Goal: Task Accomplishment & Management: Manage account settings

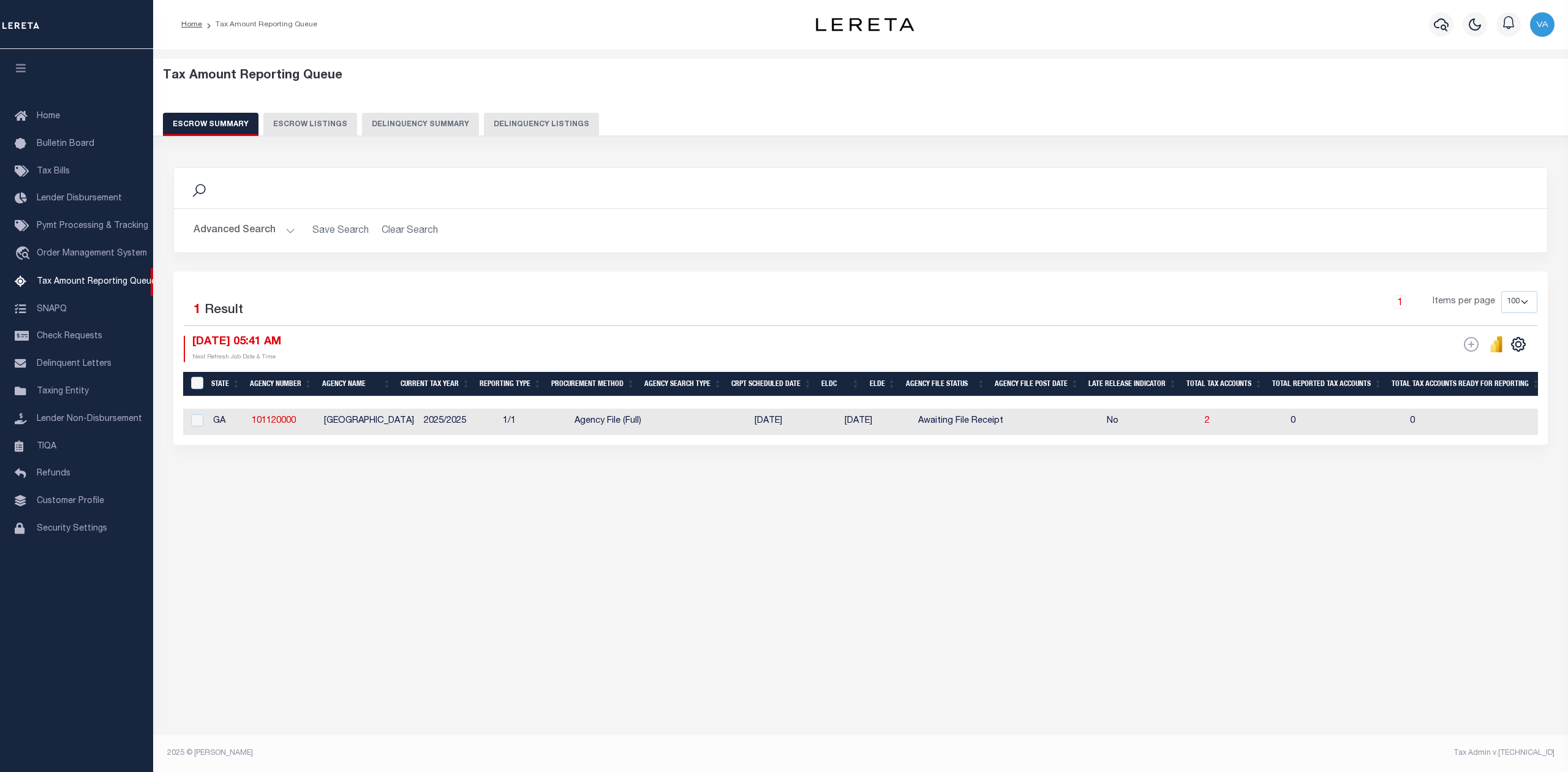
select select "100"
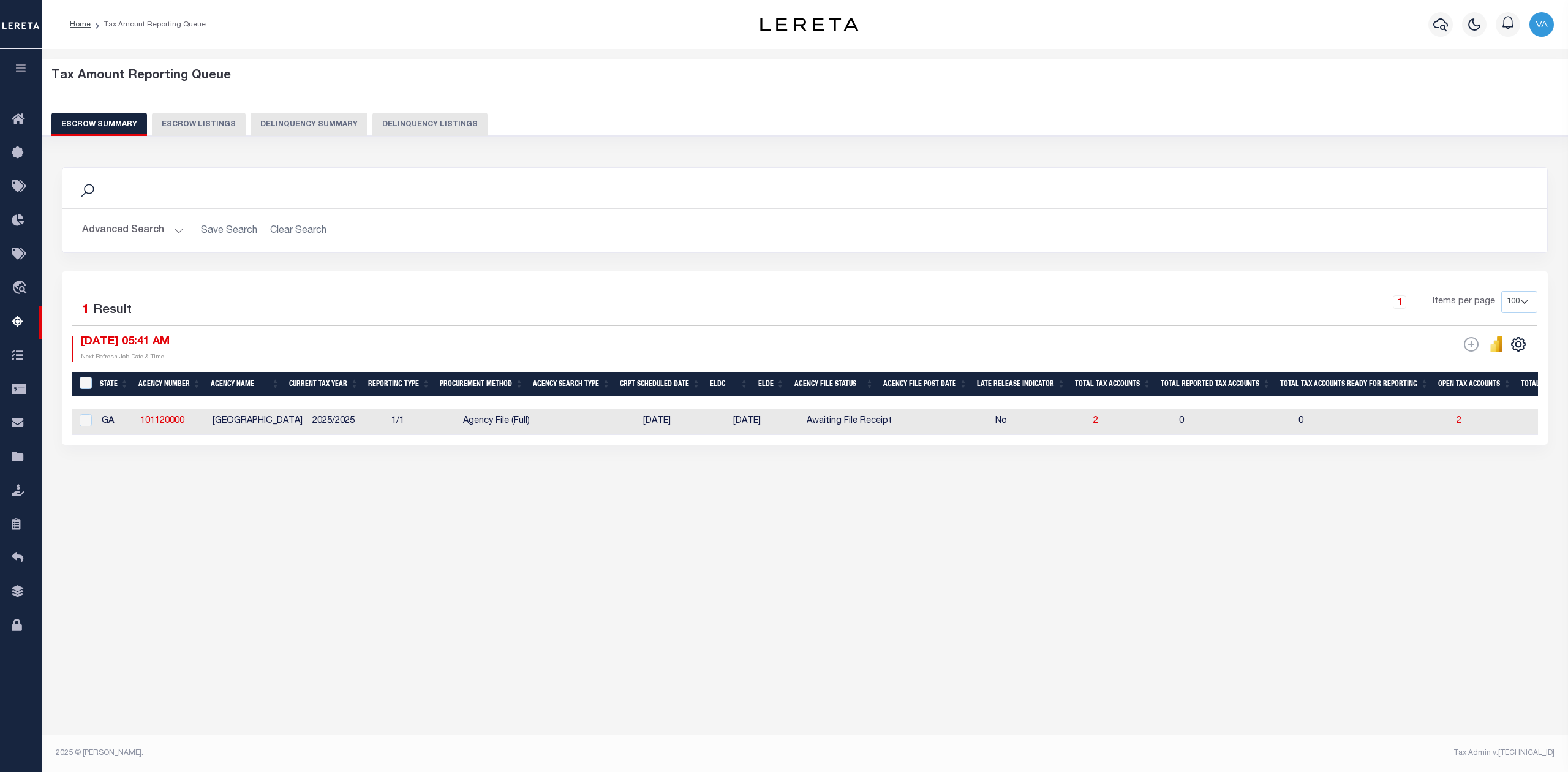
click at [995, 250] on div "Advanced Search Save Search Clear Search EscrowSummaryGridWrapper_dynamictable_…" at bounding box center [805, 231] width 1485 height 44
click at [1137, 146] on div "Tax Amount Reporting Queue Escrow Summary Escrow Listings Delinquency Summary" at bounding box center [805, 107] width 1550 height 96
click at [154, 226] on button "Advanced Search" at bounding box center [133, 231] width 102 height 23
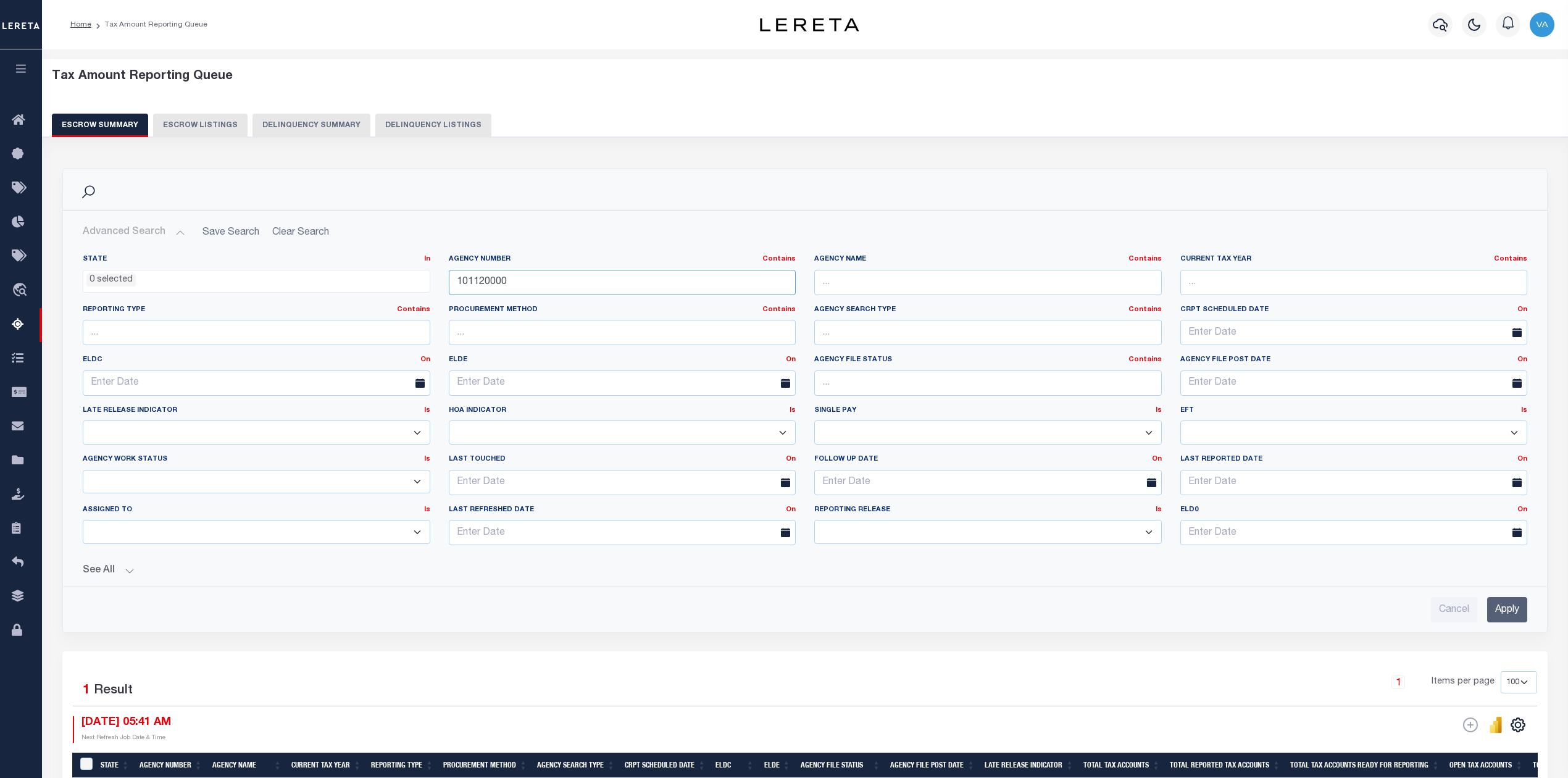
drag, startPoint x: 487, startPoint y: 280, endPoint x: 393, endPoint y: 280, distance: 94.0
click at [393, 280] on div "State In In AK AL AR AZ CA CO CT DC DE FL GA GU HI IA ID IL IN KS KY LA MA MD M…" at bounding box center [805, 404] width 1463 height 300
paste input "290181709"
type input "290181709"
click at [1511, 612] on input "Apply" at bounding box center [1507, 610] width 40 height 26
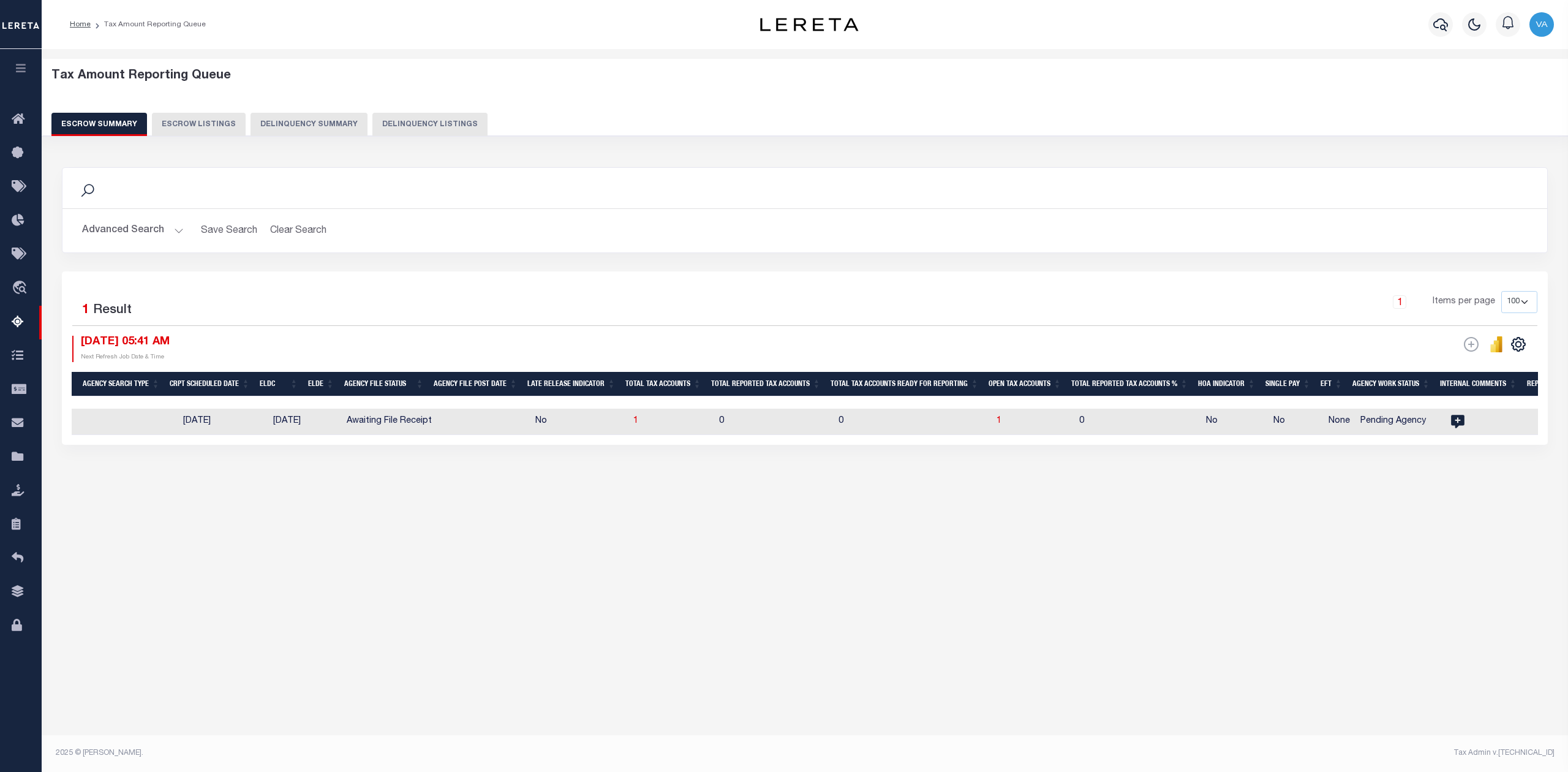
scroll to position [0, 472]
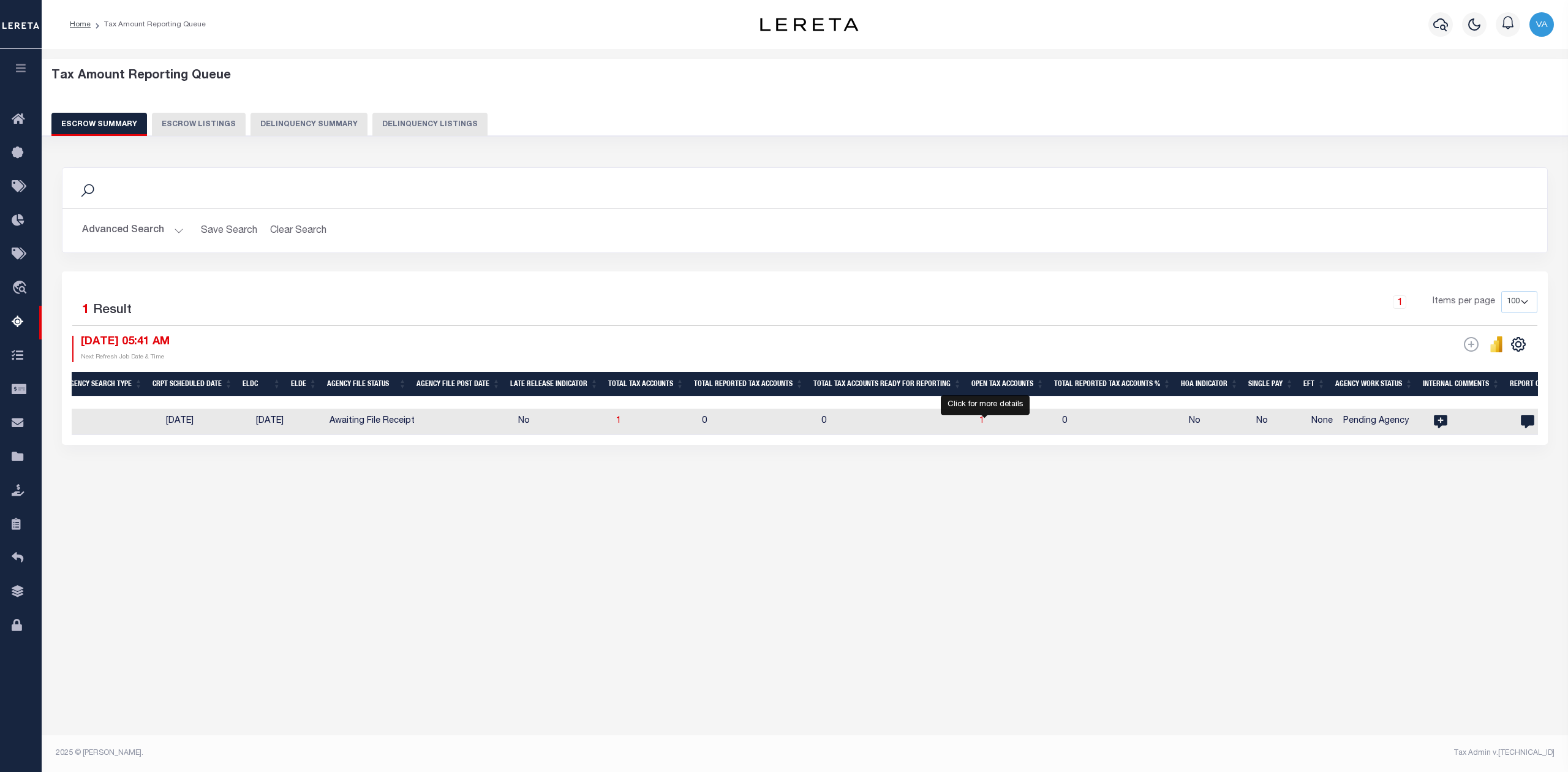
click at [985, 420] on span "1" at bounding box center [982, 420] width 5 height 9
select select "100"
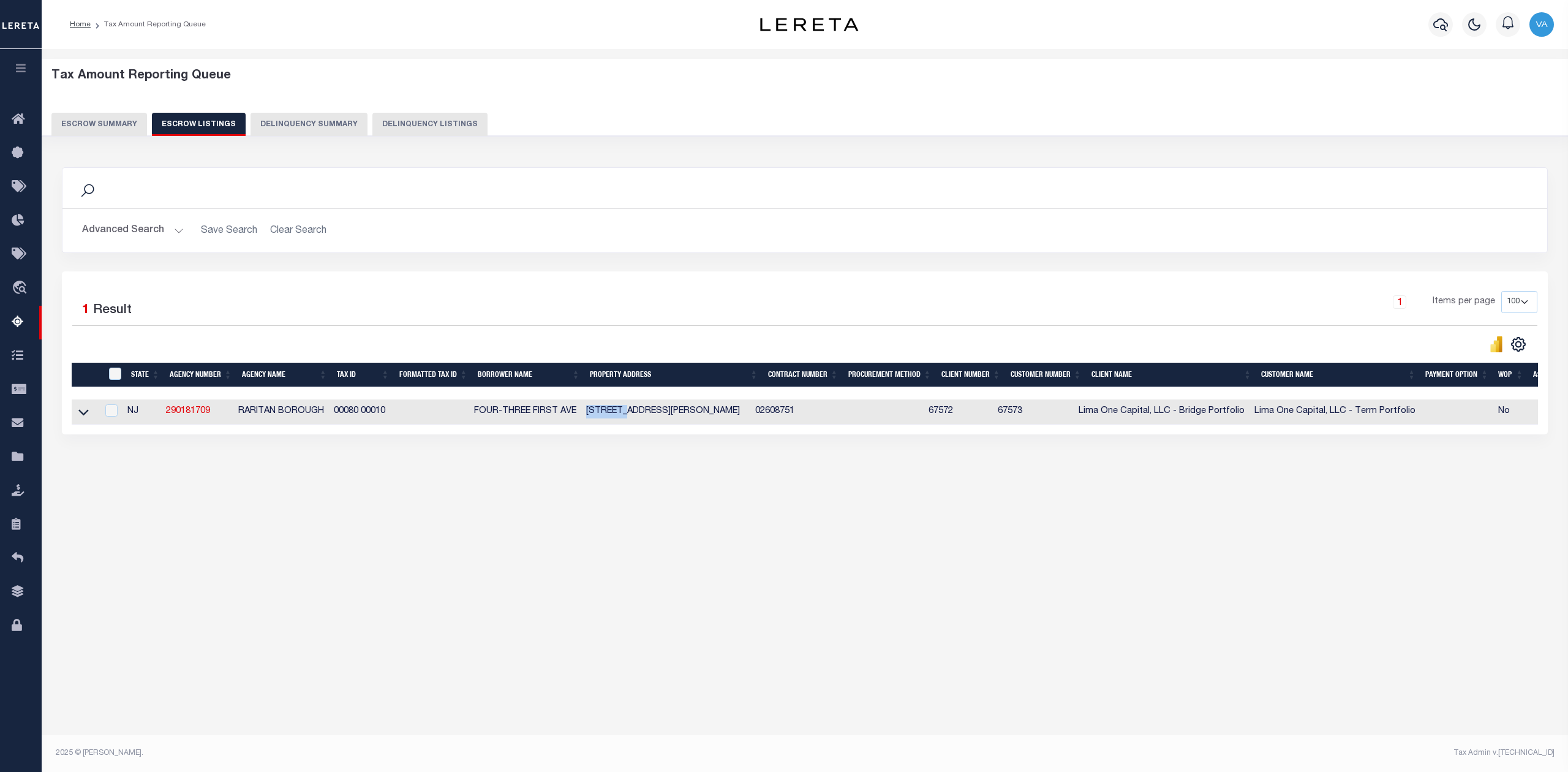
drag, startPoint x: 584, startPoint y: 414, endPoint x: 626, endPoint y: 416, distance: 42.0
click at [626, 416] on td "431 TATE CT PLAINFIELD NJ 07060-1348" at bounding box center [665, 412] width 169 height 25
checkbox input "true"
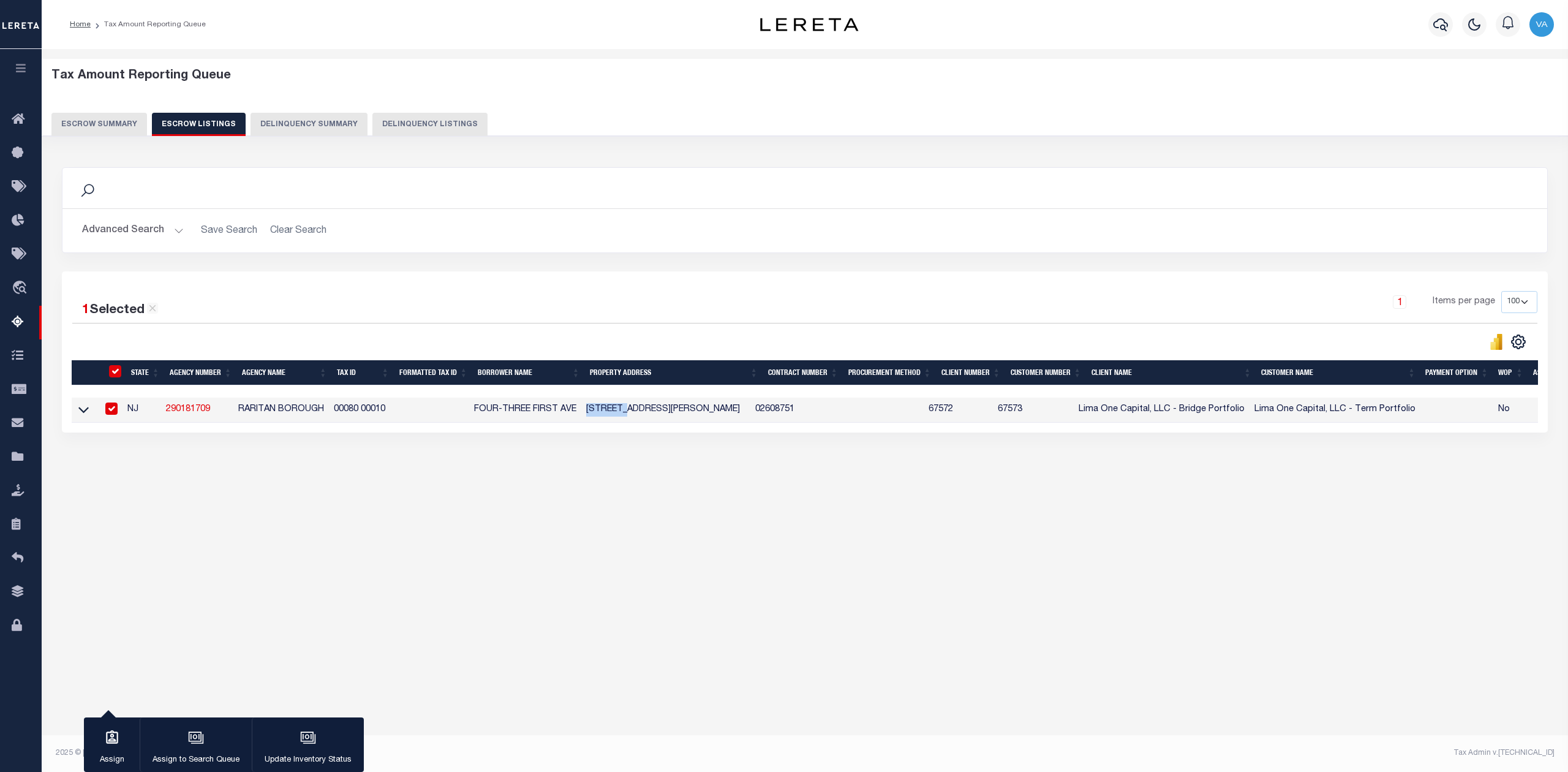
copy td "431 TATE"
drag, startPoint x: 81, startPoint y: 410, endPoint x: 402, endPoint y: 530, distance: 342.7
click at [414, 534] on div "Tax Amount Reporting Queue Escrow Summary Escrow Listings" at bounding box center [805, 295] width 1527 height 493
click at [81, 410] on icon at bounding box center [83, 409] width 11 height 13
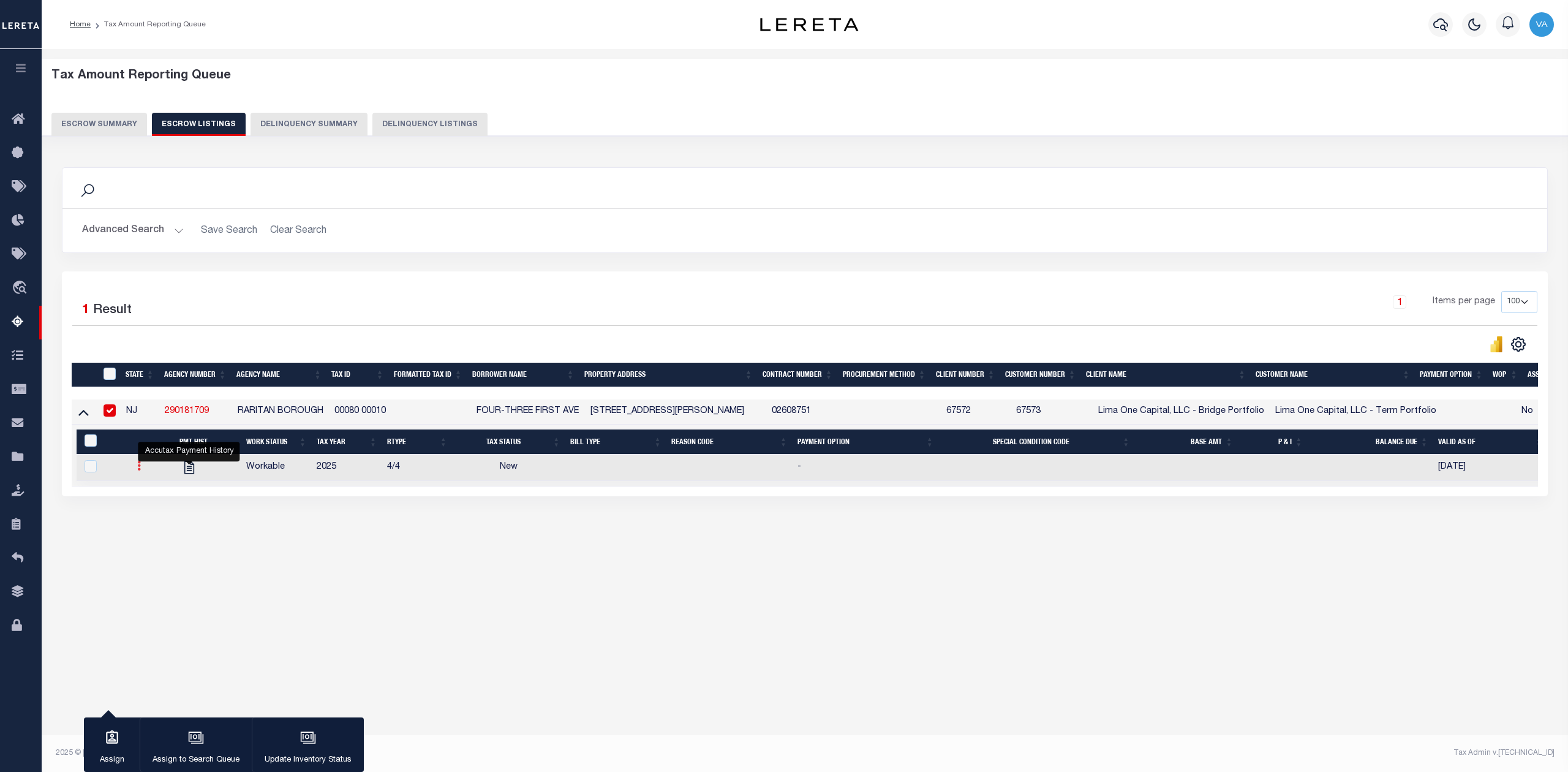
click at [137, 471] on icon at bounding box center [139, 466] width 4 height 10
click at [140, 516] on link "" at bounding box center [153, 506] width 42 height 21
checkbox input "true"
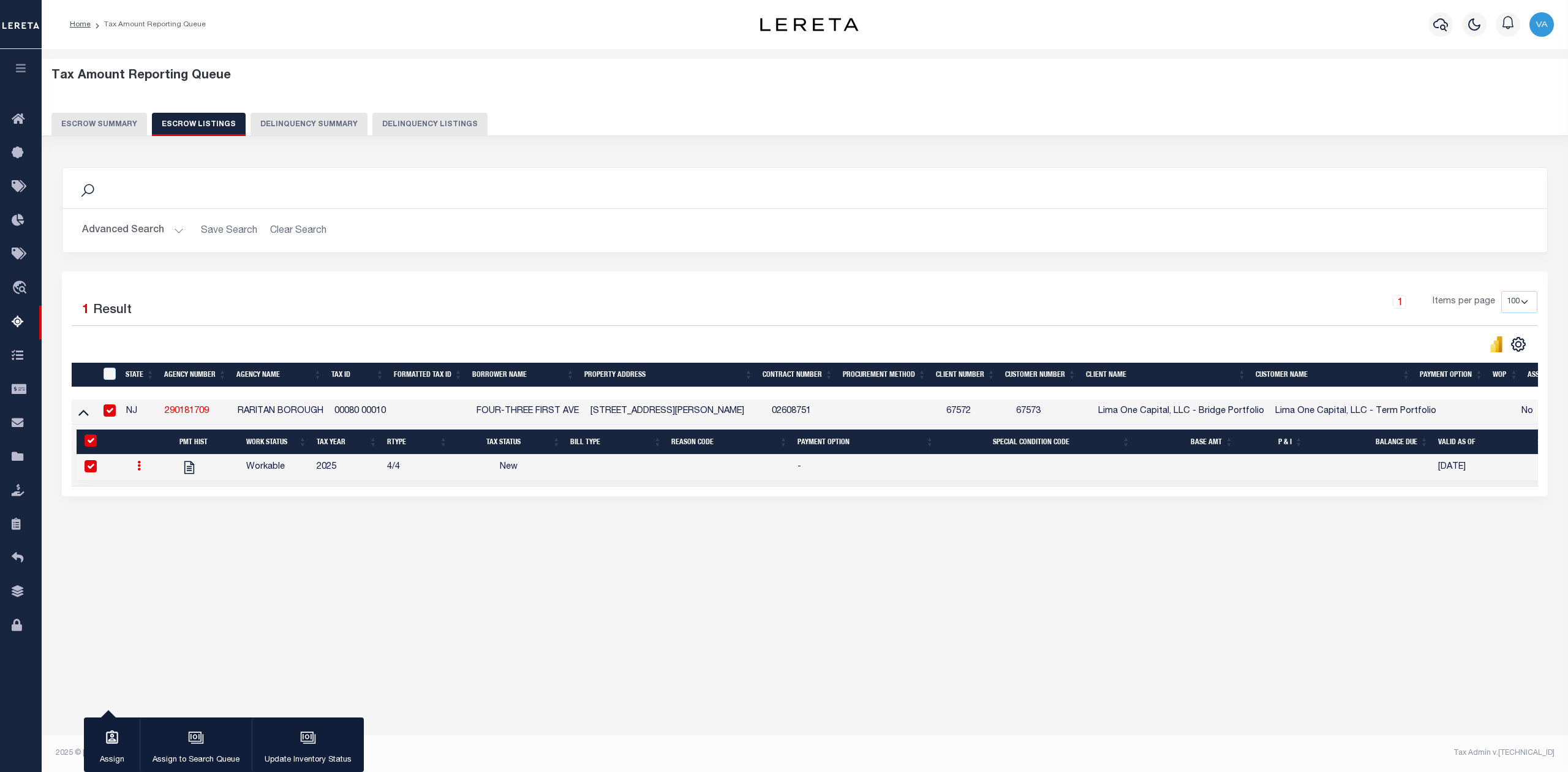
select select "NW2"
select select
type input "09/29/2025"
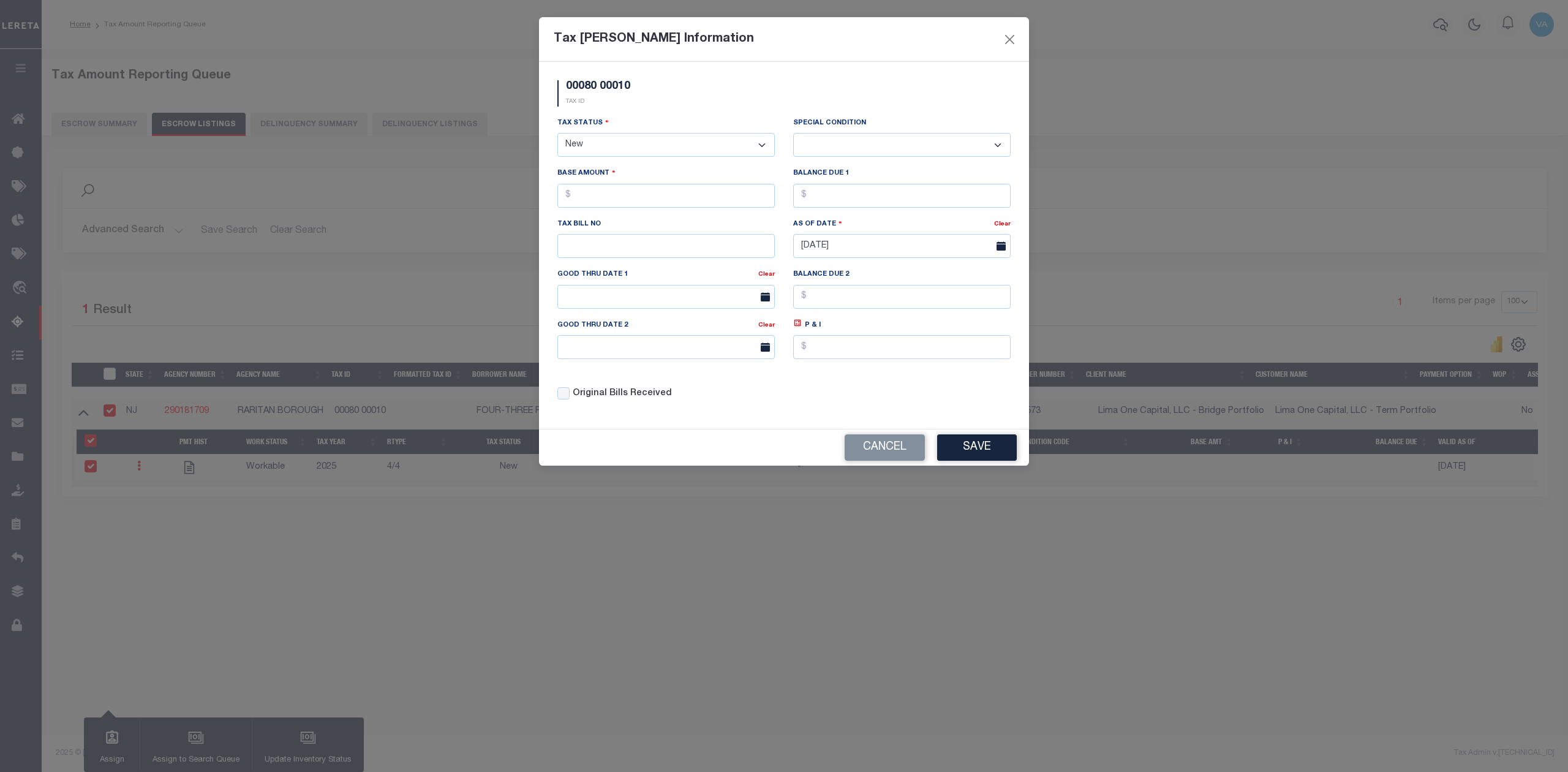
click at [687, 148] on select "- Select Status - Open Due/Unpaid Paid Incomplete No Tax Due Internal Refund Pr…" at bounding box center [666, 145] width 218 height 23
select select "PYD"
click at [558, 135] on select "- Select Status - Open Due/Unpaid Paid Incomplete No Tax Due Internal Refund Pr…" at bounding box center [666, 145] width 218 height 23
select select "0"
click at [611, 199] on input "text" at bounding box center [666, 195] width 218 height 23
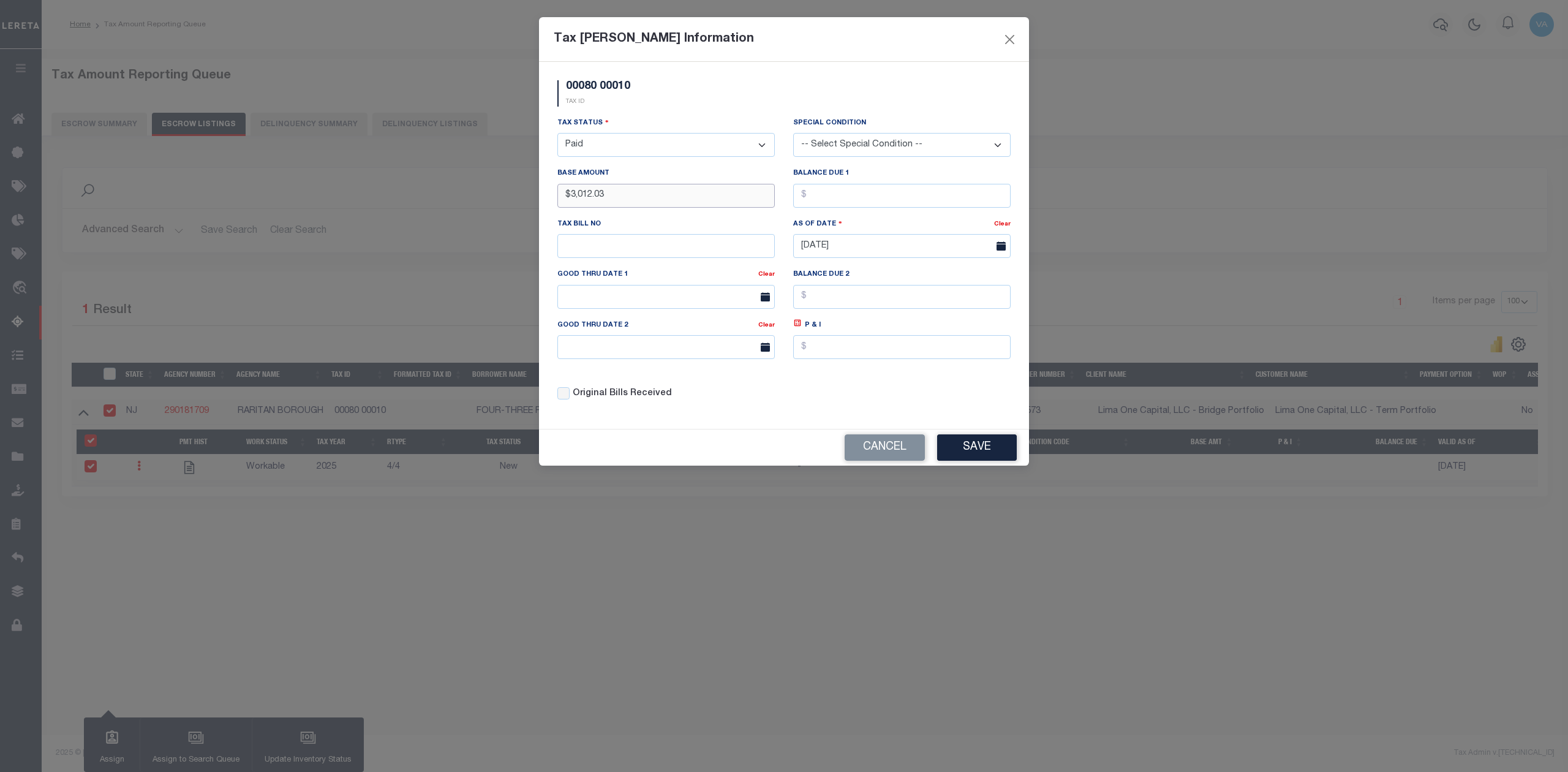
type input "$3,012.03"
click at [865, 199] on input "text" at bounding box center [902, 195] width 218 height 23
type input "$0.00"
click at [989, 452] on button "Save" at bounding box center [977, 448] width 80 height 26
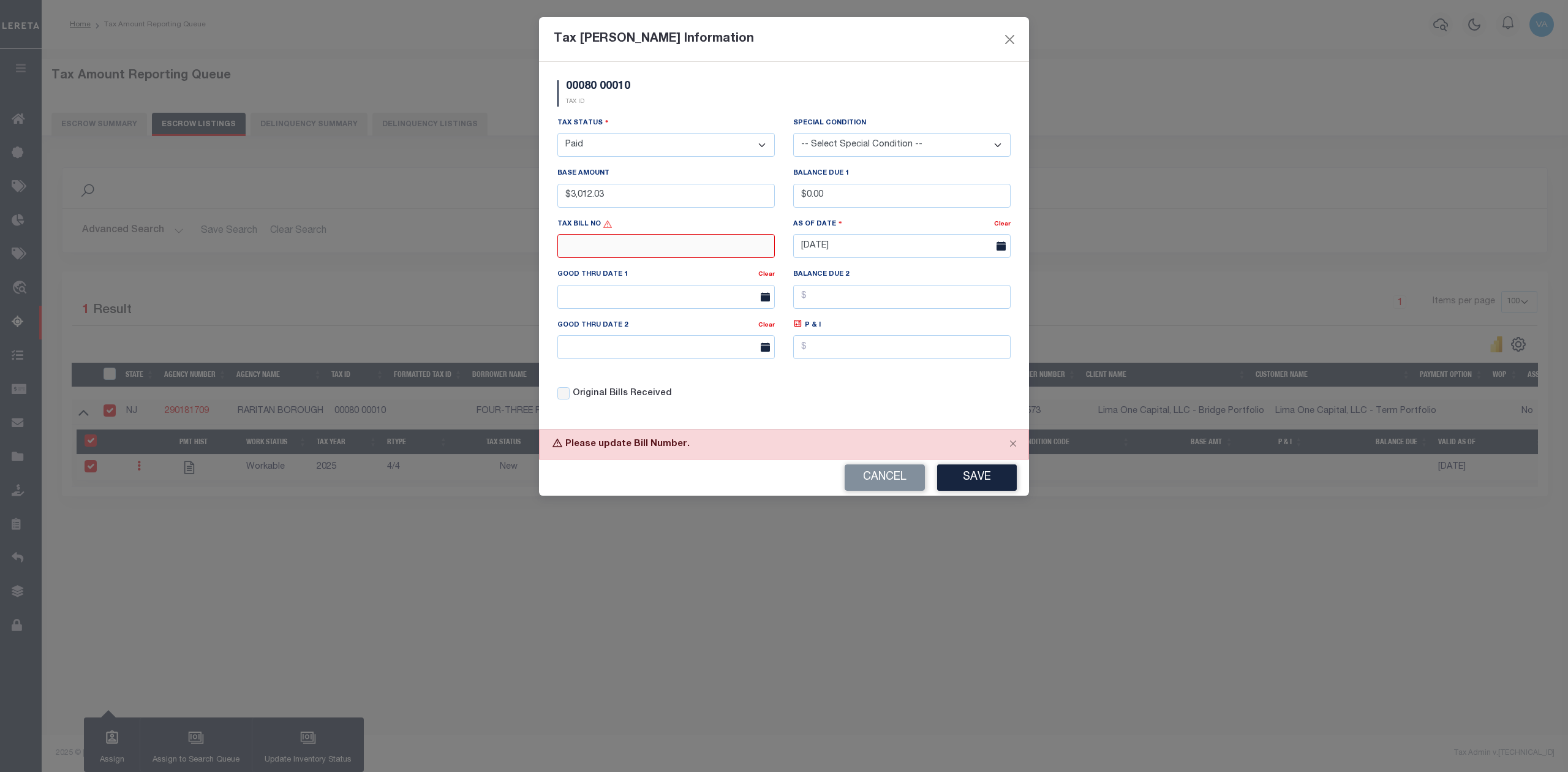
click at [689, 258] on input "text" at bounding box center [666, 246] width 218 height 23
type input "N/A"
click at [996, 489] on button "Save" at bounding box center [977, 477] width 80 height 26
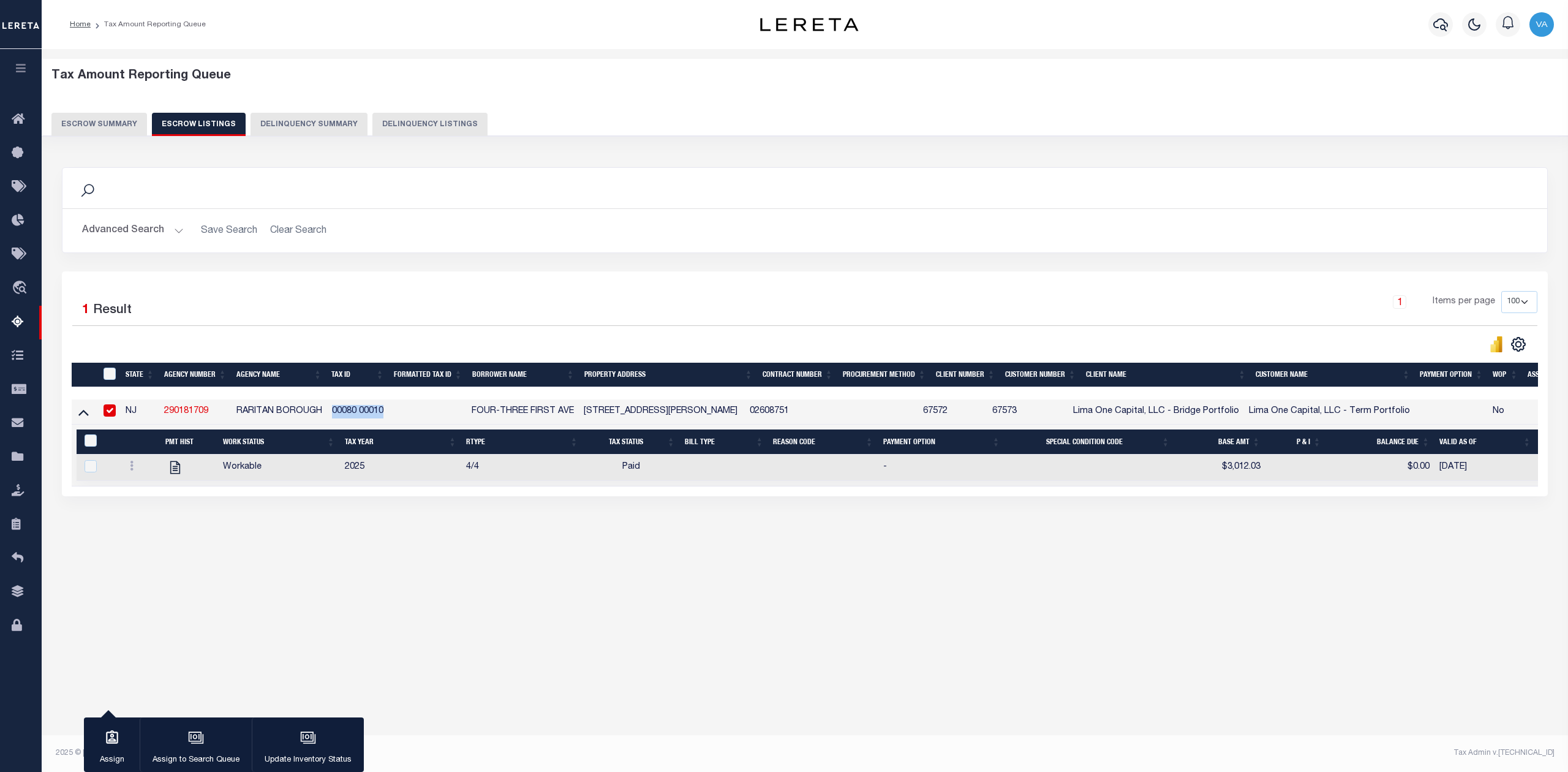
drag, startPoint x: 391, startPoint y: 412, endPoint x: 329, endPoint y: 417, distance: 62.2
click at [329, 417] on tr "NJ 290181709 RARITAN BOROUGH 00080 00010 FOUR-THREE FIRST AVE 431 TATE CT PLAIN…" at bounding box center [870, 412] width 1599 height 25
copy td "00080 00010"
click at [406, 414] on td at bounding box center [428, 412] width 78 height 25
checkbox input "false"
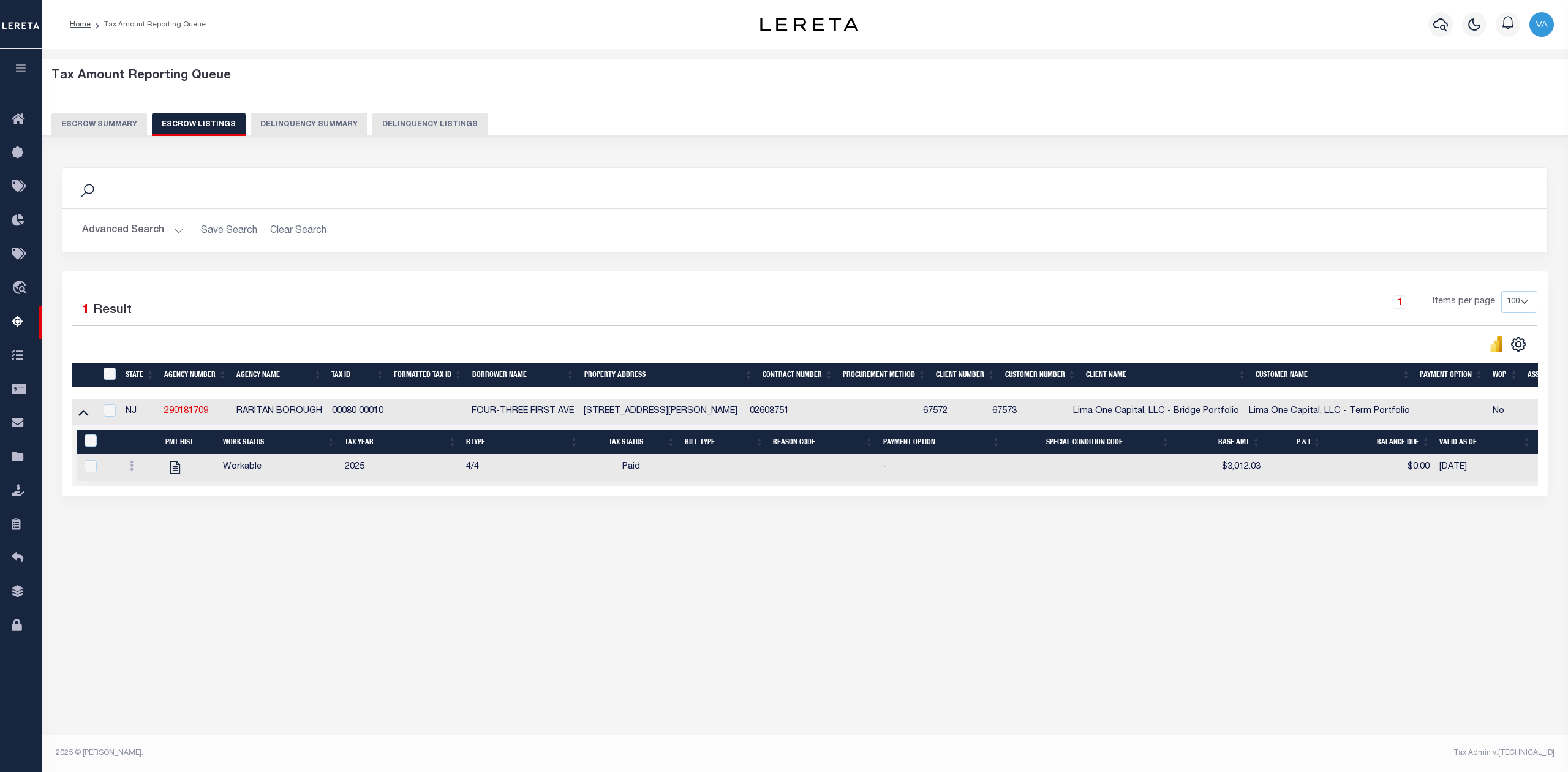
drag, startPoint x: 383, startPoint y: 563, endPoint x: 383, endPoint y: 530, distance: 33.0
click at [383, 565] on div "Tax Amount Reporting Queue Escrow Summary Escrow Listings In" at bounding box center [804, 316] width 1519 height 508
drag, startPoint x: 394, startPoint y: 415, endPoint x: 324, endPoint y: 415, distance: 70.0
click at [324, 415] on tr "NJ 290181709 RARITAN BOROUGH 00080 00010 FOUR-THREE FIRST AVE 431 TATE CT PLAIN…" at bounding box center [870, 412] width 1599 height 25
copy tr "00080 00010"
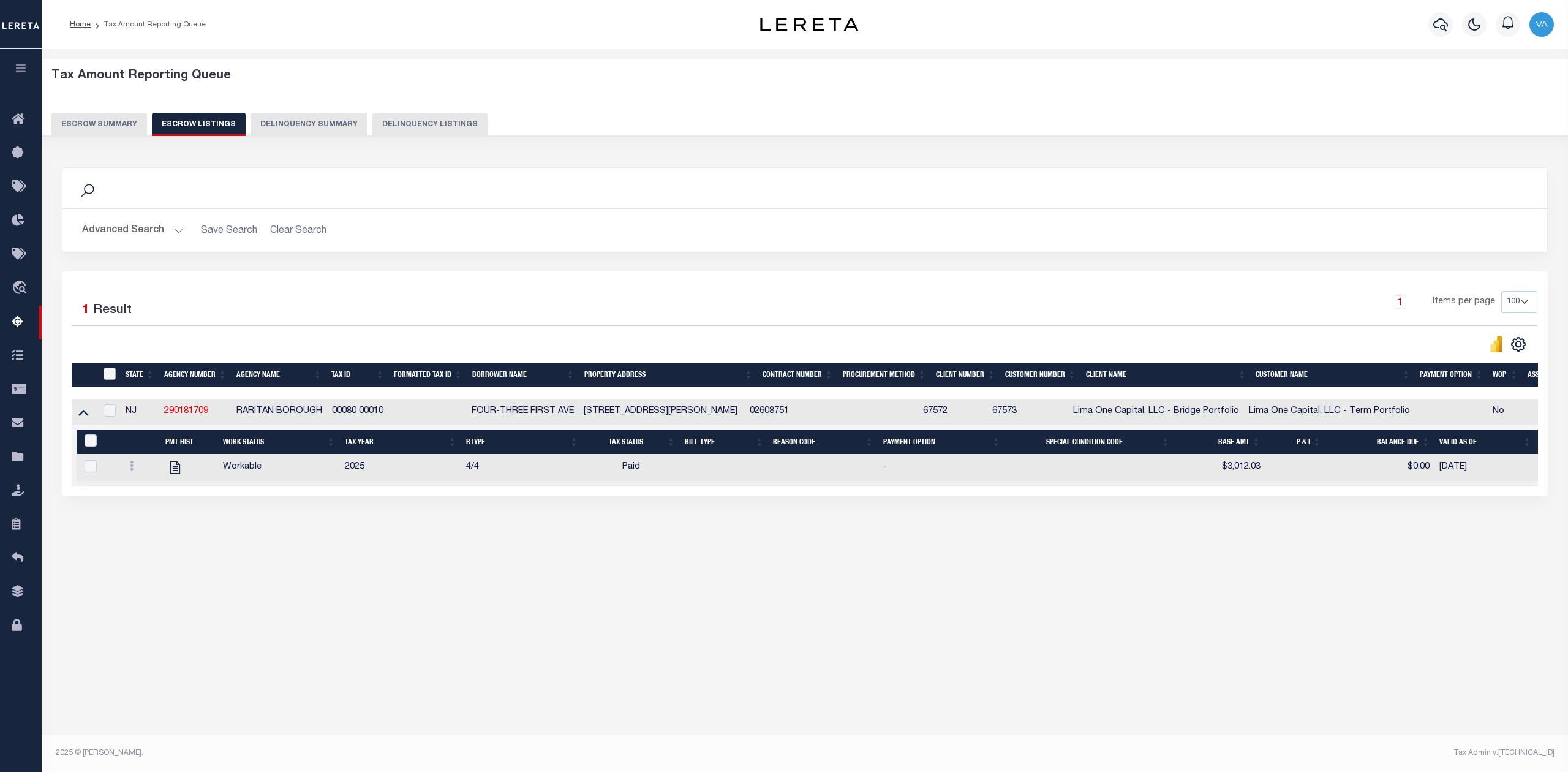
click at [109, 375] on input "ID" at bounding box center [109, 373] width 13 height 13
checkbox input "true"
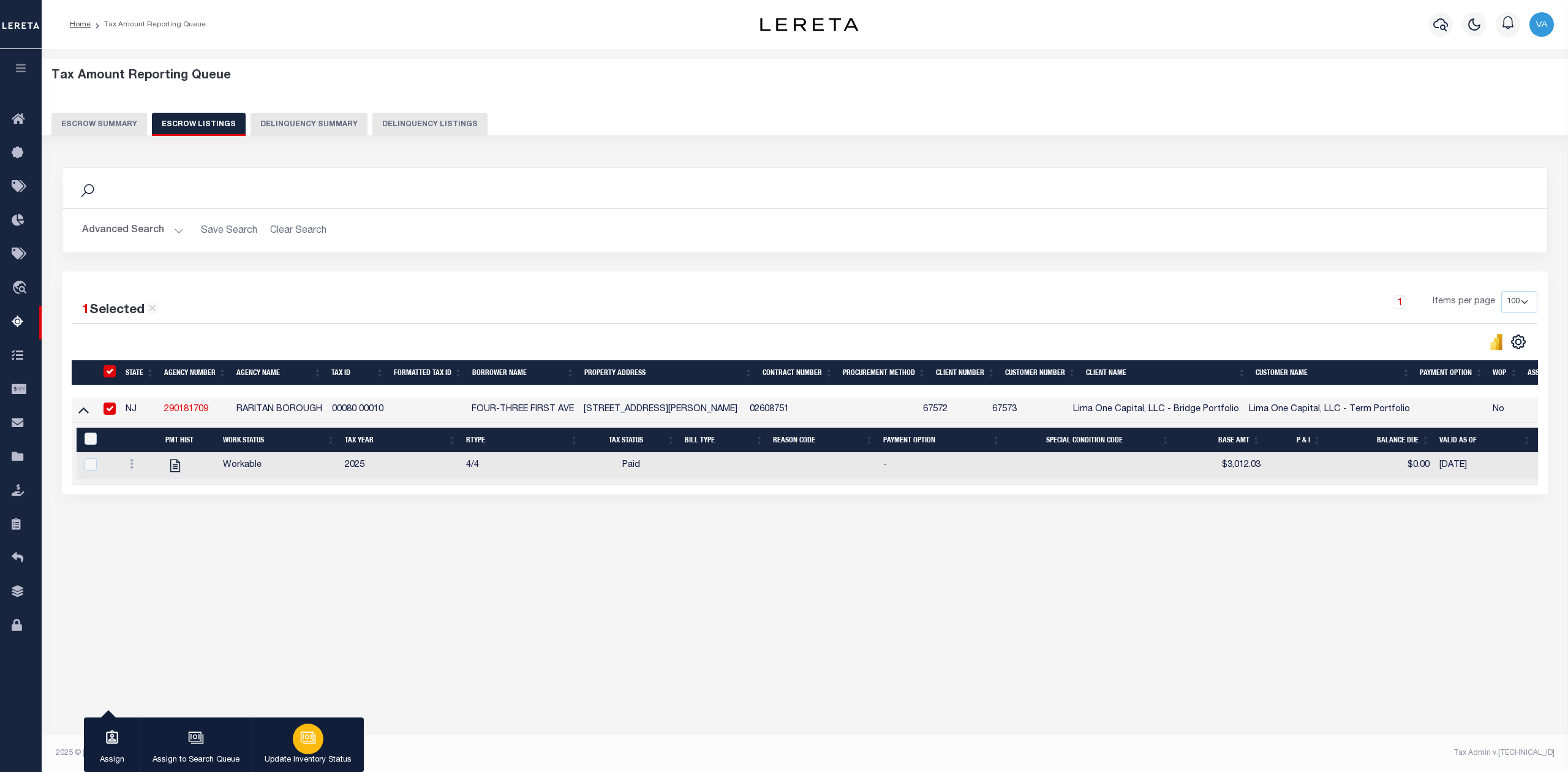
click at [285, 755] on p "Update Inventory Status" at bounding box center [308, 760] width 87 height 13
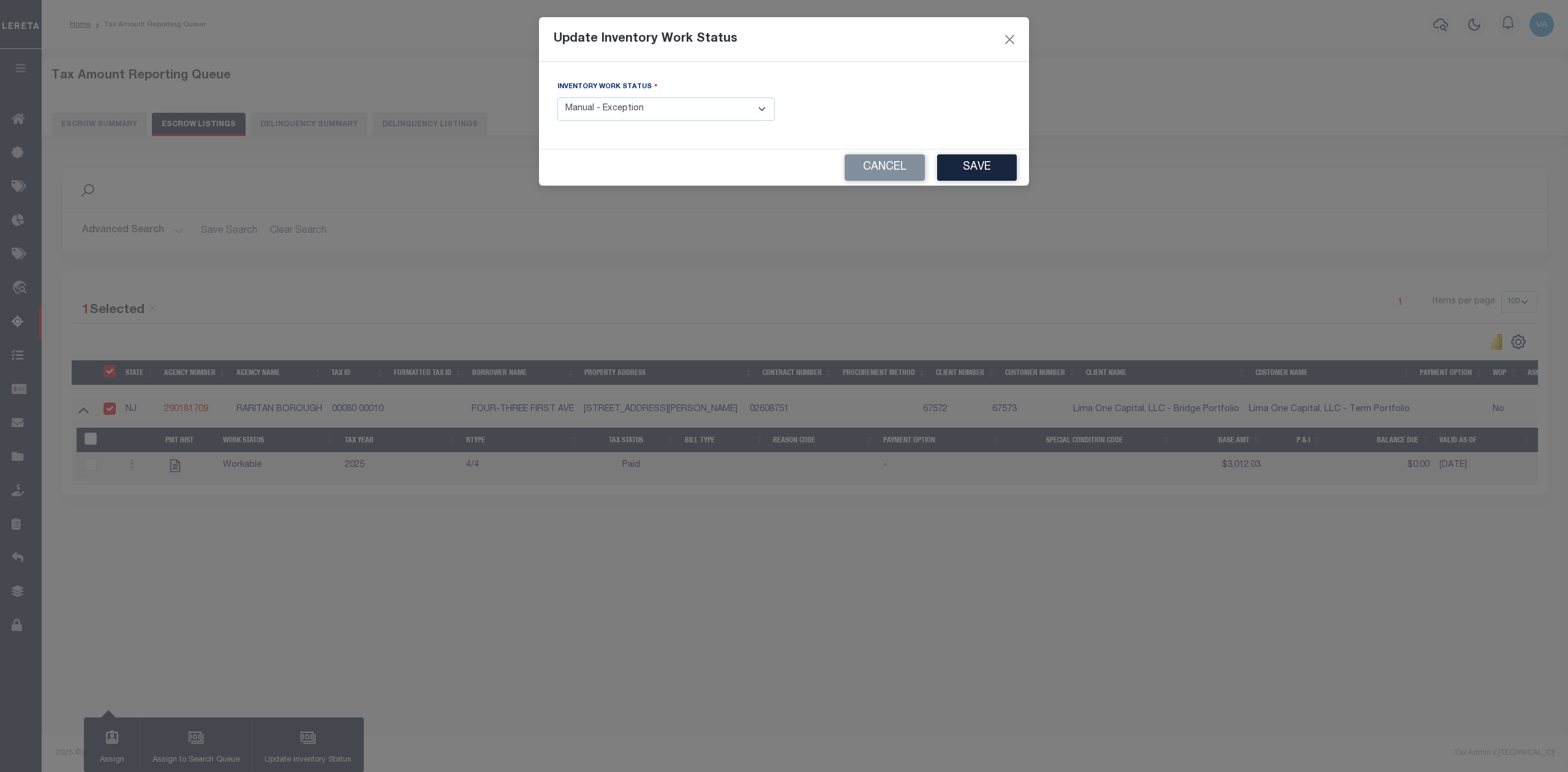
click at [597, 109] on select "- Select Inventory Status - Manual - Exception Pended - Awaiting Search Late Ad…" at bounding box center [666, 109] width 218 height 23
select select "4"
click at [558, 99] on select "- Select Inventory Status - Manual - Exception Pended - Awaiting Search Late Ad…" at bounding box center [666, 109] width 218 height 23
click at [989, 173] on button "Save" at bounding box center [977, 167] width 80 height 26
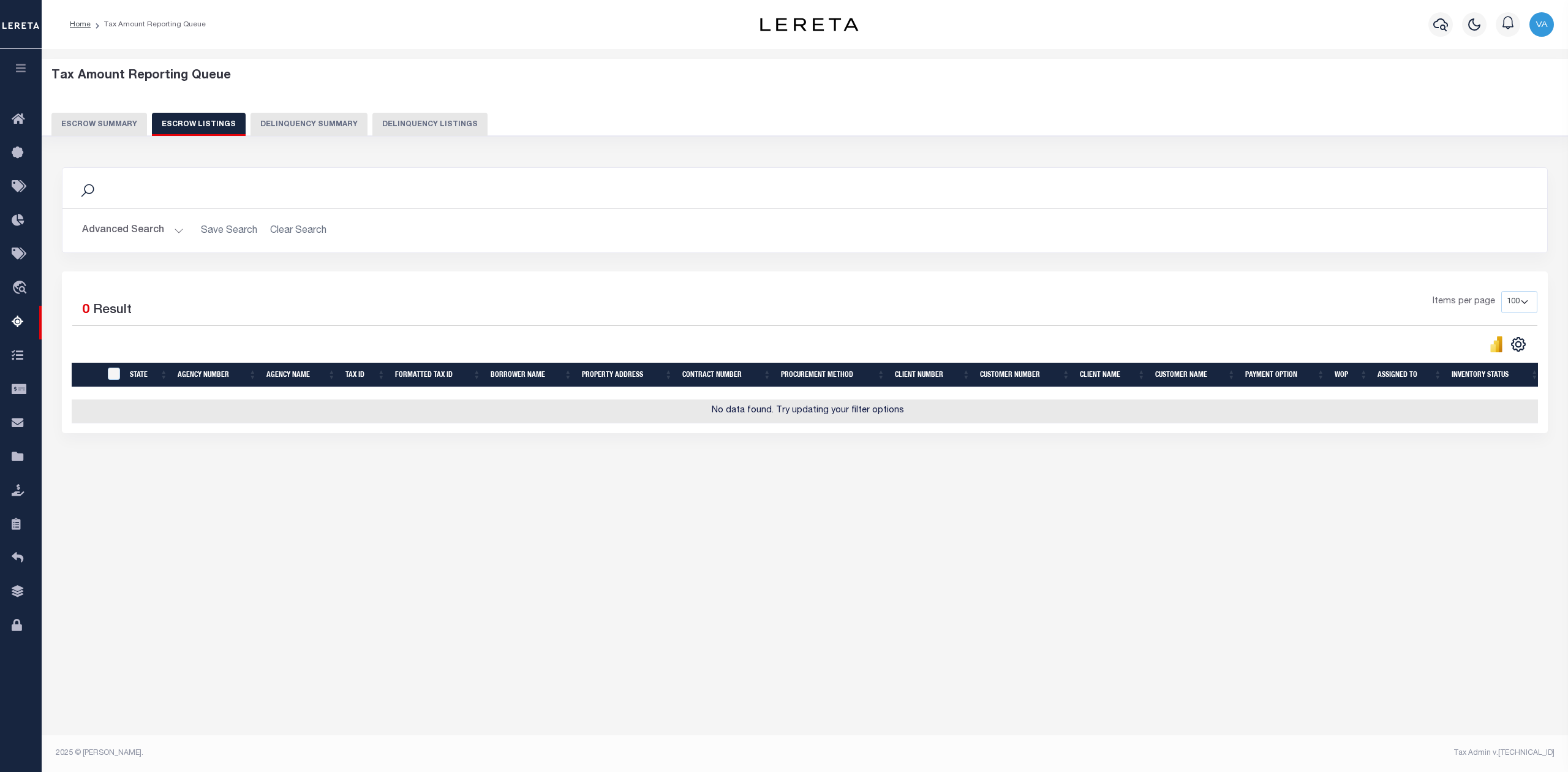
click at [112, 124] on button "Escrow Summary" at bounding box center [100, 124] width 96 height 23
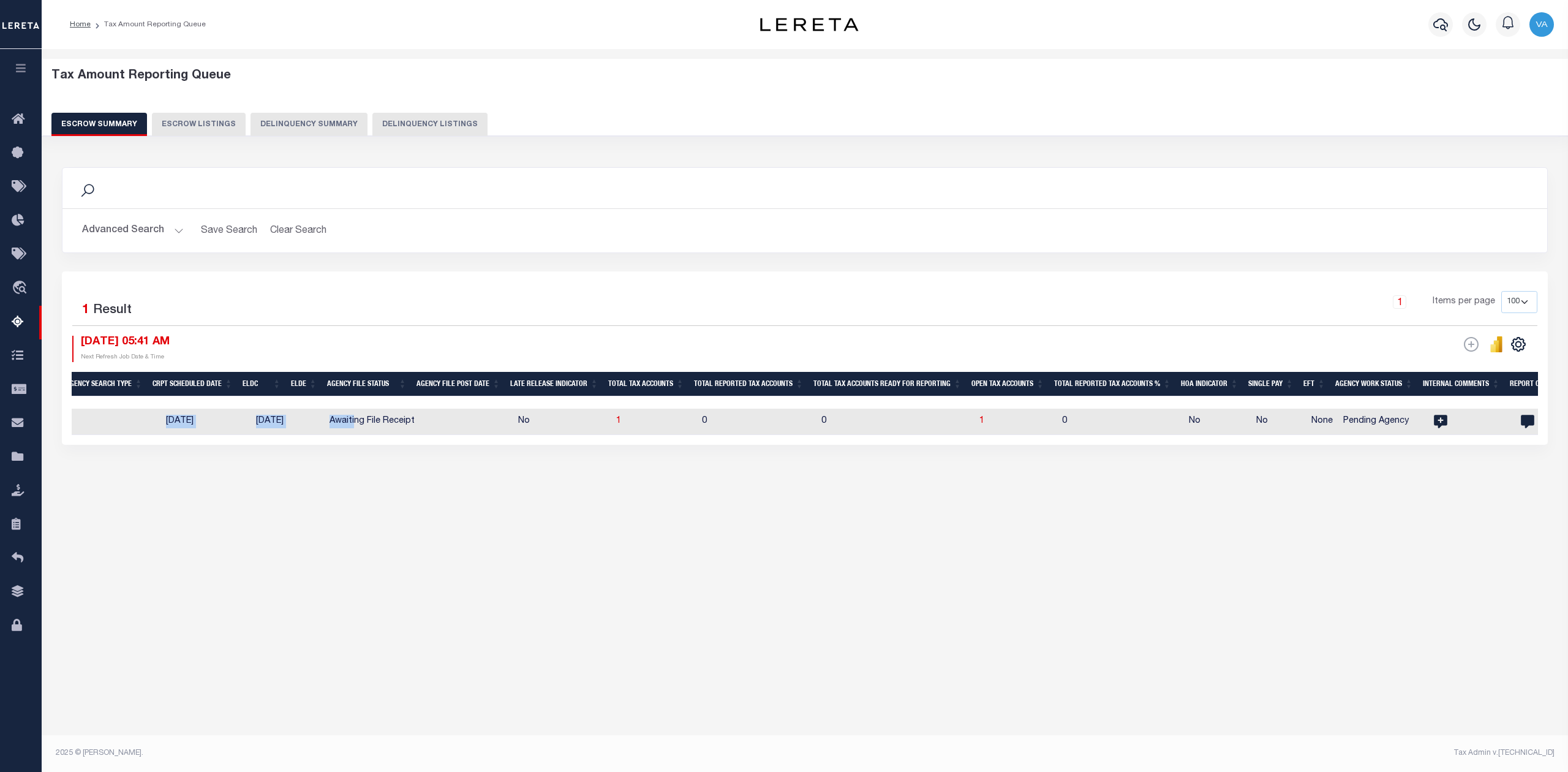
drag, startPoint x: 367, startPoint y: 436, endPoint x: 133, endPoint y: 442, distance: 234.1
click at [133, 435] on div "State Agency Number Agency Name Current Tax Year Reporting Type Procurement Met…" at bounding box center [804, 421] width 1466 height 26
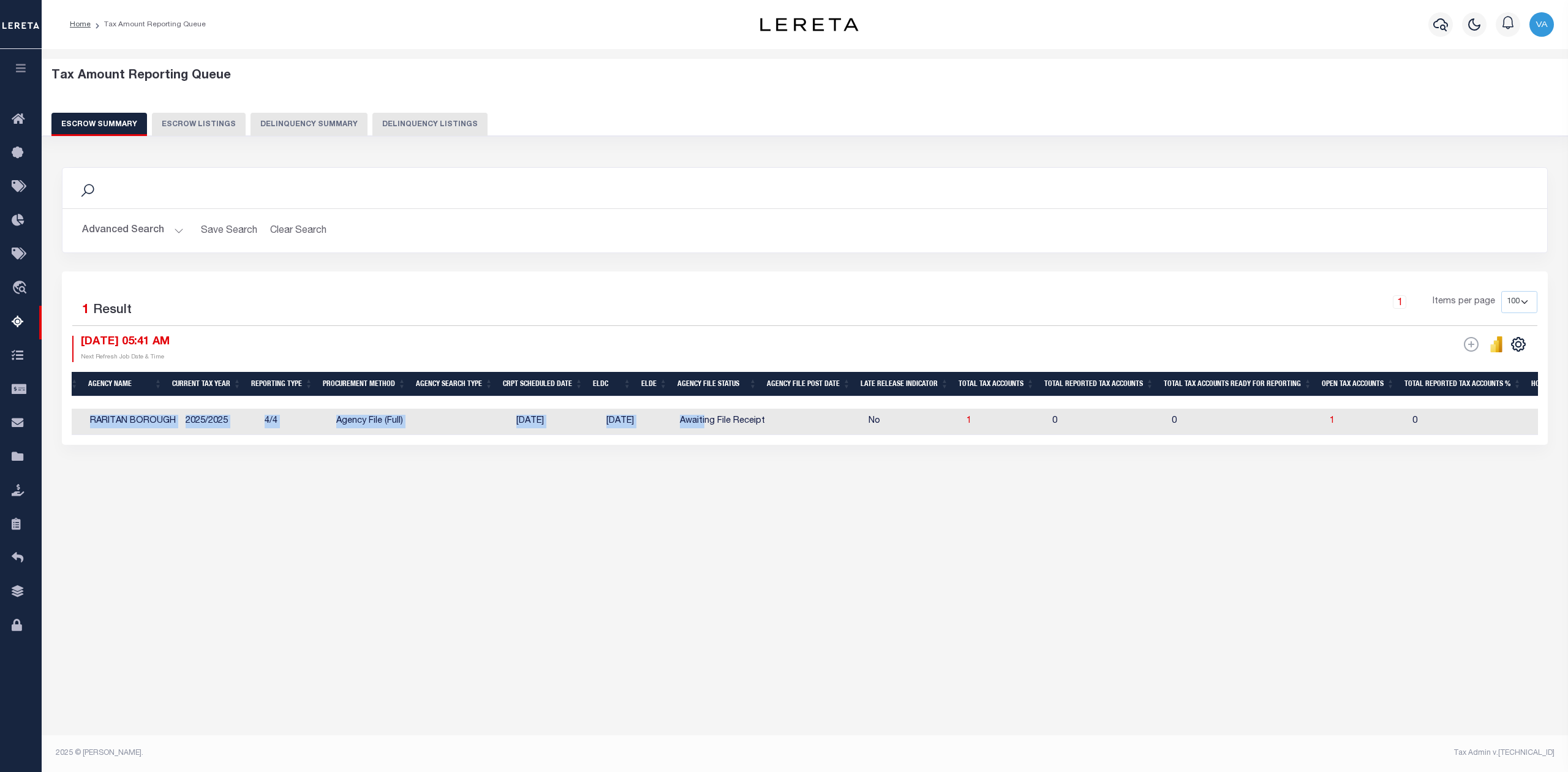
click at [245, 505] on div "Tax Amount Reporting Queue Escrow Summary Escrow Listings In" at bounding box center [804, 290] width 1519 height 457
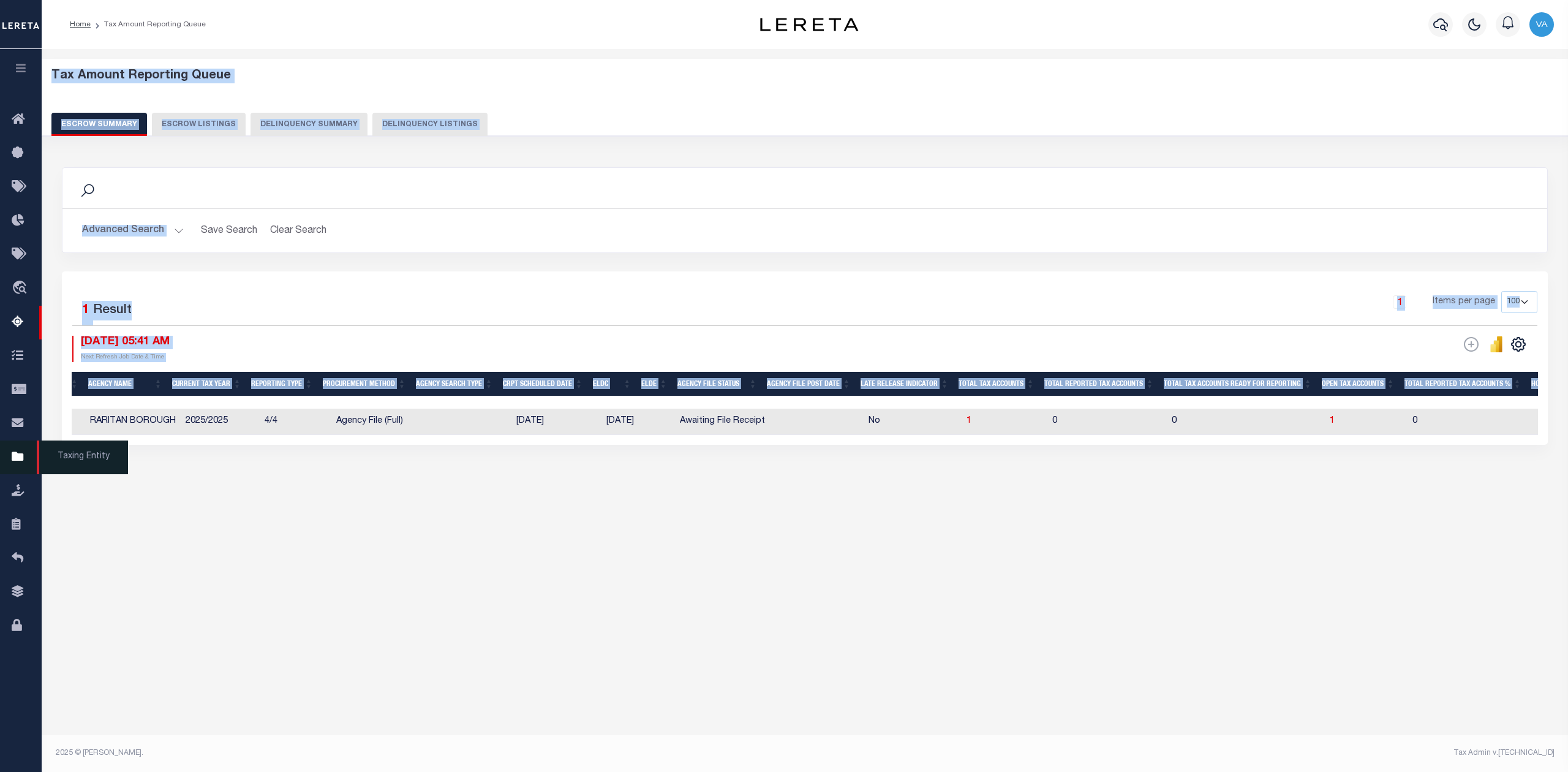
drag, startPoint x: 150, startPoint y: 447, endPoint x: 19, endPoint y: 447, distance: 131.0
click at [19, 447] on div "Home Tax Amount Reporting Queue" at bounding box center [784, 371] width 1568 height 744
click at [182, 545] on div "Tax Amount Reporting Queue Escrow Summary Escrow Listings" at bounding box center [805, 302] width 1527 height 506
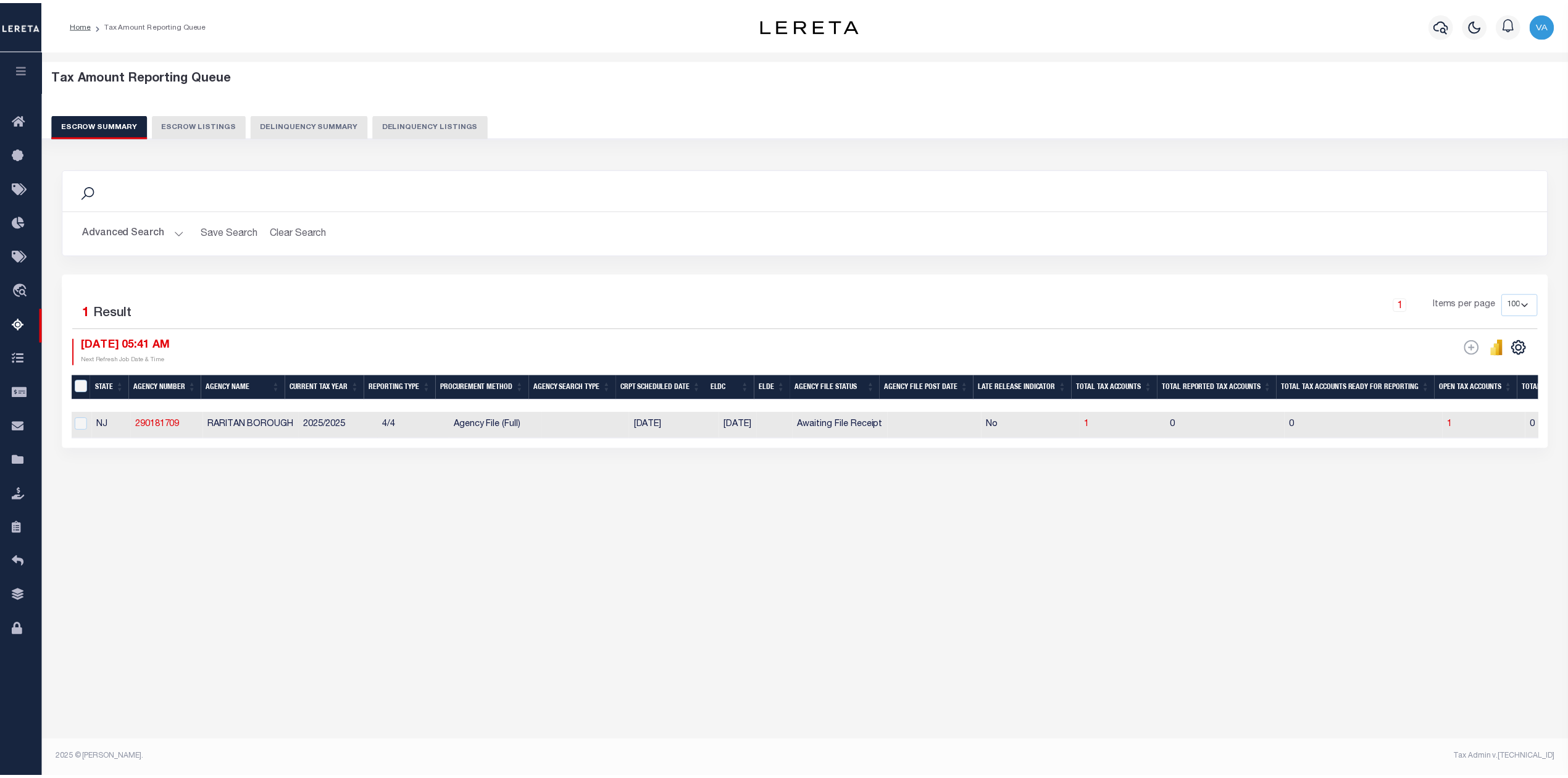
scroll to position [0, 0]
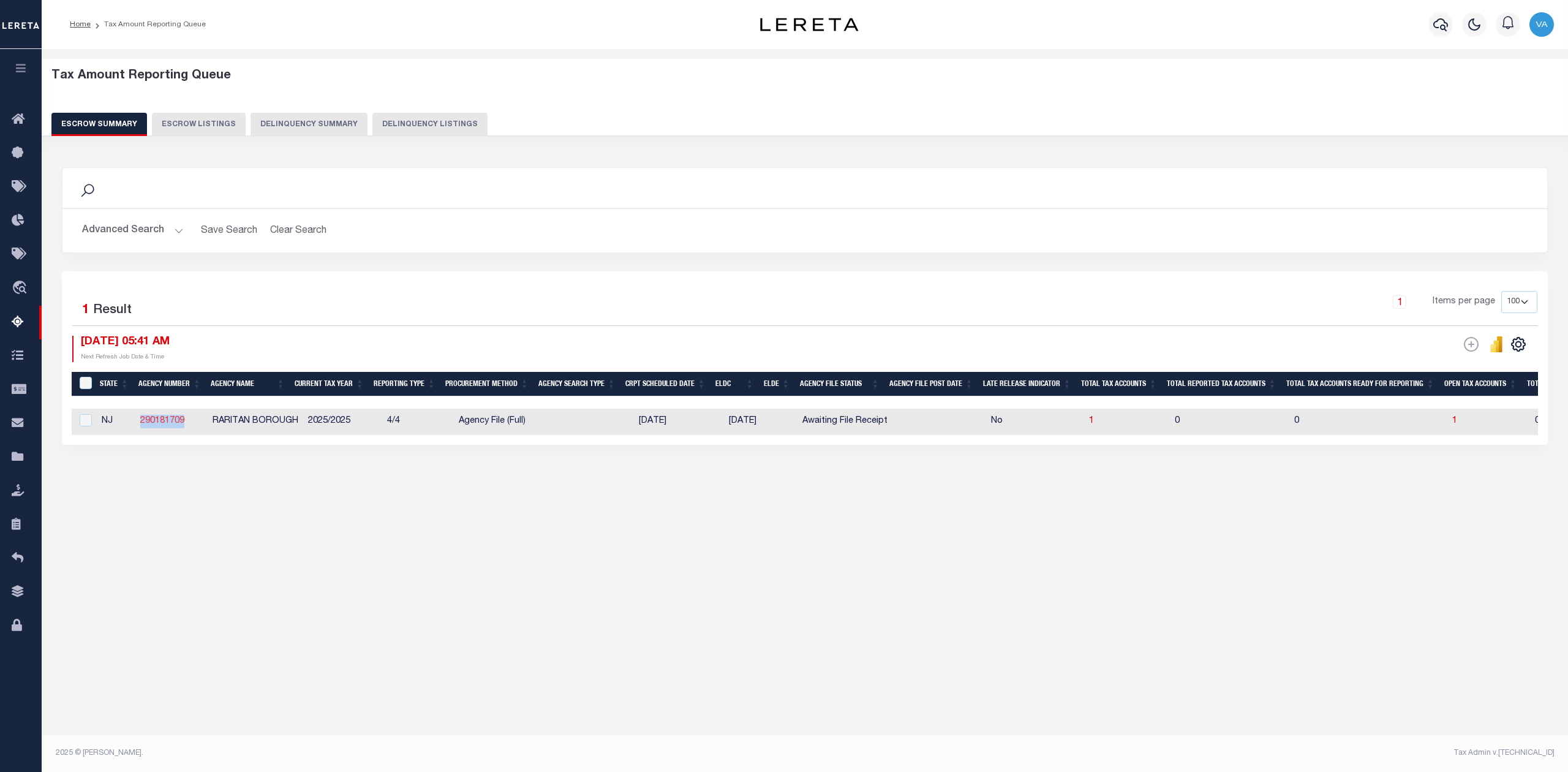
drag, startPoint x: 192, startPoint y: 420, endPoint x: 140, endPoint y: 426, distance: 52.3
click at [140, 426] on td "290181709" at bounding box center [172, 421] width 72 height 26
checkbox input "true"
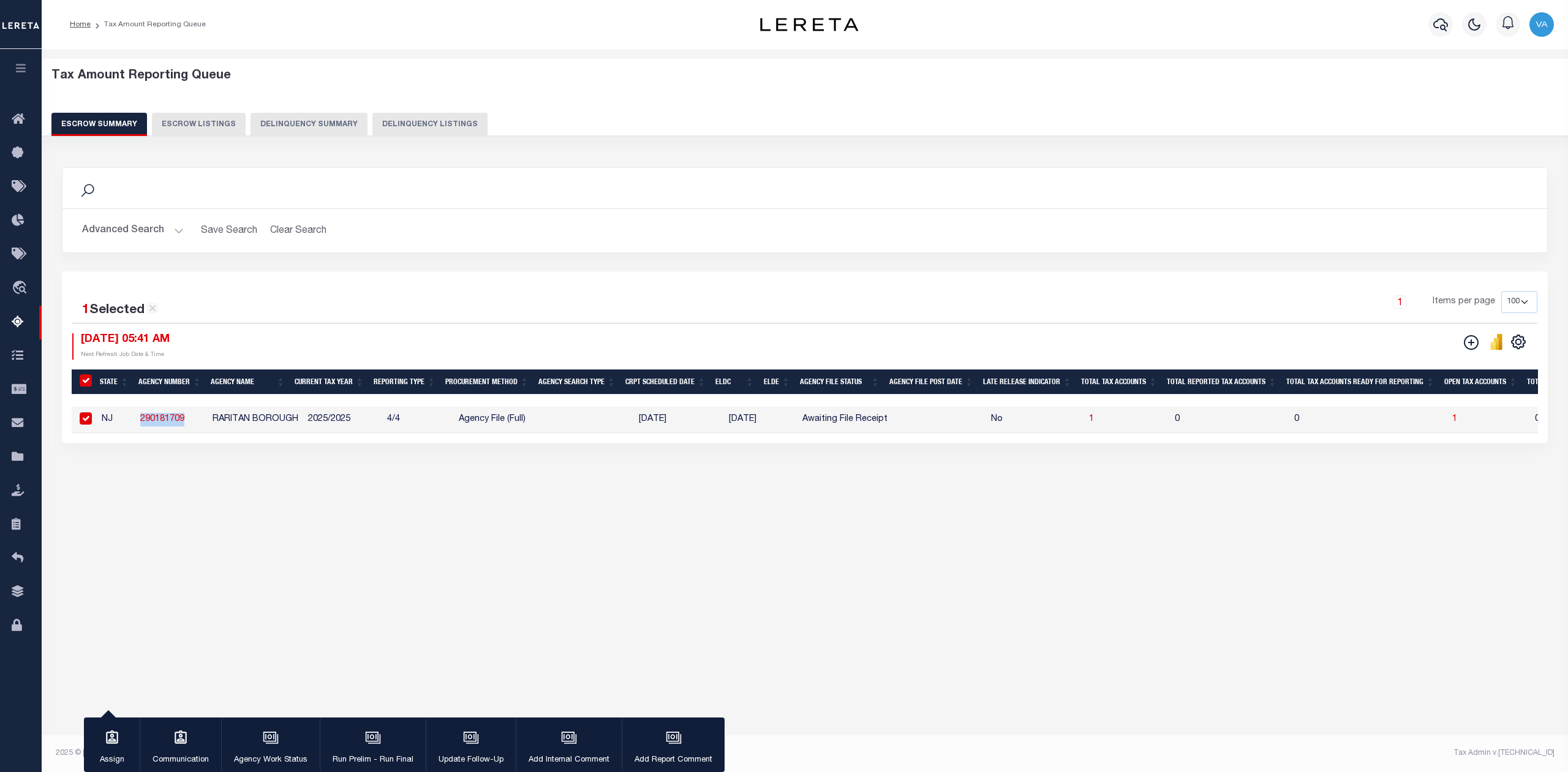
copy link "290181709"
click at [232, 500] on div "Tax Amount Reporting Queue Escrow Summary Escrow Listings In" at bounding box center [804, 289] width 1519 height 455
click at [116, 749] on div "button" at bounding box center [111, 739] width 30 height 30
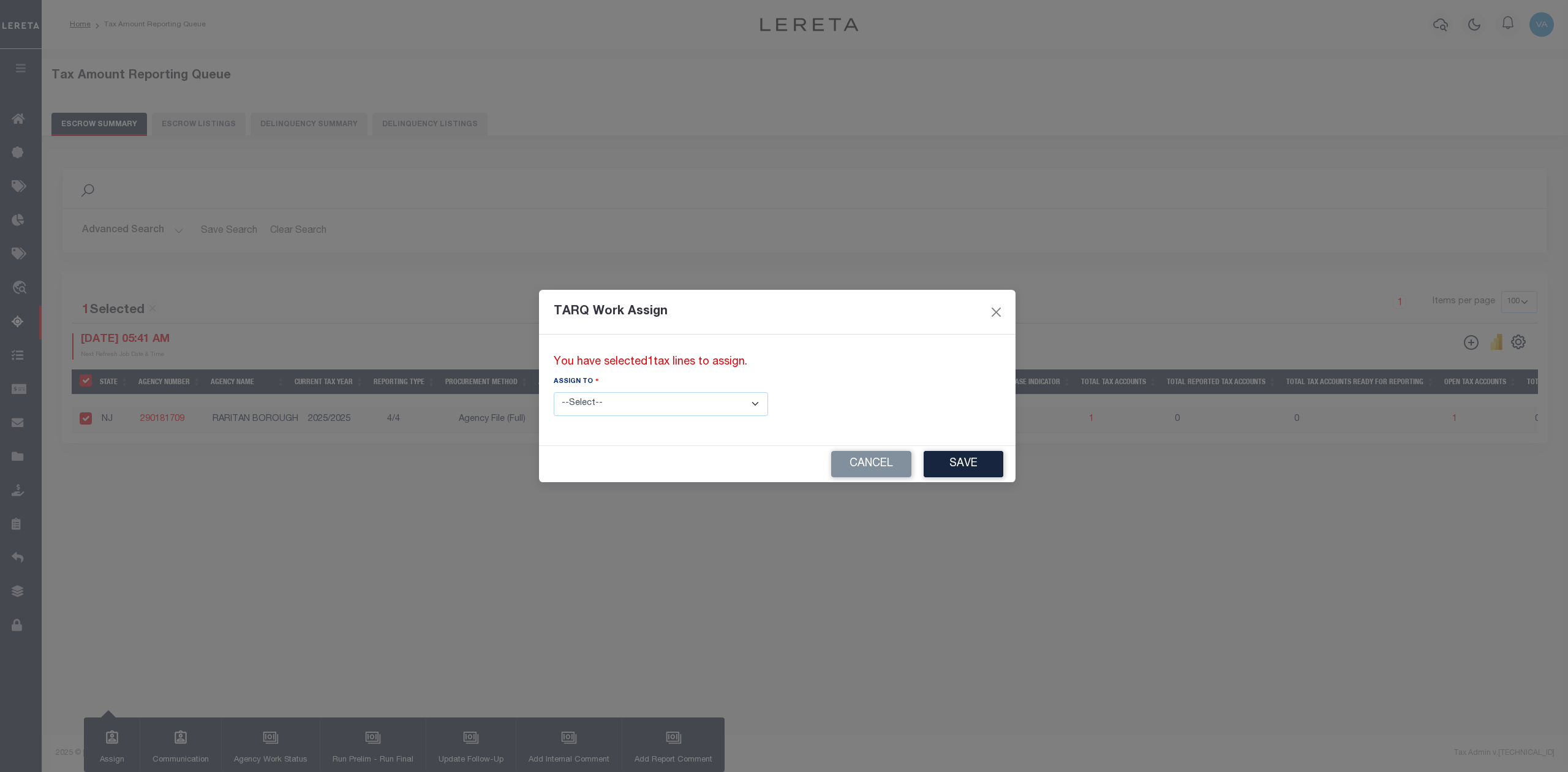
click at [642, 408] on select "--Select-- --Unassigned-- --Unassigned-- Abdul Muzain Adhikary Rinki Agustin Fe…" at bounding box center [660, 404] width 214 height 23
select select "Vamsi Kalikiri"
click at [554, 392] on select "--Select-- --Unassigned-- --Unassigned-- Abdul Muzain Adhikary Rinki Agustin Fe…" at bounding box center [660, 404] width 214 height 23
click at [924, 458] on button "Save" at bounding box center [964, 464] width 80 height 26
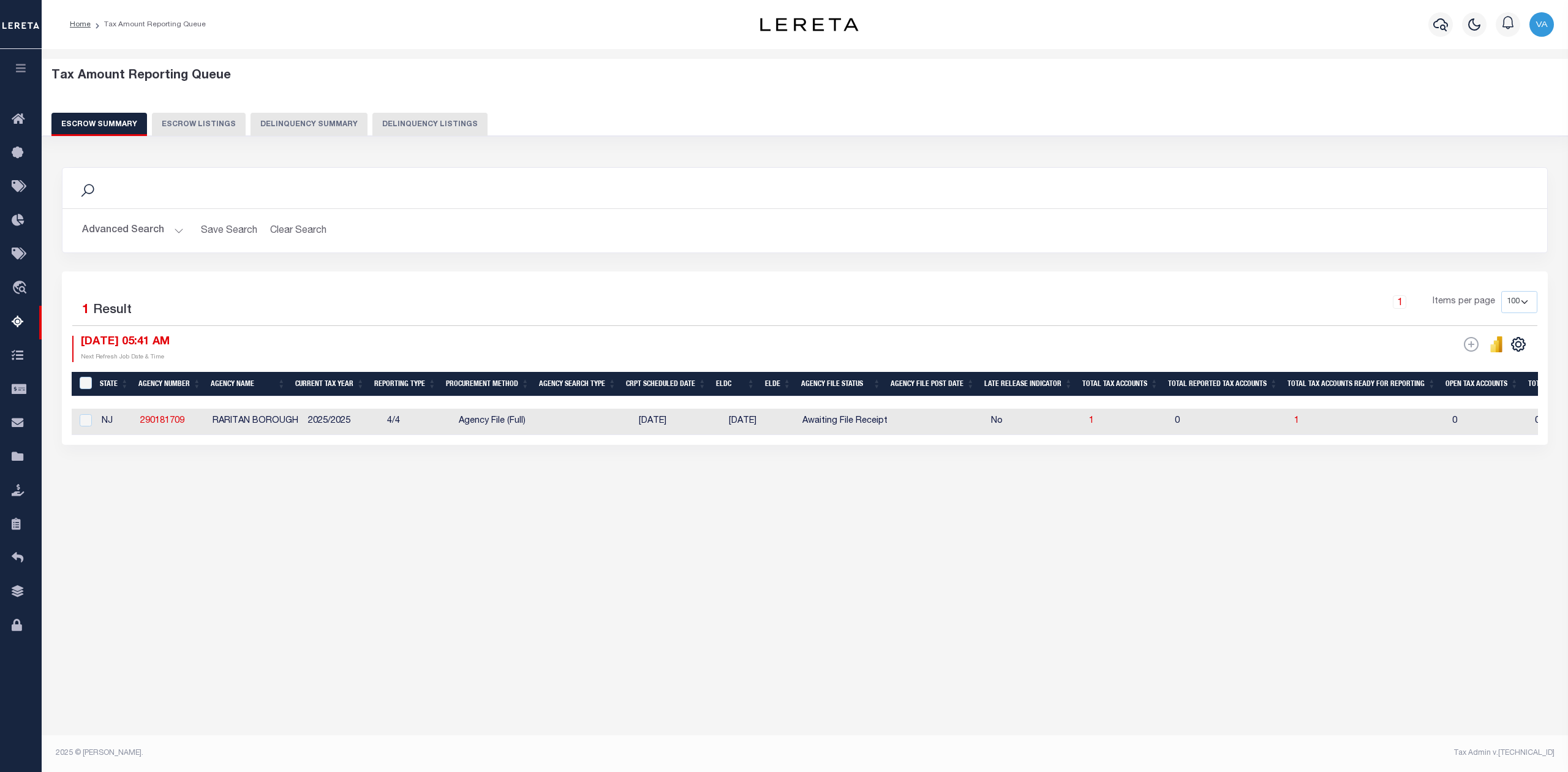
click at [131, 425] on td "NJ" at bounding box center [116, 421] width 39 height 26
checkbox input "true"
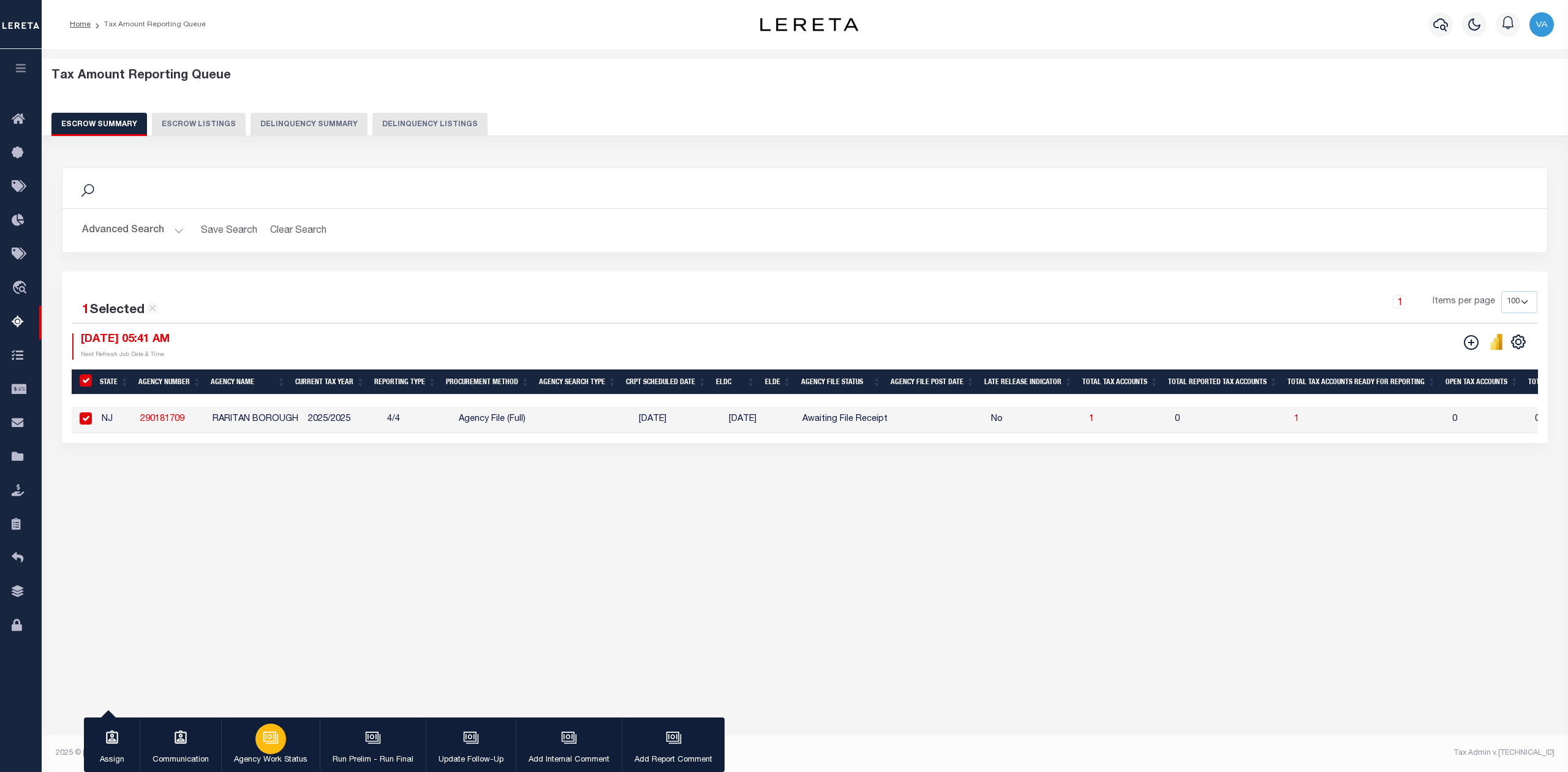
click at [278, 758] on p "Agency Work Status" at bounding box center [271, 760] width 73 height 13
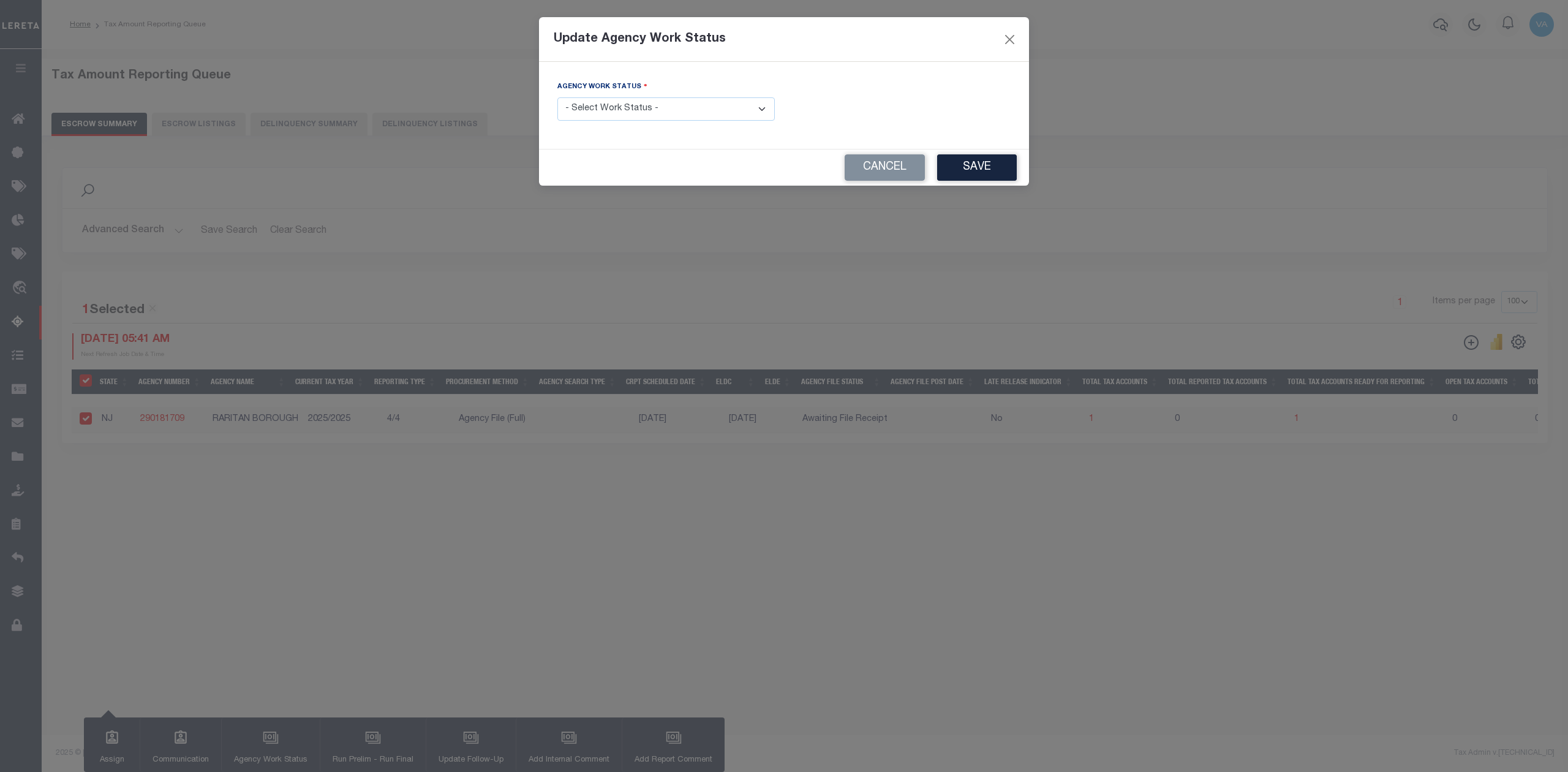
click at [675, 111] on select "- Select Work Status - New In Progress Pending Agency Follow-up Pending QC Read…" at bounding box center [666, 109] width 218 height 23
select select "7"
click at [558, 99] on select "- Select Work Status - New In Progress Pending Agency Follow-up Pending QC Read…" at bounding box center [666, 109] width 218 height 23
click at [985, 167] on button "Save" at bounding box center [977, 167] width 80 height 26
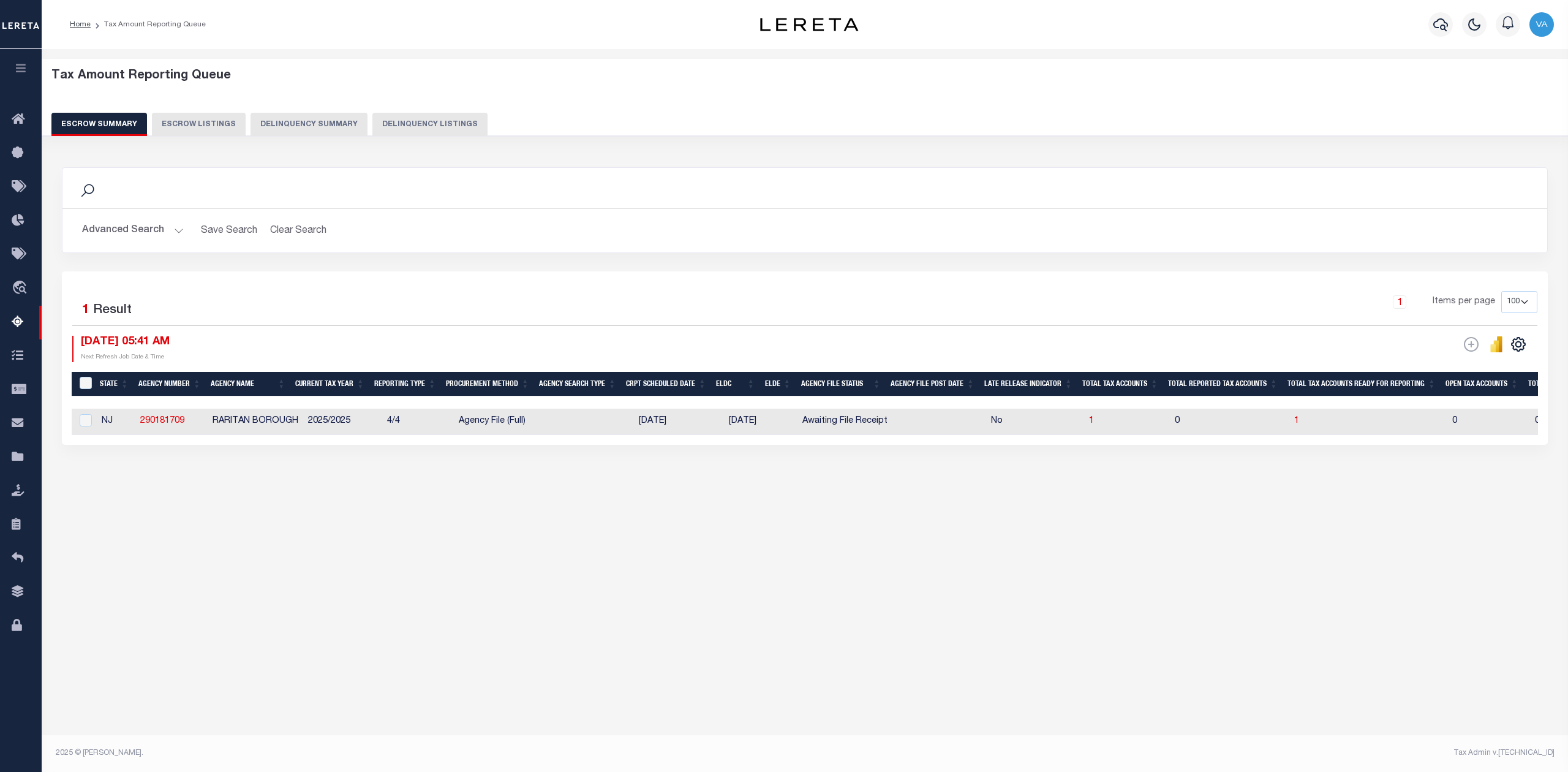
click at [183, 121] on button "Escrow Listings" at bounding box center [199, 124] width 94 height 23
select select "100"
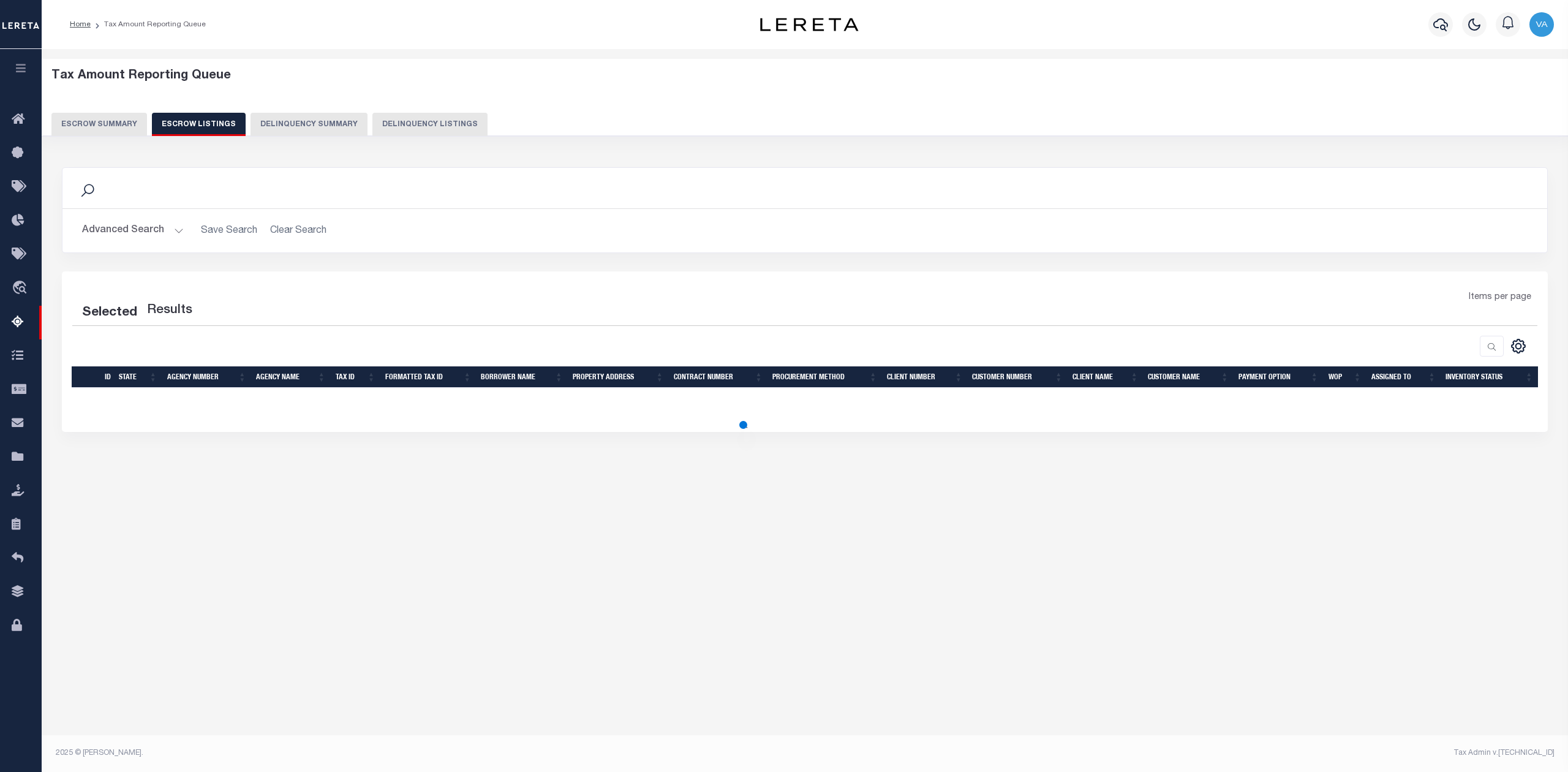
select select "100"
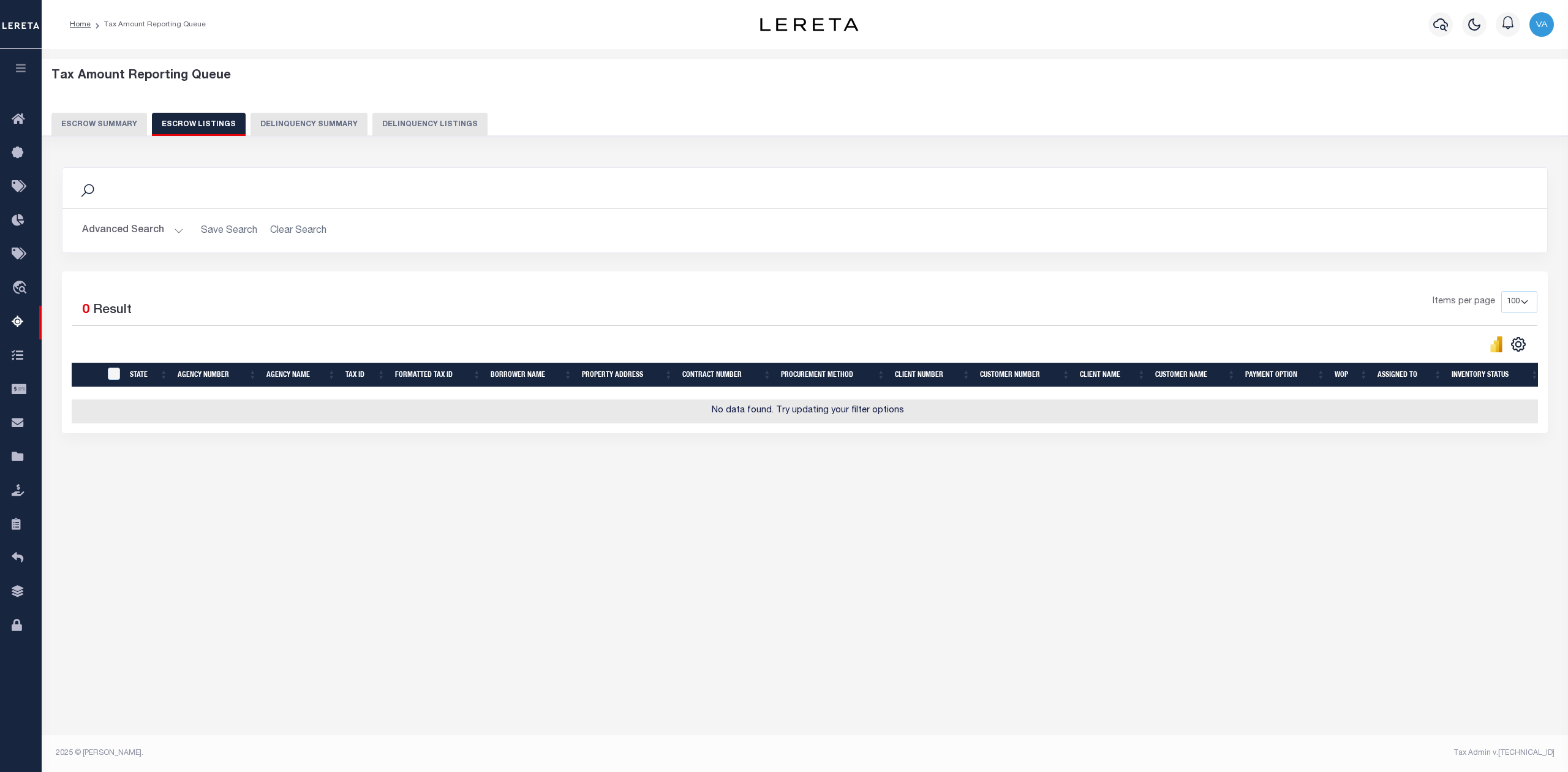
click at [104, 114] on button "Escrow Summary" at bounding box center [100, 124] width 96 height 23
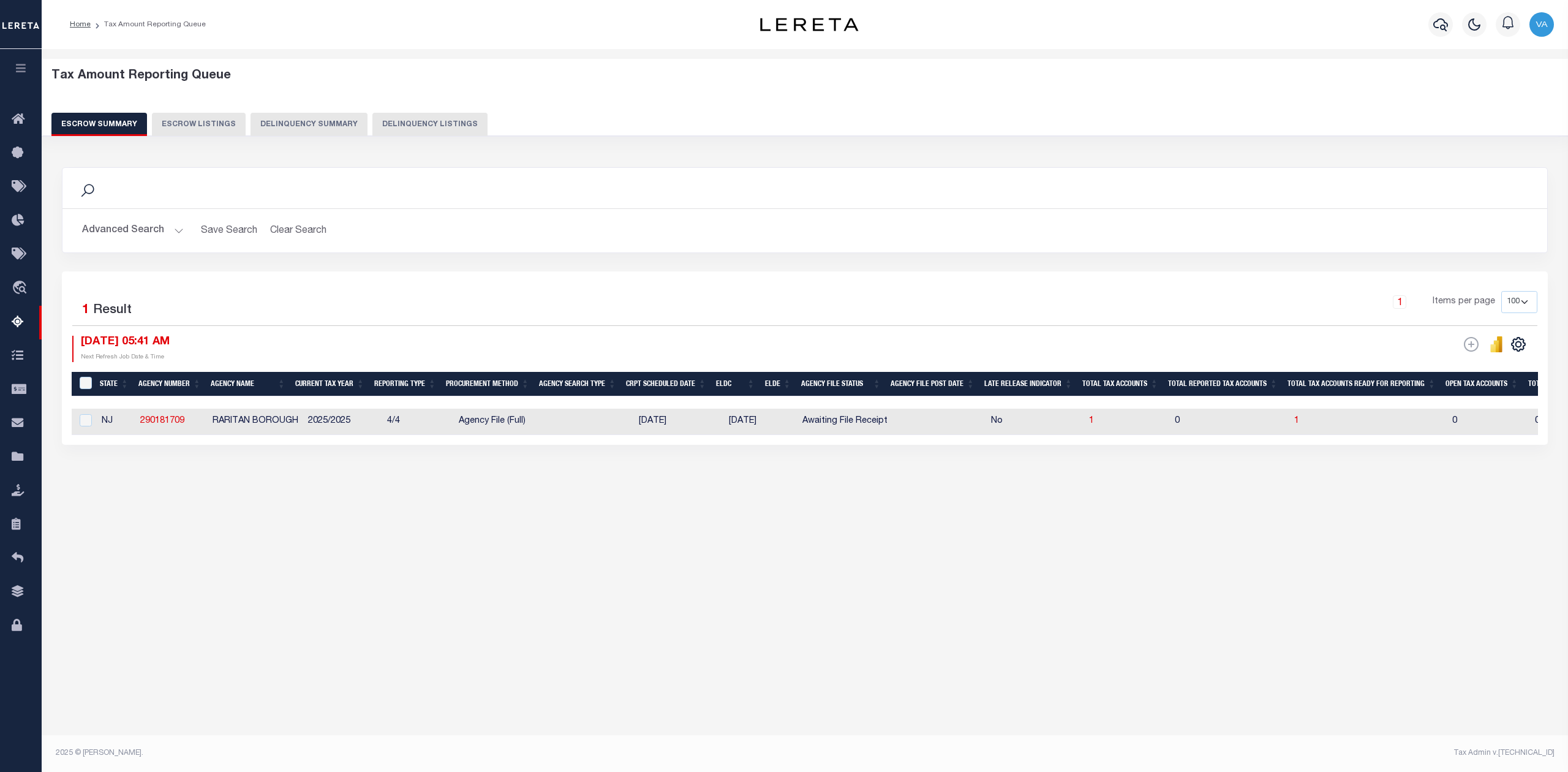
click at [148, 236] on button "Advanced Search" at bounding box center [133, 231] width 102 height 23
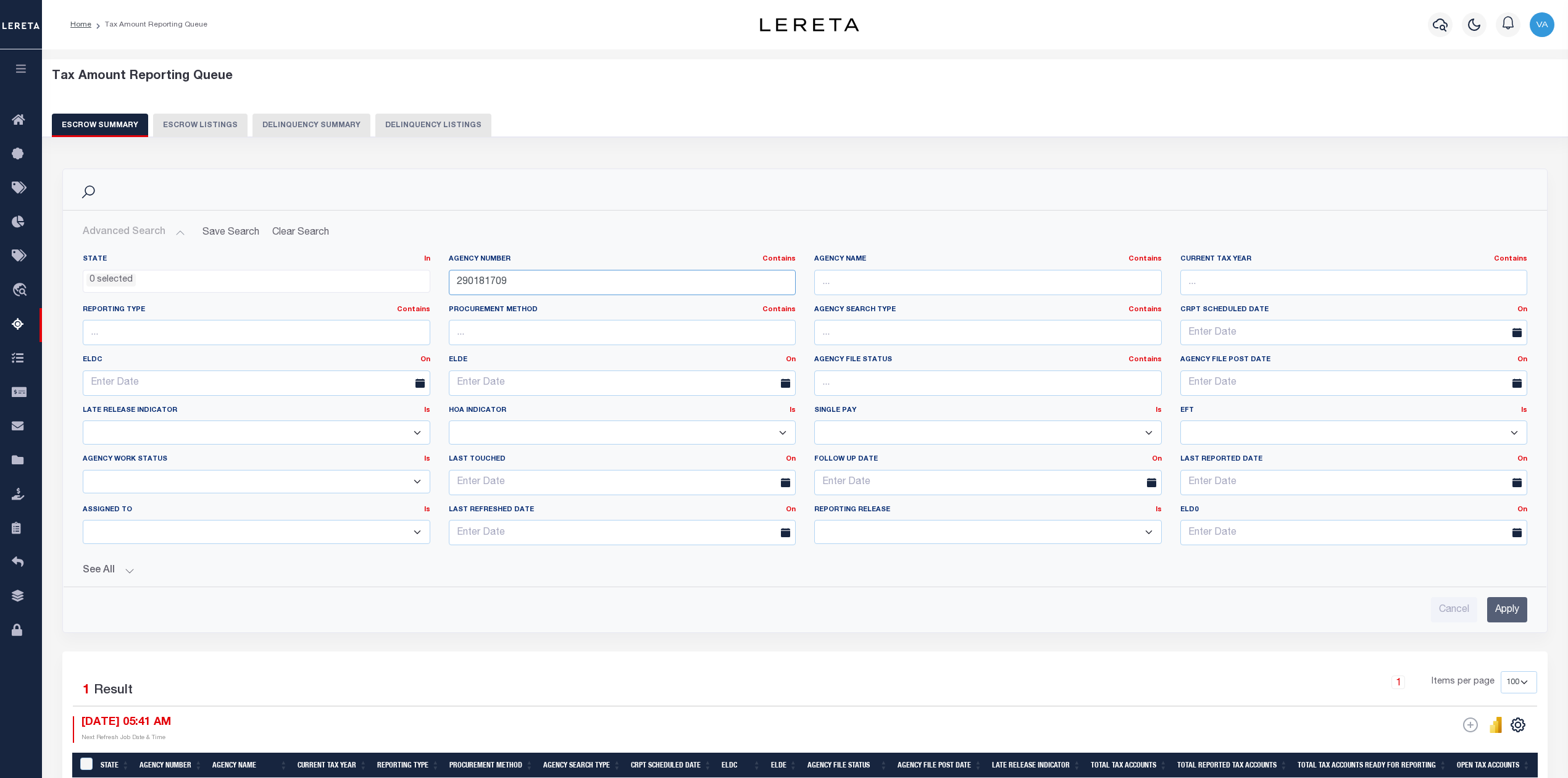
drag, startPoint x: 519, startPoint y: 280, endPoint x: 368, endPoint y: 278, distance: 151.0
click at [368, 278] on div "State In In AK AL AR AZ CA CO CT DC DE FL GA GU HI IA ID IL IN KS KY LA MA MD M…" at bounding box center [805, 404] width 1463 height 300
paste input "021751"
type input "290021751"
click at [1522, 616] on input "Apply" at bounding box center [1507, 610] width 40 height 26
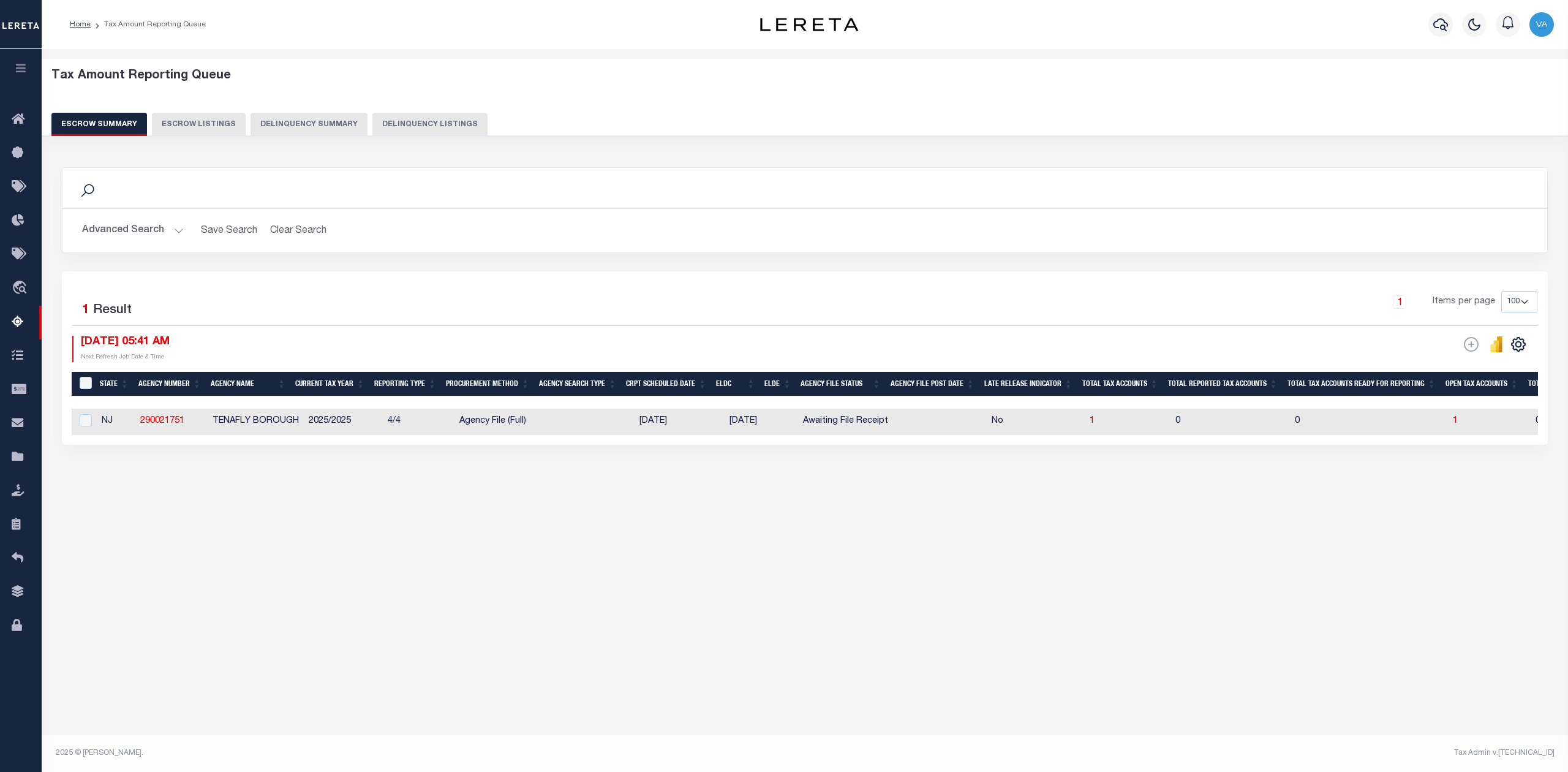
click at [1231, 584] on div "Tax Amount Reporting Queue Escrow Summary Escrow Listings In" at bounding box center [805, 396] width 1527 height 695
click at [1458, 420] on span "1" at bounding box center [1455, 420] width 5 height 9
select select "100"
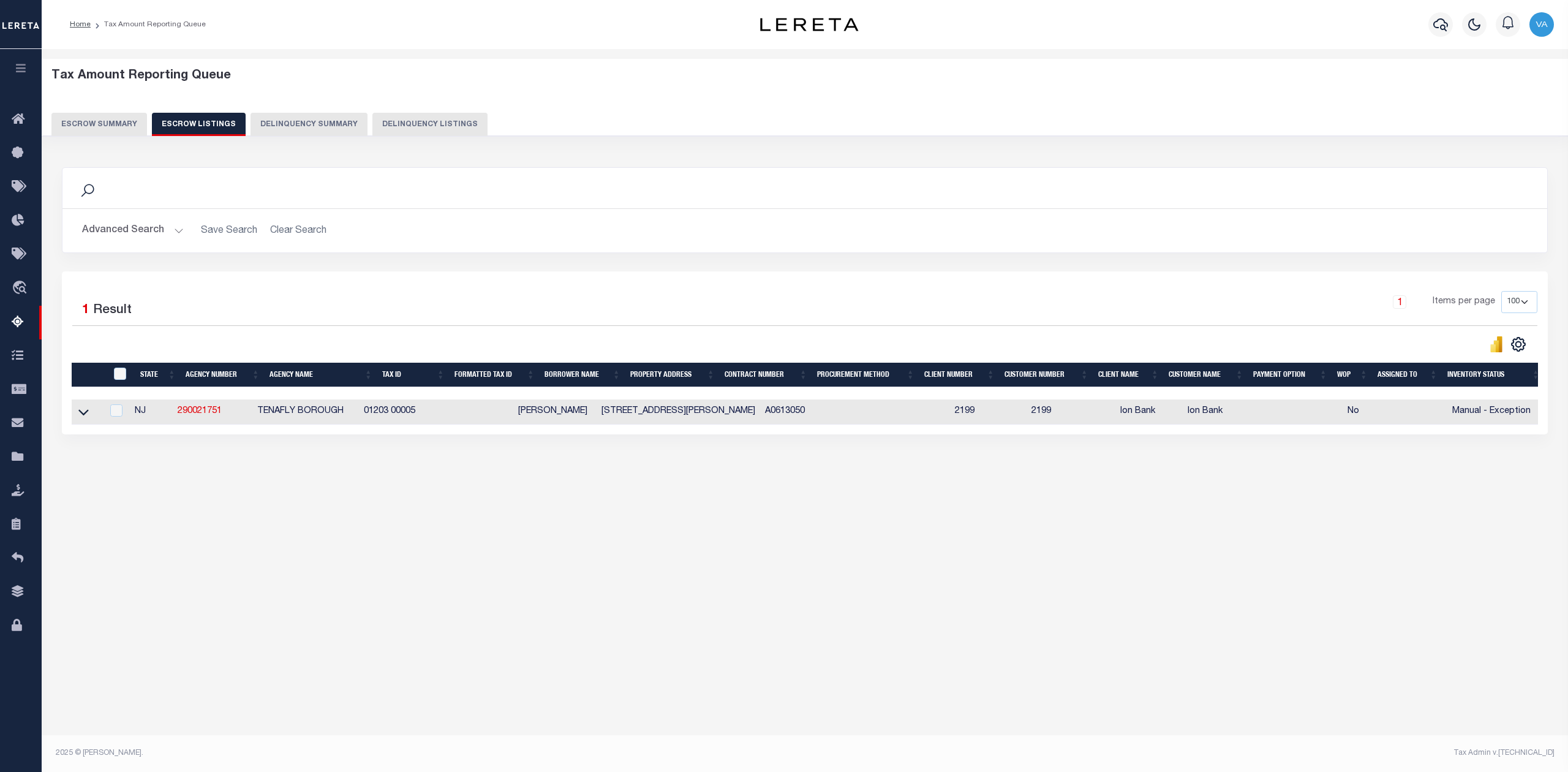
drag, startPoint x: 437, startPoint y: 410, endPoint x: 370, endPoint y: 412, distance: 67.0
click at [370, 412] on tr "NJ 290021751 TENAFLY BOROUGH 01203 00005 ESTHER J. LEE 72 GORDON AVE A0613050 2…" at bounding box center [808, 412] width 1473 height 25
copy tr "01203 00005"
click at [79, 413] on icon at bounding box center [83, 411] width 11 height 13
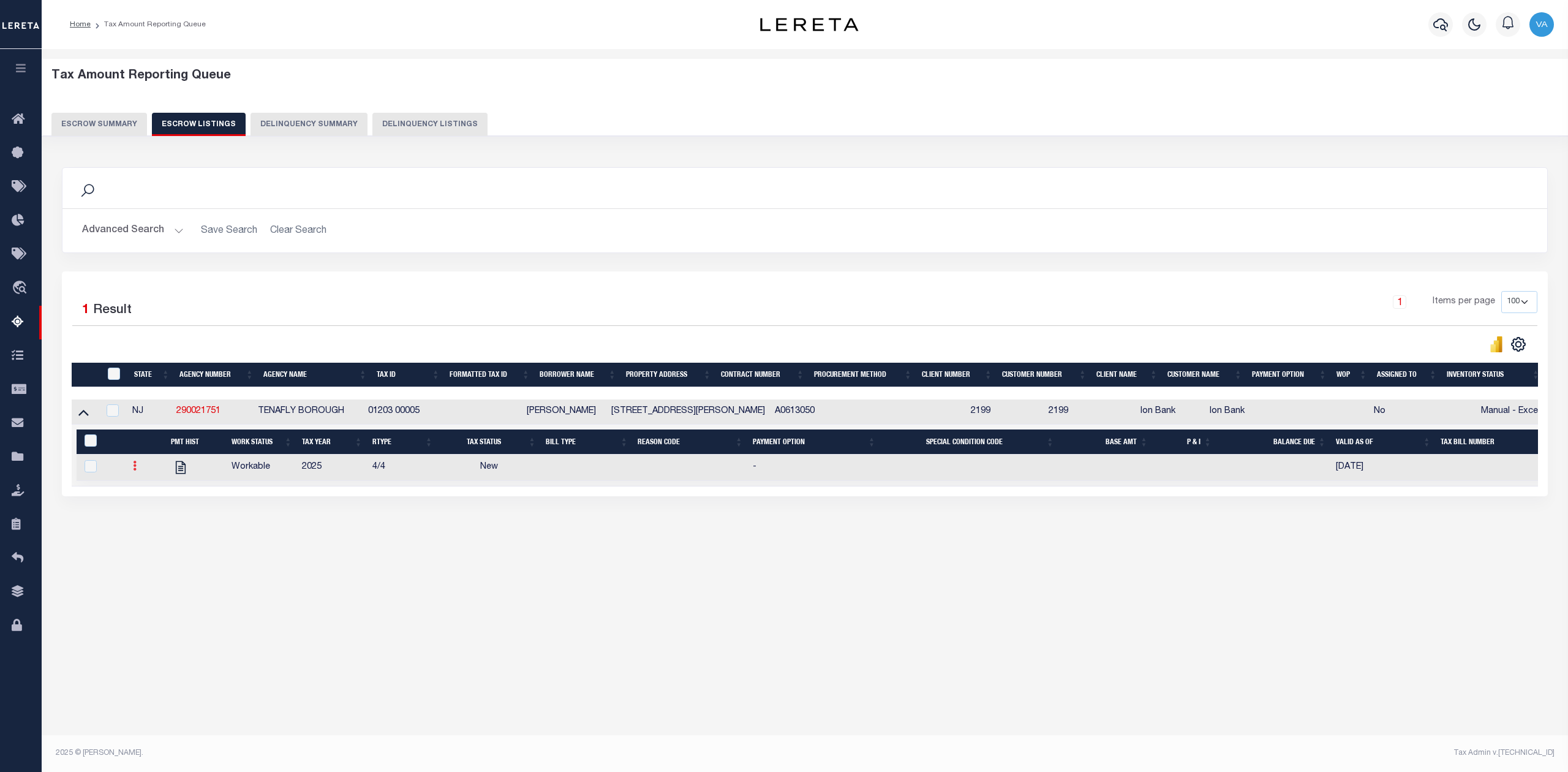
click at [138, 469] on link at bounding box center [135, 467] width 14 height 10
click at [144, 512] on img "" at bounding box center [149, 506] width 13 height 13
checkbox input "true"
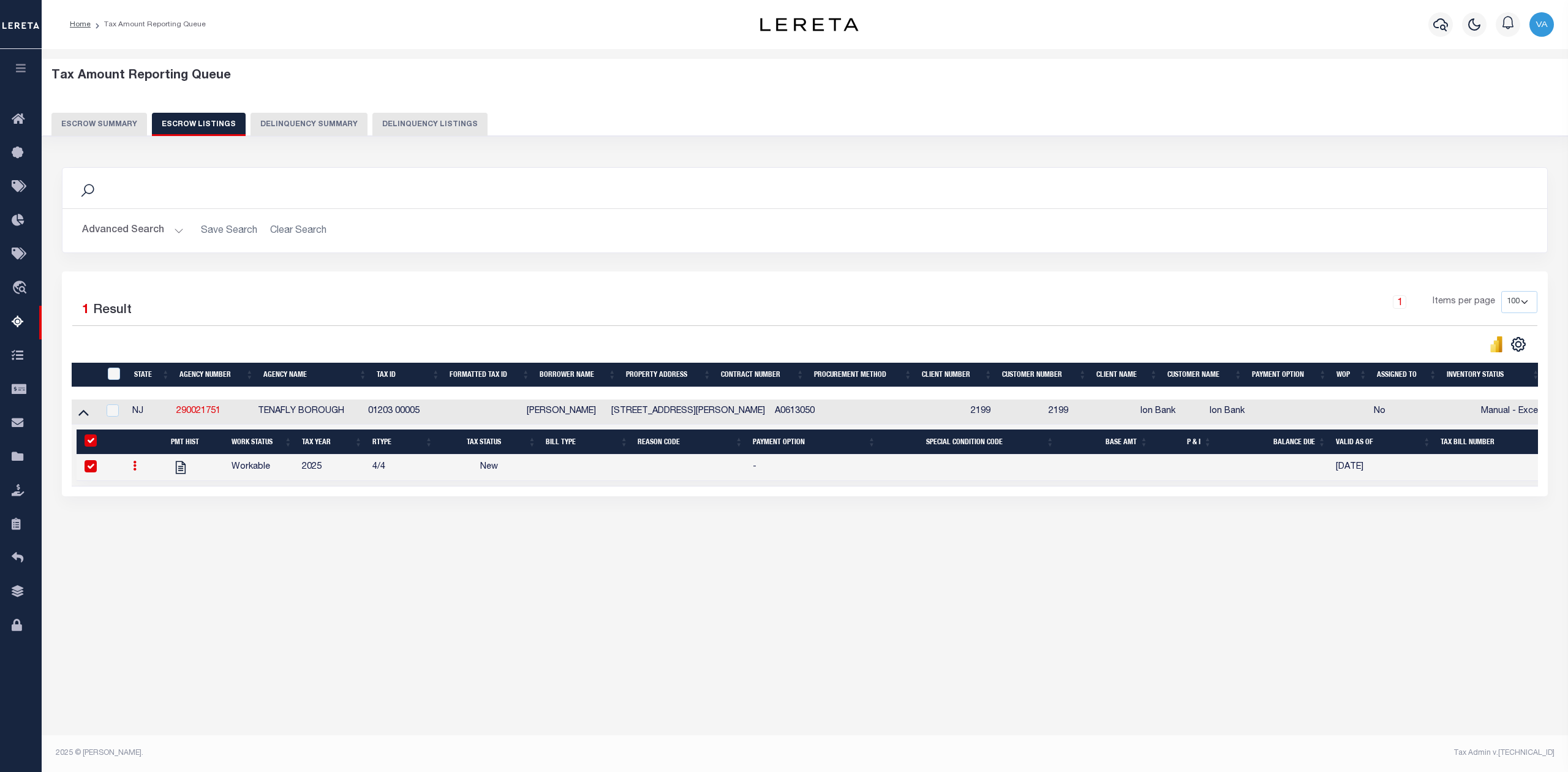
select select
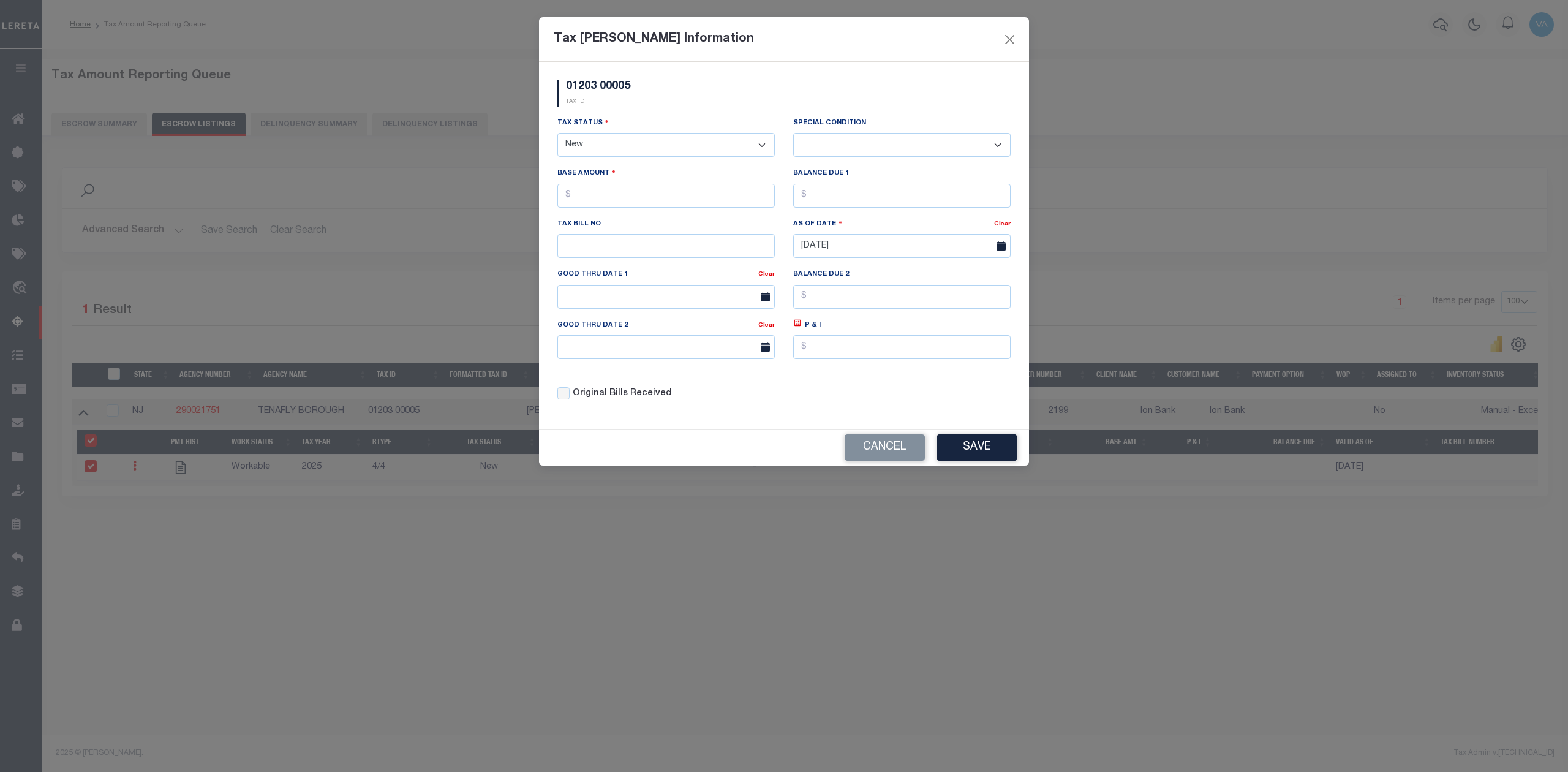
click at [597, 146] on select "- Select Status - Open Due/Unpaid Paid Incomplete No Tax Due Internal Refund Pr…" at bounding box center [666, 145] width 218 height 23
select select "DUE"
click at [558, 135] on select "- Select Status - Open Due/Unpaid Paid Incomplete No Tax Due Internal Refund Pr…" at bounding box center [666, 145] width 218 height 23
select select "0"
click at [679, 198] on input "text" at bounding box center [666, 195] width 218 height 23
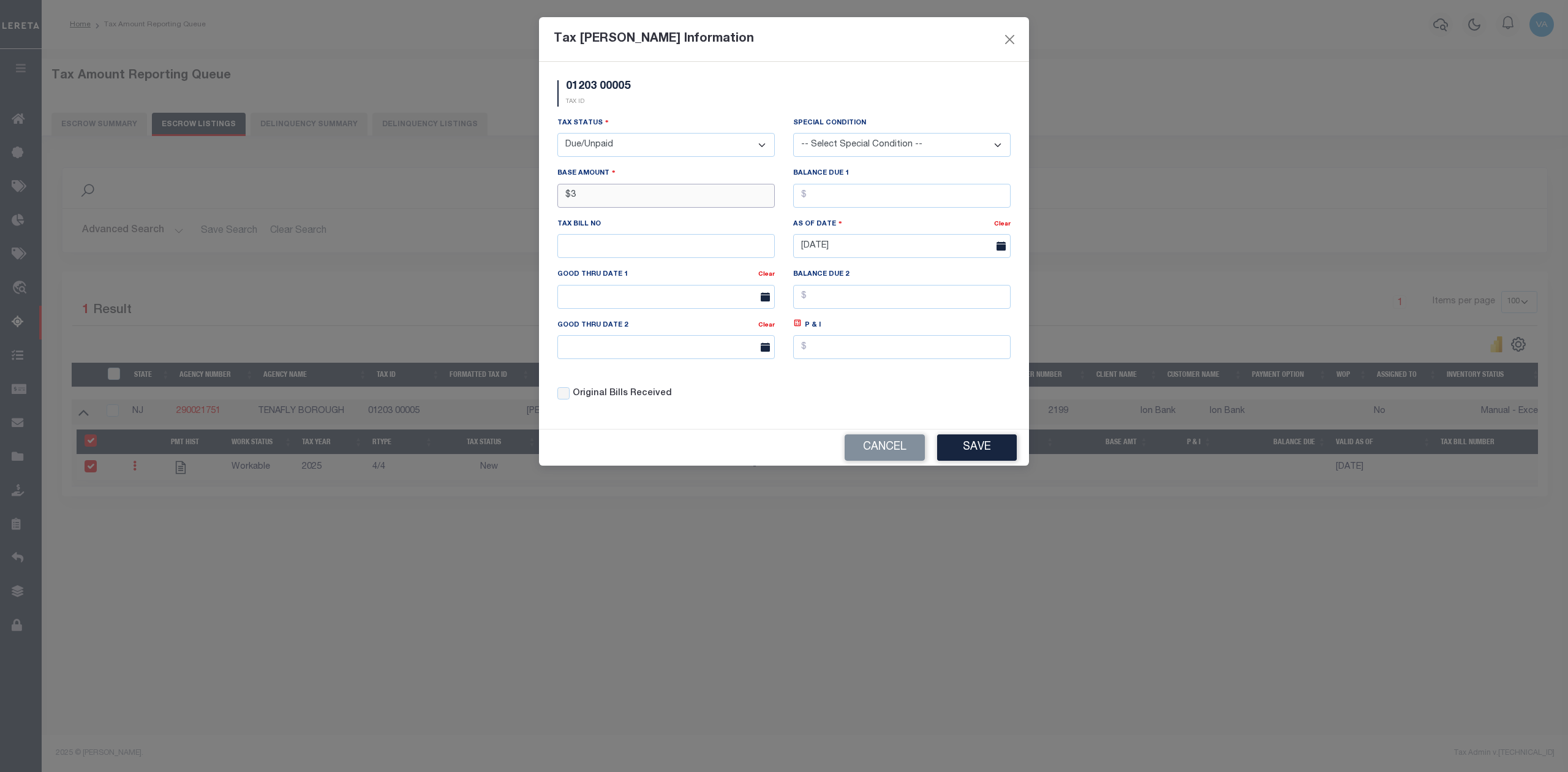
type input "$"
type input "$3,225.42"
click at [979, 458] on button "Save" at bounding box center [977, 448] width 80 height 26
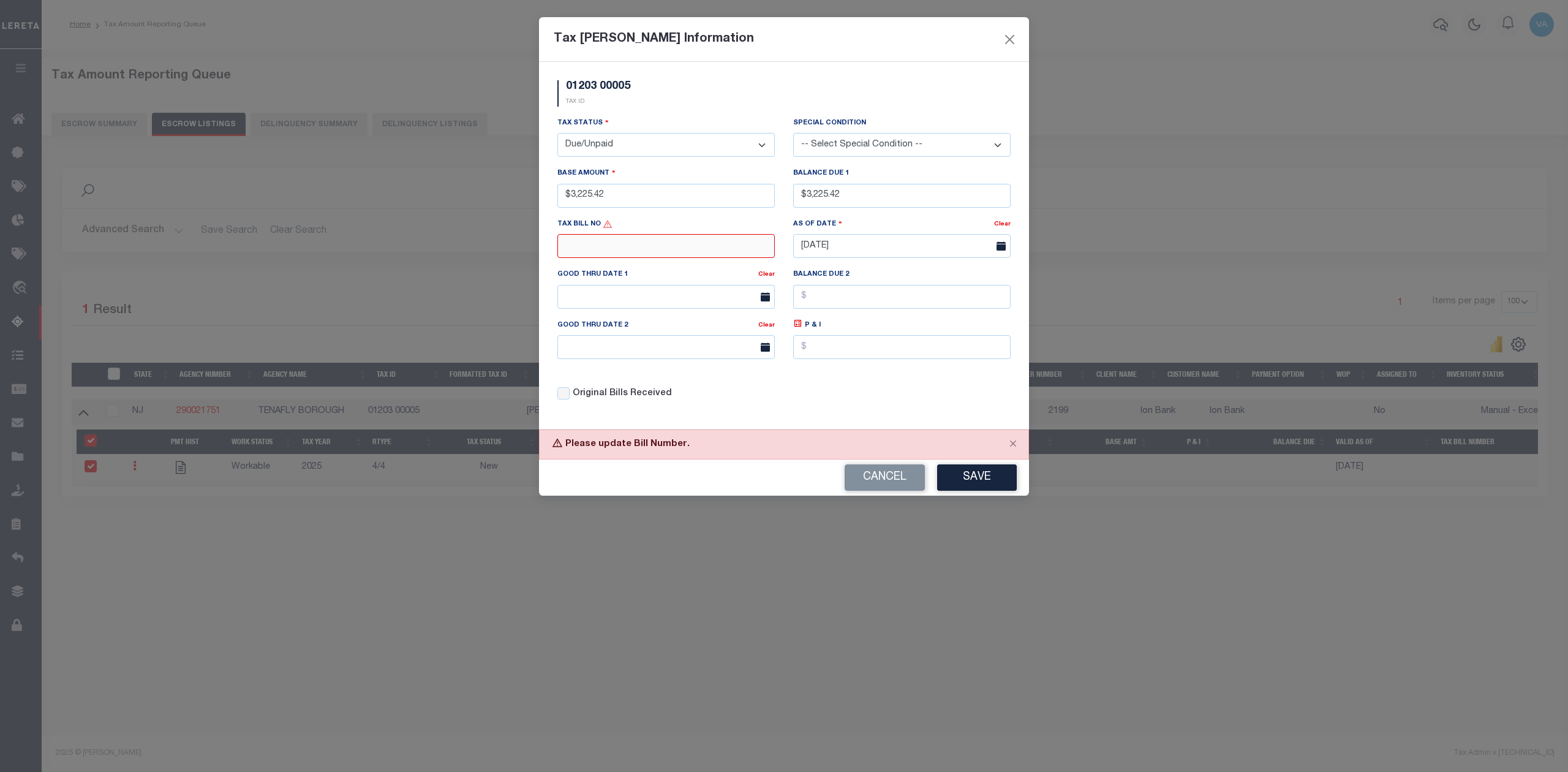
click at [662, 252] on input "text" at bounding box center [666, 246] width 218 height 23
type input "N/A"
click at [965, 481] on button "Save" at bounding box center [977, 477] width 80 height 26
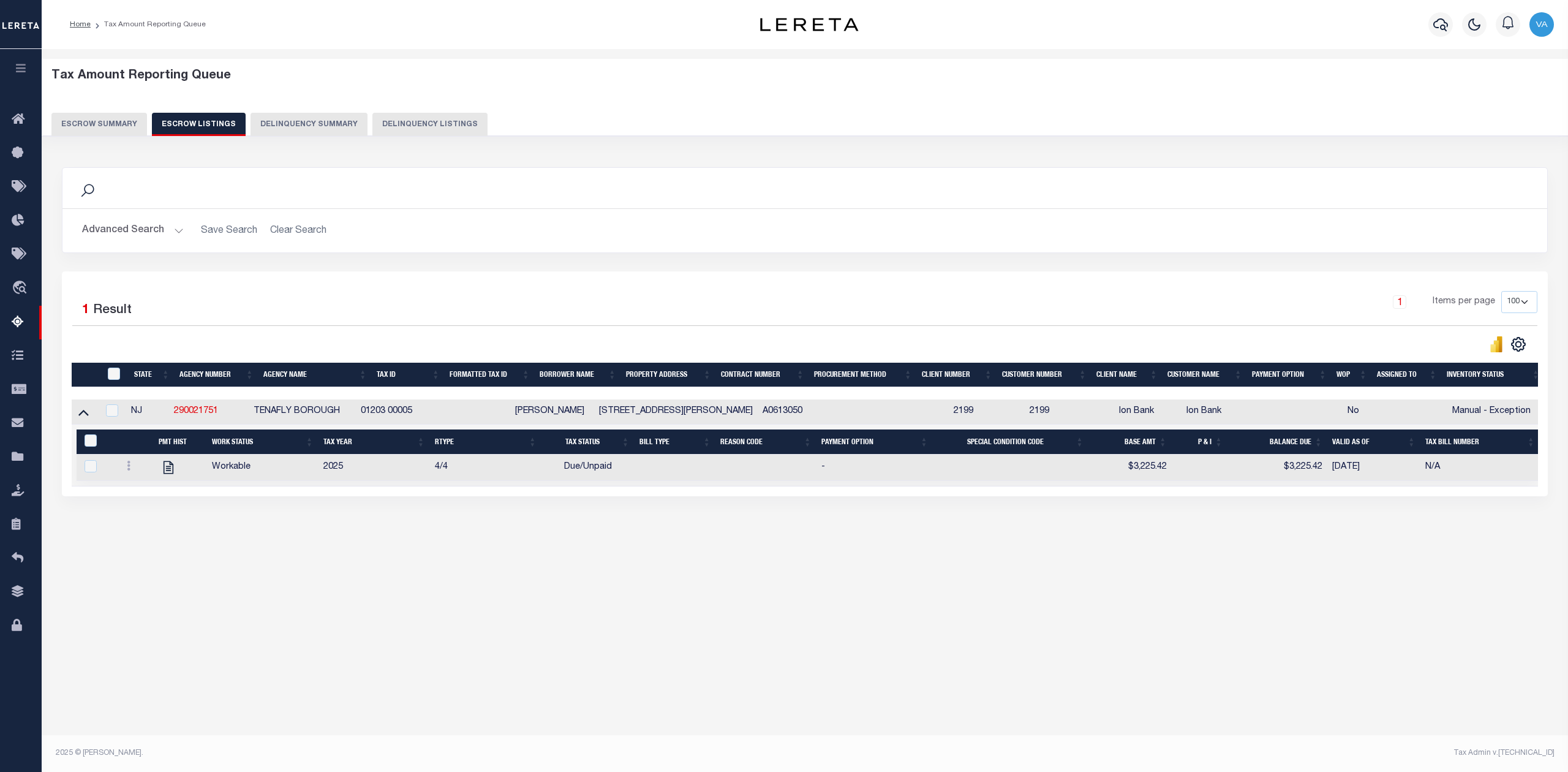
drag, startPoint x: 440, startPoint y: 416, endPoint x: 365, endPoint y: 410, distance: 75.2
click at [365, 410] on tr "NJ 290021751 TENAFLY BOROUGH 01203 00005 ESTHER J. LEE 72 GORDON AVE A0613050 2…" at bounding box center [808, 412] width 1473 height 25
copy tr "01203 00005"
click at [114, 374] on input "ID" at bounding box center [113, 373] width 13 height 13
checkbox input "true"
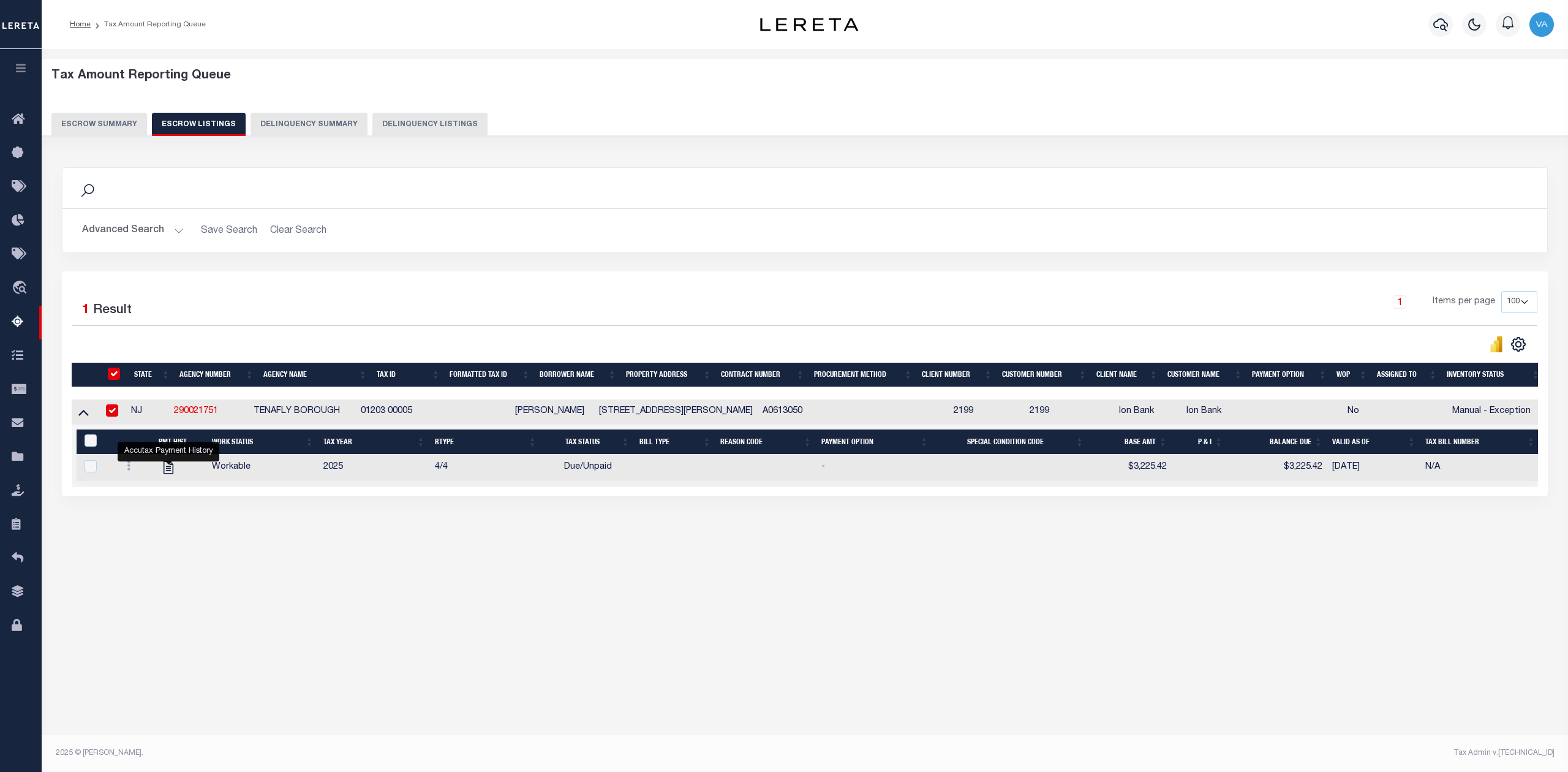
checkbox input "true"
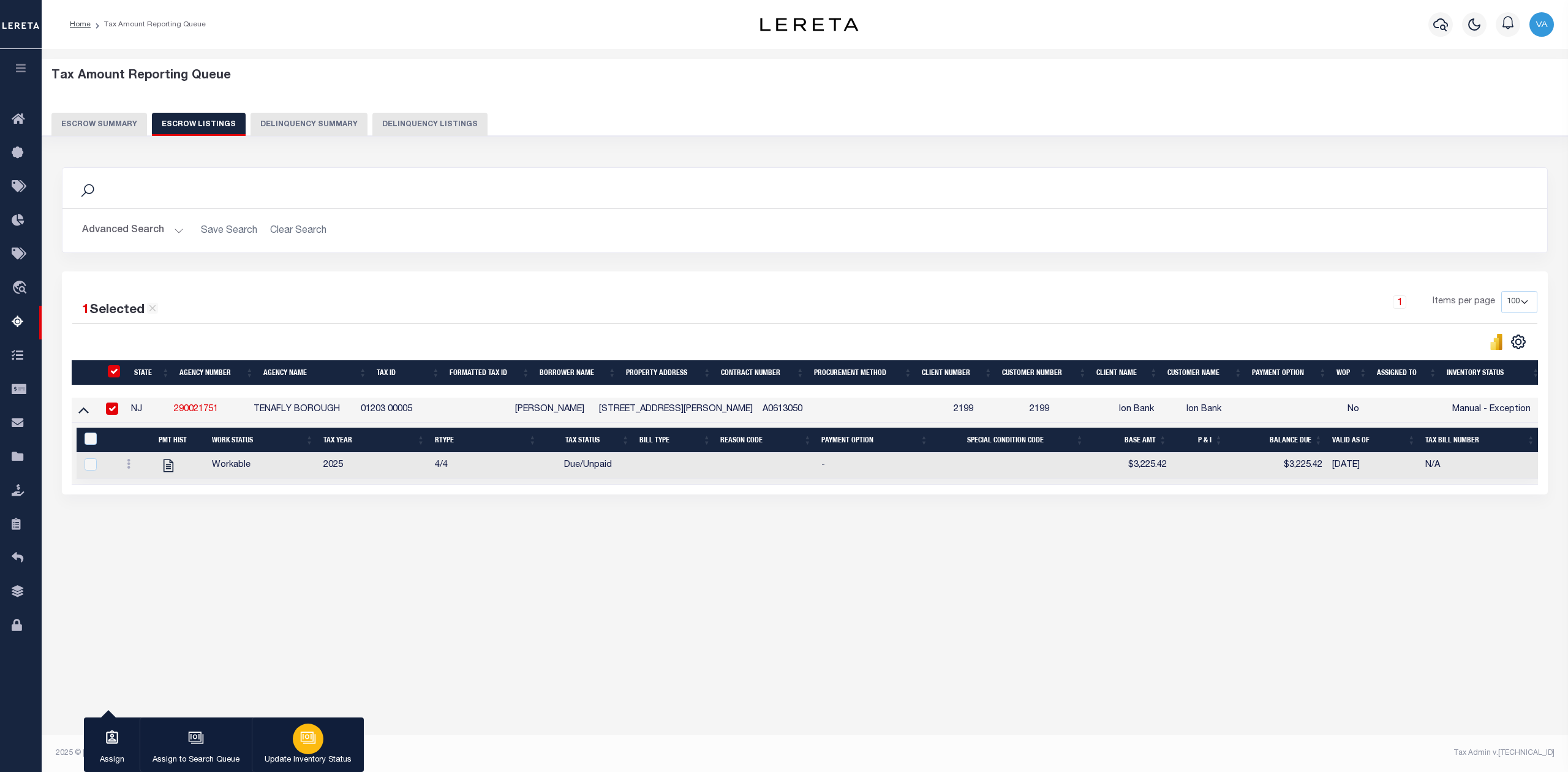
click at [319, 739] on div "button" at bounding box center [308, 739] width 30 height 30
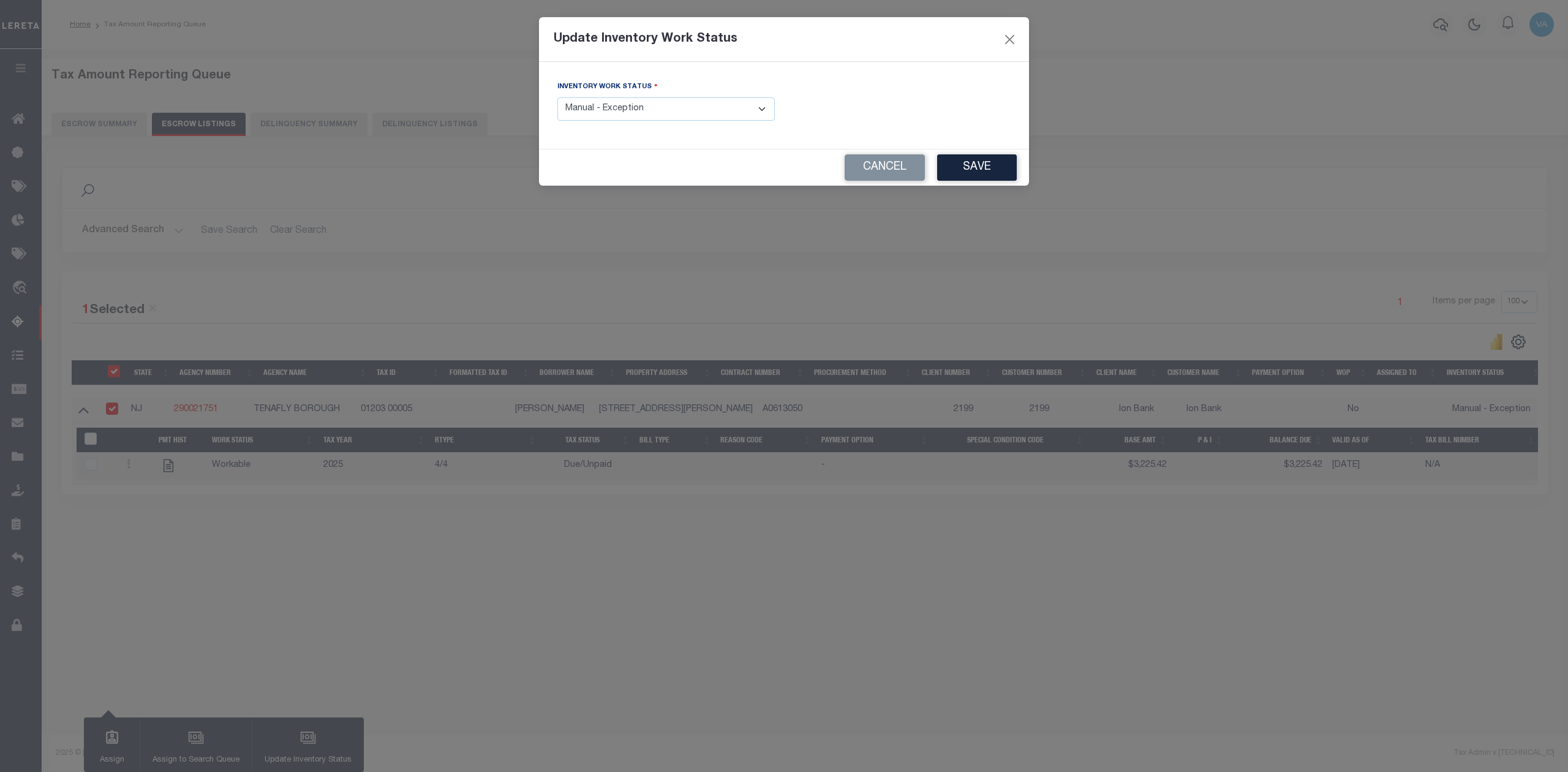
click at [659, 116] on select "- Select Inventory Status - Manual - Exception Pended - Awaiting Search Late Ad…" at bounding box center [666, 109] width 218 height 23
select select "4"
click at [558, 99] on select "- Select Inventory Status - Manual - Exception Pended - Awaiting Search Late Ad…" at bounding box center [666, 109] width 218 height 23
click at [966, 170] on button "Save" at bounding box center [977, 167] width 80 height 26
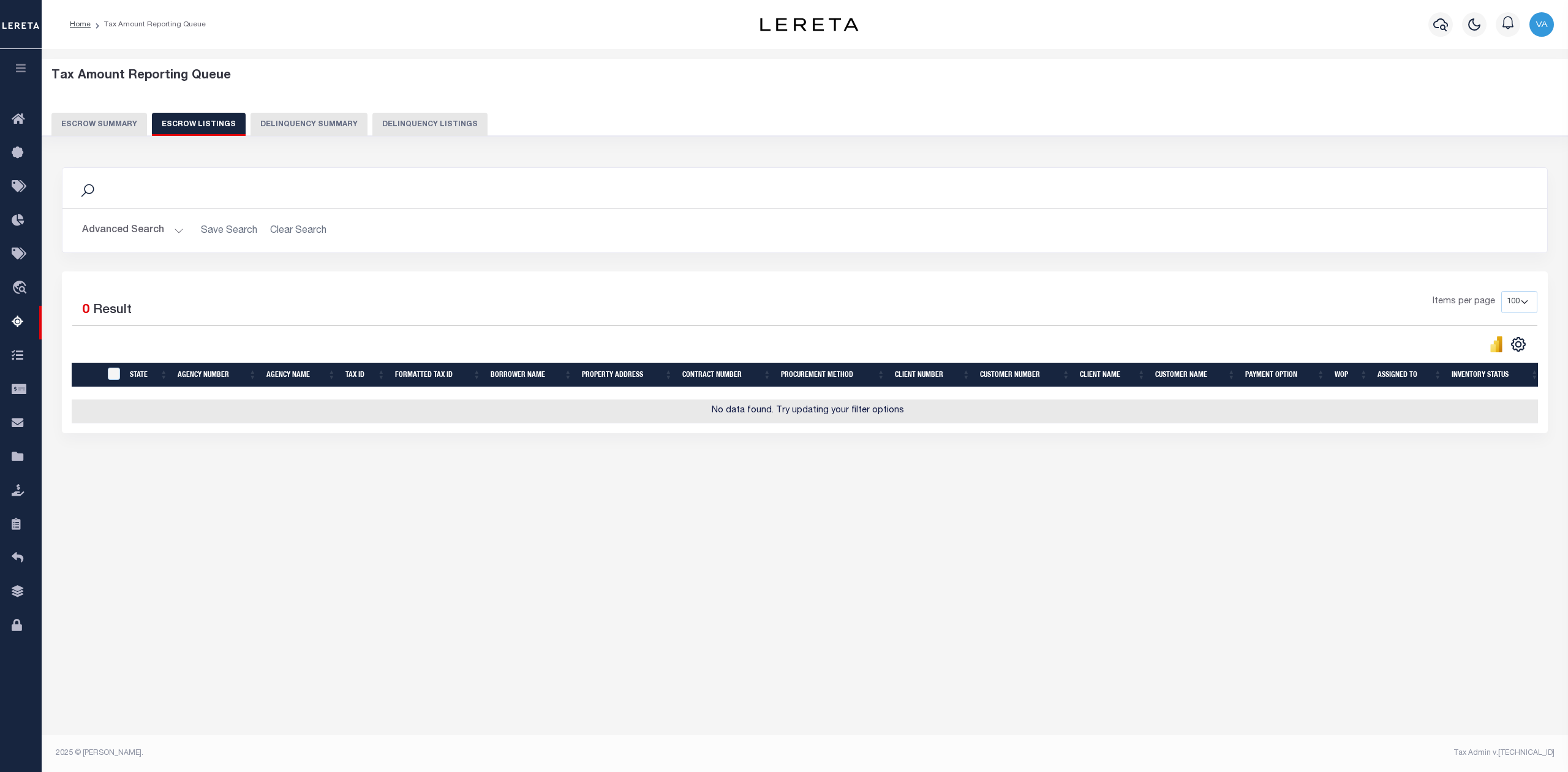
click at [120, 125] on button "Escrow Summary" at bounding box center [100, 124] width 96 height 23
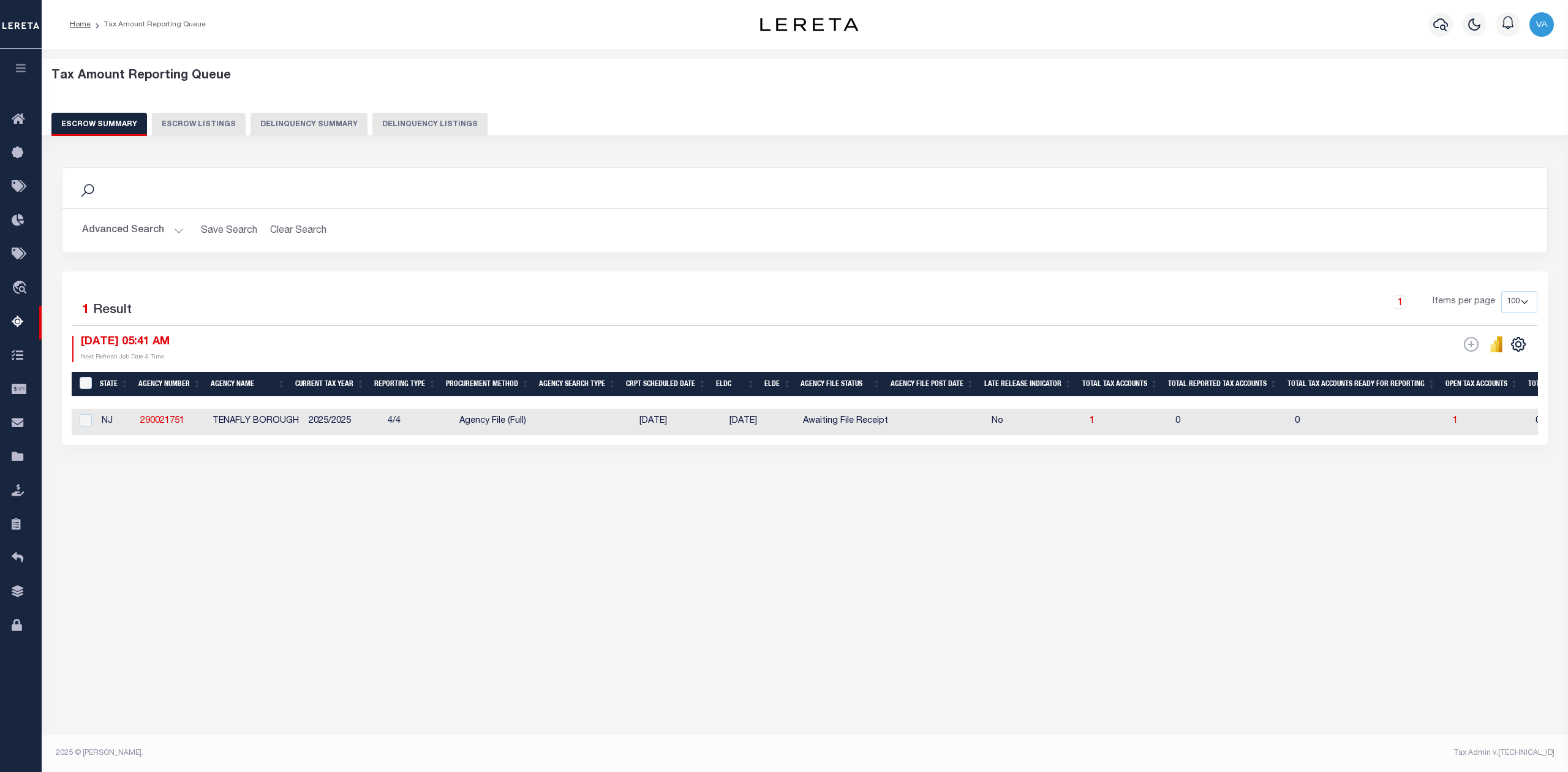
click at [575, 415] on td at bounding box center [591, 421] width 87 height 26
checkbox input "true"
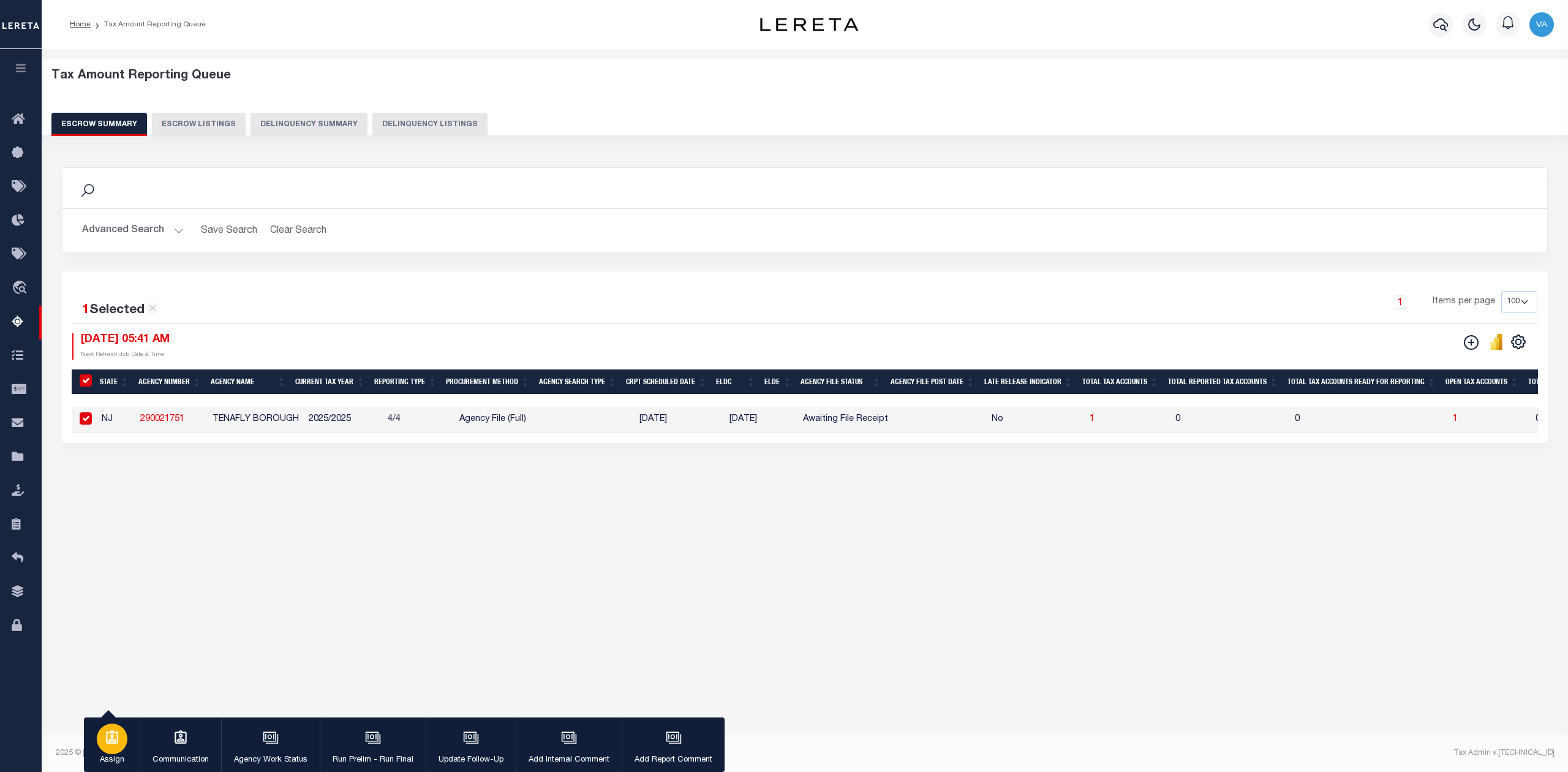
click at [121, 751] on div "button" at bounding box center [111, 739] width 30 height 30
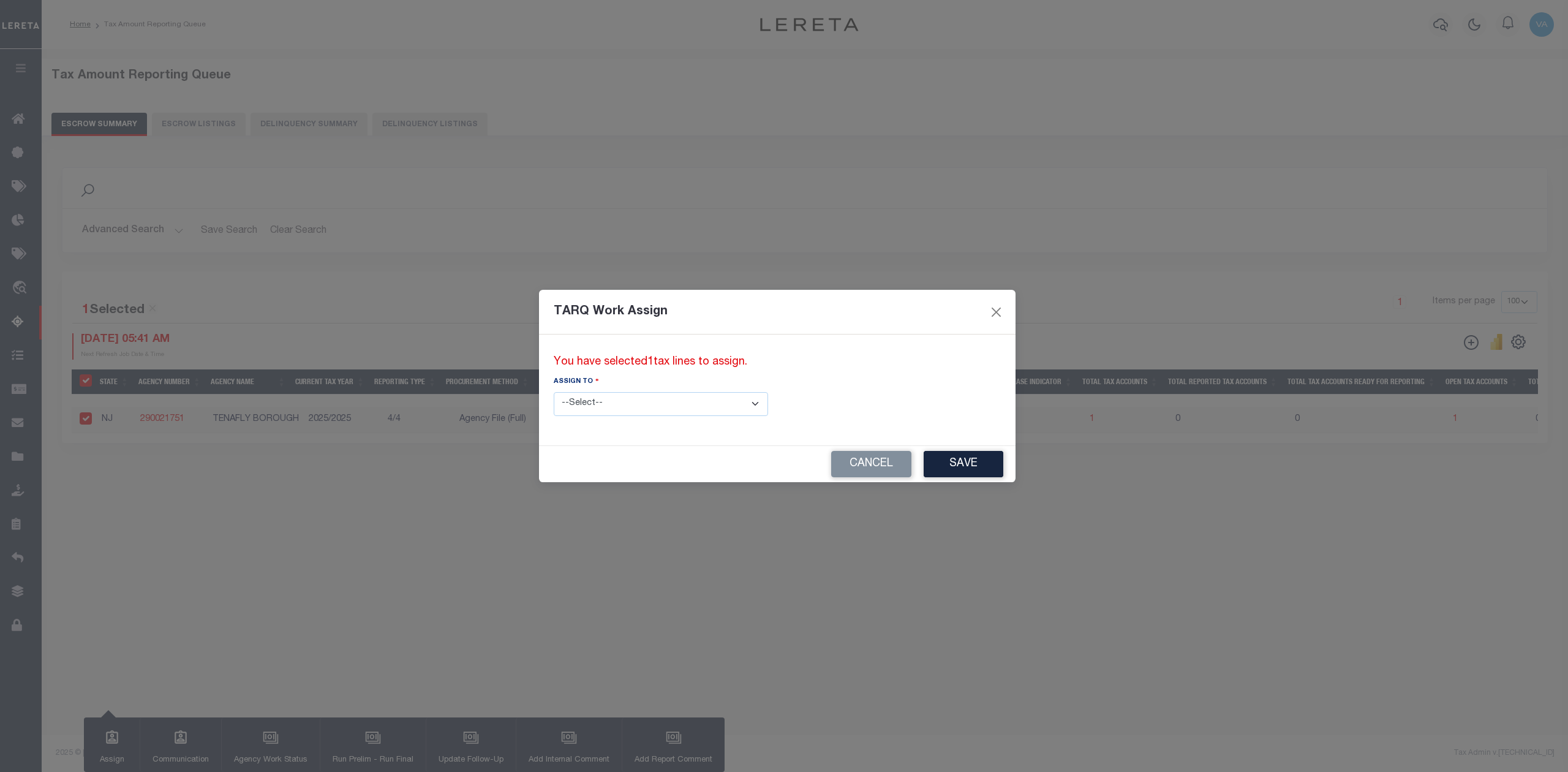
click at [599, 402] on select "--Select-- --Unassigned-- --Unassigned-- Abdul Muzain Adhikary Rinki Agustin Fe…" at bounding box center [660, 404] width 214 height 23
select select "Vamsi Kalikiri"
click at [554, 392] on select "--Select-- --Unassigned-- --Unassigned-- Abdul Muzain Adhikary Rinki Agustin Fe…" at bounding box center [660, 404] width 214 height 23
click at [924, 466] on button "Save" at bounding box center [964, 464] width 80 height 26
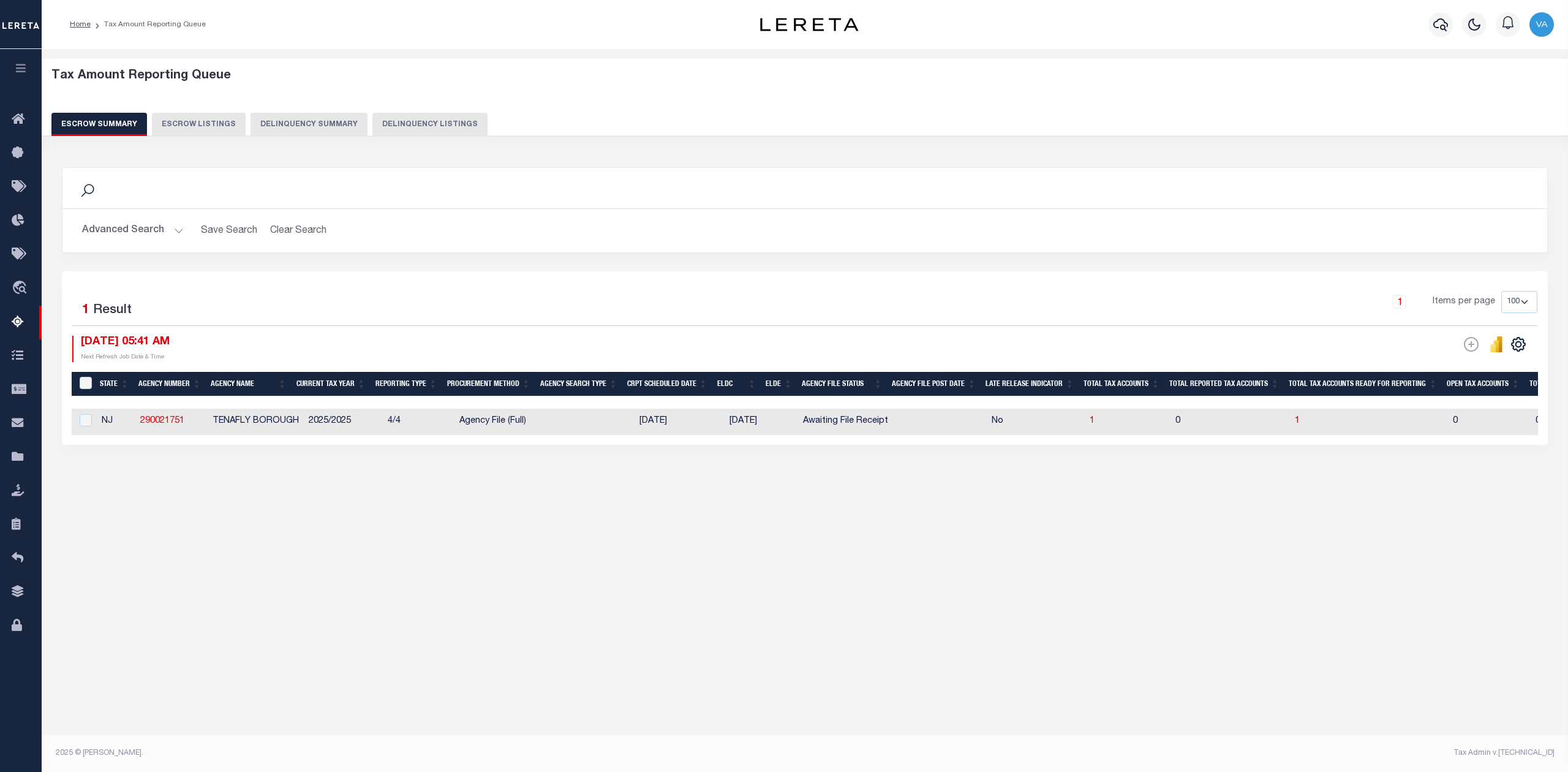
click at [155, 429] on td "290021751" at bounding box center [172, 421] width 72 height 26
checkbox input "true"
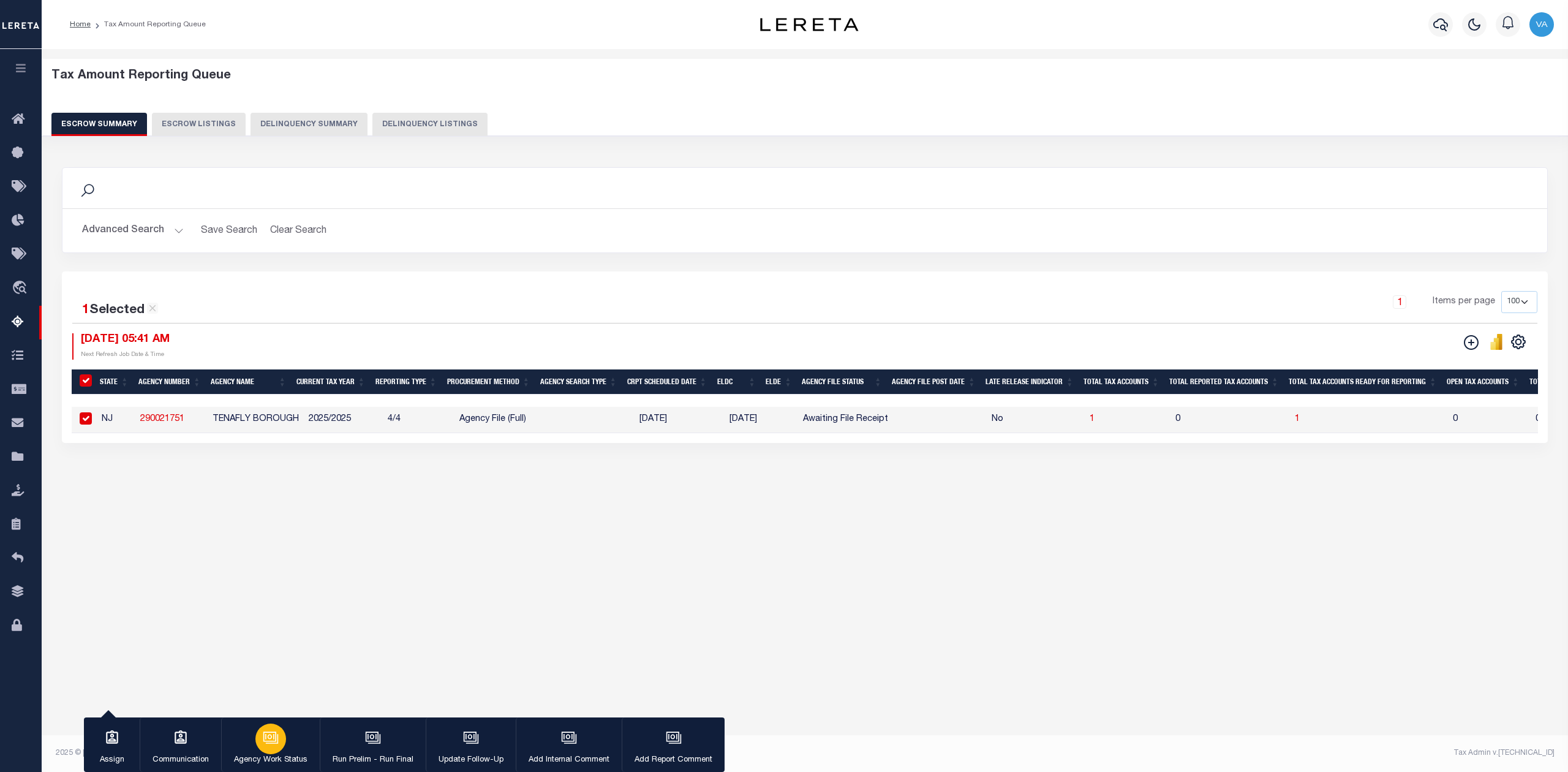
click at [285, 756] on p "Agency Work Status" at bounding box center [271, 760] width 73 height 13
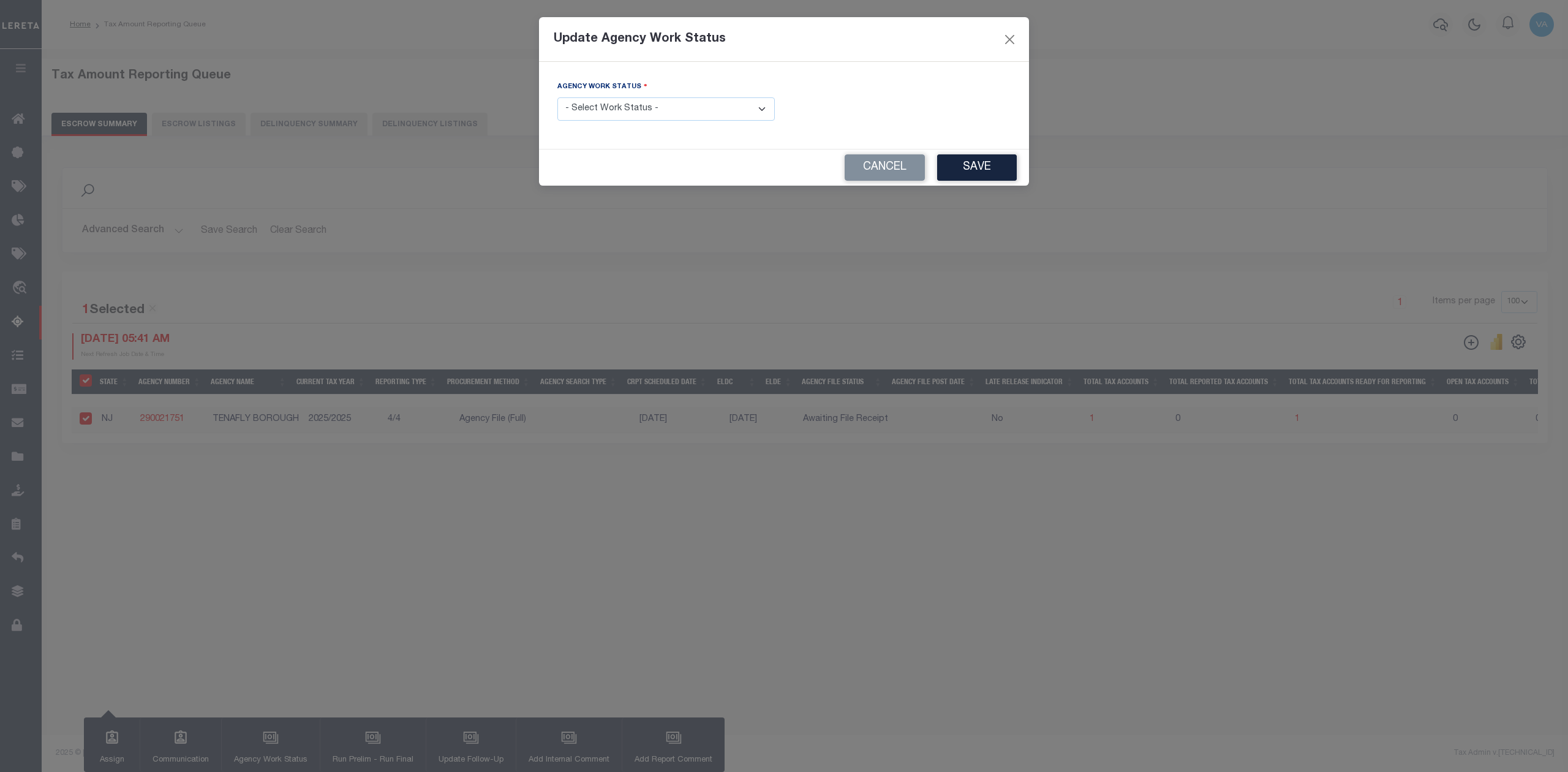
click at [641, 113] on select "- Select Work Status - New In Progress Pending Agency Follow-up Pending QC Read…" at bounding box center [666, 109] width 218 height 23
select select "7"
click at [558, 99] on select "- Select Work Status - New In Progress Pending Agency Follow-up Pending QC Read…" at bounding box center [666, 109] width 218 height 23
click at [980, 165] on button "Save" at bounding box center [977, 167] width 80 height 26
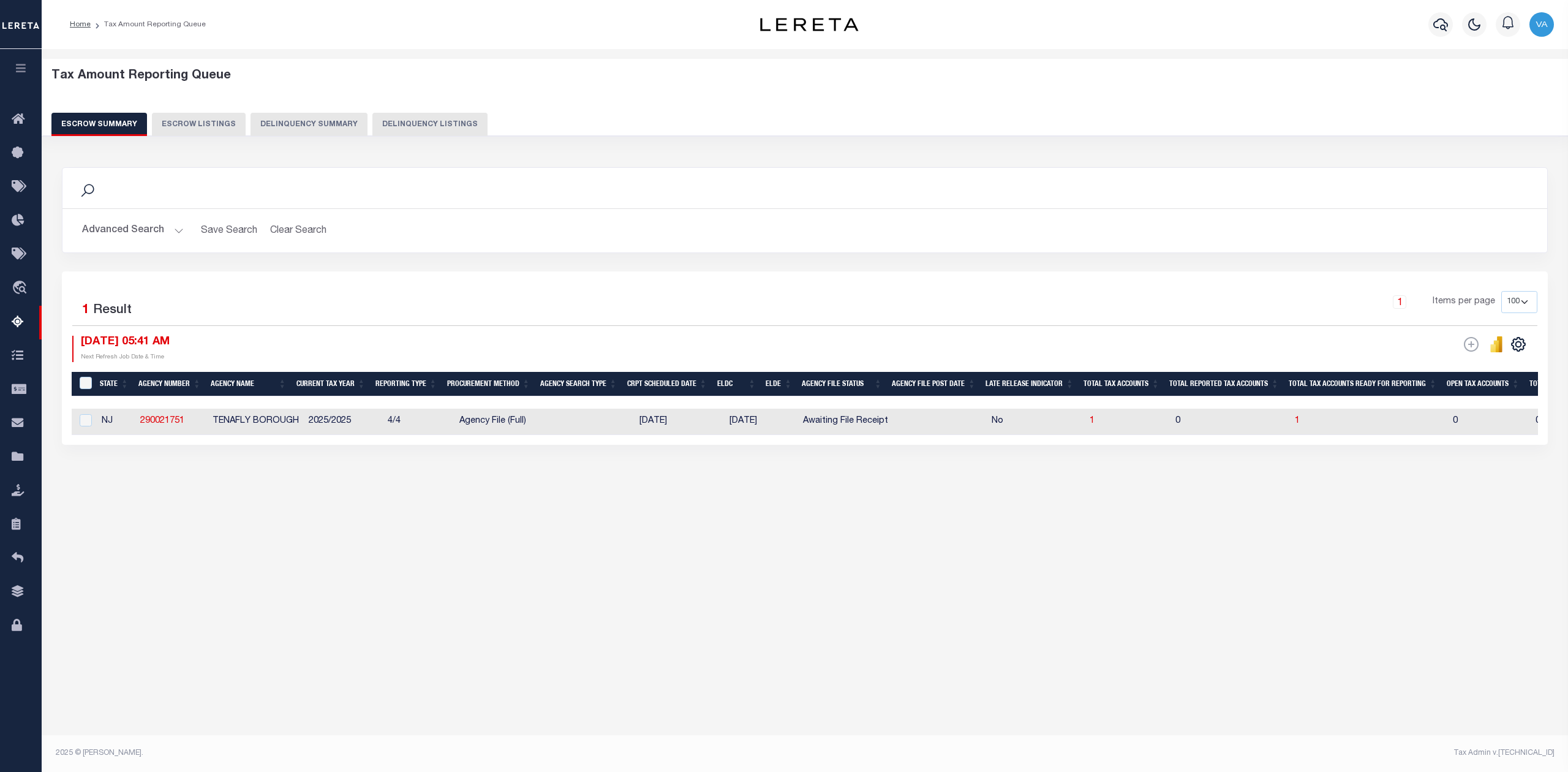
click at [123, 229] on button "Advanced Search" at bounding box center [133, 231] width 102 height 23
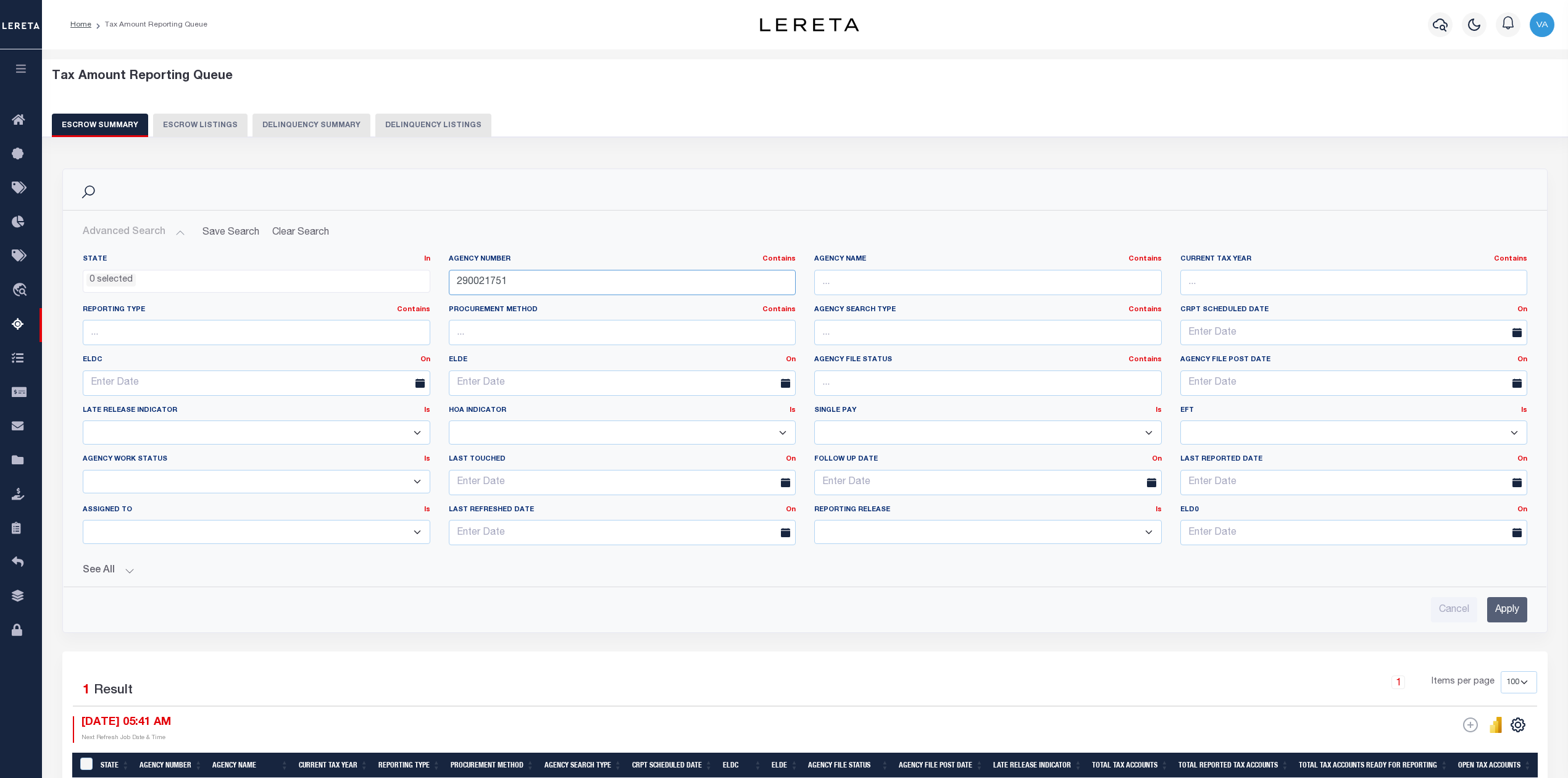
drag, startPoint x: 519, startPoint y: 289, endPoint x: 392, endPoint y: 289, distance: 127.0
click at [392, 289] on div "State In In AK AL AR AZ CA CO CT DC DE FL GA GU HI IA ID IL IN KS KY LA MA MD M…" at bounding box center [805, 404] width 1463 height 300
paste input "320120103"
type input "320120103"
click at [1514, 614] on input "Apply" at bounding box center [1507, 610] width 40 height 26
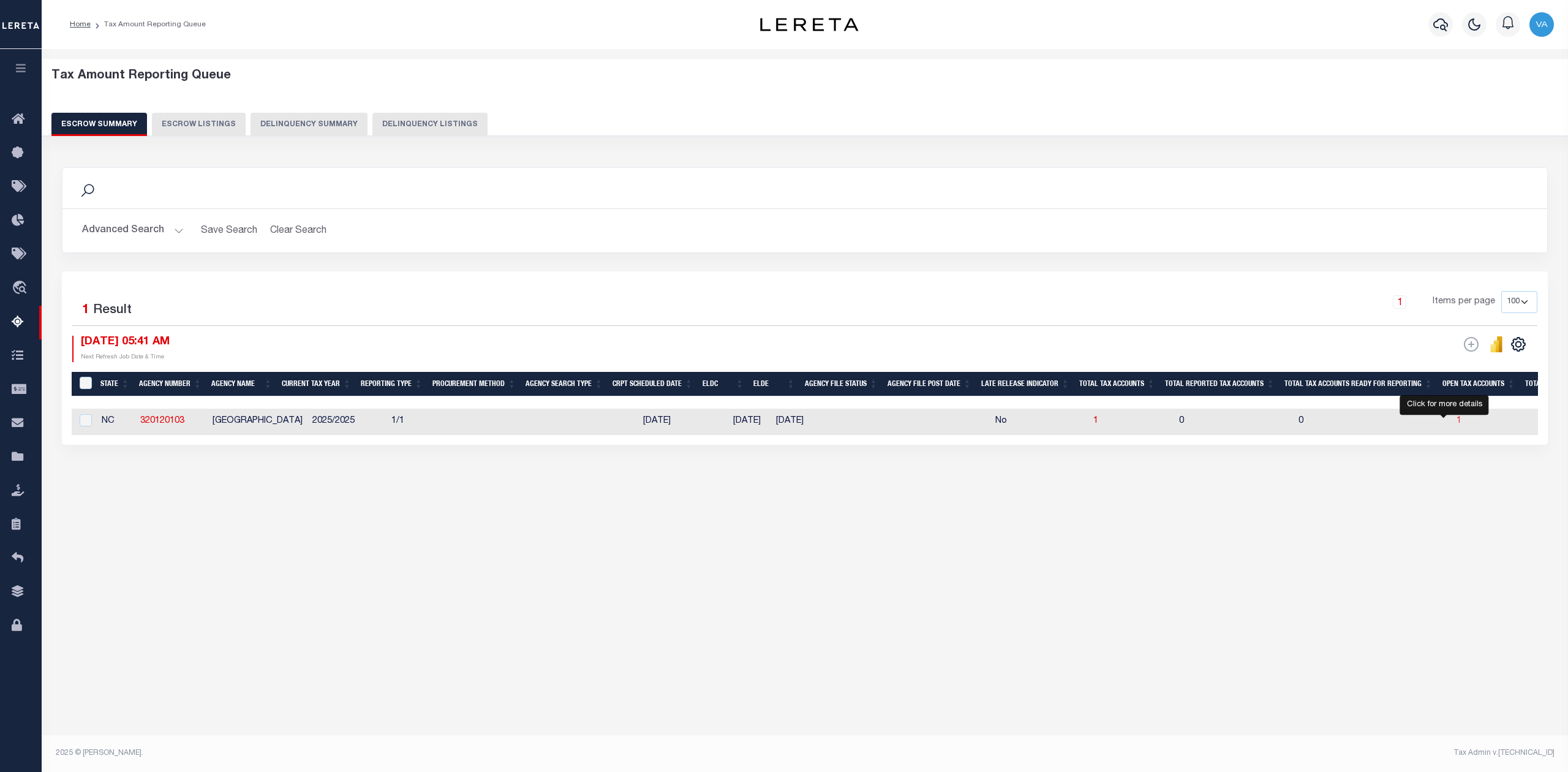
click at [1457, 420] on span "1" at bounding box center [1459, 420] width 5 height 9
select select "100"
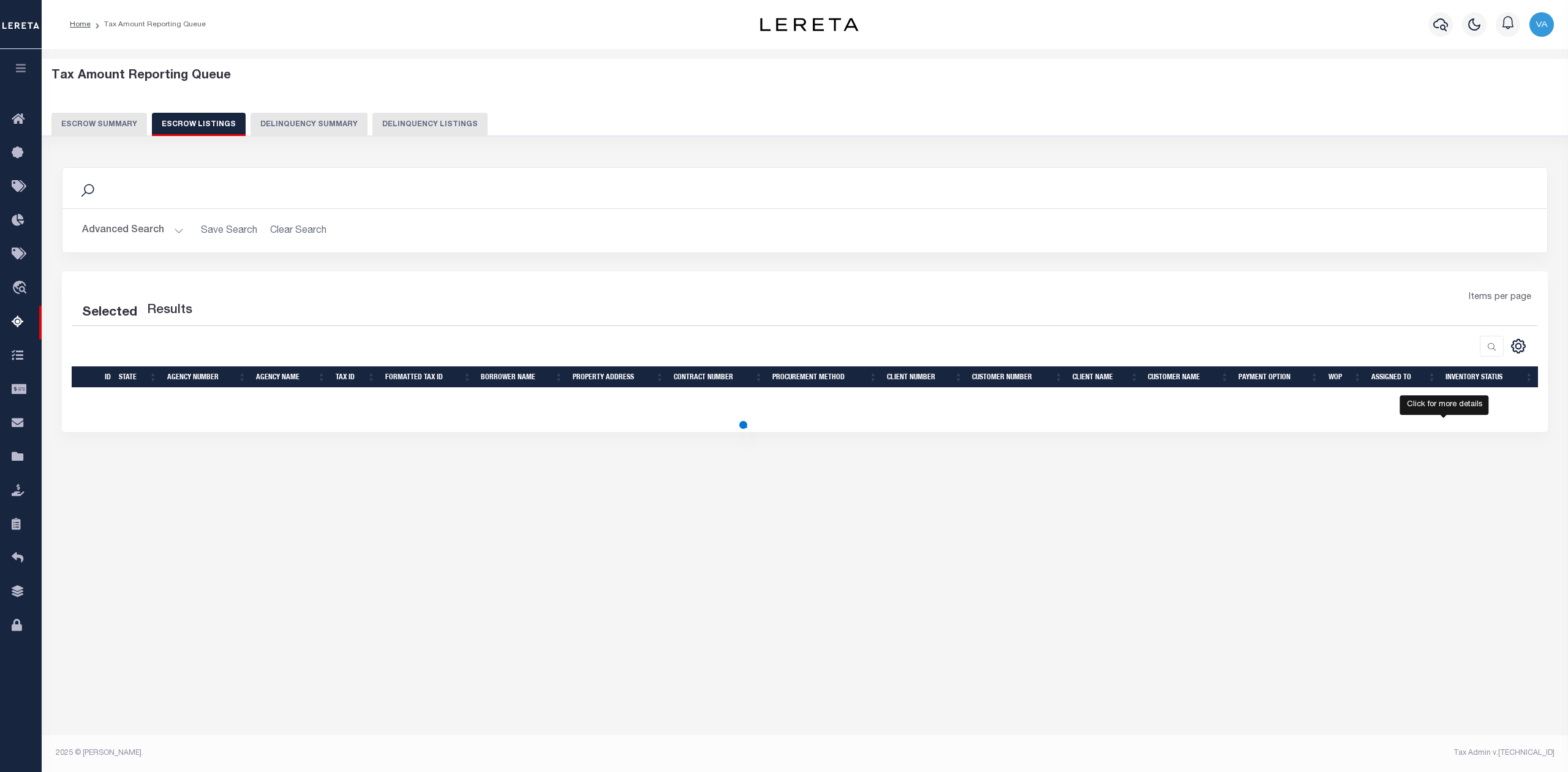
select select "100"
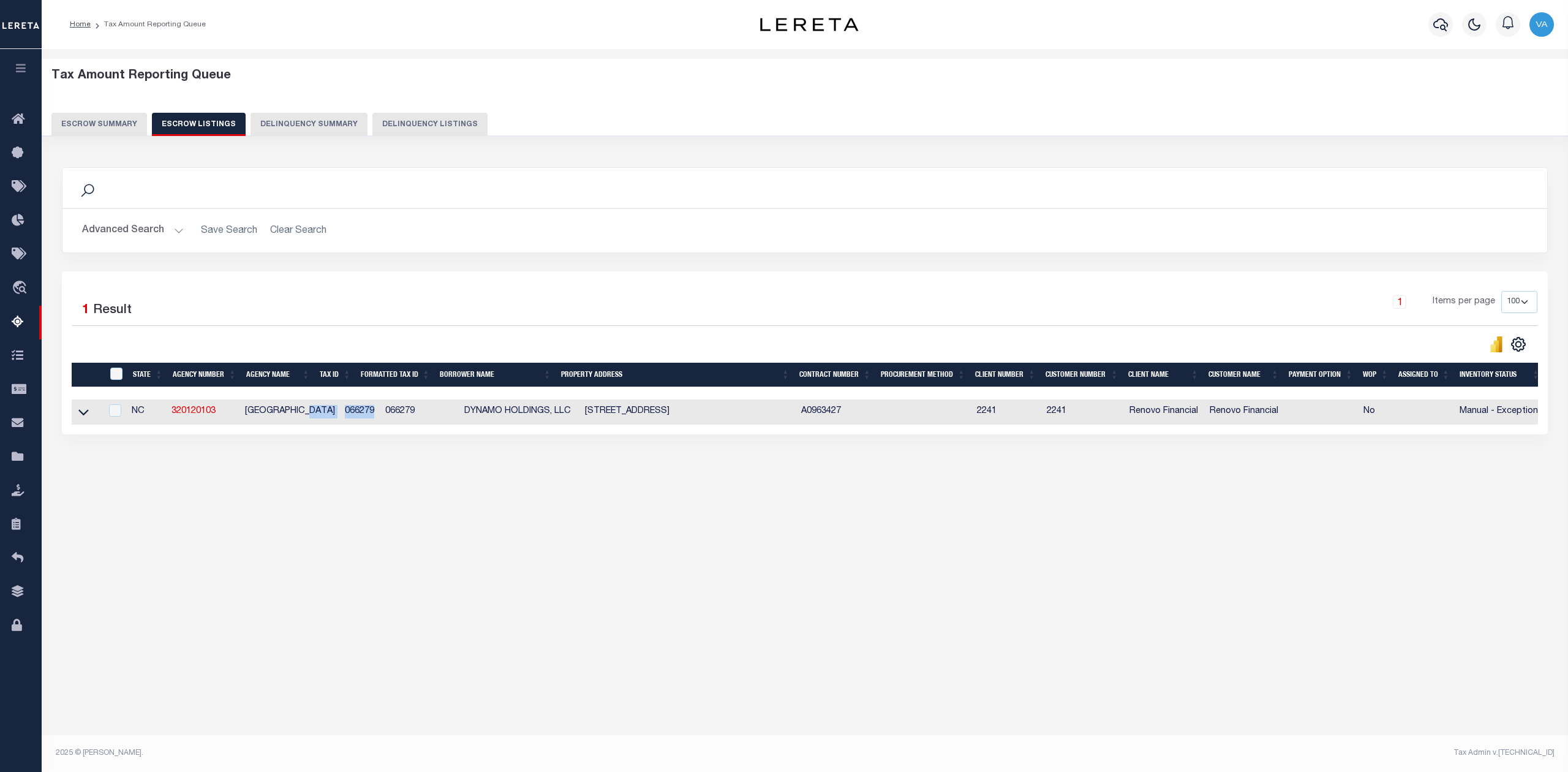
drag, startPoint x: 351, startPoint y: 411, endPoint x: 312, endPoint y: 413, distance: 39.1
click at [312, 413] on tr "NC 320120103 HICKORY CITY 066279 066279 DYNAMO HOLDINGS, LLC 3600 MAIN AVENUE D…" at bounding box center [808, 412] width 1473 height 25
copy tr "066279"
click at [393, 529] on div "Tax Amount Reporting Queue Escrow Summary Escrow Listings" at bounding box center [805, 296] width 1527 height 495
click at [83, 416] on icon at bounding box center [83, 413] width 11 height 6
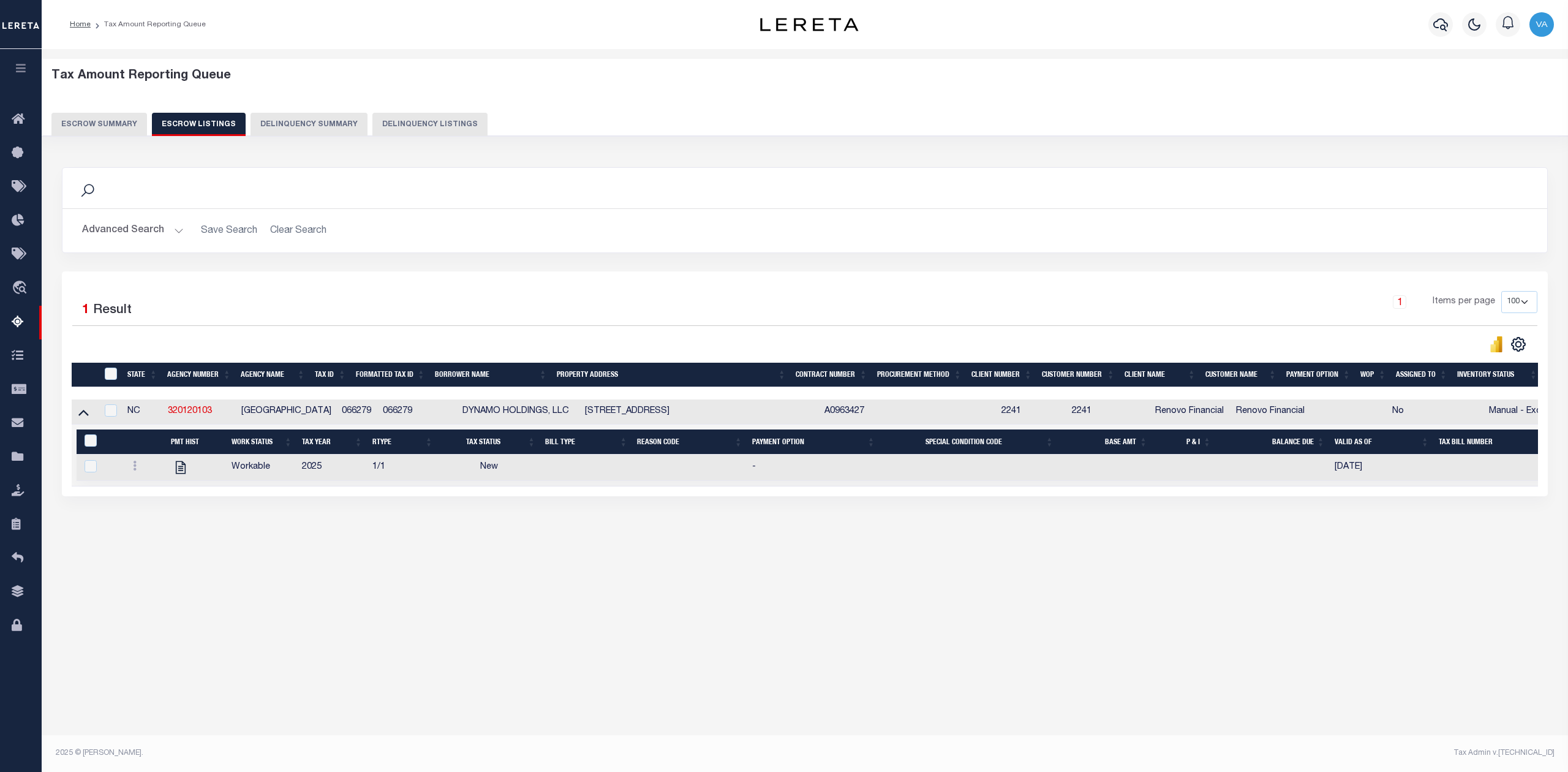
click at [115, 125] on button "Escrow Summary" at bounding box center [100, 124] width 96 height 23
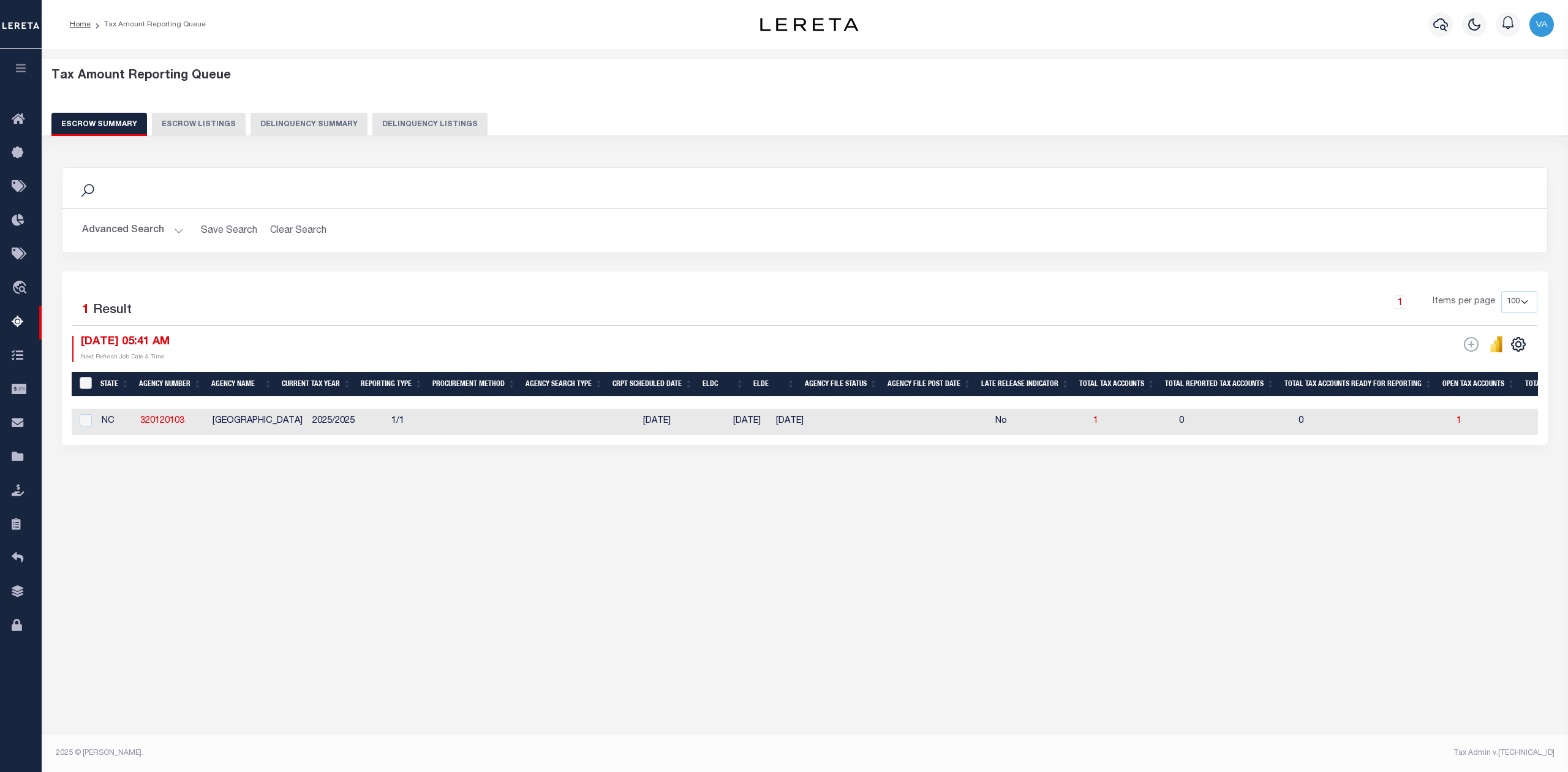
click at [83, 386] on input "&nbsp;" at bounding box center [86, 383] width 13 height 13
checkbox input "true"
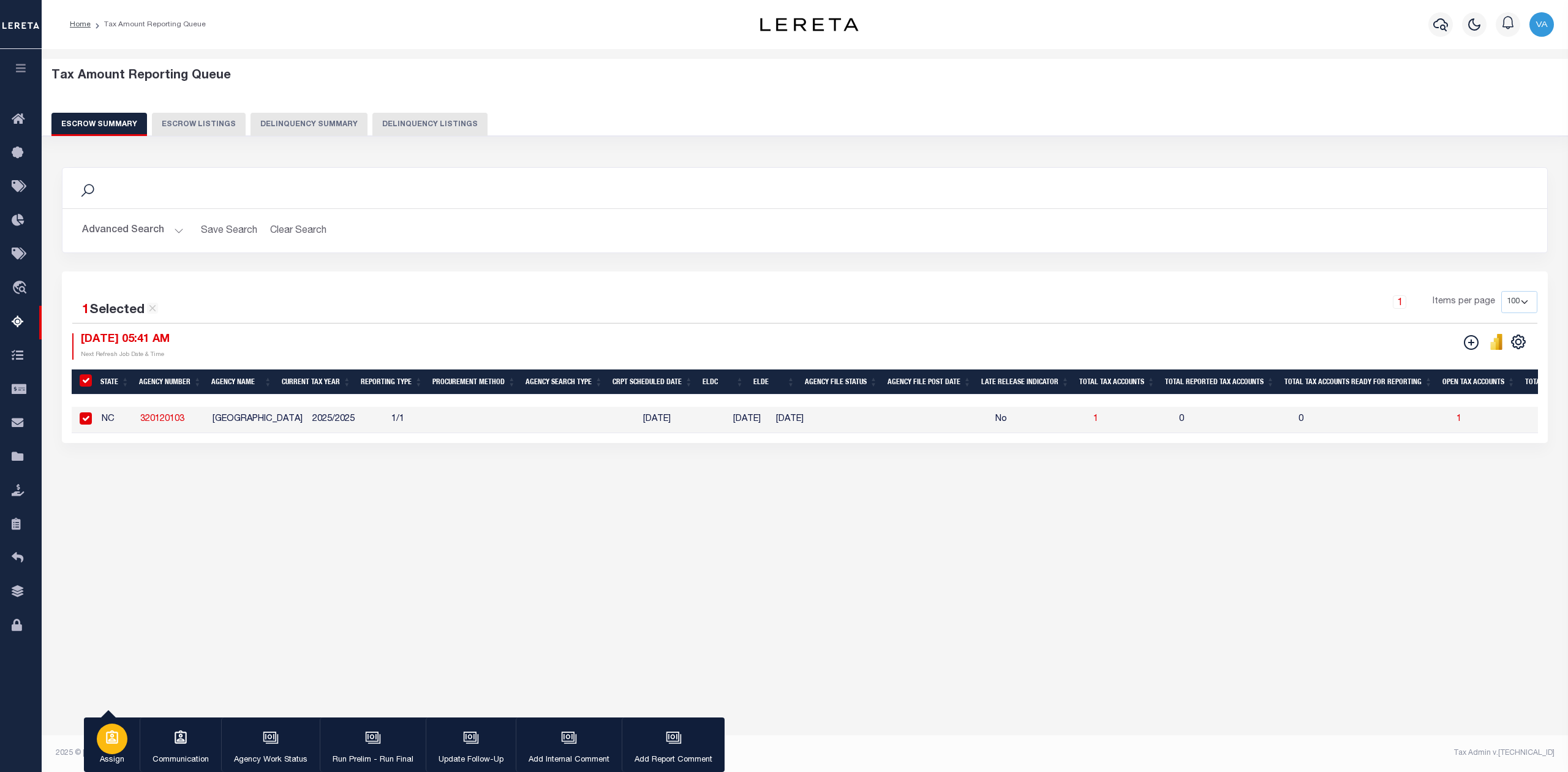
click at [121, 747] on div "button" at bounding box center [111, 739] width 30 height 30
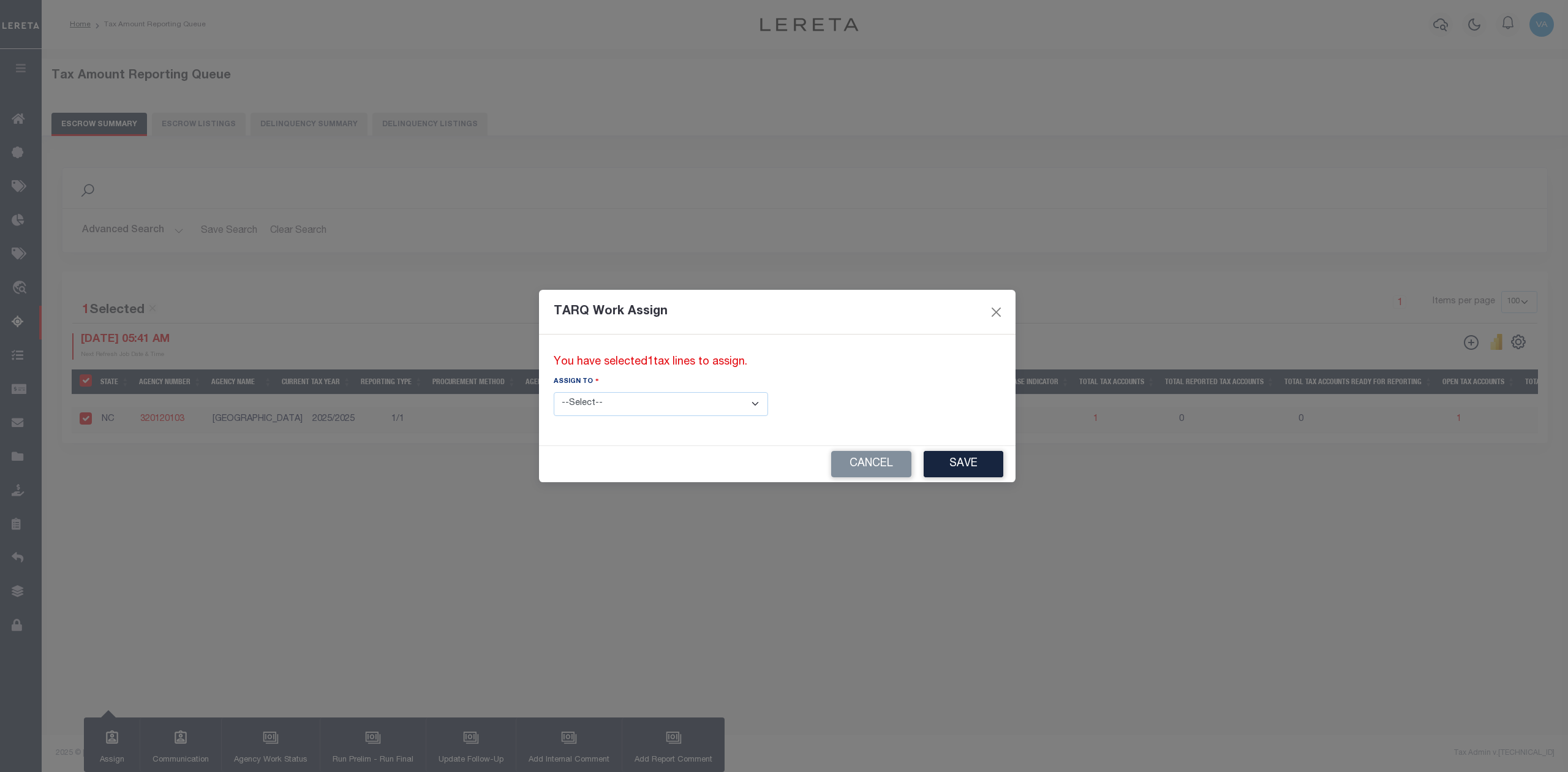
click at [914, 313] on div "TARQ Work Assign" at bounding box center [778, 313] width 477 height 45
click at [989, 313] on button "Close" at bounding box center [996, 312] width 16 height 16
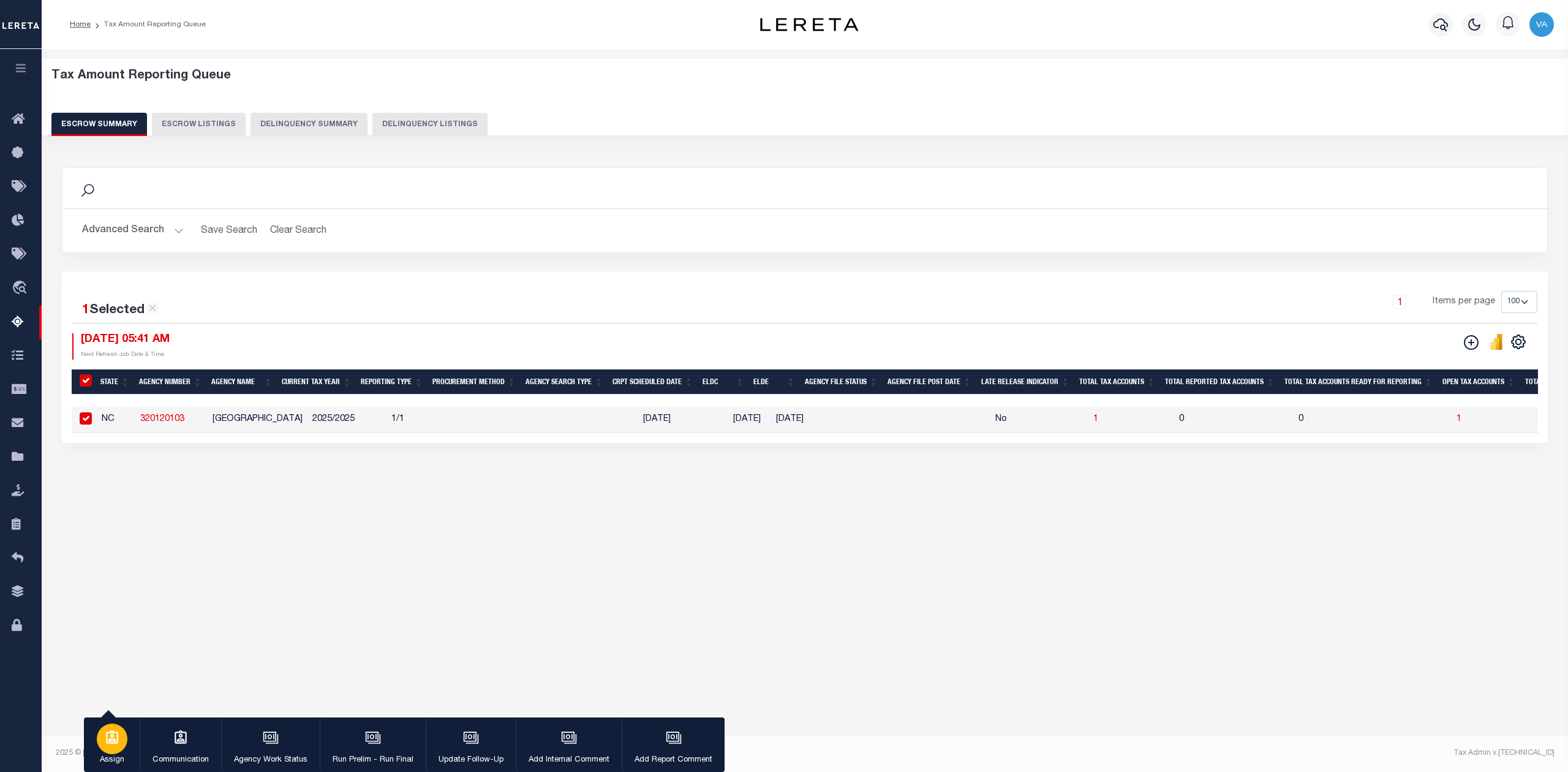
click at [104, 754] on p "Assign" at bounding box center [111, 760] width 30 height 13
select select "SreeVenkat Chandrashekar"
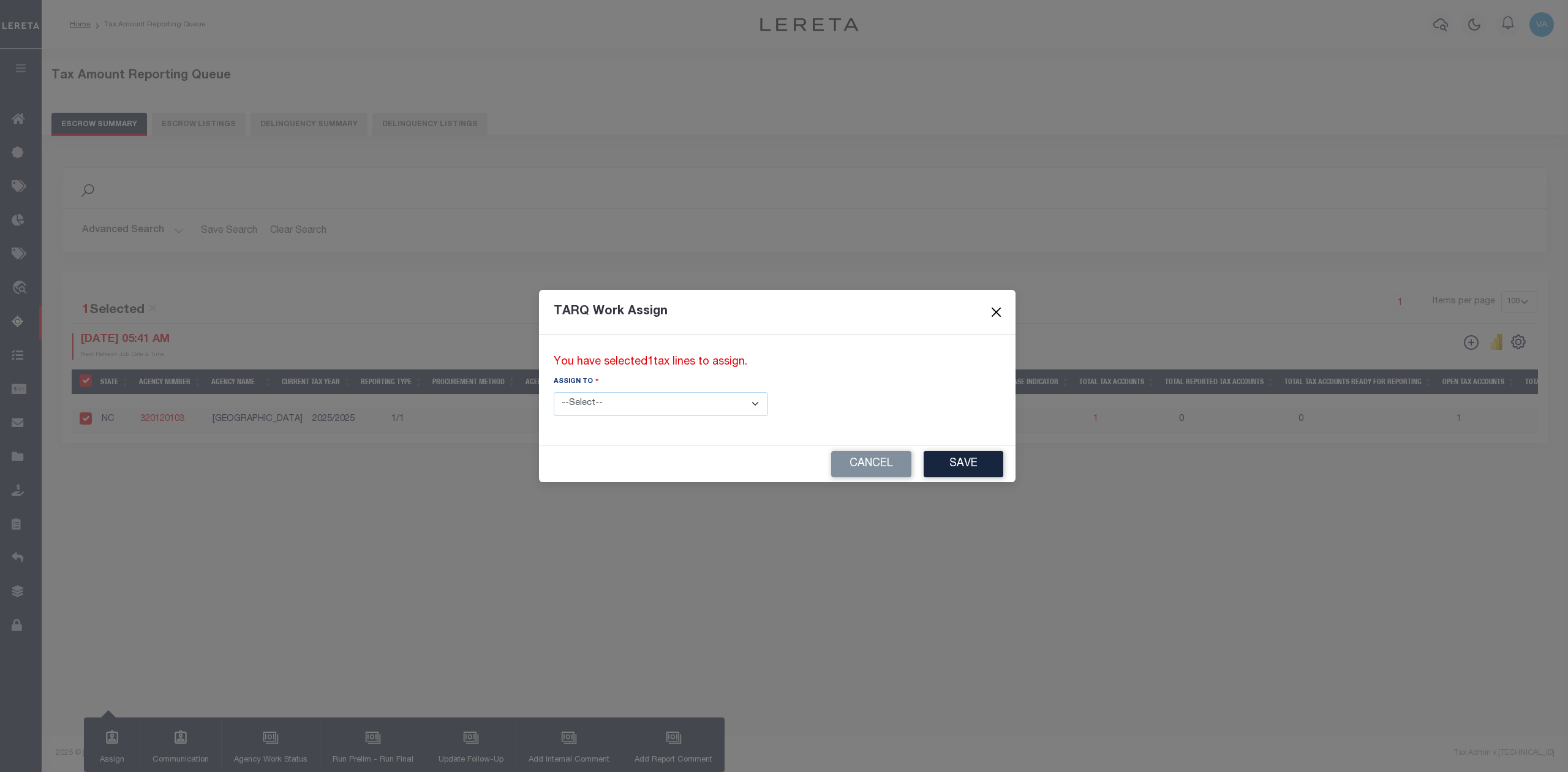
click at [989, 309] on button "Close" at bounding box center [996, 312] width 16 height 16
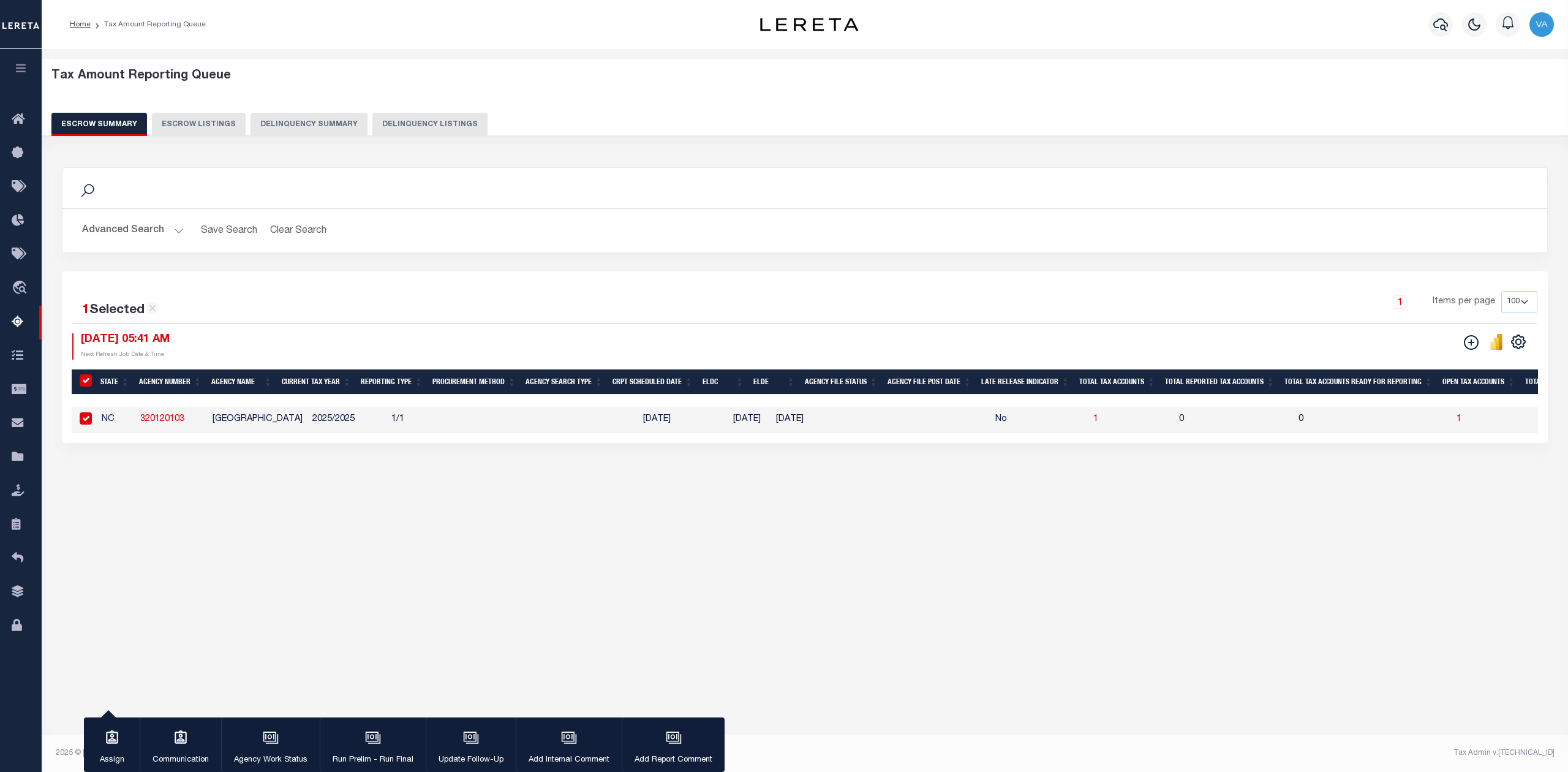
click at [162, 235] on button "Advanced Search" at bounding box center [133, 231] width 102 height 23
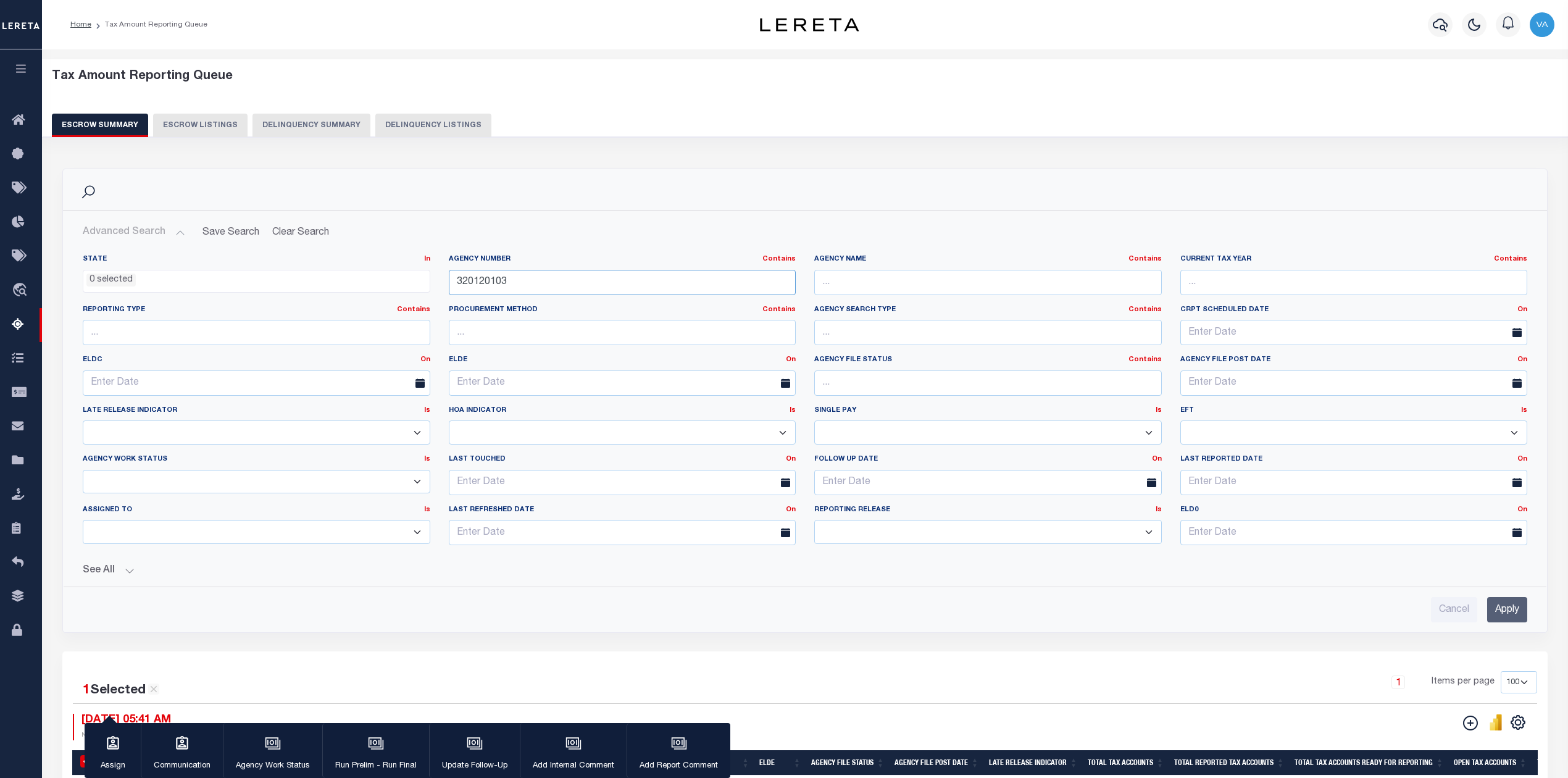
drag, startPoint x: 545, startPoint y: 286, endPoint x: 344, endPoint y: 286, distance: 201.0
click at [344, 286] on div "State In In AK AL AR AZ CA CO CT DC DE FL GA GU HI IA ID IL IN KS KY LA MA MD M…" at bounding box center [805, 404] width 1463 height 300
paste input "200140208"
type input "200140208"
click at [1501, 611] on input "Apply" at bounding box center [1507, 610] width 40 height 26
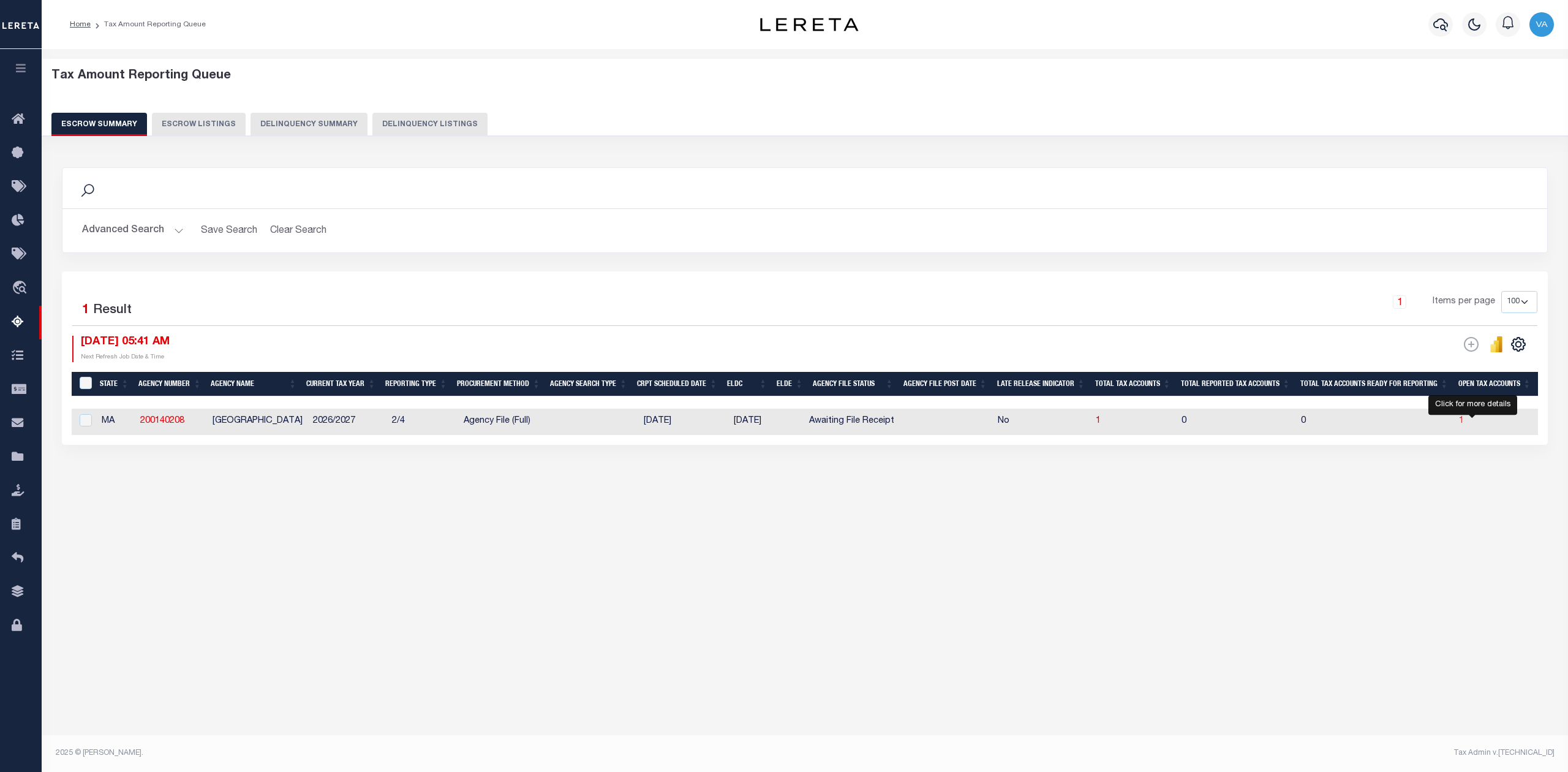
click at [1464, 421] on span "1" at bounding box center [1462, 420] width 5 height 9
select select "100"
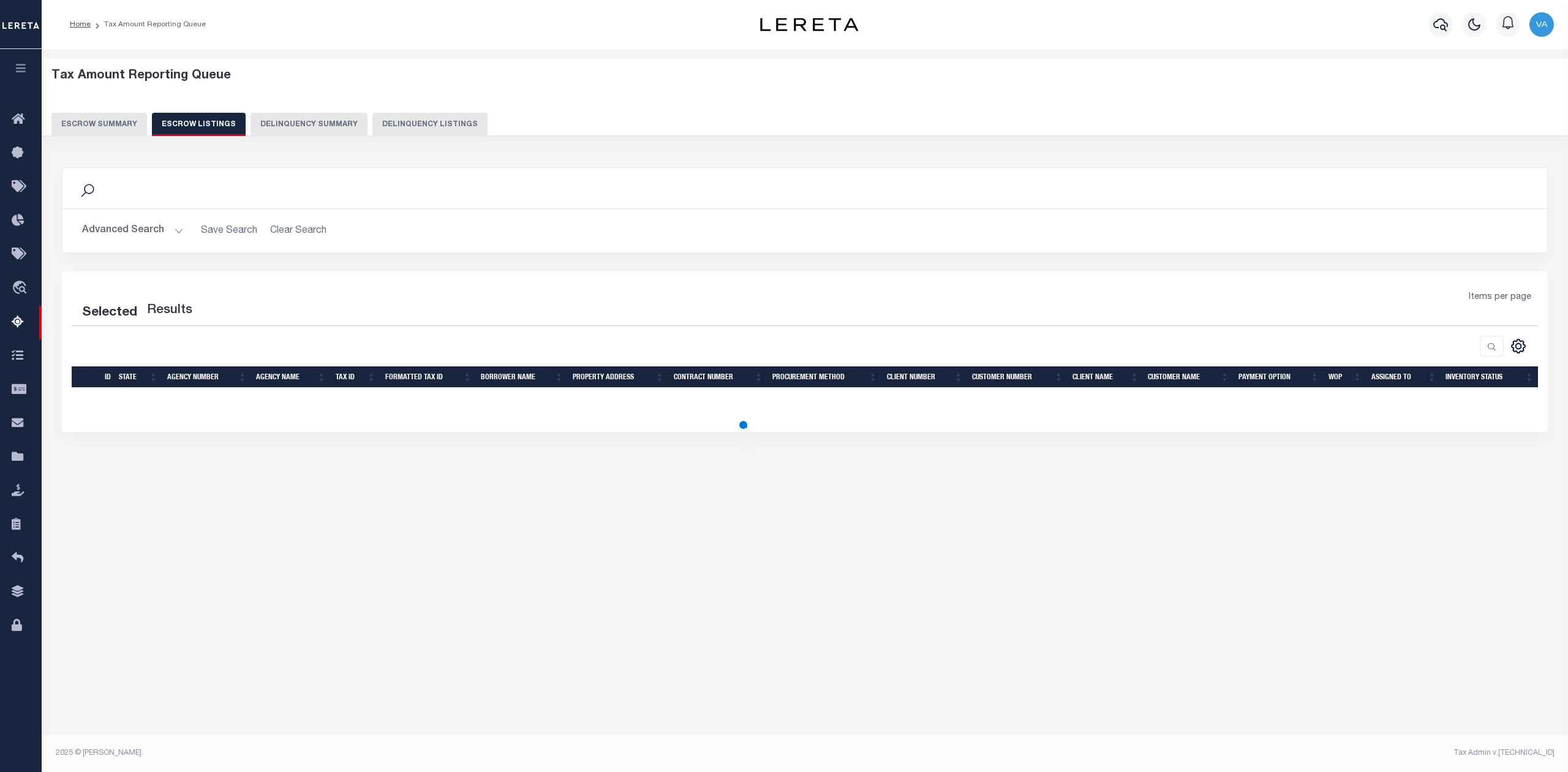
select select "100"
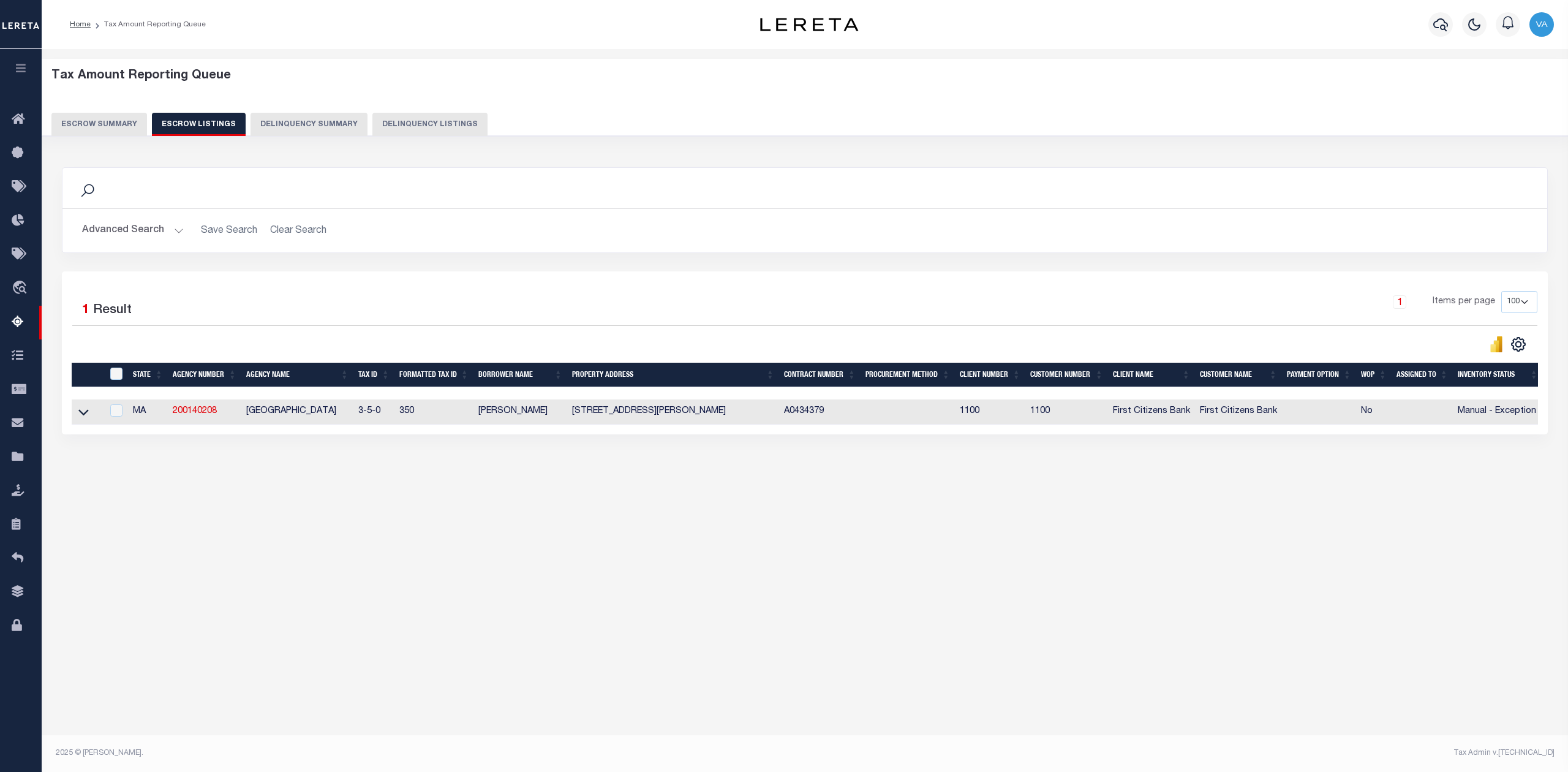
click at [650, 521] on div "Tax Amount Reporting Queue Escrow Summary Escrow Listings" at bounding box center [805, 296] width 1527 height 495
click at [462, 500] on div "Tax Amount Reporting Queue Escrow Summary Escrow Listings In" at bounding box center [804, 284] width 1519 height 447
drag, startPoint x: 79, startPoint y: 416, endPoint x: 93, endPoint y: 427, distance: 17.8
click at [79, 416] on icon at bounding box center [83, 411] width 11 height 13
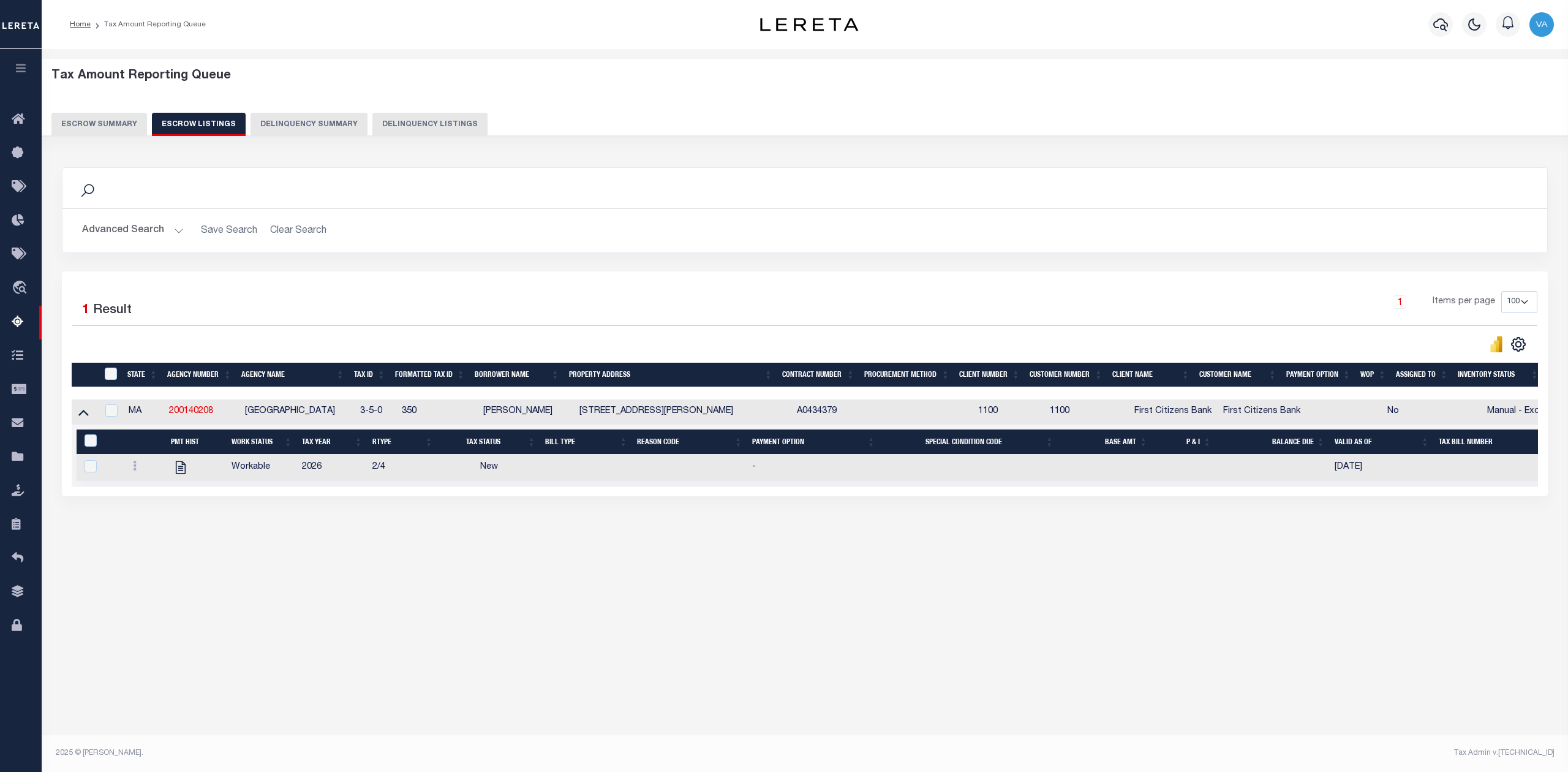
click at [134, 461] on td at bounding box center [145, 467] width 44 height 26
checkbox input "true"
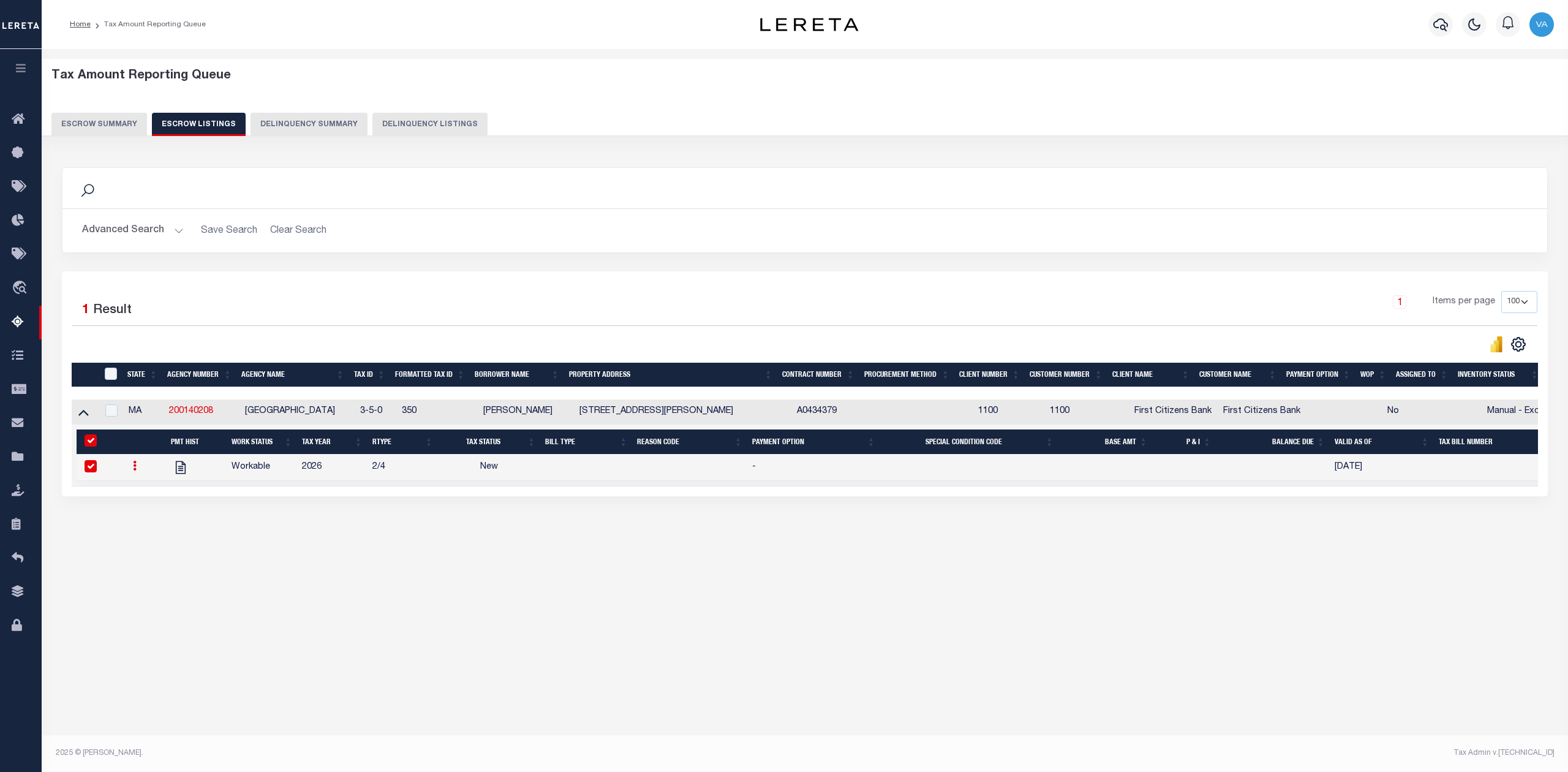
click at [136, 469] on icon at bounding box center [135, 466] width 4 height 10
click at [148, 513] on img "" at bounding box center [149, 506] width 13 height 13
checkbox input "false"
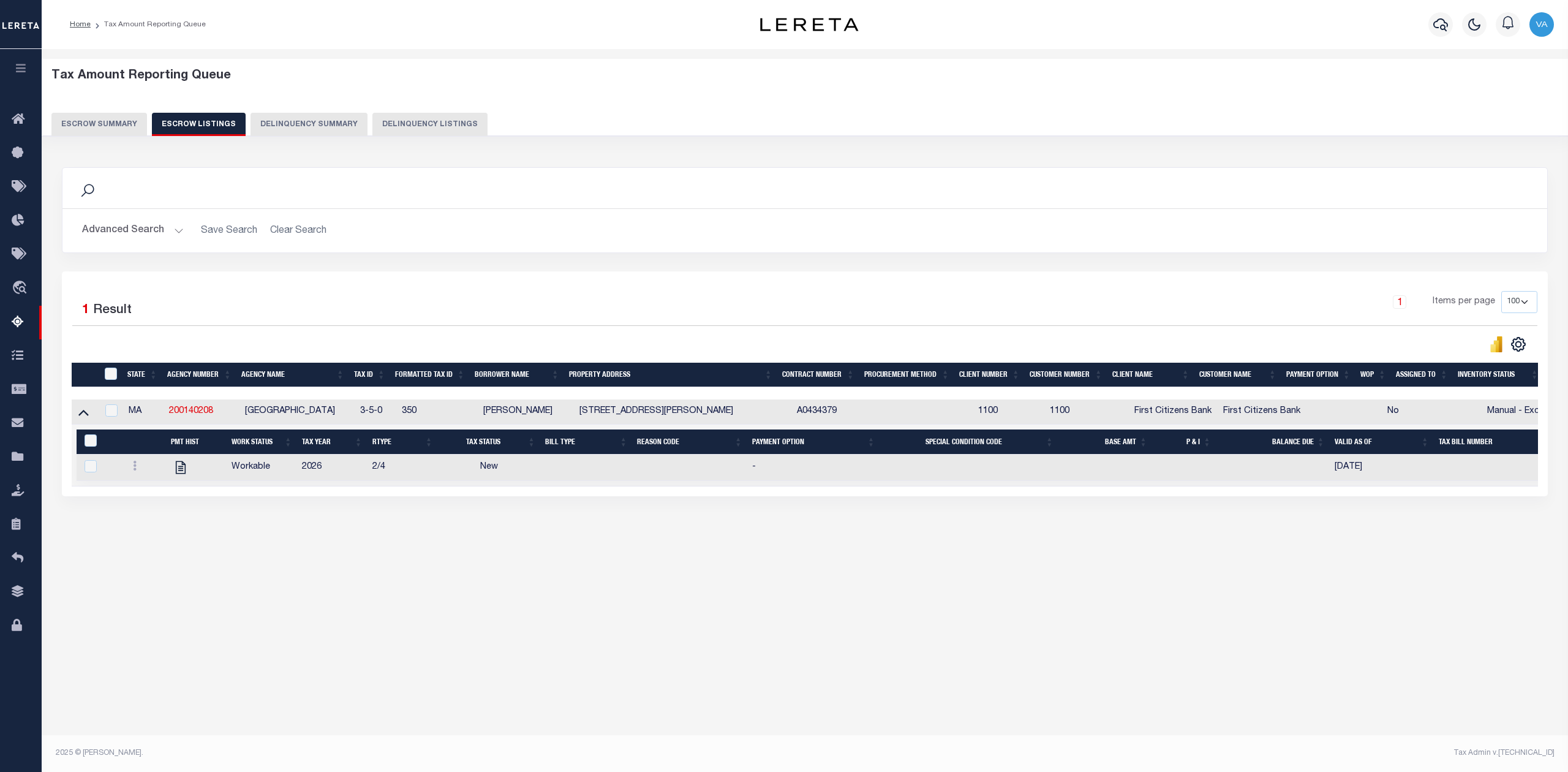
select select
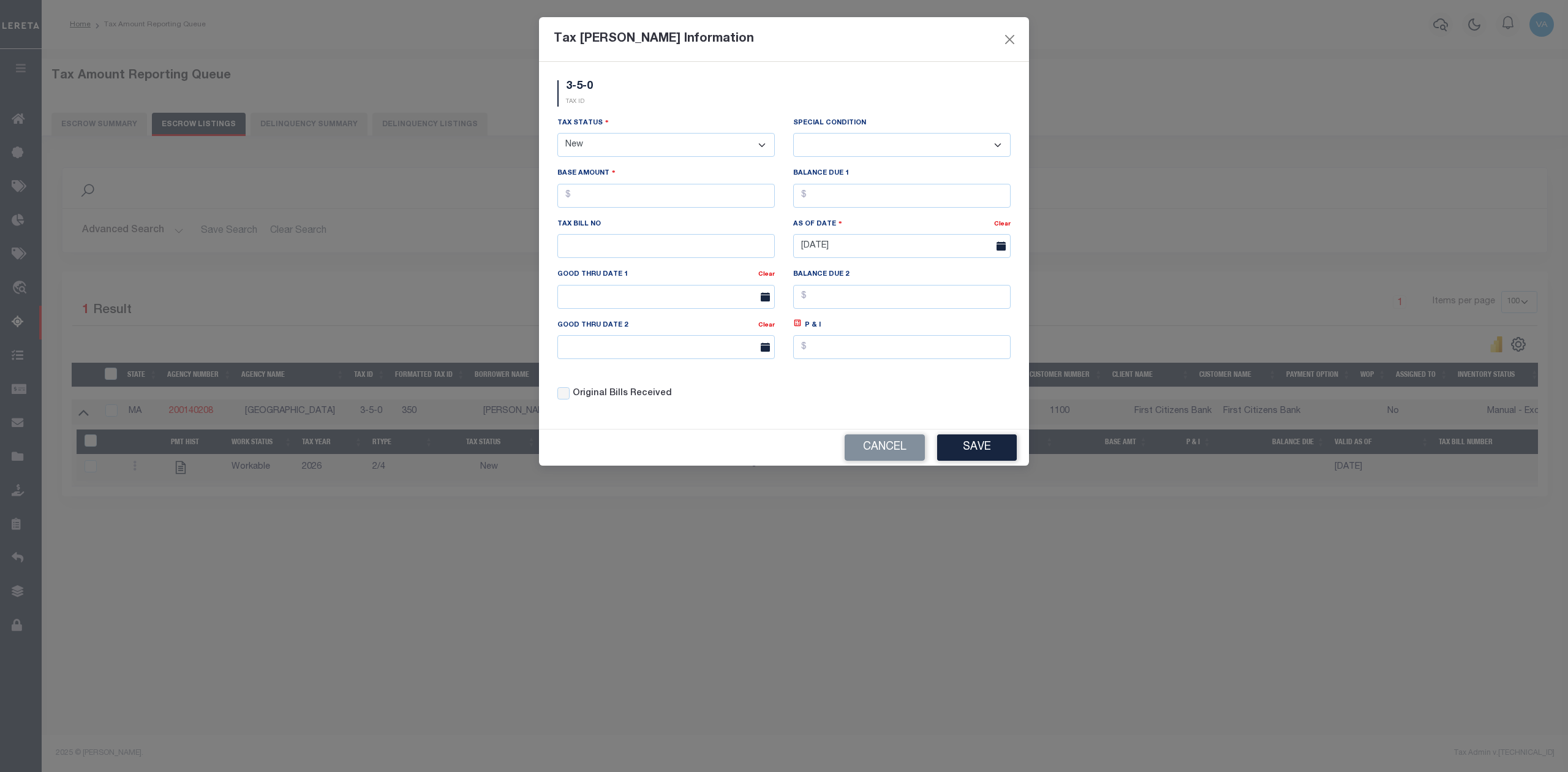
click at [626, 139] on select "- Select Status - Open Due/Unpaid Paid Incomplete No Tax Due Internal Refund Pr…" at bounding box center [666, 145] width 218 height 23
select select "DUE"
click at [558, 135] on select "- Select Status - Open Due/Unpaid Paid Incomplete No Tax Due Internal Refund Pr…" at bounding box center [666, 145] width 218 height 23
select select "0"
click at [621, 196] on input "text" at bounding box center [666, 195] width 218 height 23
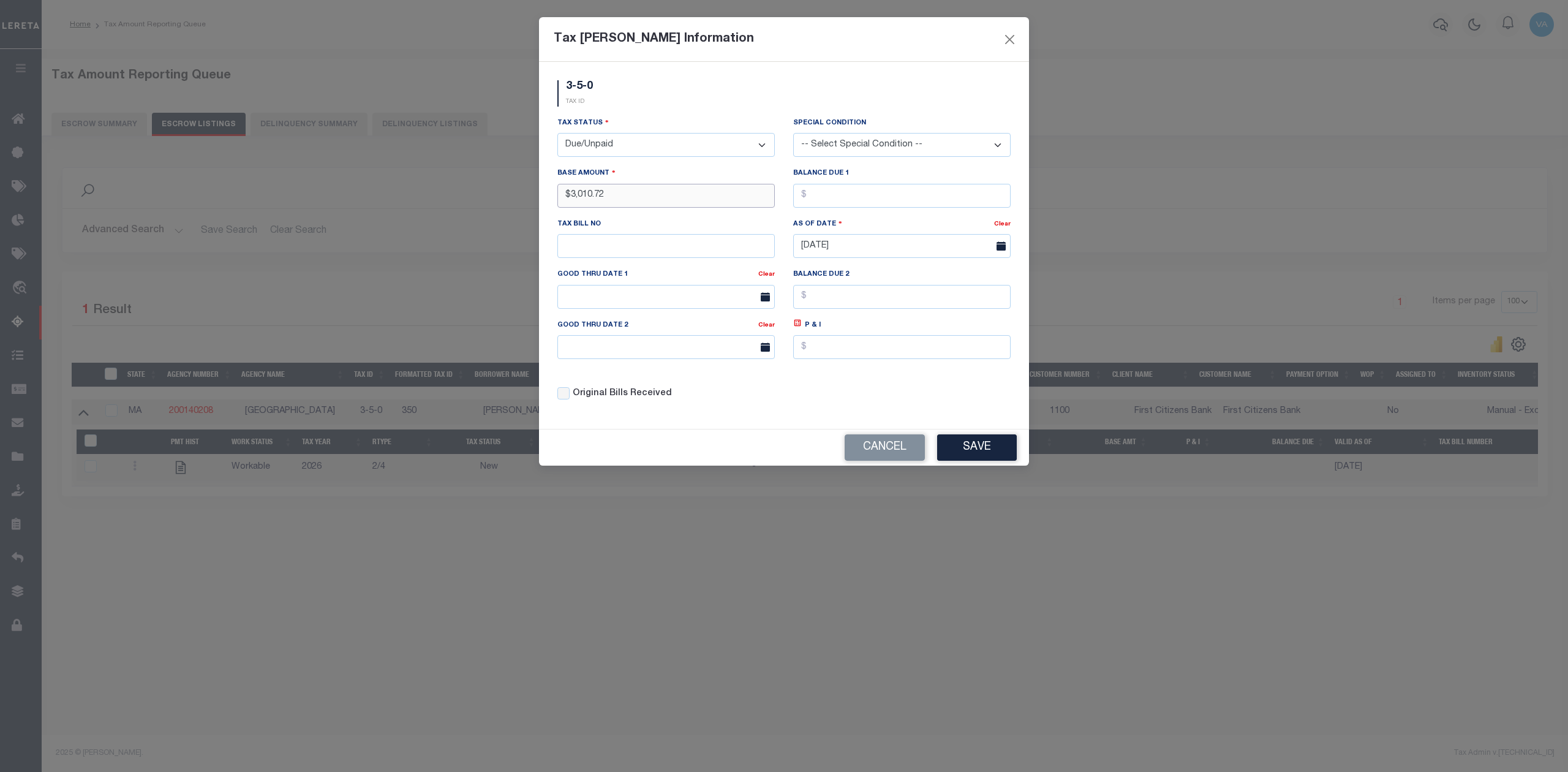
type input "$3,010.72"
click at [992, 453] on button "Save" at bounding box center [977, 448] width 80 height 26
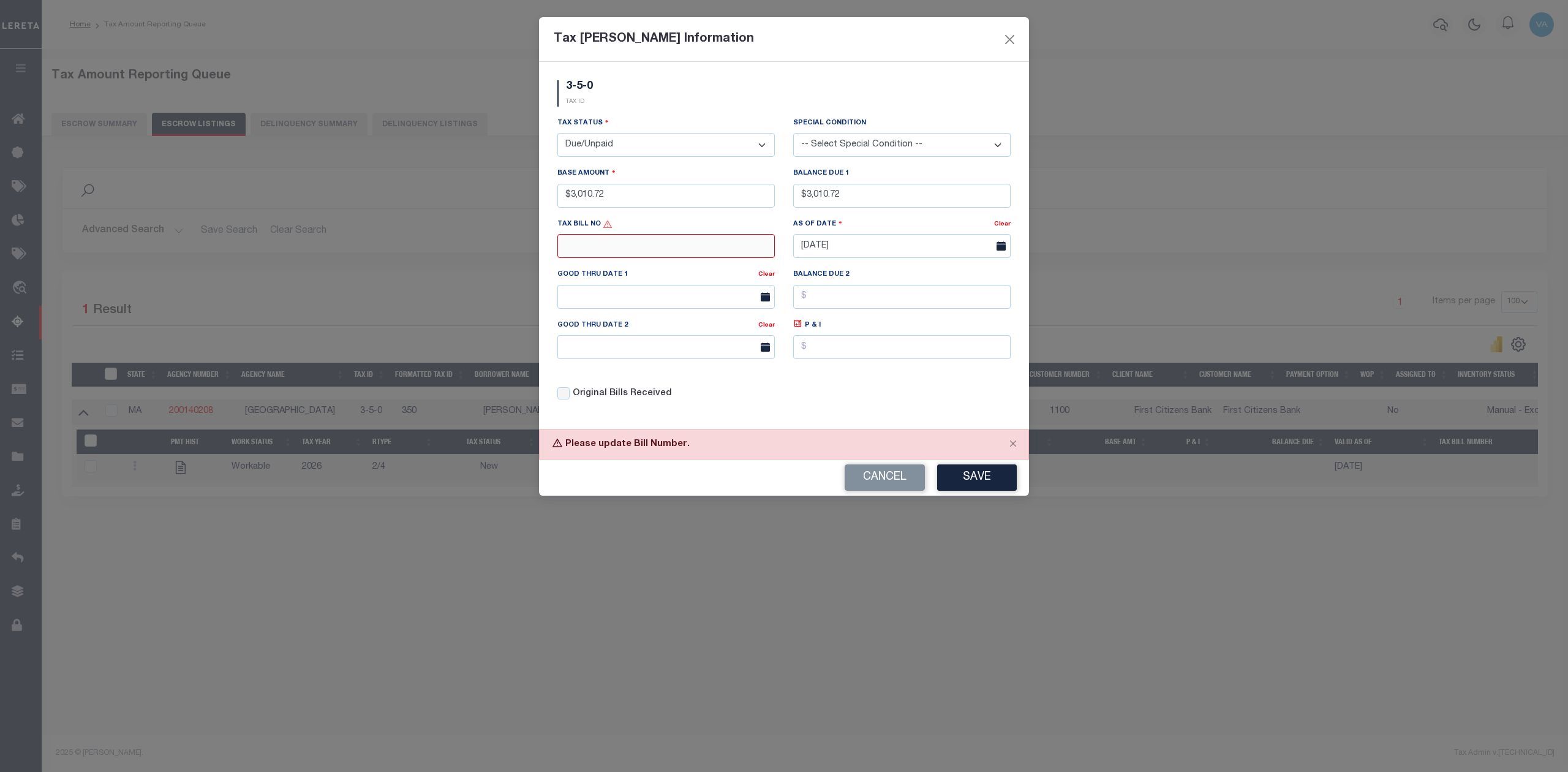
click at [637, 253] on input "text" at bounding box center [666, 246] width 218 height 23
type input "N/A"
click at [977, 483] on button "Save" at bounding box center [977, 477] width 80 height 26
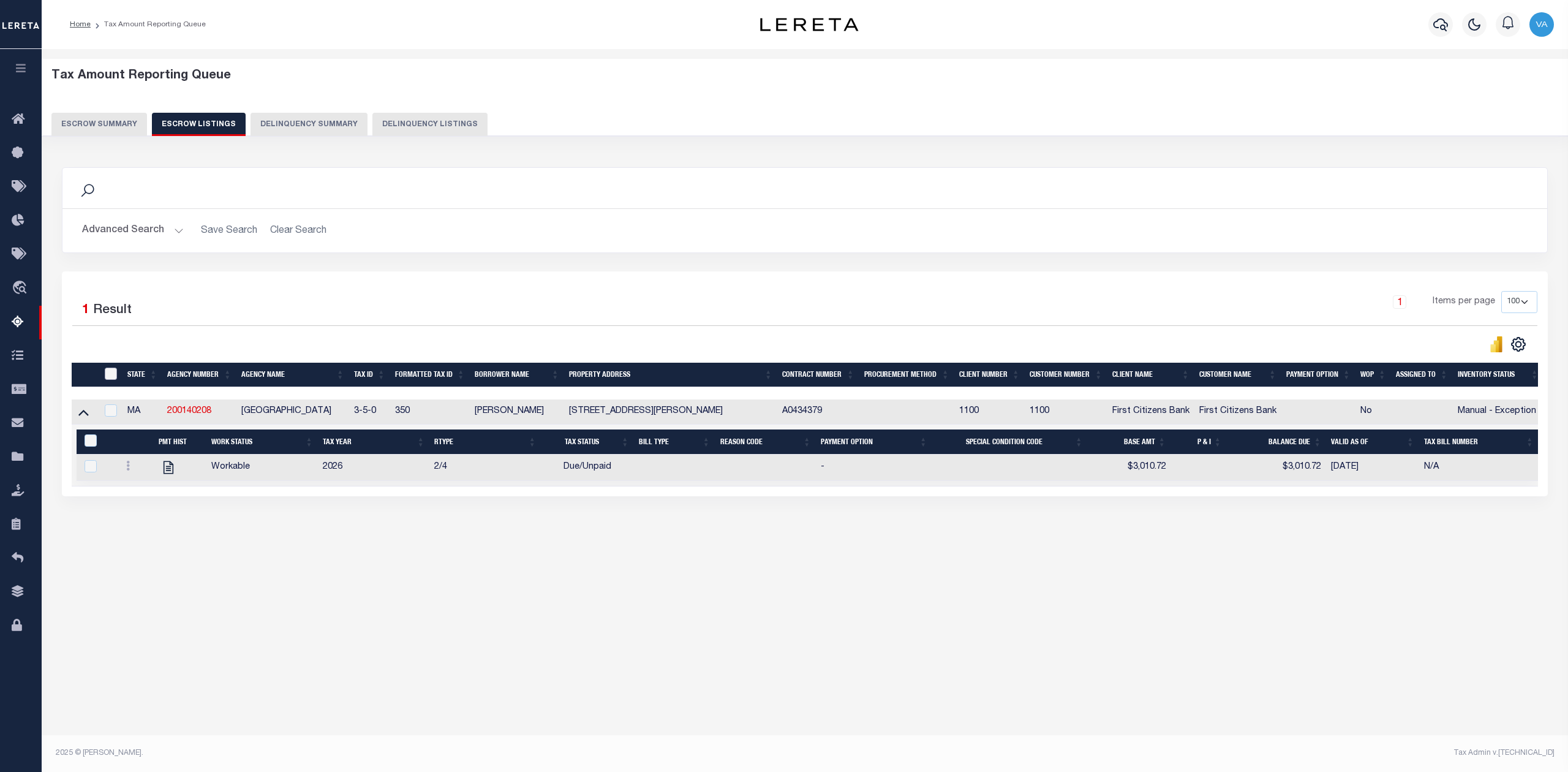
click at [106, 376] on input "ID" at bounding box center [110, 373] width 13 height 13
checkbox input "true"
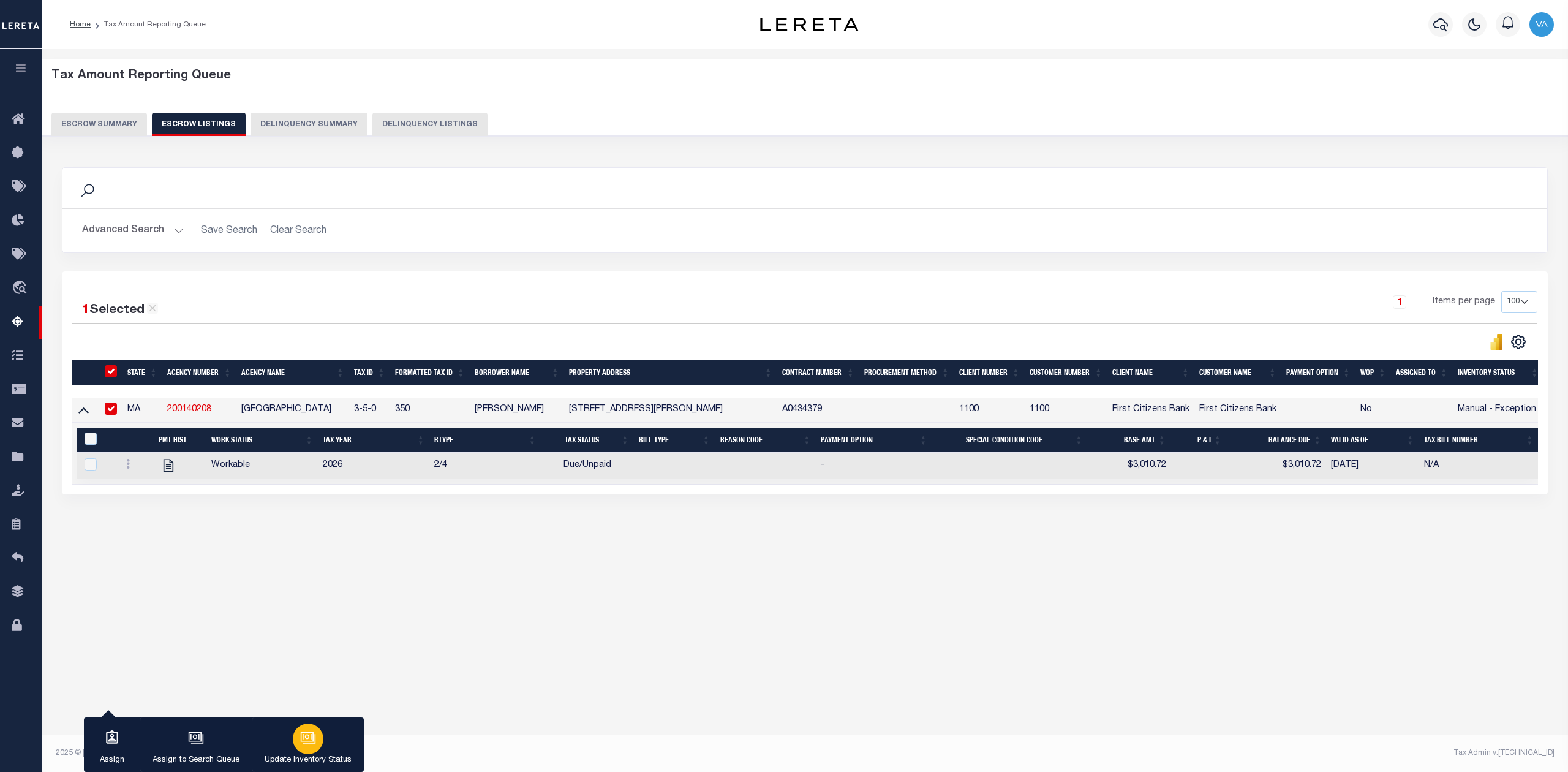
click at [312, 749] on div "button" at bounding box center [308, 739] width 30 height 30
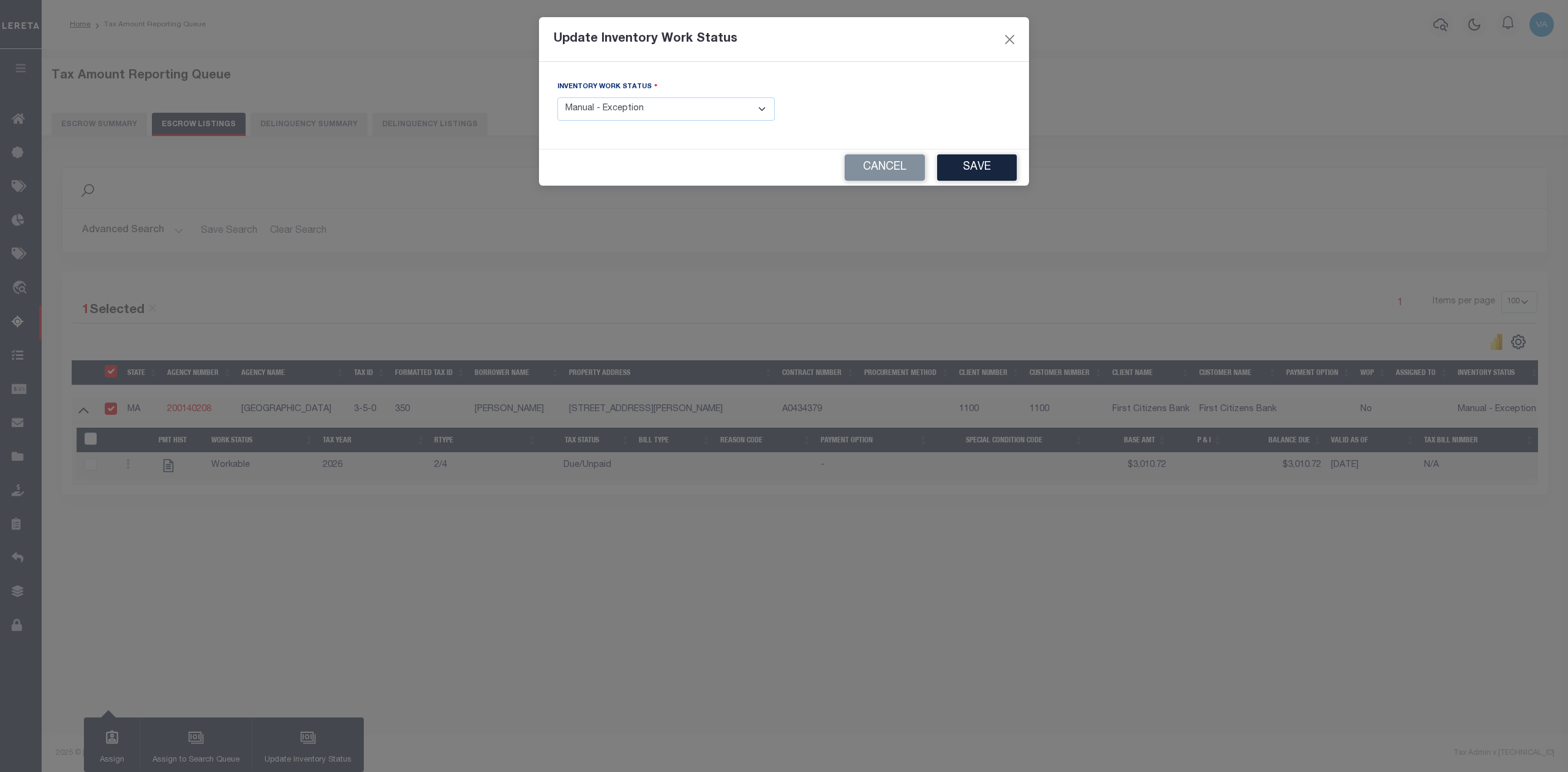
click at [641, 112] on select "- Select Inventory Status - Manual - Exception Pended - Awaiting Search Late Ad…" at bounding box center [666, 109] width 218 height 23
select select "4"
click at [558, 99] on select "- Select Inventory Status - Manual - Exception Pended - Awaiting Search Late Ad…" at bounding box center [666, 109] width 218 height 23
click at [984, 167] on button "Save" at bounding box center [977, 167] width 80 height 26
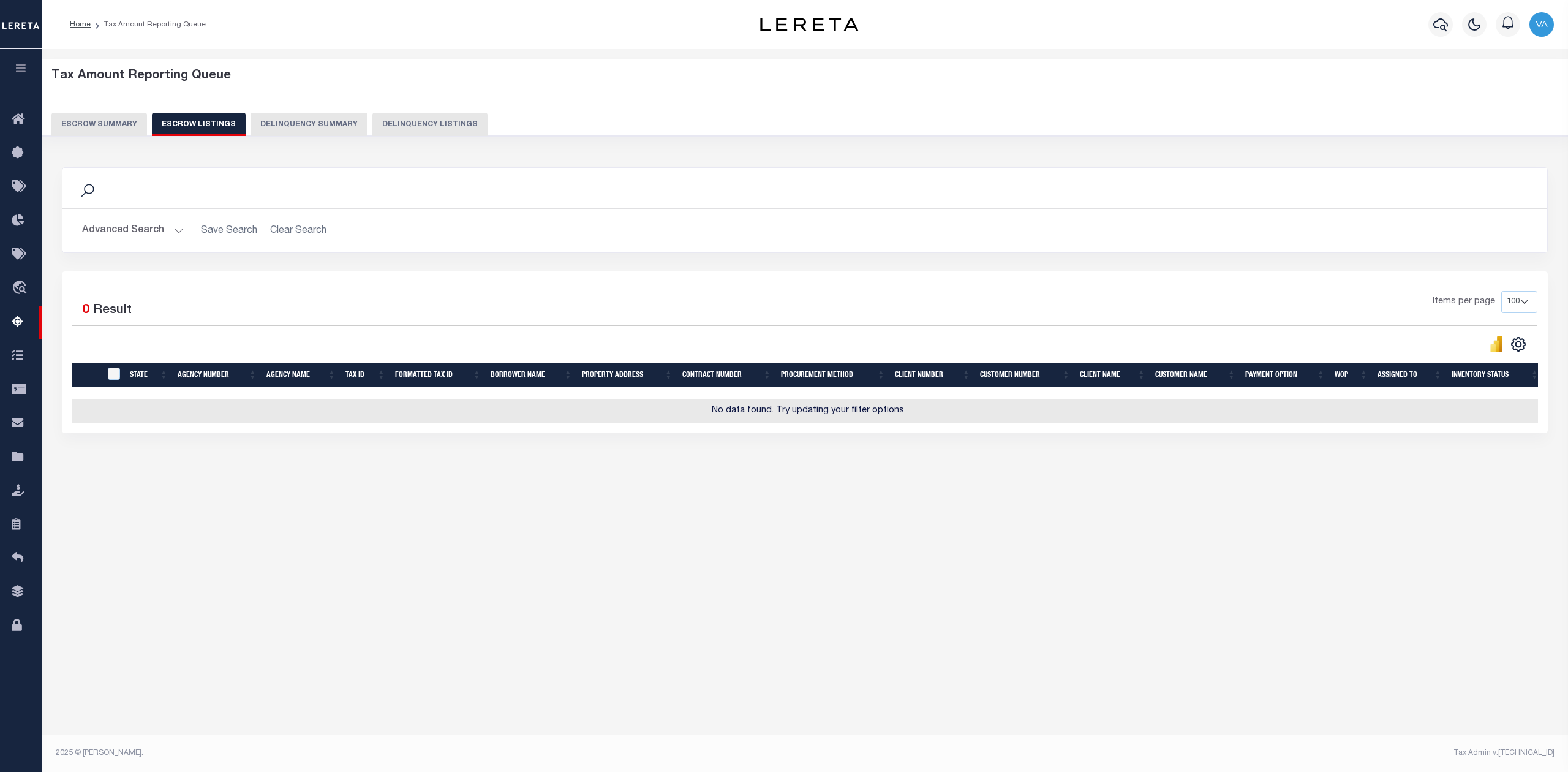
click at [115, 128] on button "Escrow Summary" at bounding box center [100, 124] width 96 height 23
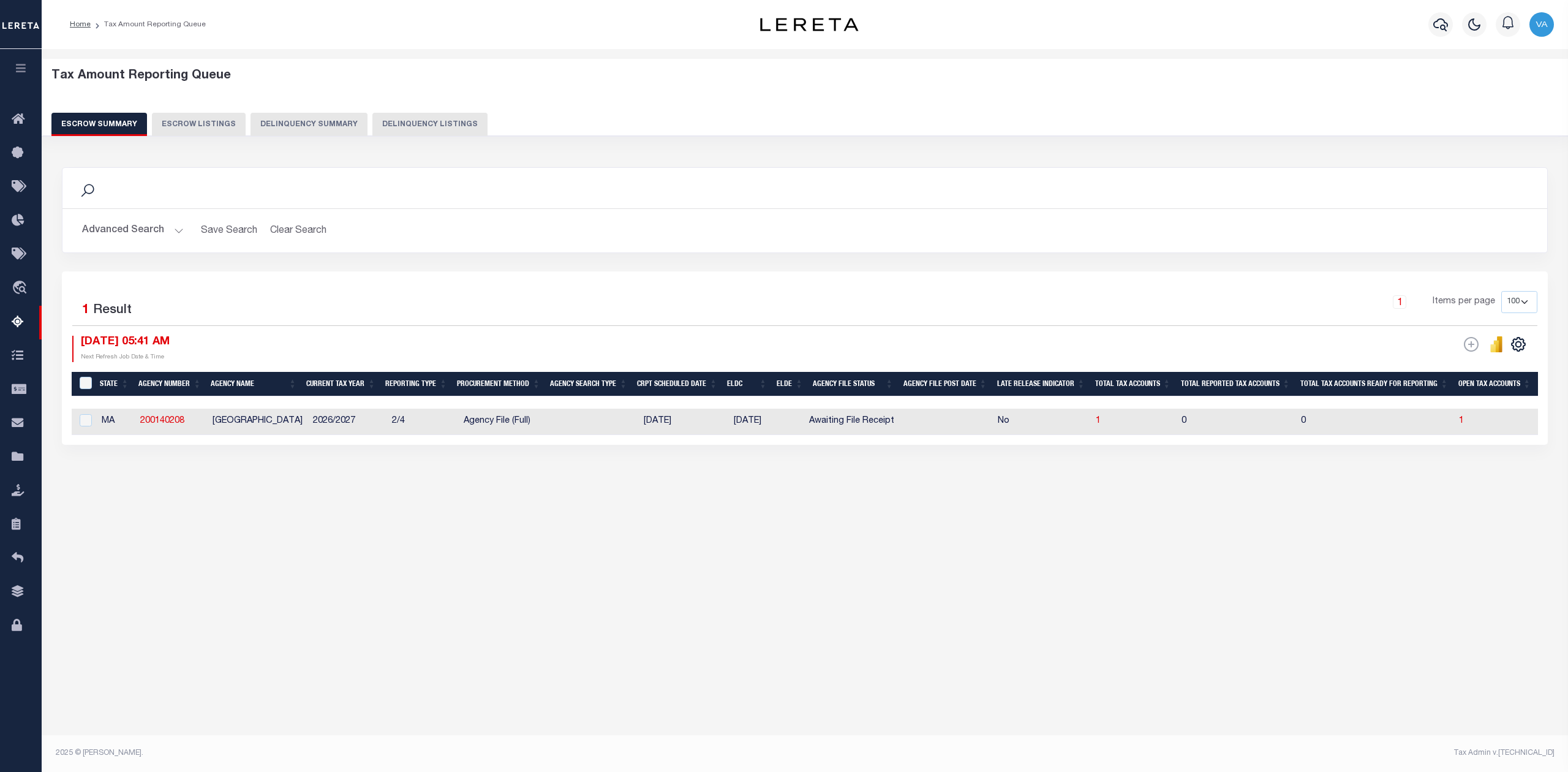
click at [145, 236] on button "Advanced Search" at bounding box center [133, 231] width 102 height 23
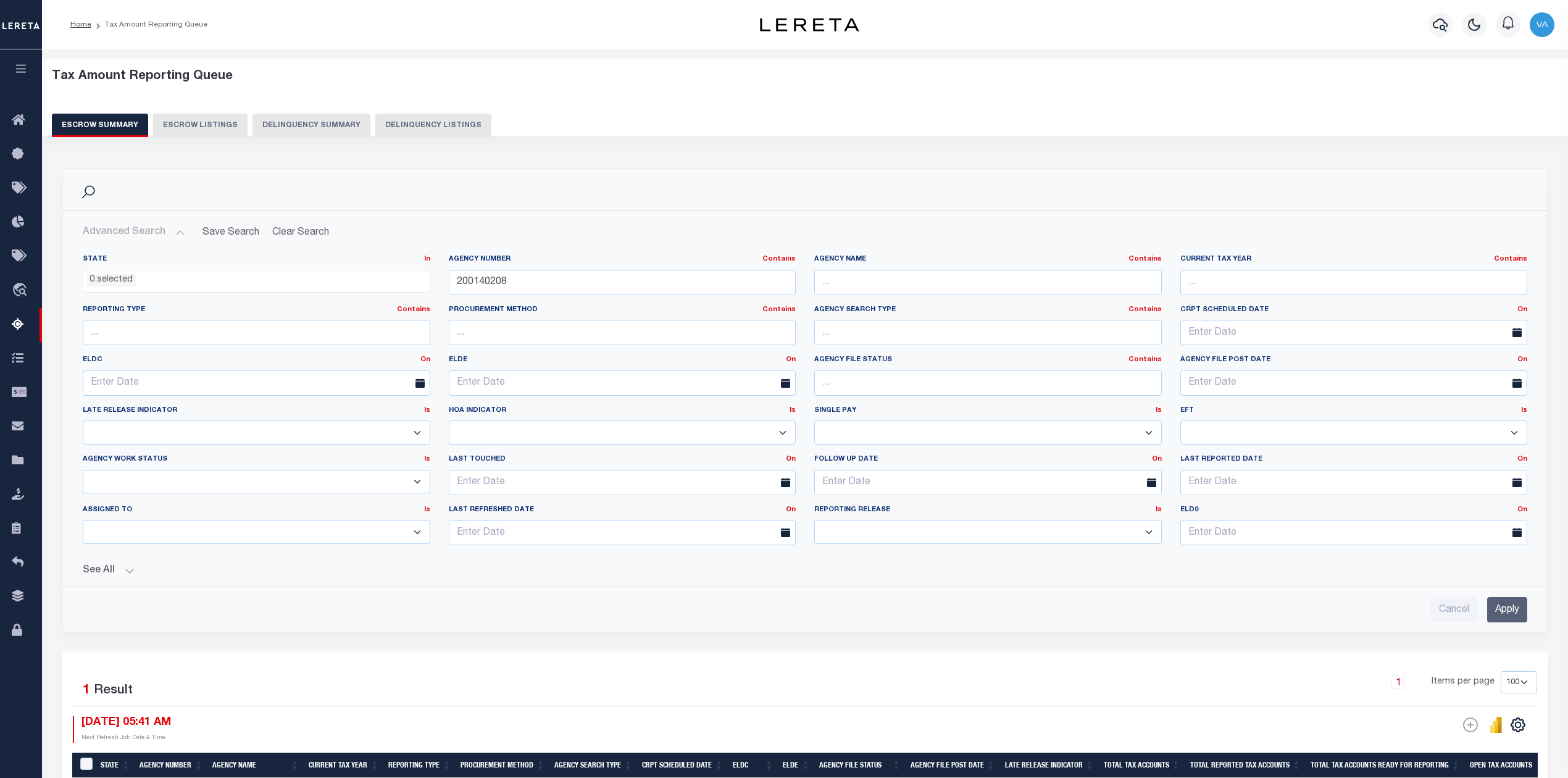
scroll to position [171, 0]
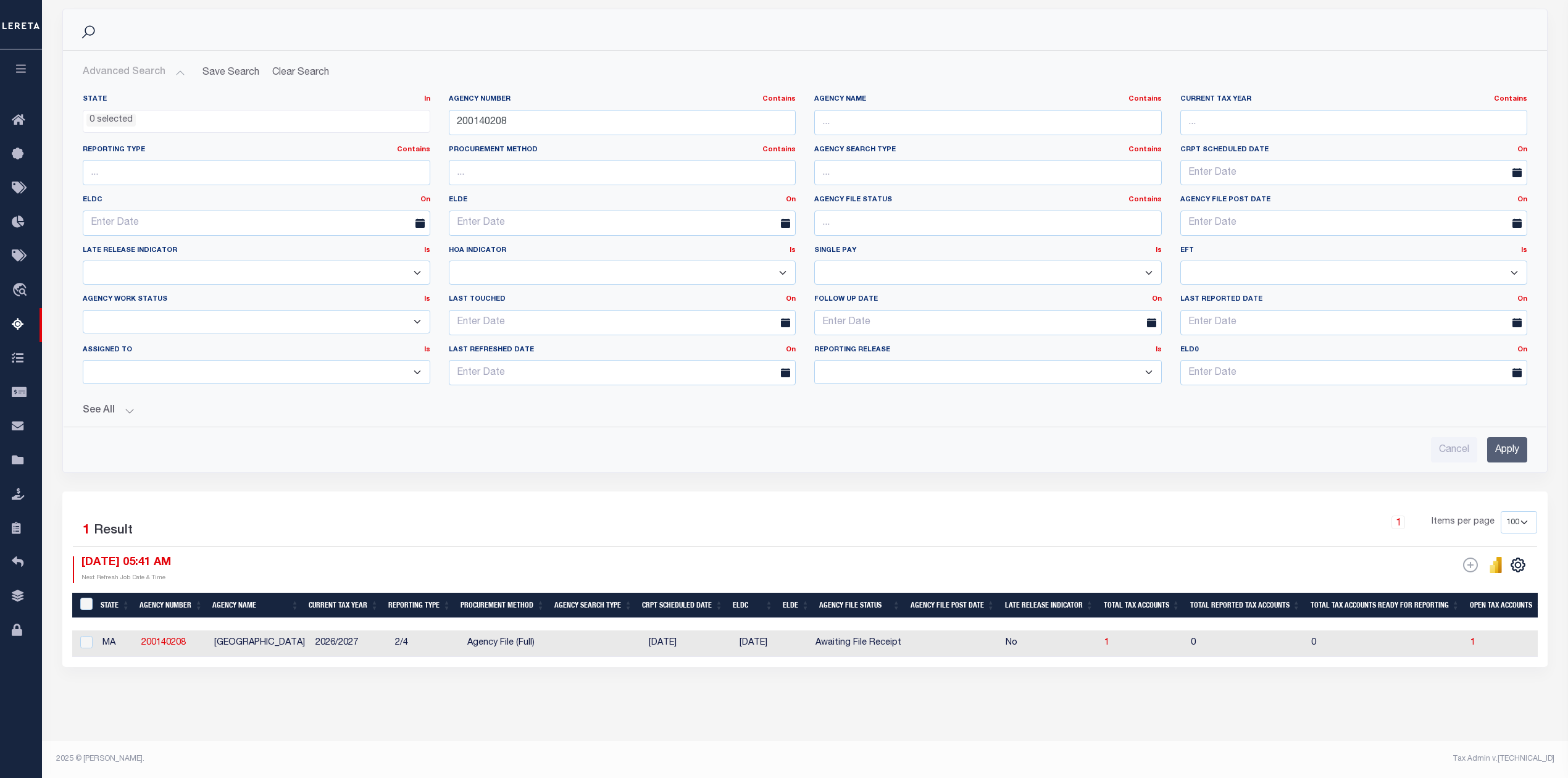
click at [434, 635] on td "2/4" at bounding box center [425, 643] width 72 height 27
checkbox input "true"
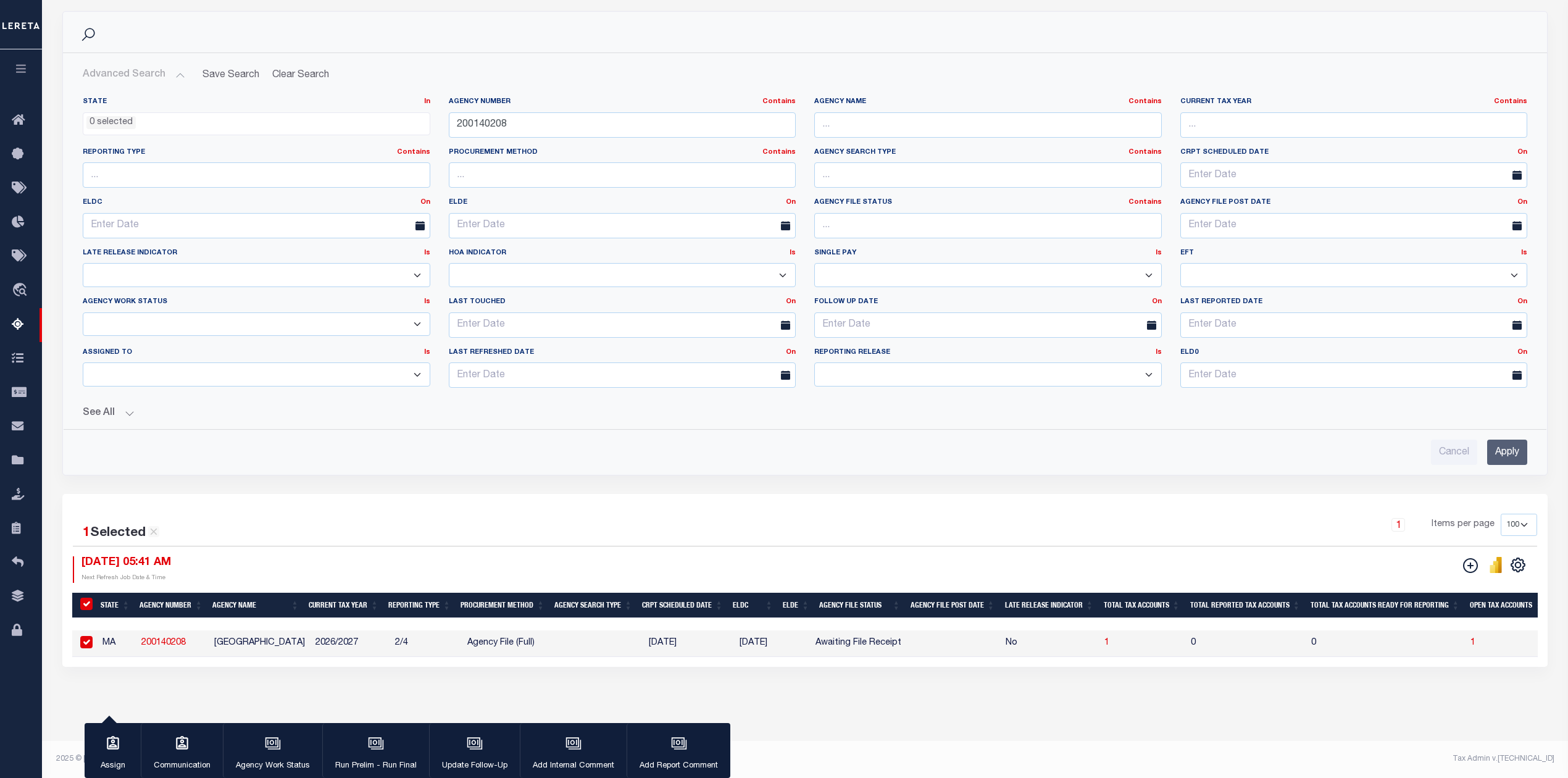
scroll to position [170, 0]
click at [118, 749] on icon "button" at bounding box center [112, 743] width 13 height 14
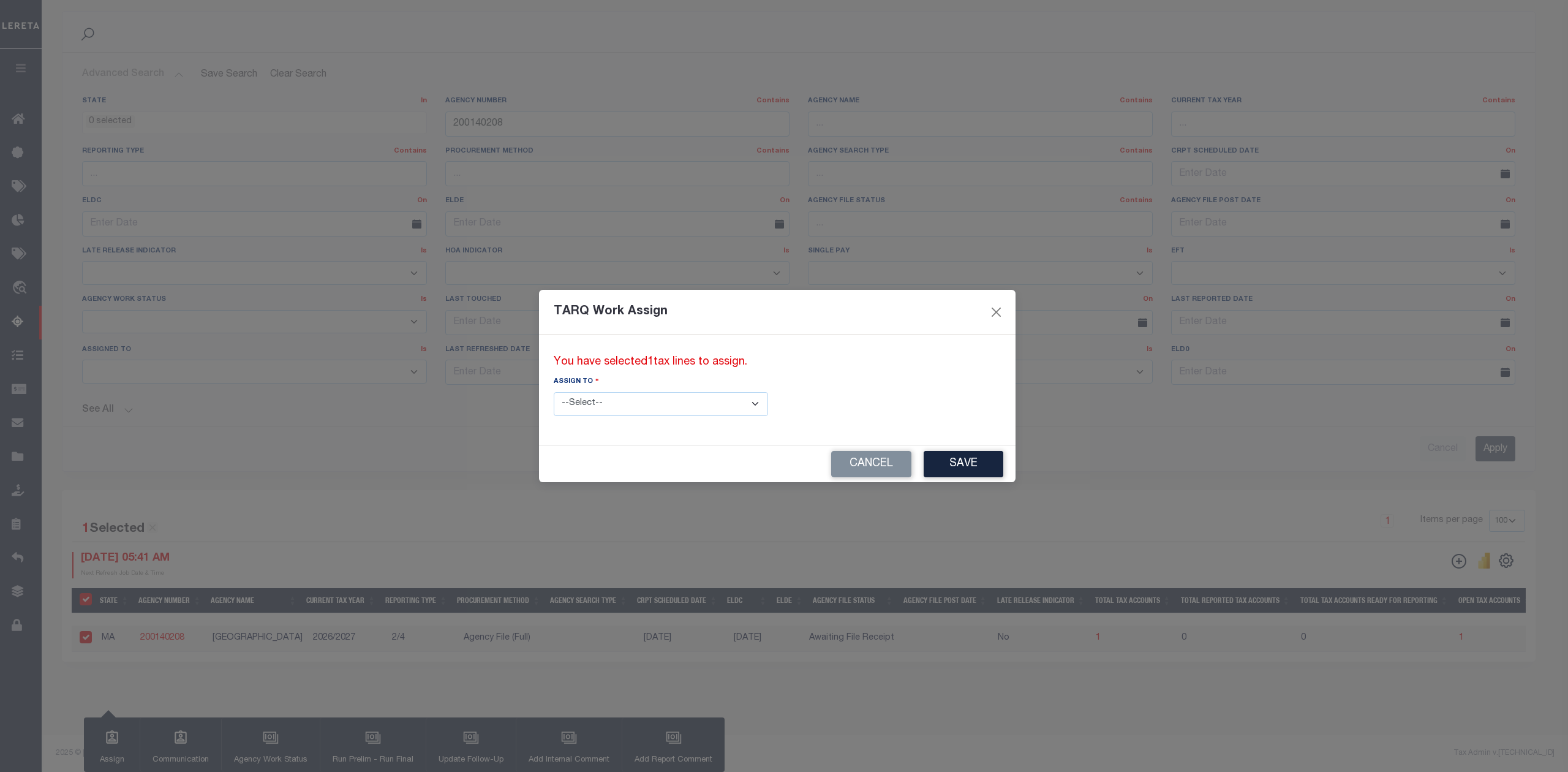
click at [664, 400] on select "--Select-- --Unassigned-- --Unassigned-- Abdul Muzain Adhikary Rinki Agustin Fe…" at bounding box center [660, 404] width 214 height 23
select select "Vamsi Kalikiri"
click at [554, 392] on select "--Select-- --Unassigned-- --Unassigned-- Abdul Muzain Adhikary Rinki Agustin Fe…" at bounding box center [660, 404] width 214 height 23
click at [924, 457] on button "Save" at bounding box center [964, 464] width 80 height 26
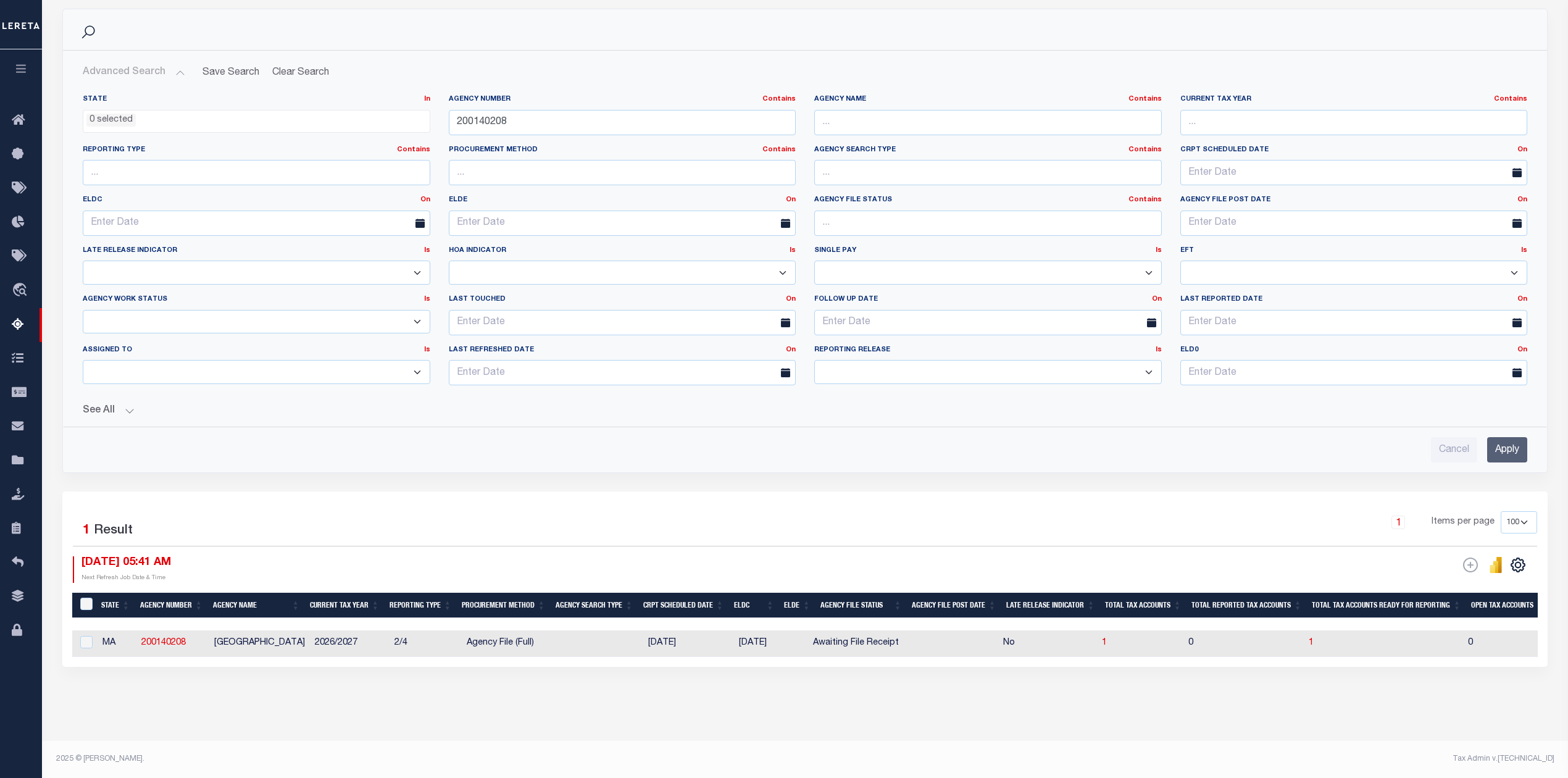
click at [601, 638] on td at bounding box center [598, 643] width 88 height 27
checkbox input "true"
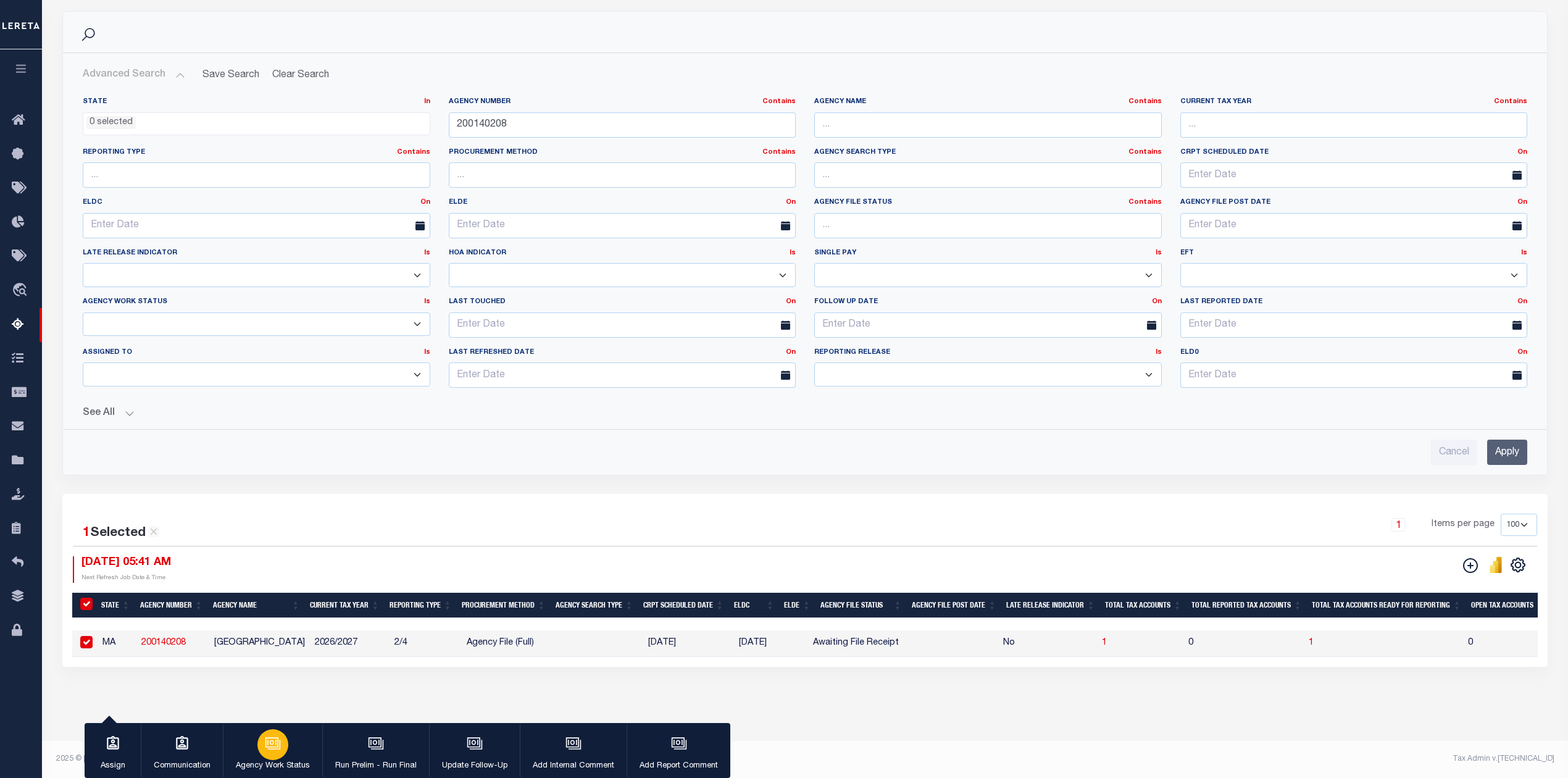
click at [279, 769] on p "Agency Work Status" at bounding box center [273, 766] width 74 height 13
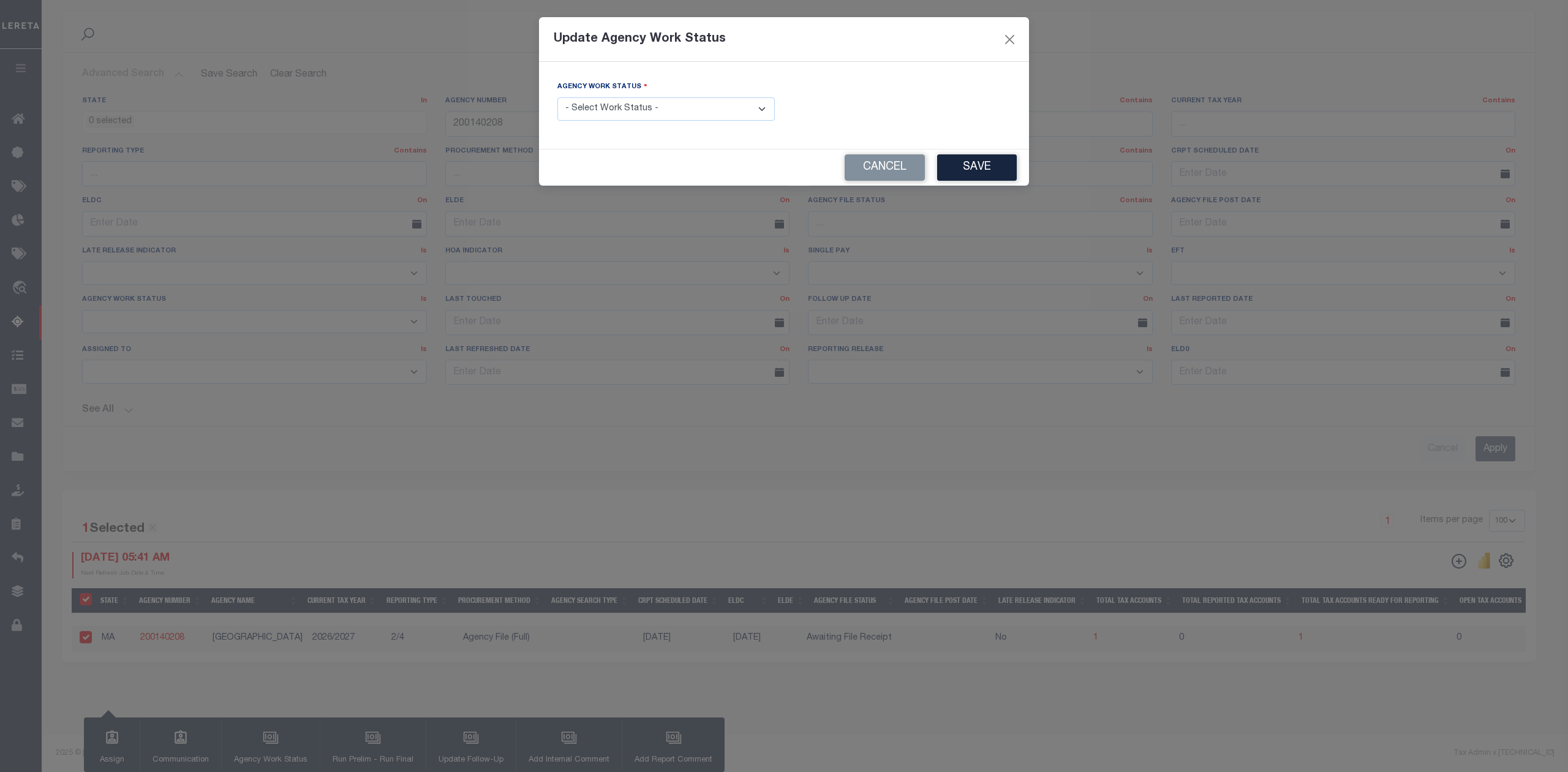
click at [710, 106] on select "- Select Work Status - New In Progress Pending Agency Follow-up Pending QC Read…" at bounding box center [666, 109] width 218 height 23
select select "7"
click at [558, 99] on select "- Select Work Status - New In Progress Pending Agency Follow-up Pending QC Read…" at bounding box center [666, 109] width 218 height 23
click at [967, 174] on button "Save" at bounding box center [977, 167] width 80 height 26
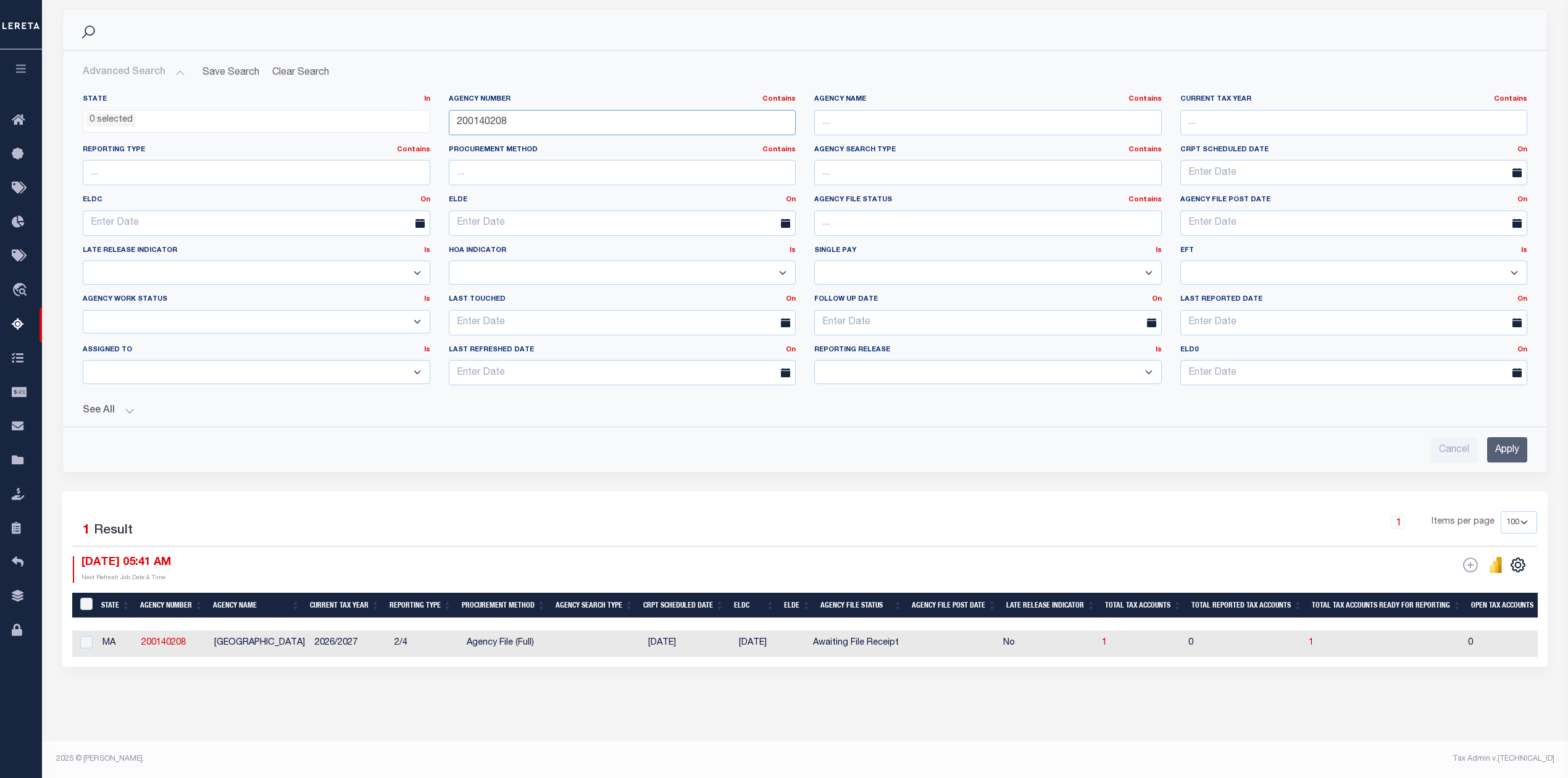
drag, startPoint x: 515, startPoint y: 117, endPoint x: 375, endPoint y: 122, distance: 140.1
click at [375, 122] on div "State In In AK AL AR AZ CA CO CT DC DE FL GA GU HI IA ID IL IN KS KY LA MA MD M…" at bounding box center [805, 244] width 1463 height 300
paste input "320070000"
type input "320070000"
click at [1514, 442] on input "Apply" at bounding box center [1507, 450] width 40 height 26
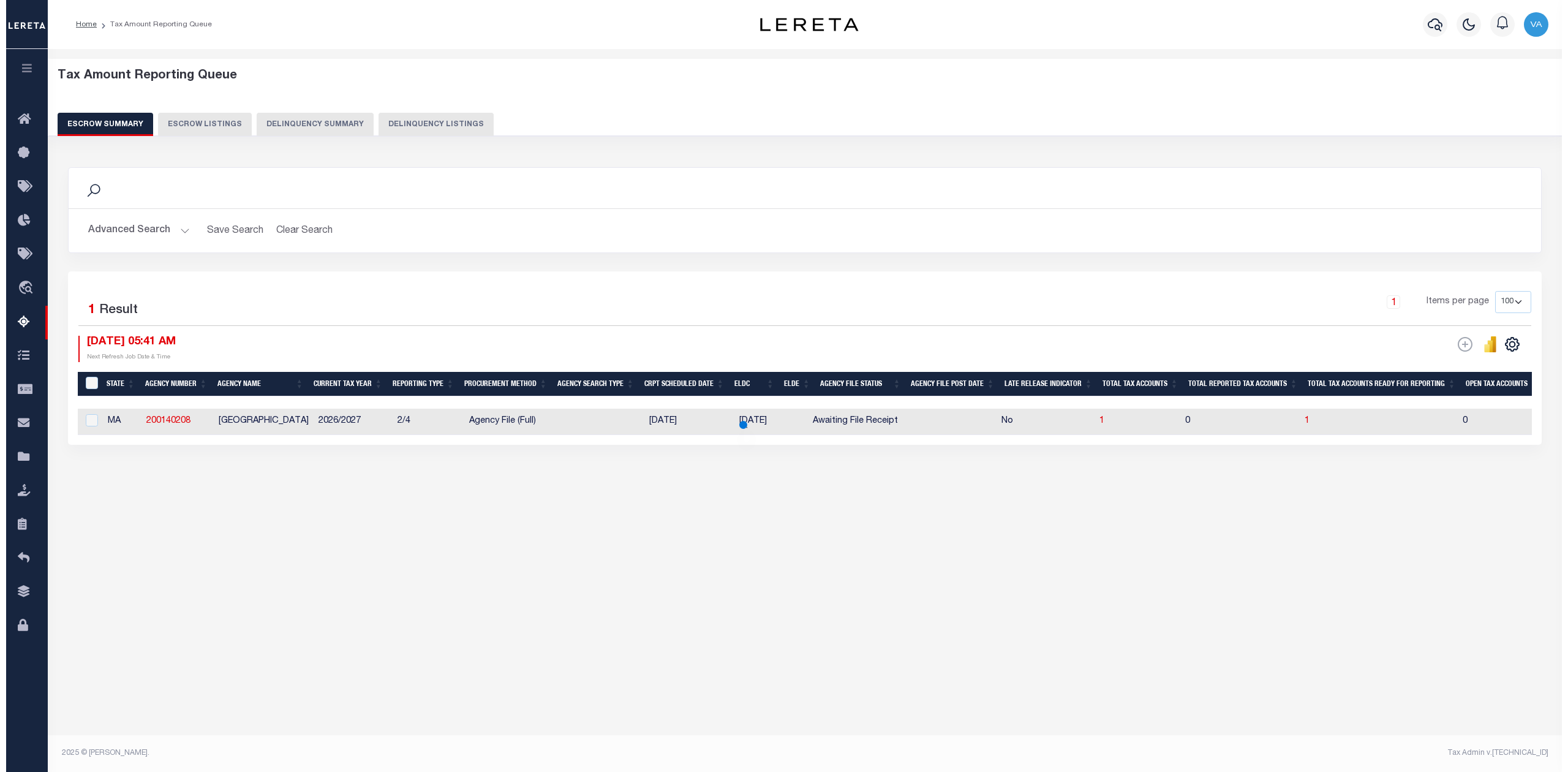
scroll to position [0, 0]
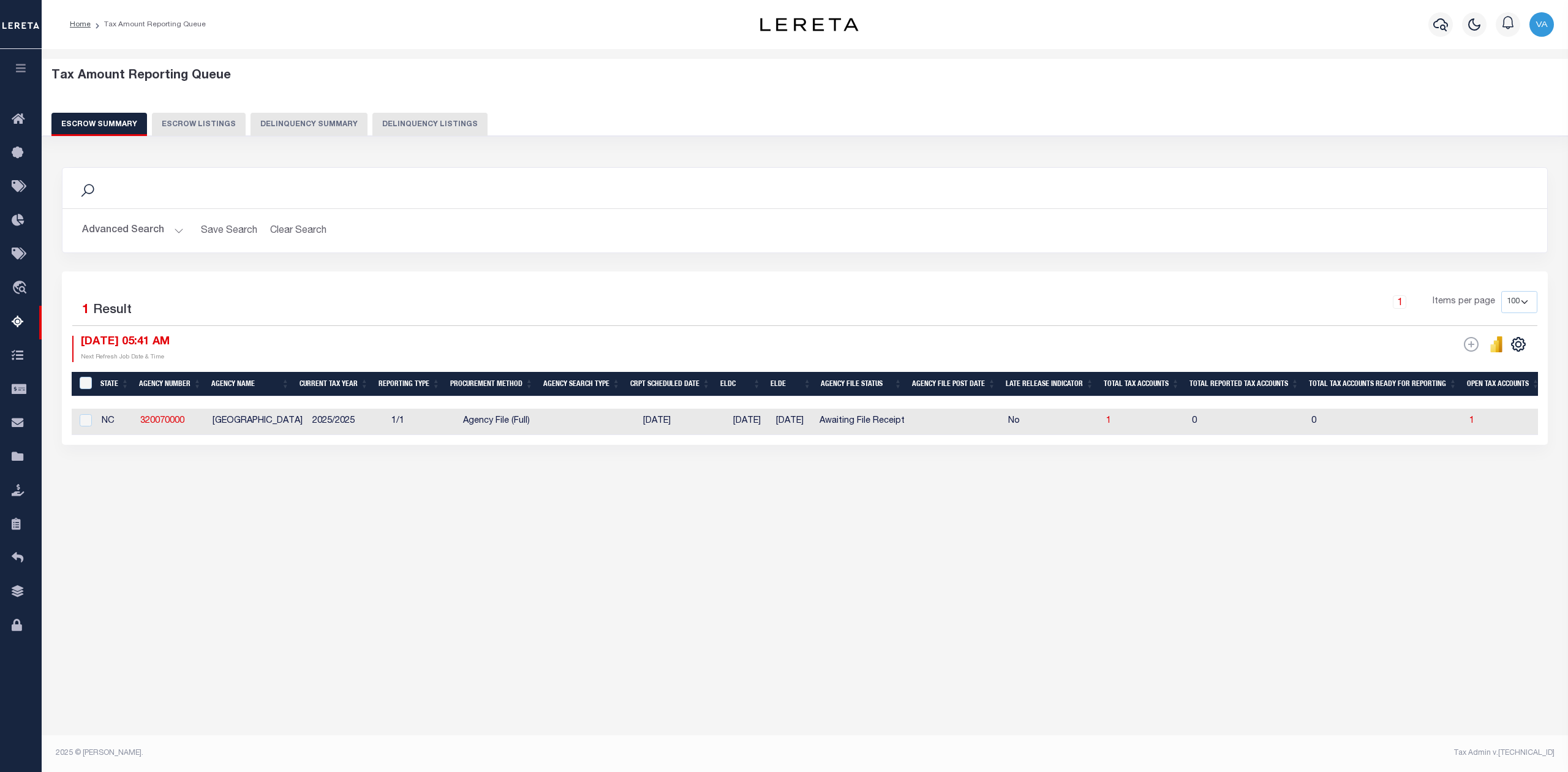
click at [333, 555] on div "Tax Amount Reporting Queue Escrow Summary Escrow Listings" at bounding box center [805, 302] width 1527 height 506
click at [1474, 422] on span "1" at bounding box center [1471, 420] width 5 height 9
select select "100"
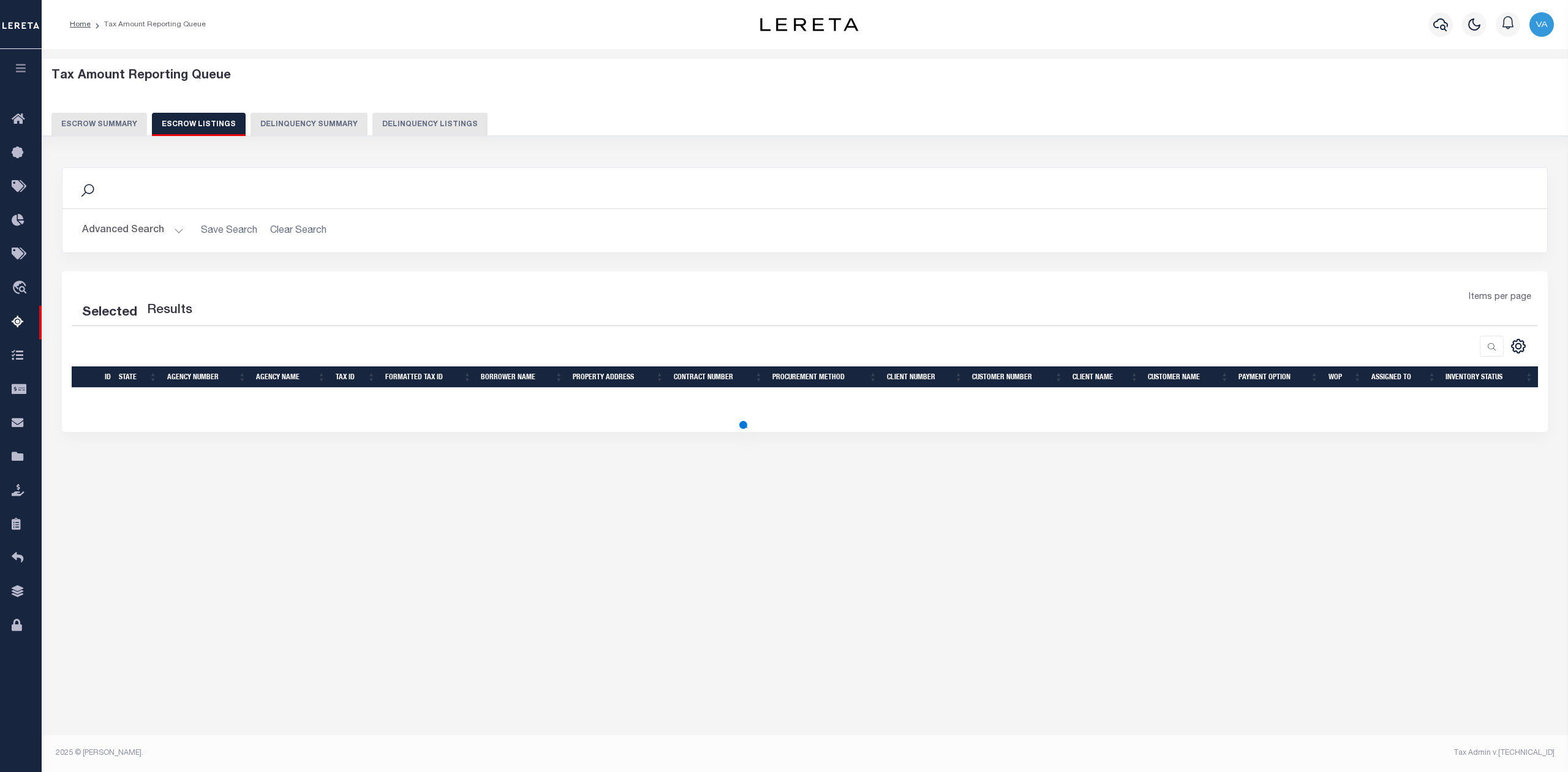
select select "100"
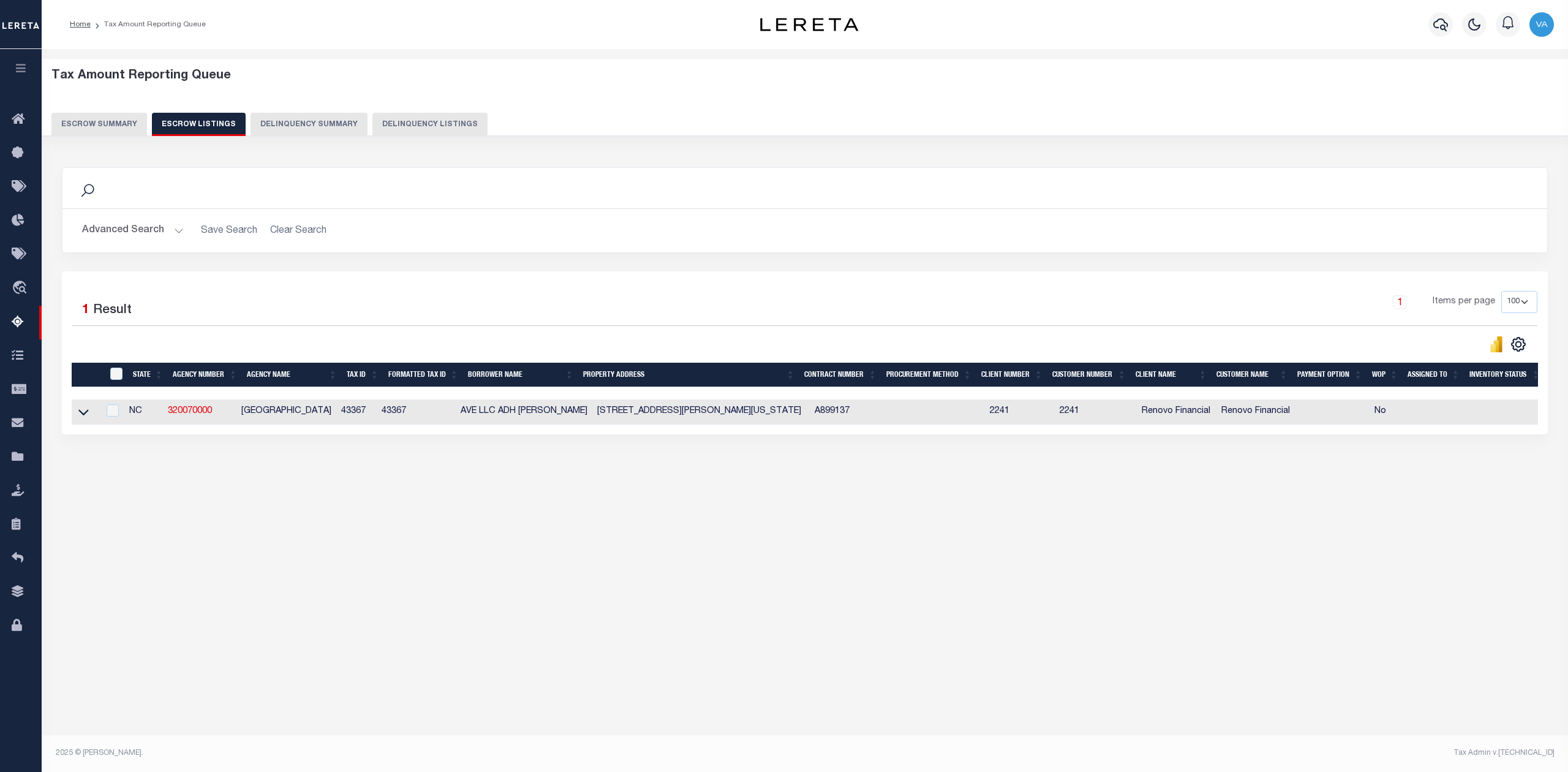
click at [96, 411] on td at bounding box center [85, 412] width 27 height 25
checkbox input "true"
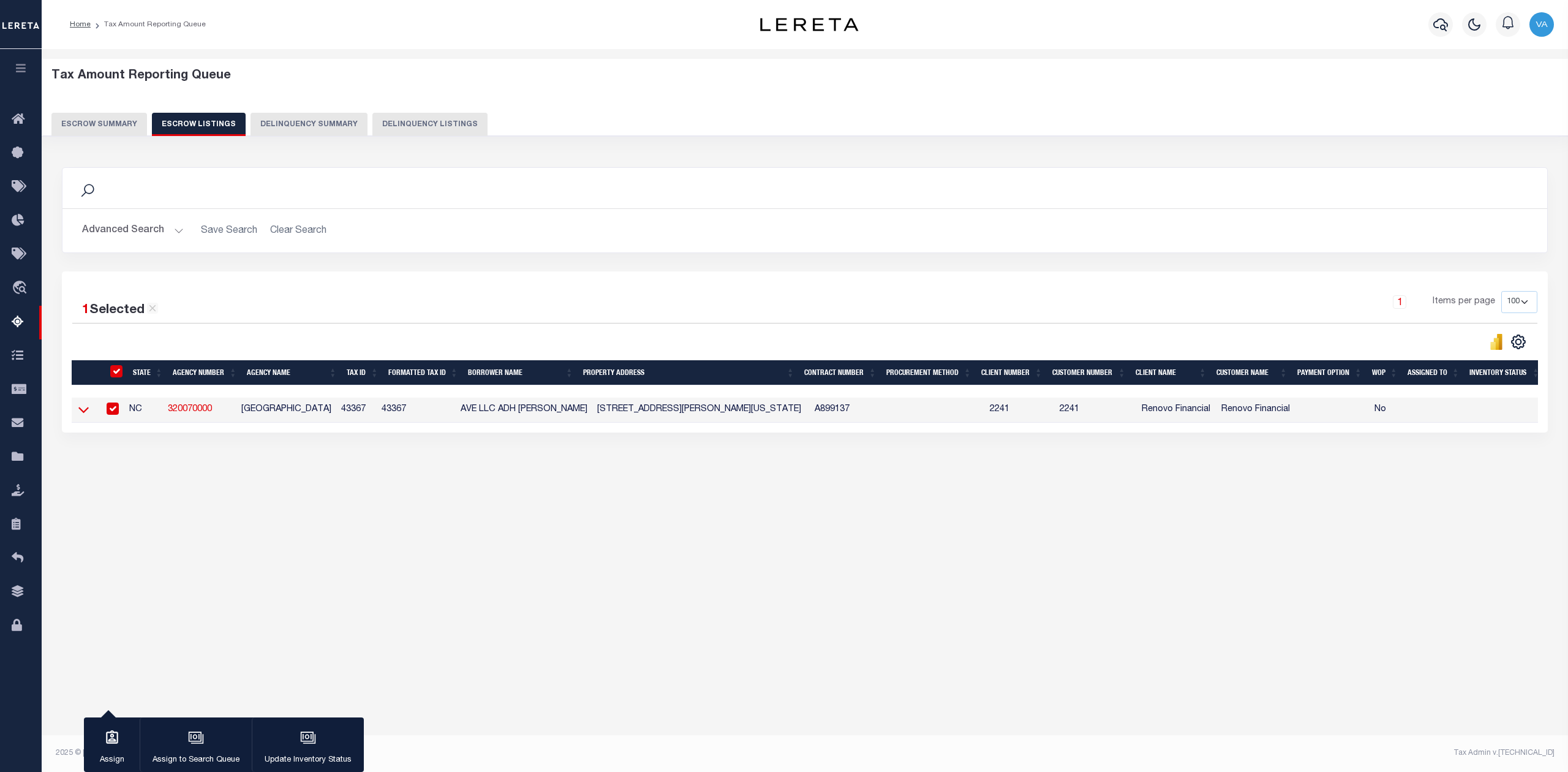
click at [84, 415] on icon at bounding box center [83, 409] width 11 height 13
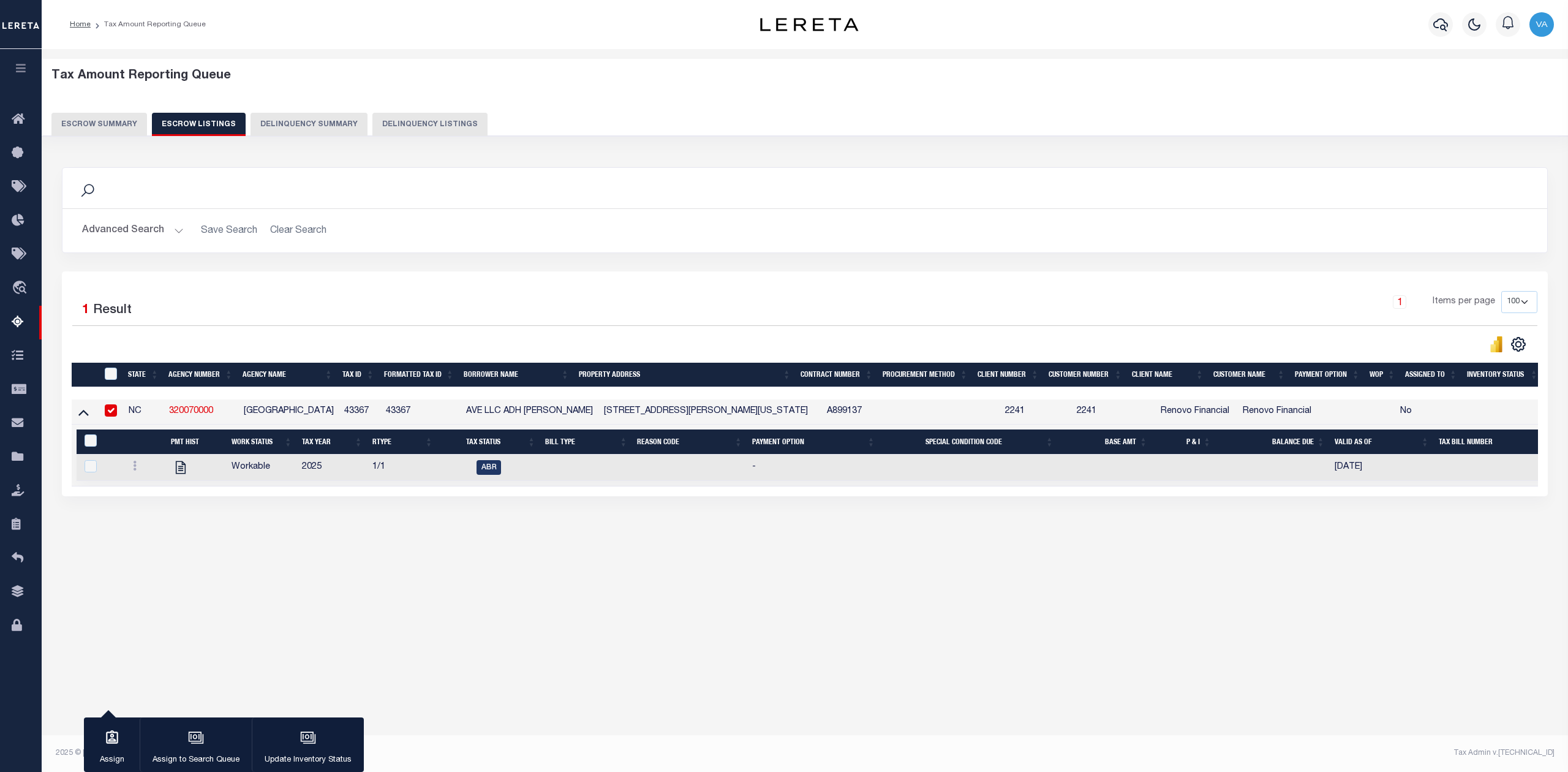
click at [1168, 185] on div "Search" at bounding box center [805, 188] width 1465 height 21
click at [133, 471] on icon at bounding box center [135, 466] width 4 height 10
drag, startPoint x: 378, startPoint y: 410, endPoint x: 334, endPoint y: 410, distance: 44.0
click at [334, 410] on tr "NC 320070000 BEAUFORT COUNTY 43367 43367 AVE LLC ADH HACKNEY 858 HACKNEY AVE WA…" at bounding box center [823, 412] width 1504 height 25
copy tr "43367"
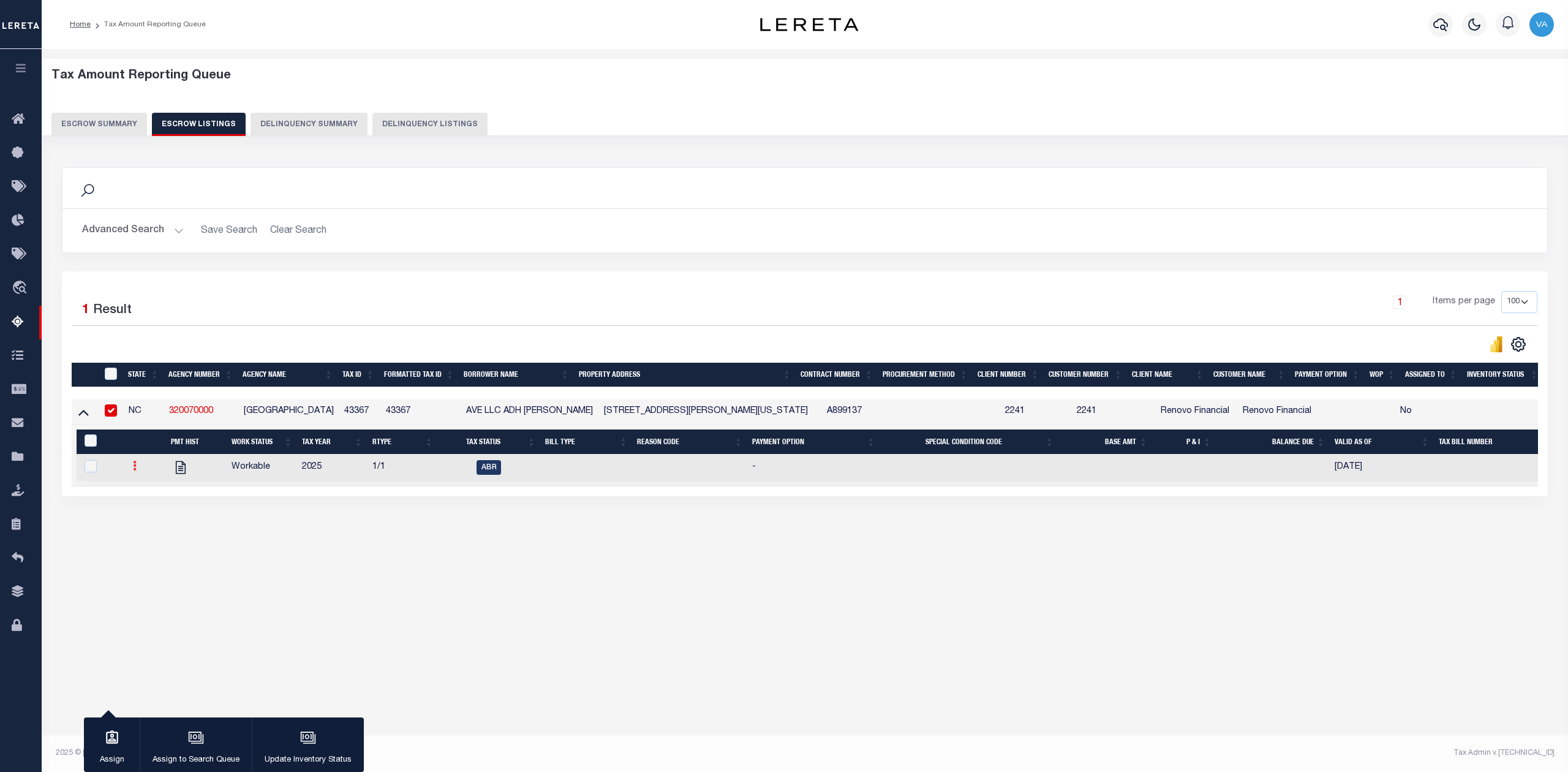
click at [136, 471] on icon at bounding box center [135, 466] width 4 height 10
click at [144, 511] on img "" at bounding box center [149, 506] width 13 height 13
checkbox input "true"
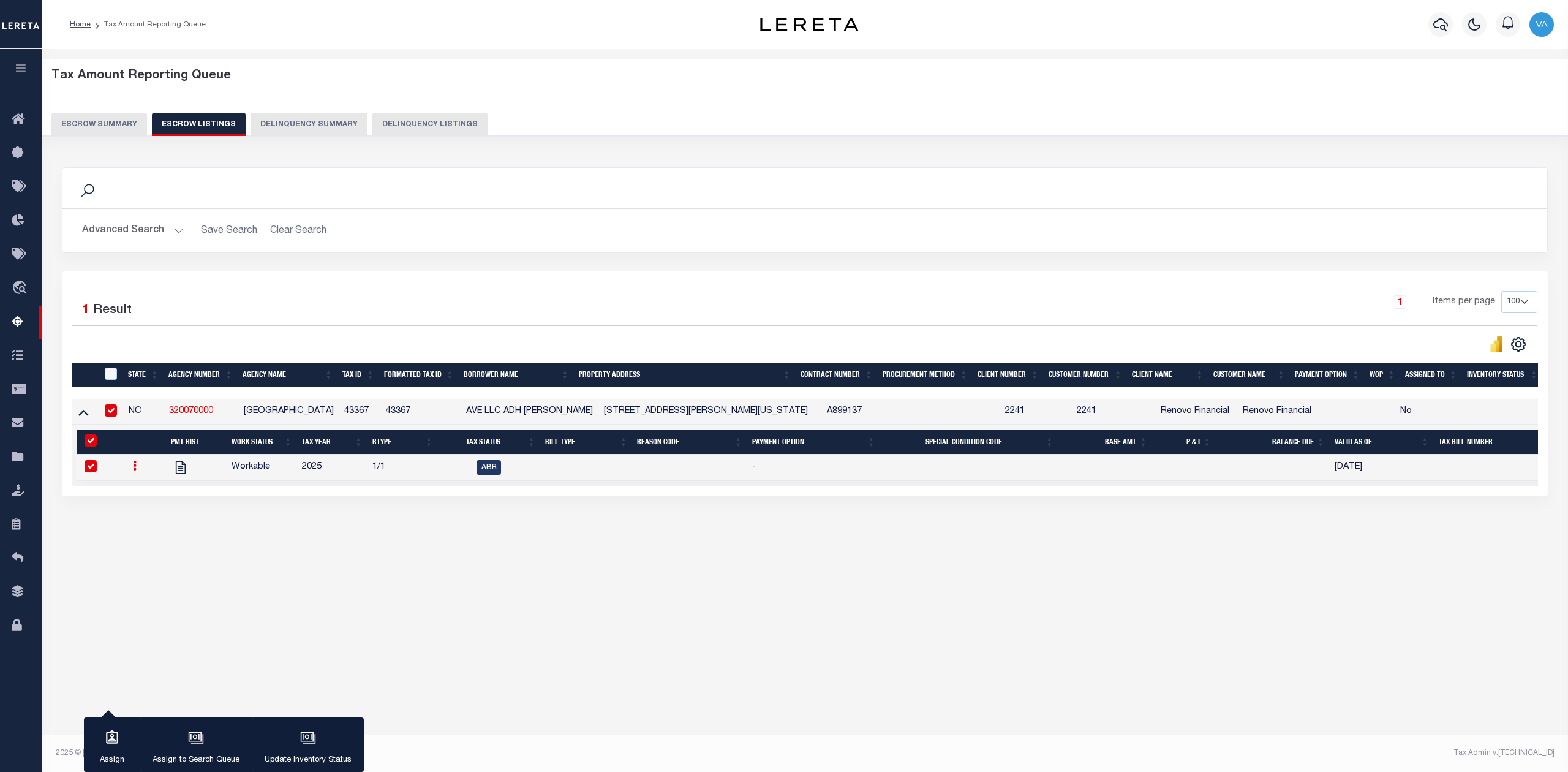
select select
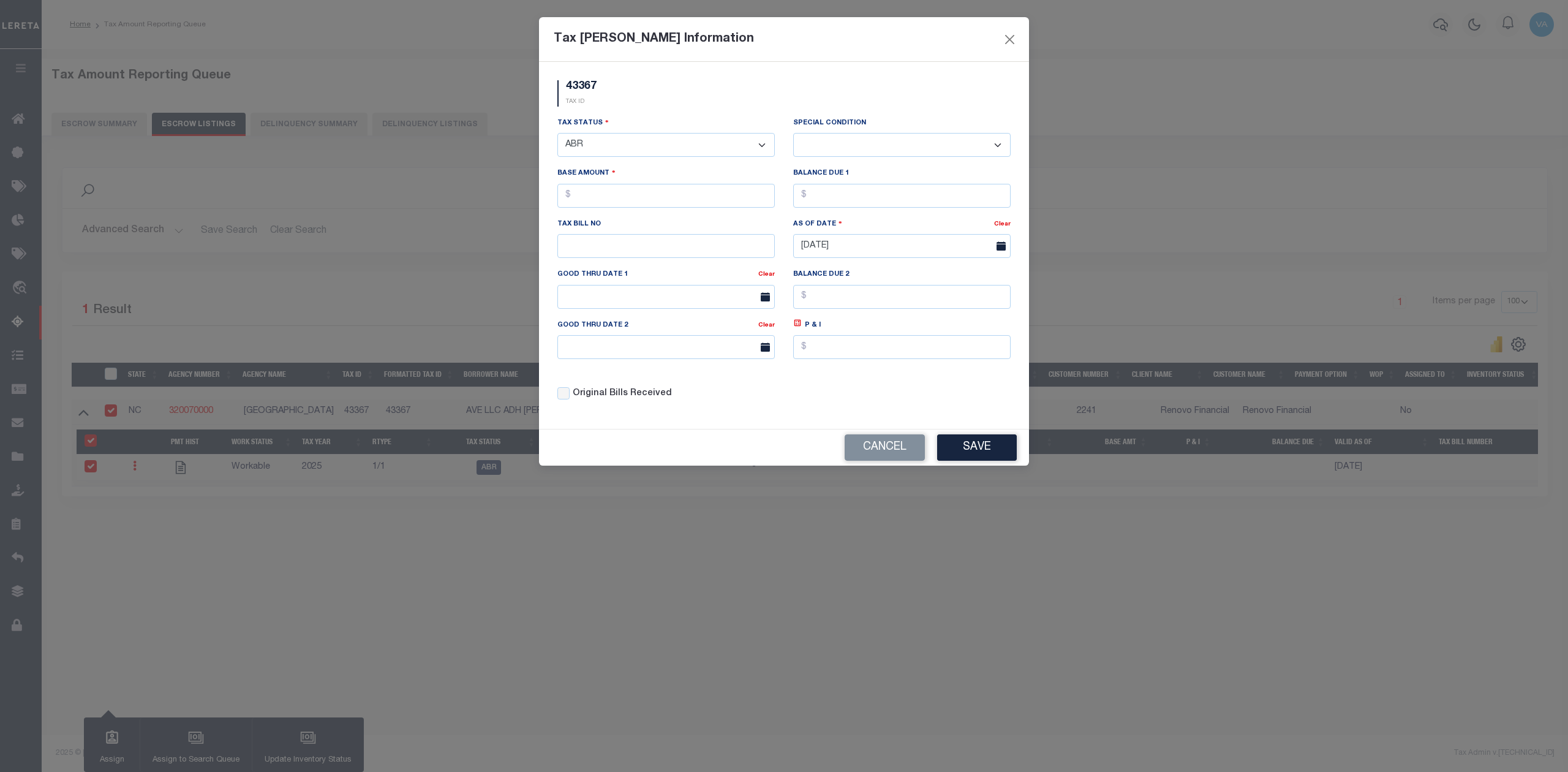
click at [692, 150] on select "- Select Status - Open Due/Unpaid Paid Incomplete No Tax Due Internal Refund Pr…" at bounding box center [666, 145] width 218 height 23
select select "DUE"
click at [558, 135] on select "- Select Status - Open Due/Unpaid Paid Incomplete No Tax Due Internal Refund Pr…" at bounding box center [666, 145] width 218 height 23
select select "0"
click at [599, 204] on input "text" at bounding box center [666, 195] width 218 height 23
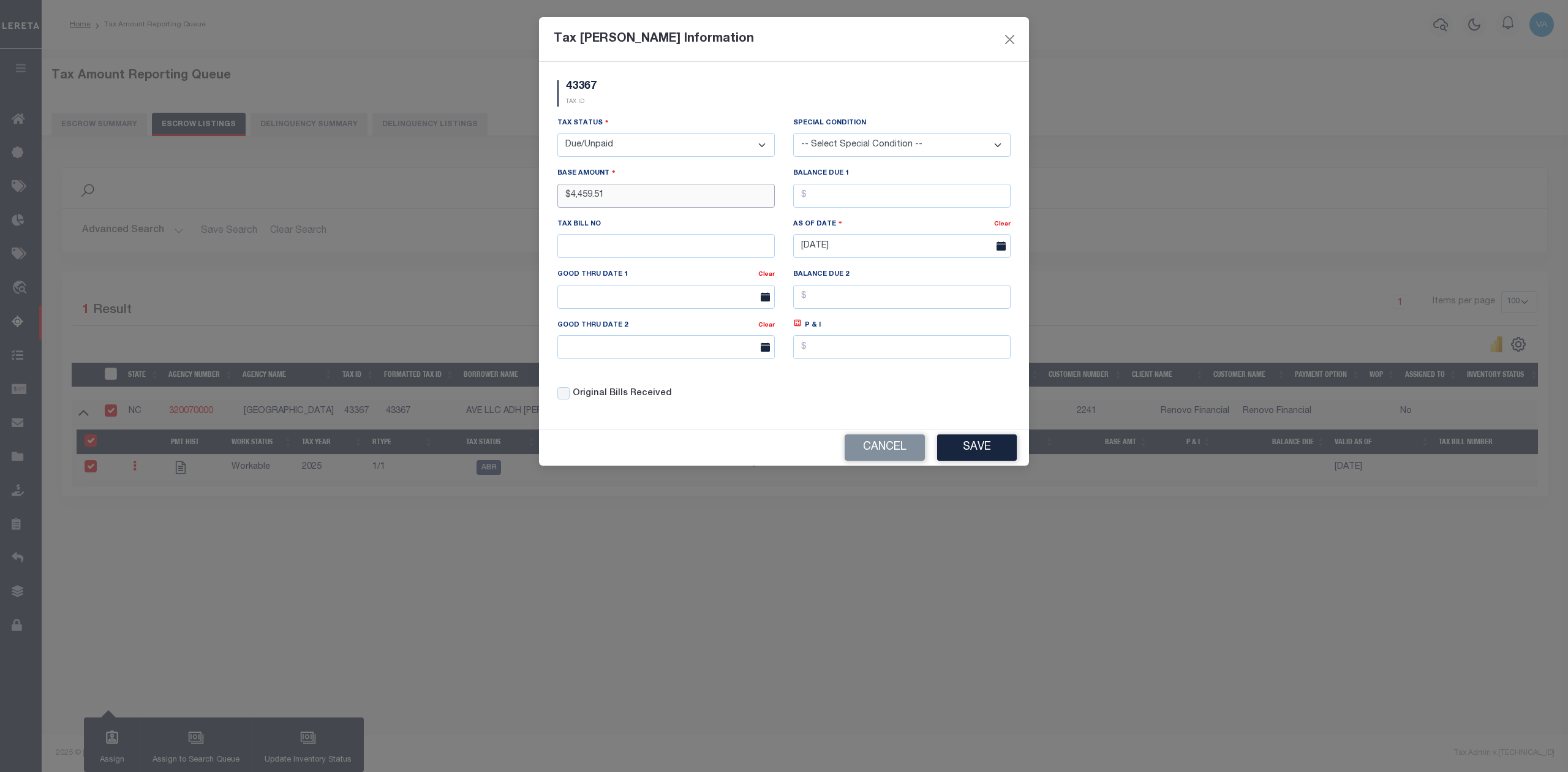
type input "$4,459.51"
click at [981, 459] on button "Save" at bounding box center [977, 448] width 80 height 26
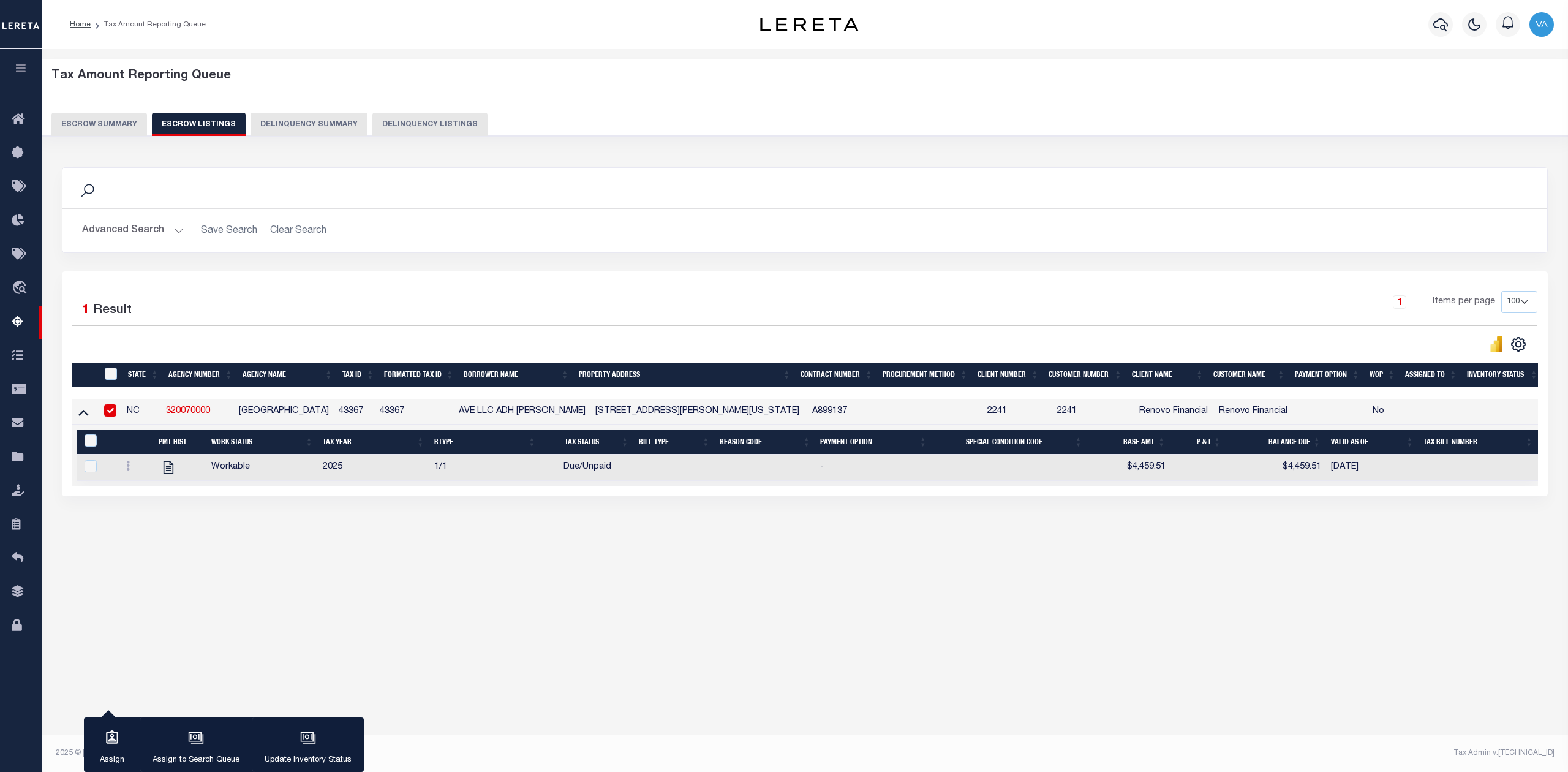
click at [107, 369] on th "ID" at bounding box center [109, 375] width 26 height 25
click at [307, 757] on p "Update Inventory Status" at bounding box center [308, 760] width 87 height 13
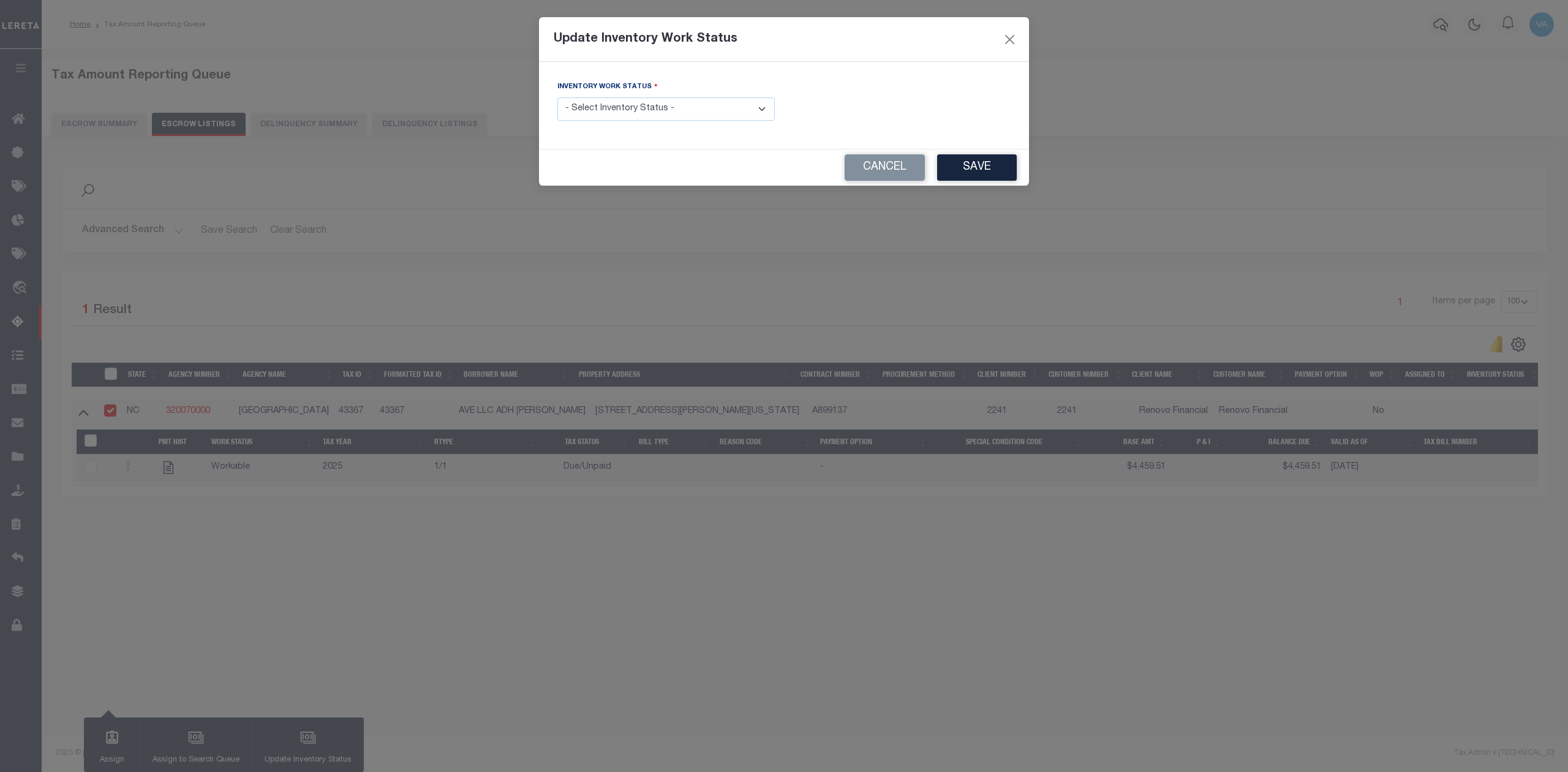
click at [736, 109] on select "- Select Inventory Status - Manual - Exception Pended - Awaiting Search Late Ad…" at bounding box center [666, 109] width 218 height 23
select select "4"
click at [558, 99] on select "- Select Inventory Status - Manual - Exception Pended - Awaiting Search Late Ad…" at bounding box center [666, 109] width 218 height 23
click at [984, 170] on button "Save" at bounding box center [977, 167] width 80 height 26
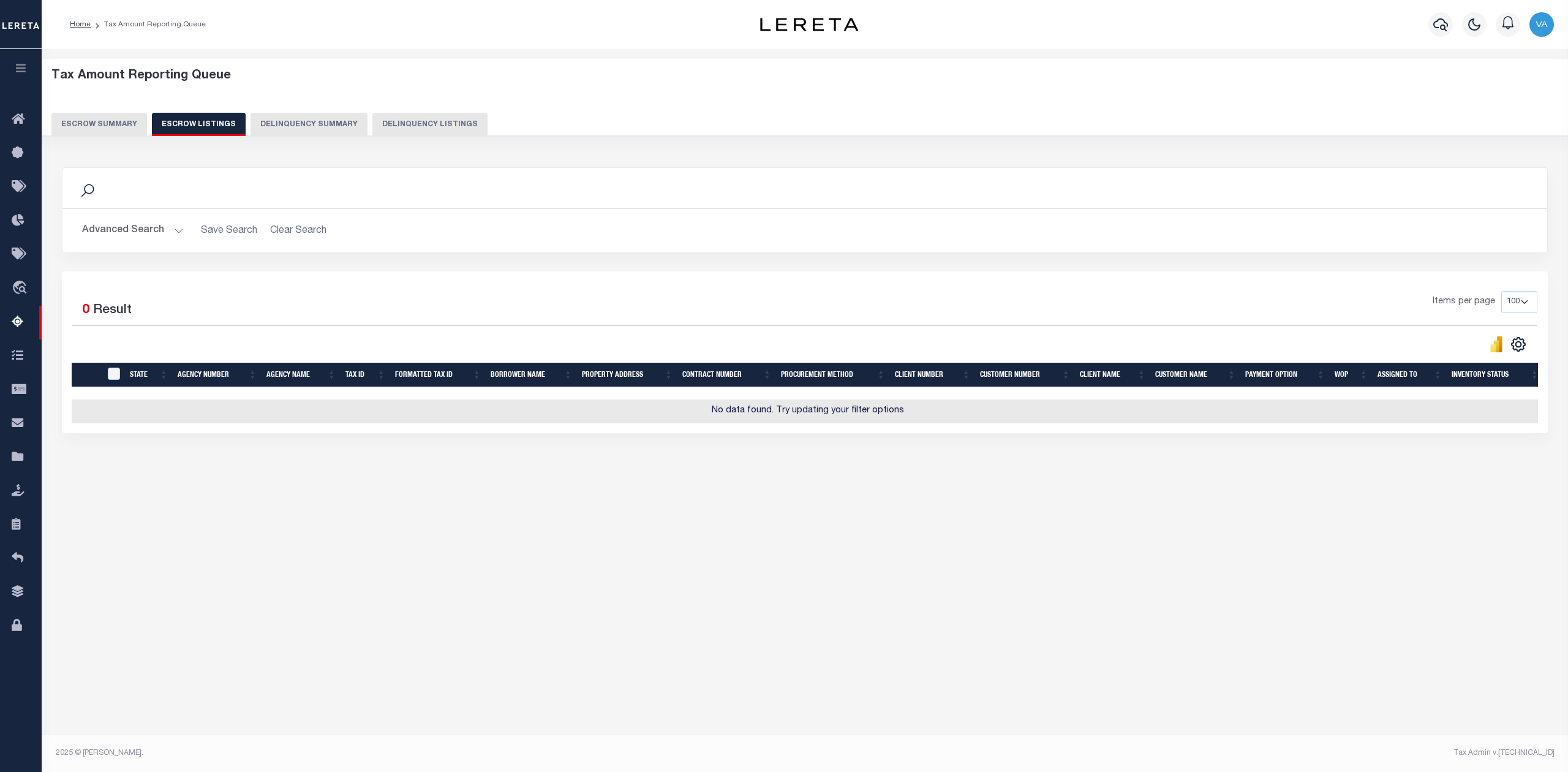
click at [106, 121] on button "Escrow Summary" at bounding box center [100, 124] width 96 height 23
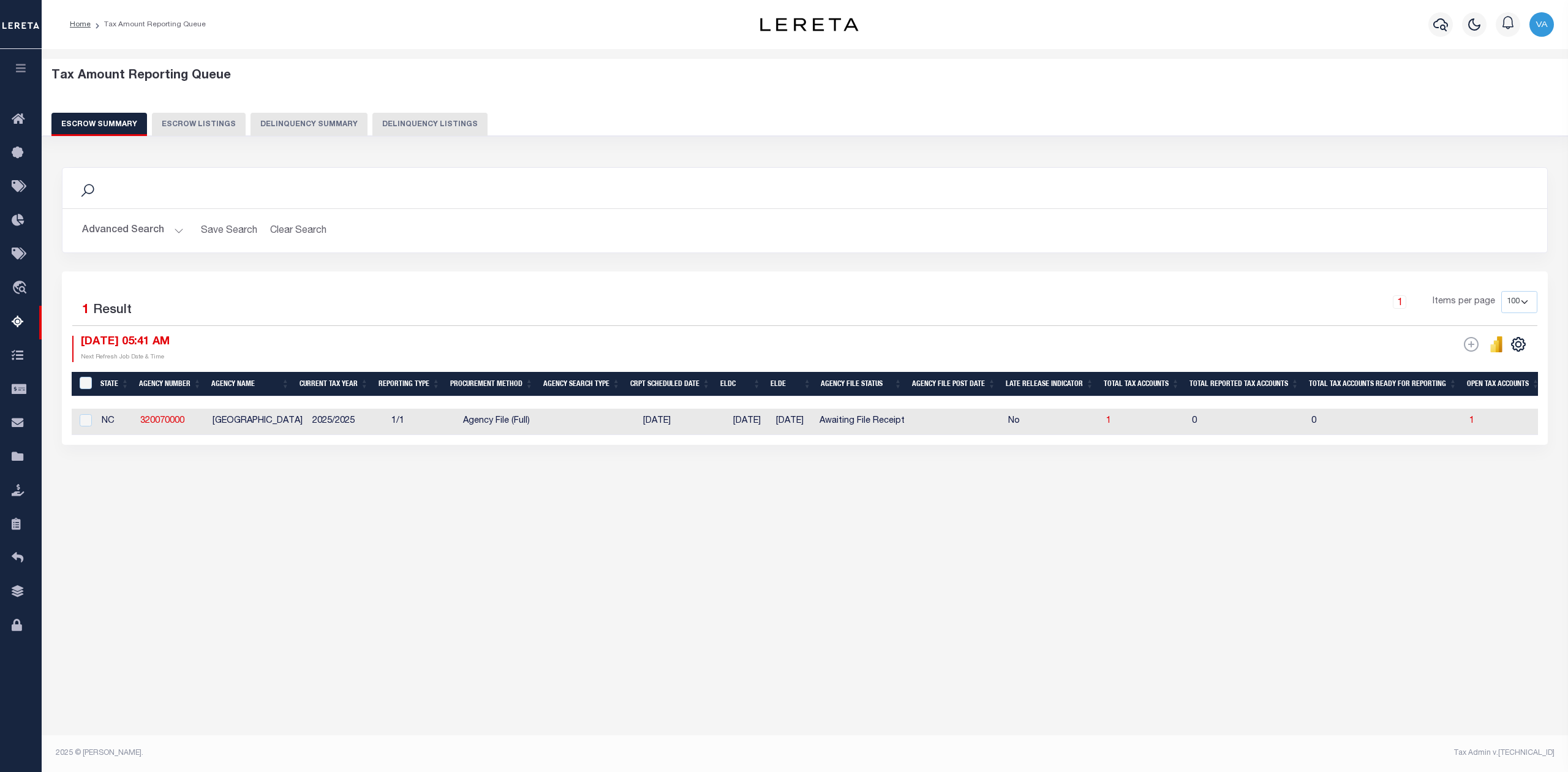
click at [423, 420] on td "1/1" at bounding box center [422, 421] width 71 height 26
checkbox input "true"
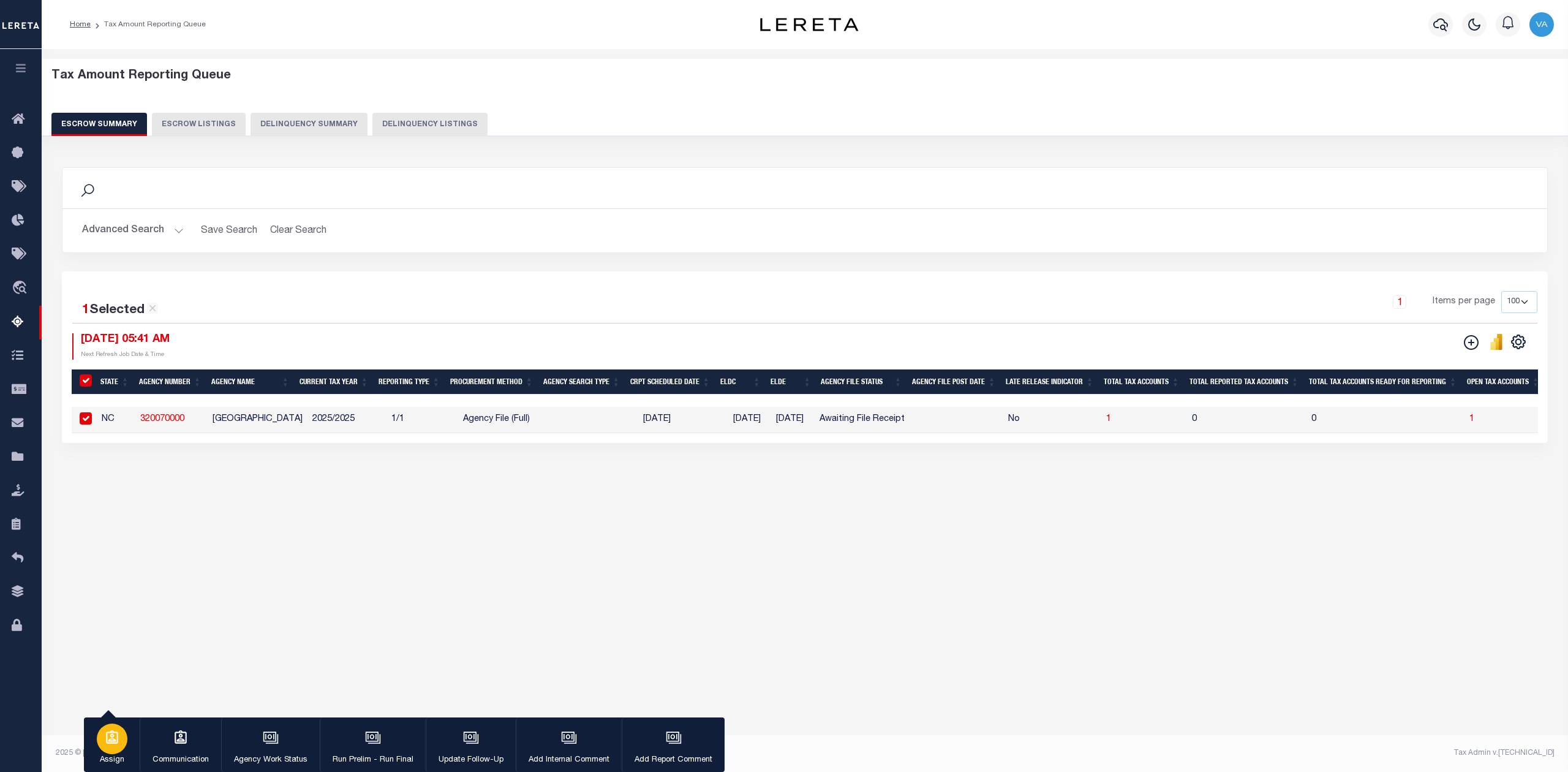
click at [125, 756] on p "Assign" at bounding box center [111, 760] width 30 height 13
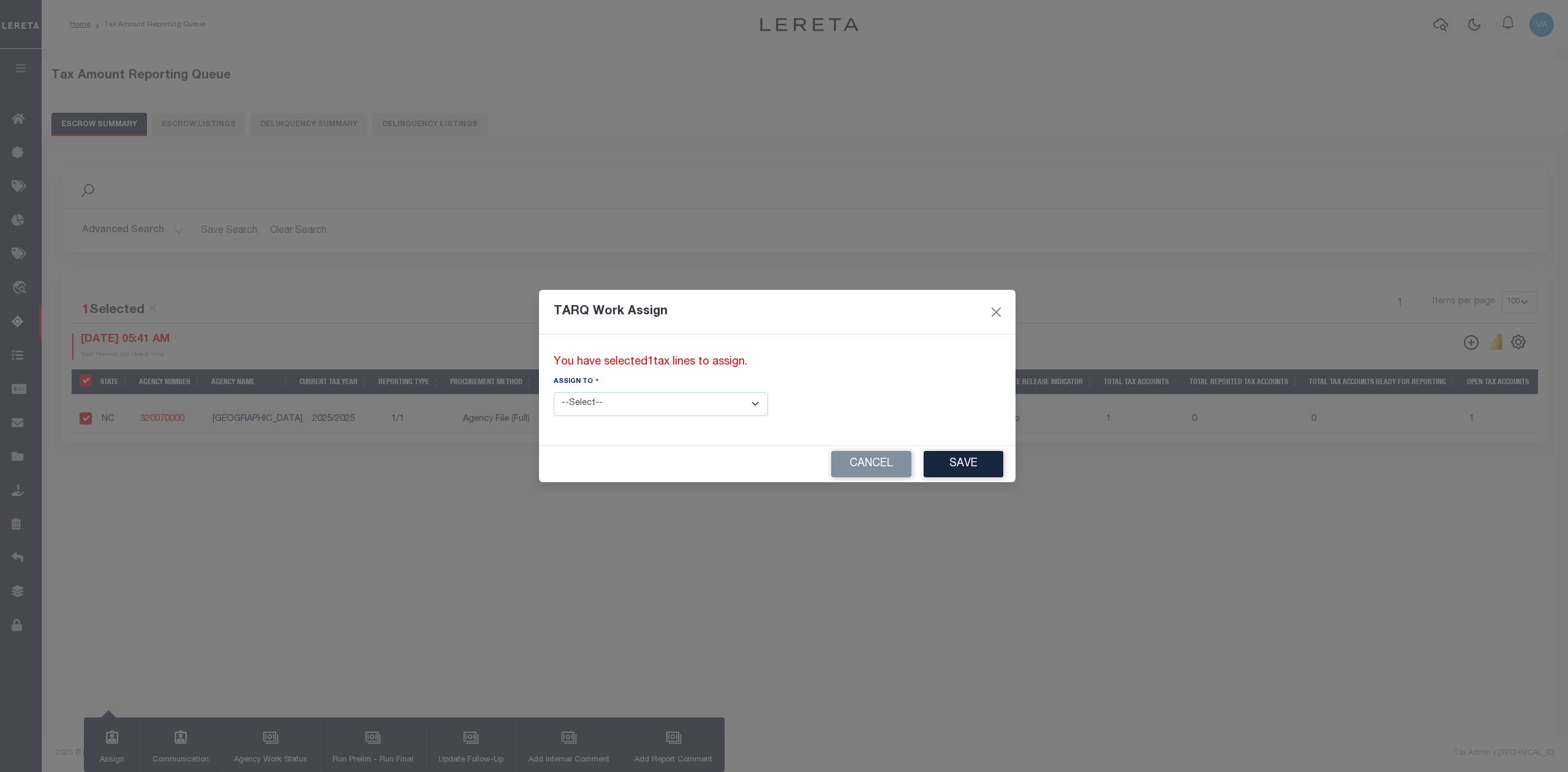
click at [650, 408] on select "--Select-- --Unassigned-- --Unassigned-- Abdul Muzain Adhikary Rinki Agustin Fe…" at bounding box center [660, 404] width 214 height 23
select select "Vamsi Kalikiri"
click at [554, 392] on select "--Select-- --Unassigned-- --Unassigned-- Abdul Muzain Adhikary Rinki Agustin Fe…" at bounding box center [660, 404] width 214 height 23
click at [924, 467] on button "Save" at bounding box center [964, 464] width 80 height 26
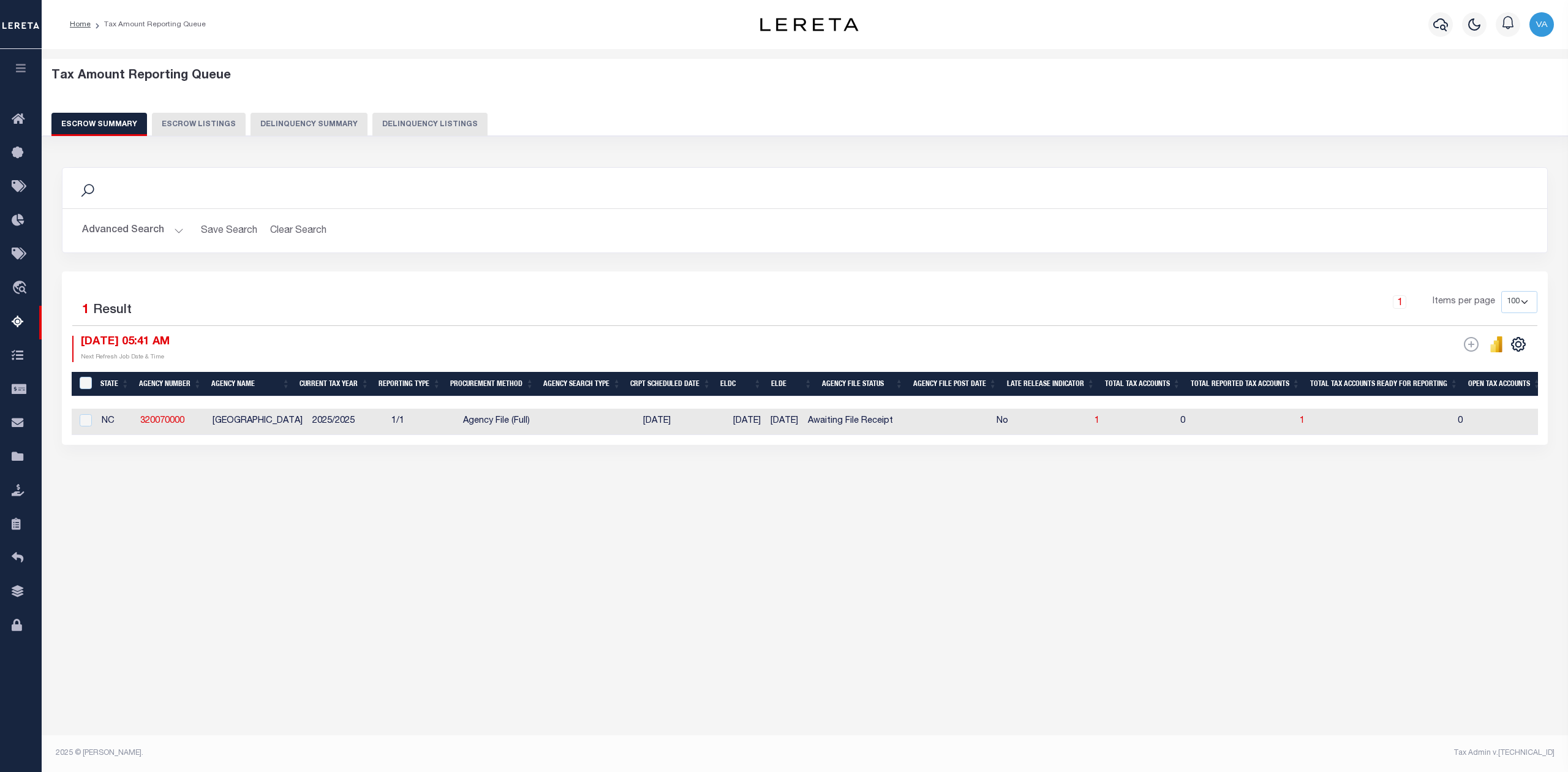
click at [577, 430] on td at bounding box center [594, 421] width 87 height 26
checkbox input "true"
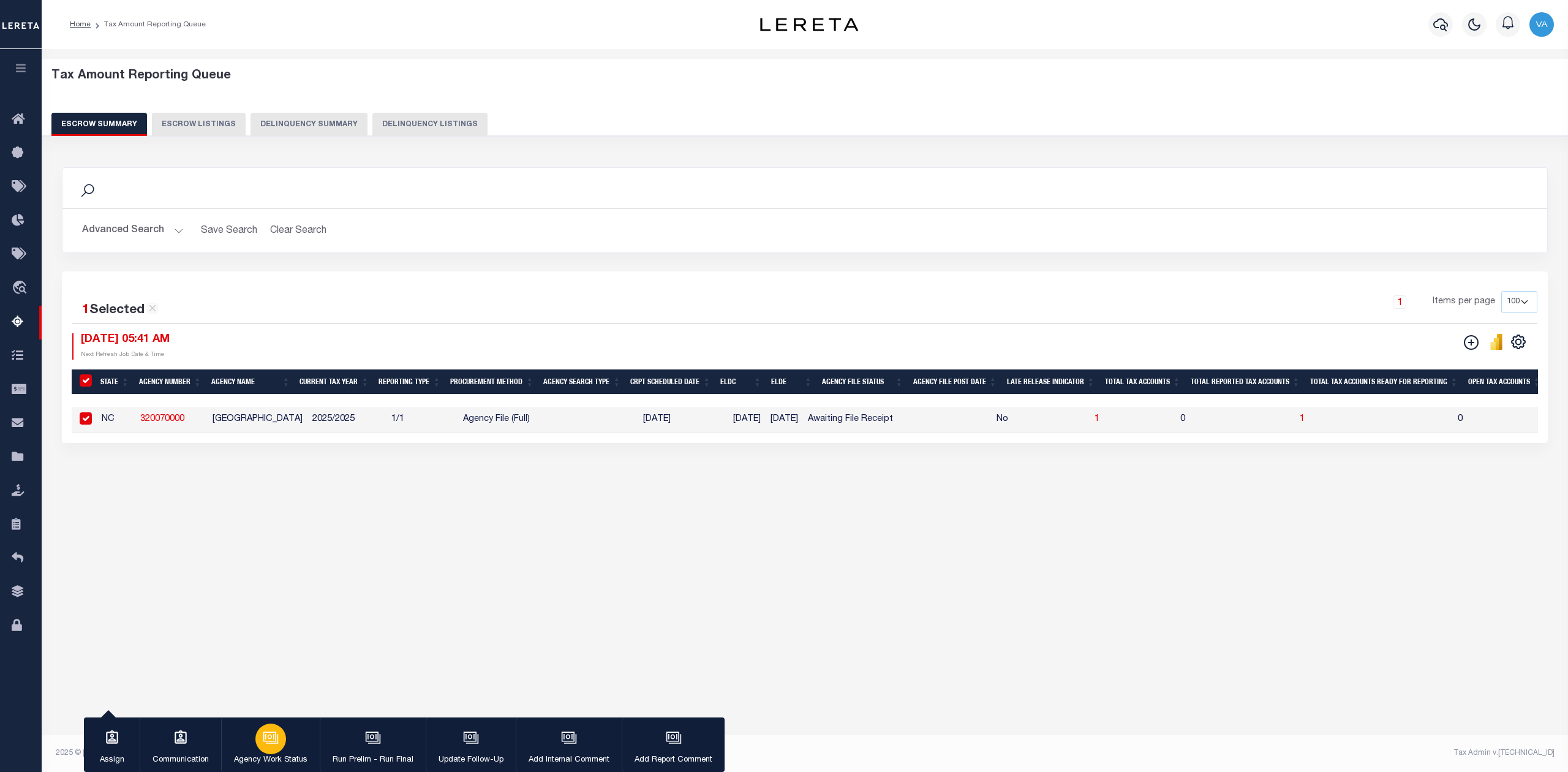
click at [266, 757] on p "Agency Work Status" at bounding box center [271, 760] width 73 height 13
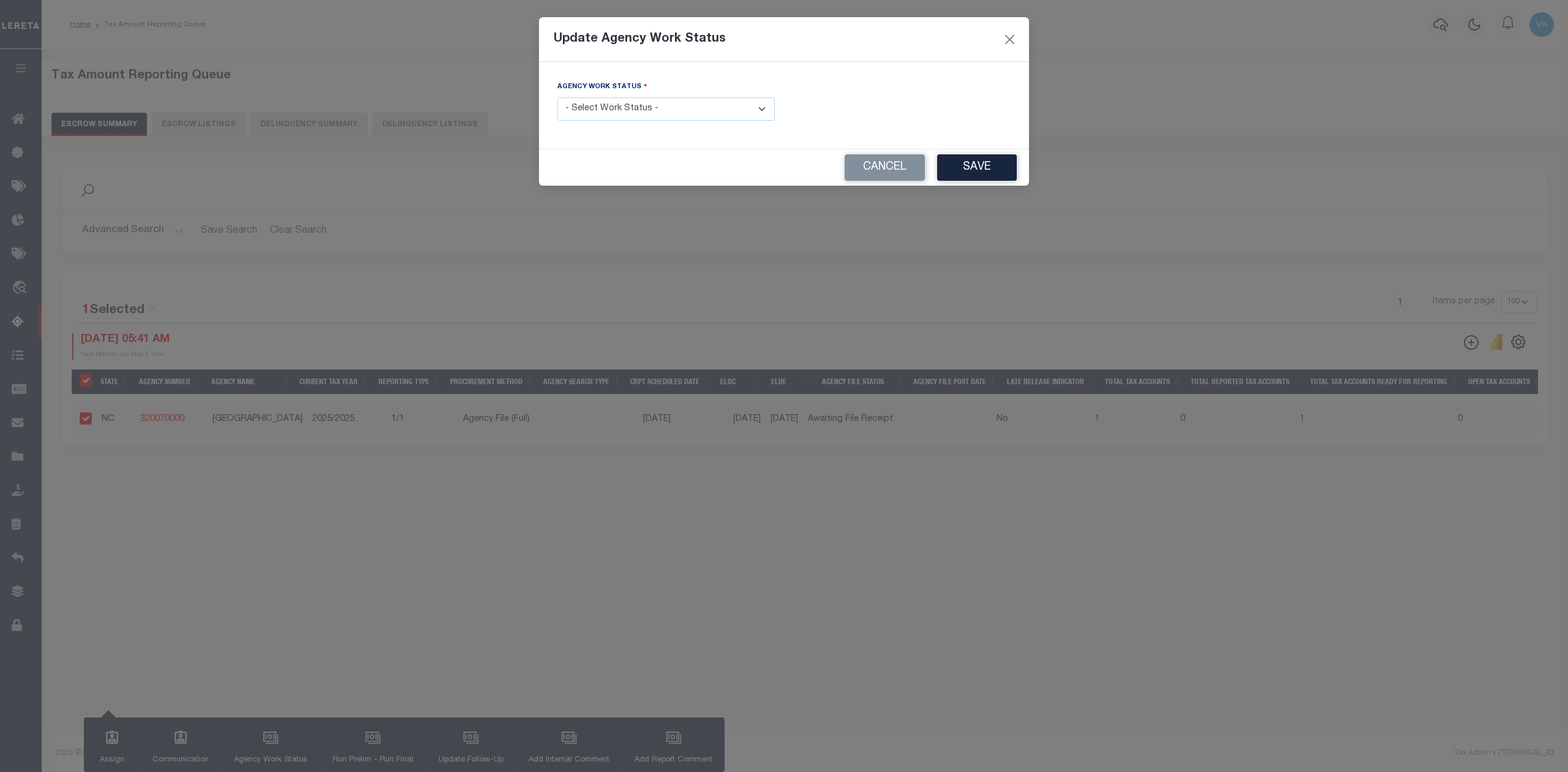
click at [678, 106] on select "- Select Work Status - New In Progress Pending Agency Follow-up Pending QC Read…" at bounding box center [666, 109] width 218 height 23
select select "7"
click at [558, 99] on select "- Select Work Status - New In Progress Pending Agency Follow-up Pending QC Read…" at bounding box center [666, 109] width 218 height 23
click at [987, 165] on button "Save" at bounding box center [977, 167] width 80 height 26
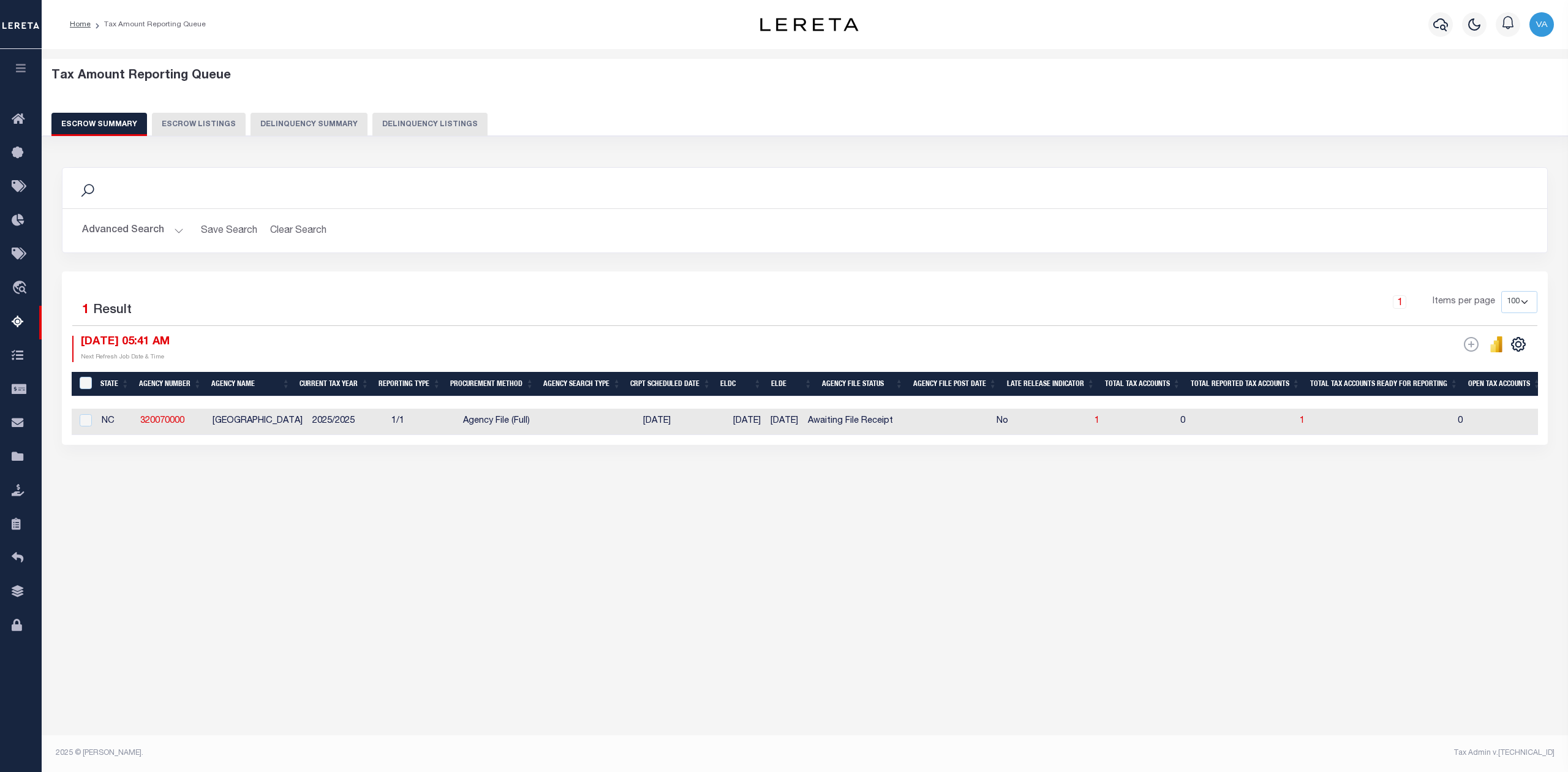
click at [966, 427] on td at bounding box center [945, 421] width 94 height 26
checkbox input "true"
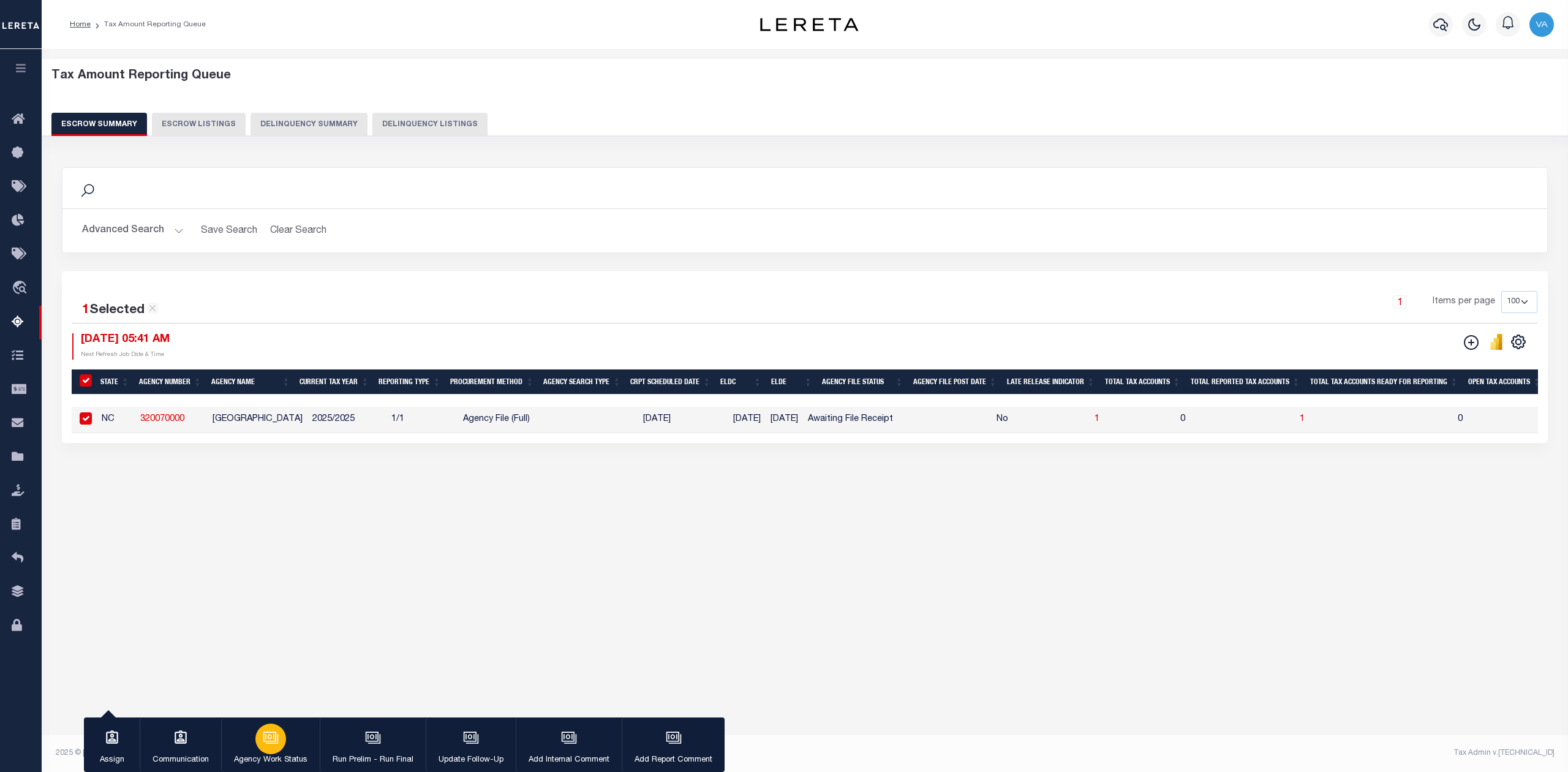
click at [269, 751] on div "button" at bounding box center [270, 739] width 30 height 30
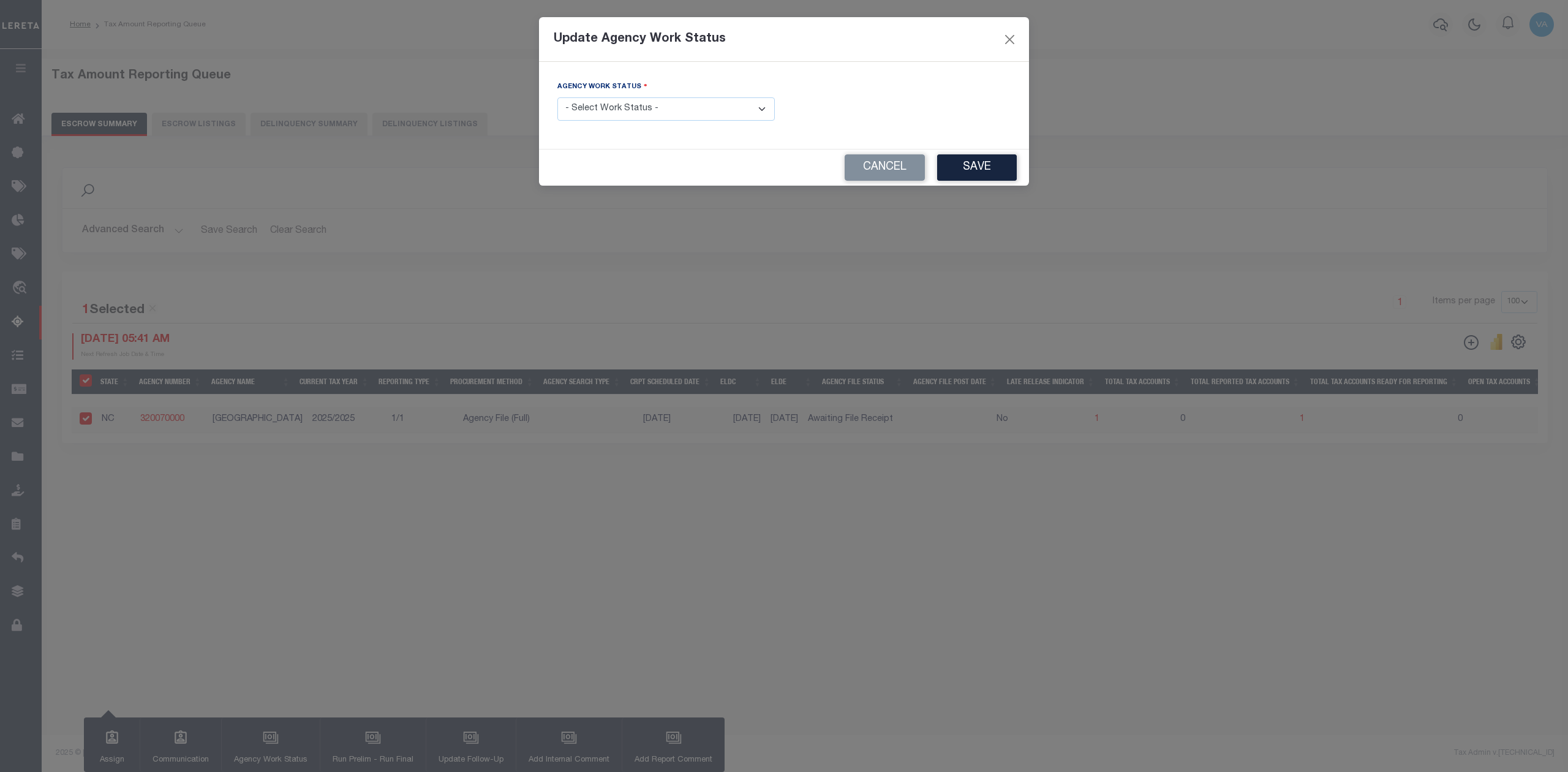
click at [683, 107] on select "- Select Work Status - New In Progress Pending Agency Follow-up Pending QC Read…" at bounding box center [666, 109] width 218 height 23
select select "7"
click at [558, 99] on select "- Select Work Status - New In Progress Pending Agency Follow-up Pending QC Read…" at bounding box center [666, 109] width 218 height 23
click at [978, 162] on button "Save" at bounding box center [977, 167] width 80 height 26
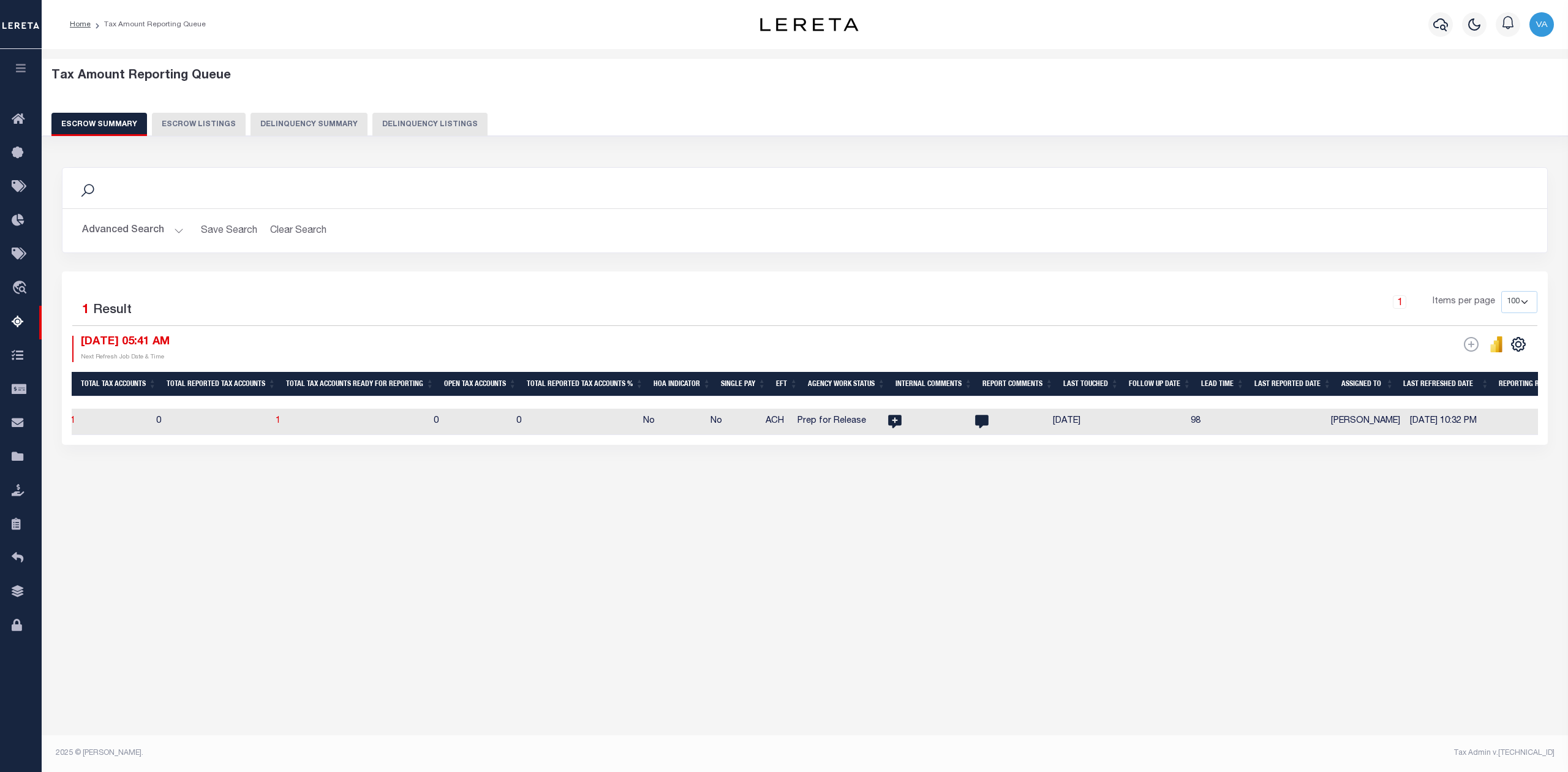
scroll to position [0, 1025]
click at [751, 632] on div "Tax Amount Reporting Queue Escrow Summary Escrow Listings In" at bounding box center [805, 396] width 1527 height 695
click at [141, 226] on button "Advanced Search" at bounding box center [133, 231] width 102 height 23
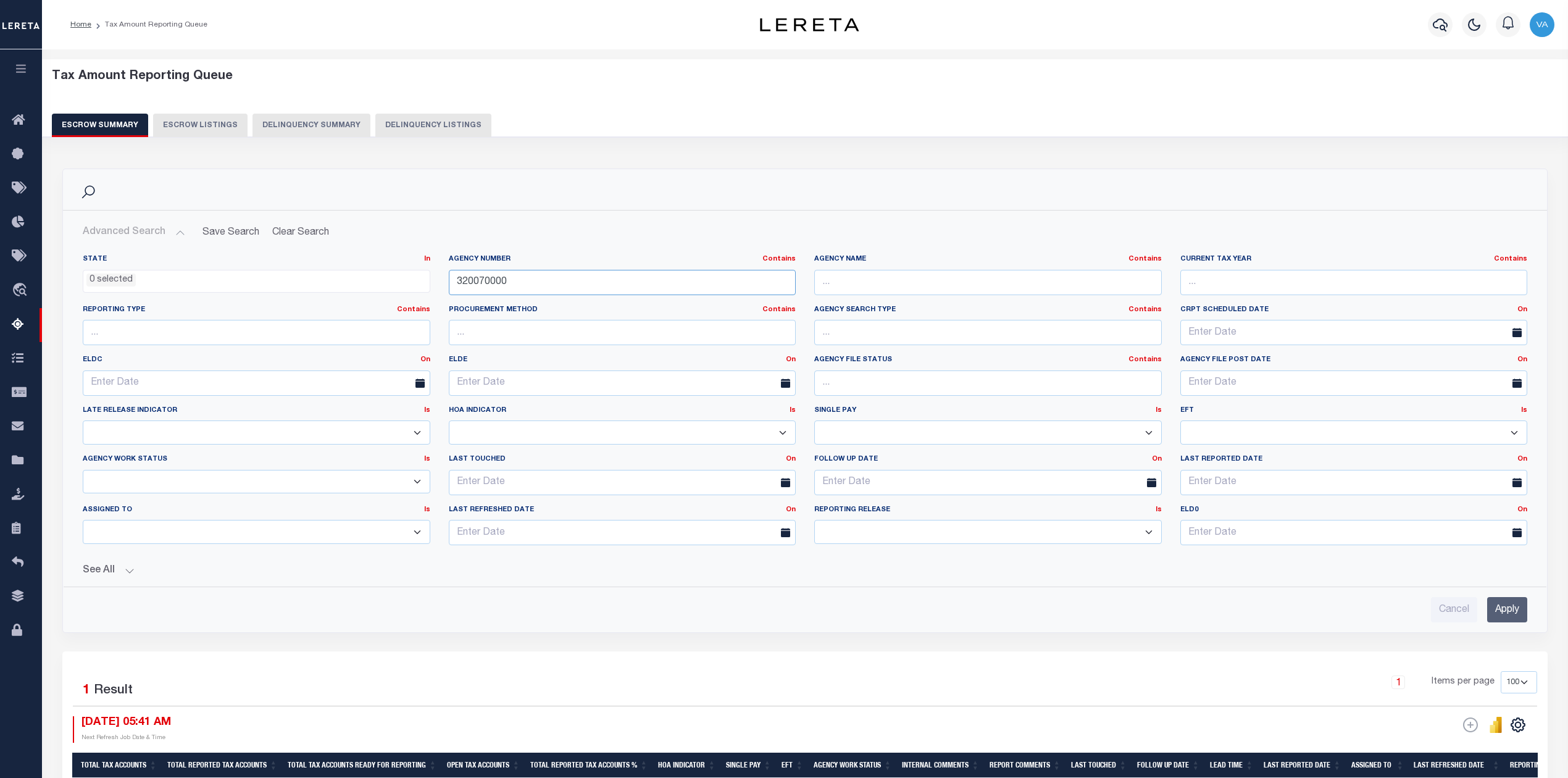
drag, startPoint x: 531, startPoint y: 282, endPoint x: 437, endPoint y: 286, distance: 94.1
click at [437, 286] on div "State In In AK AL AR AZ CA CO CT DC DE FL GA GU HI IA ID IL IN KS KY LA MA MD M…" at bounding box center [805, 404] width 1463 height 300
paste input "6016"
type input "360160000"
click at [1505, 613] on input "Apply" at bounding box center [1507, 610] width 40 height 26
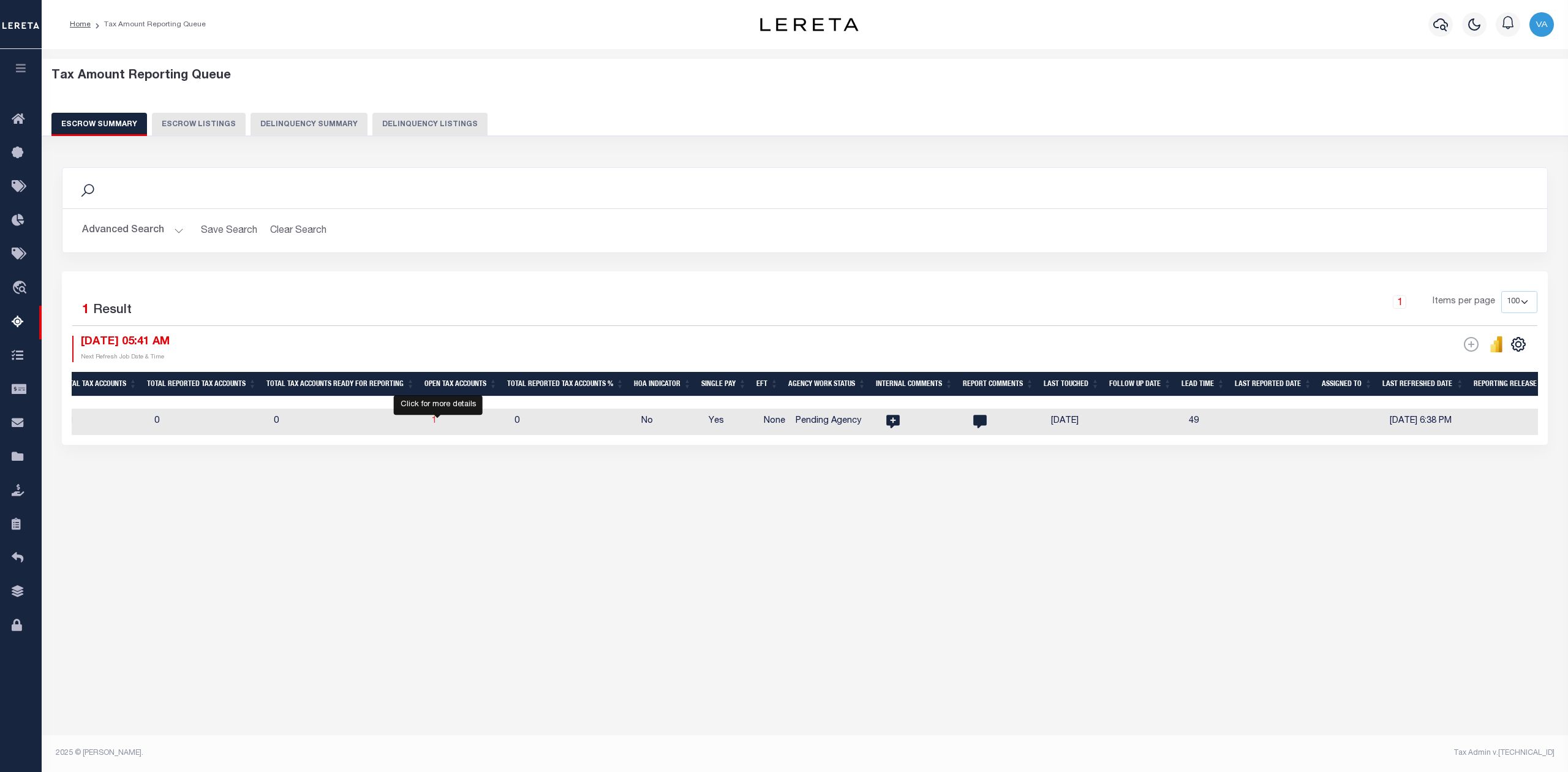
click at [437, 422] on span "1" at bounding box center [434, 420] width 5 height 9
select select "100"
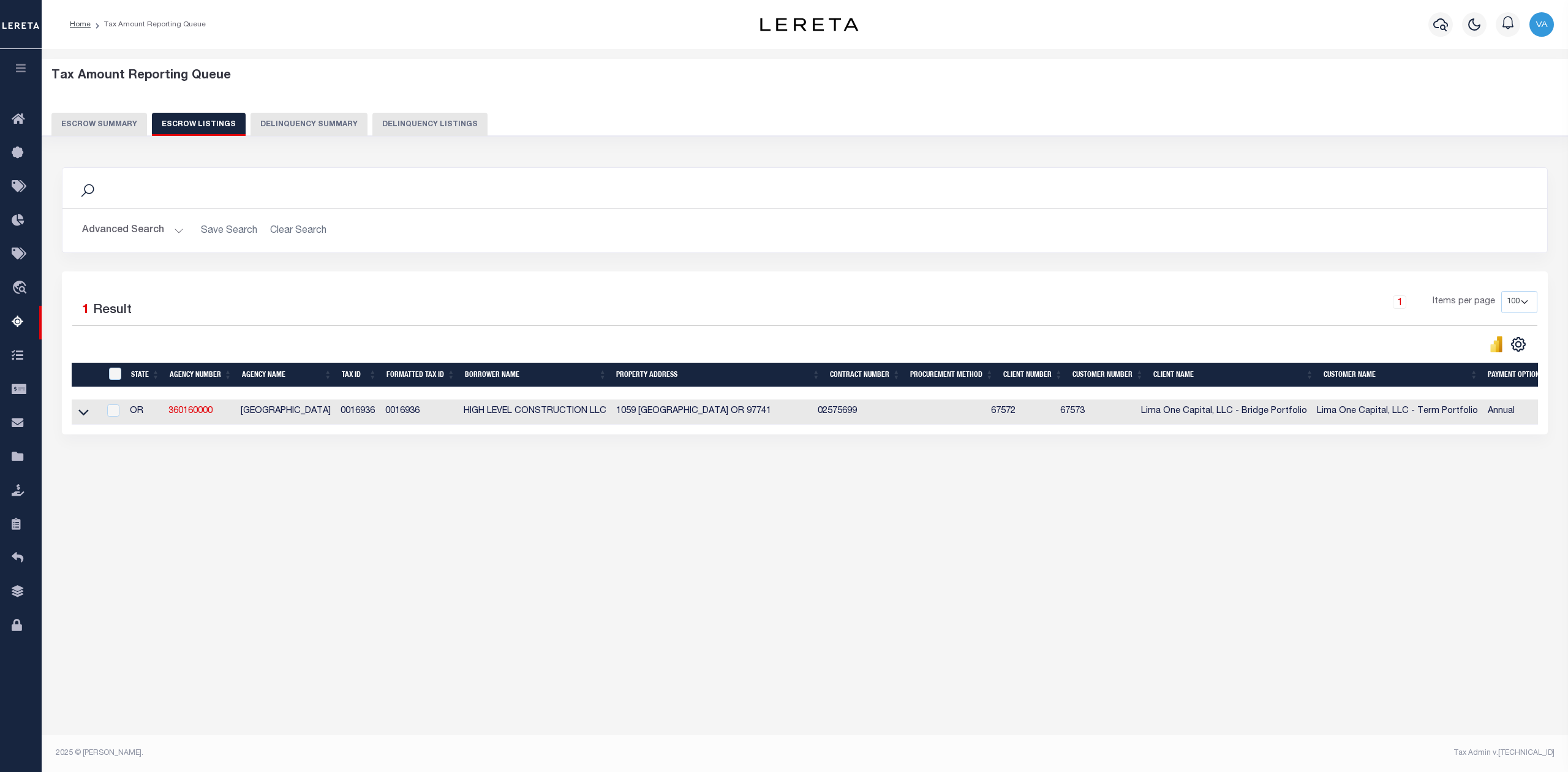
click at [1250, 497] on div "Tax Amount Reporting Queue Escrow Summary Escrow Listings In" at bounding box center [804, 284] width 1519 height 447
click at [100, 113] on button "Escrow Summary" at bounding box center [100, 124] width 96 height 23
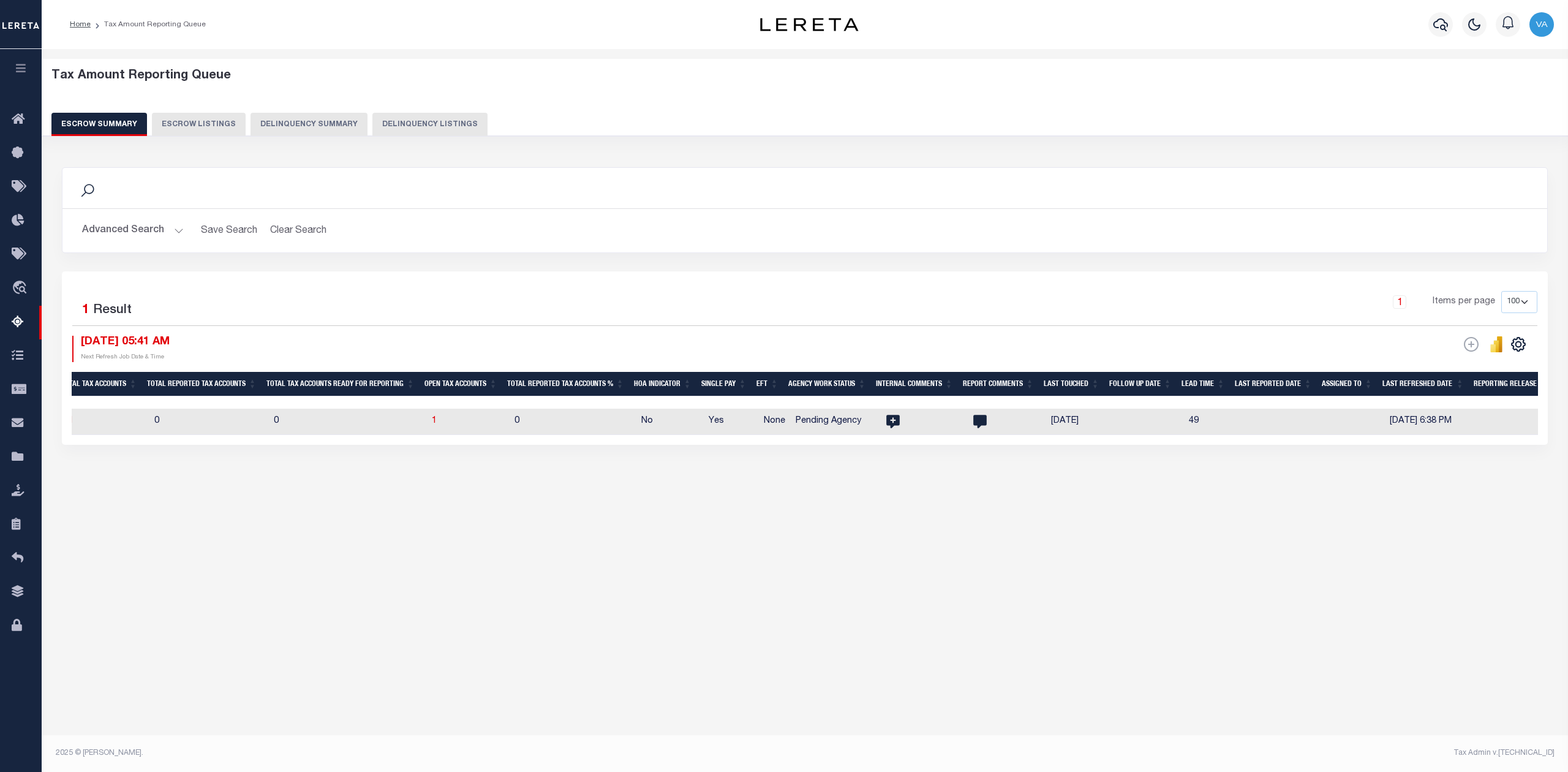
click at [500, 417] on td "1" at bounding box center [468, 421] width 83 height 26
checkbox input "true"
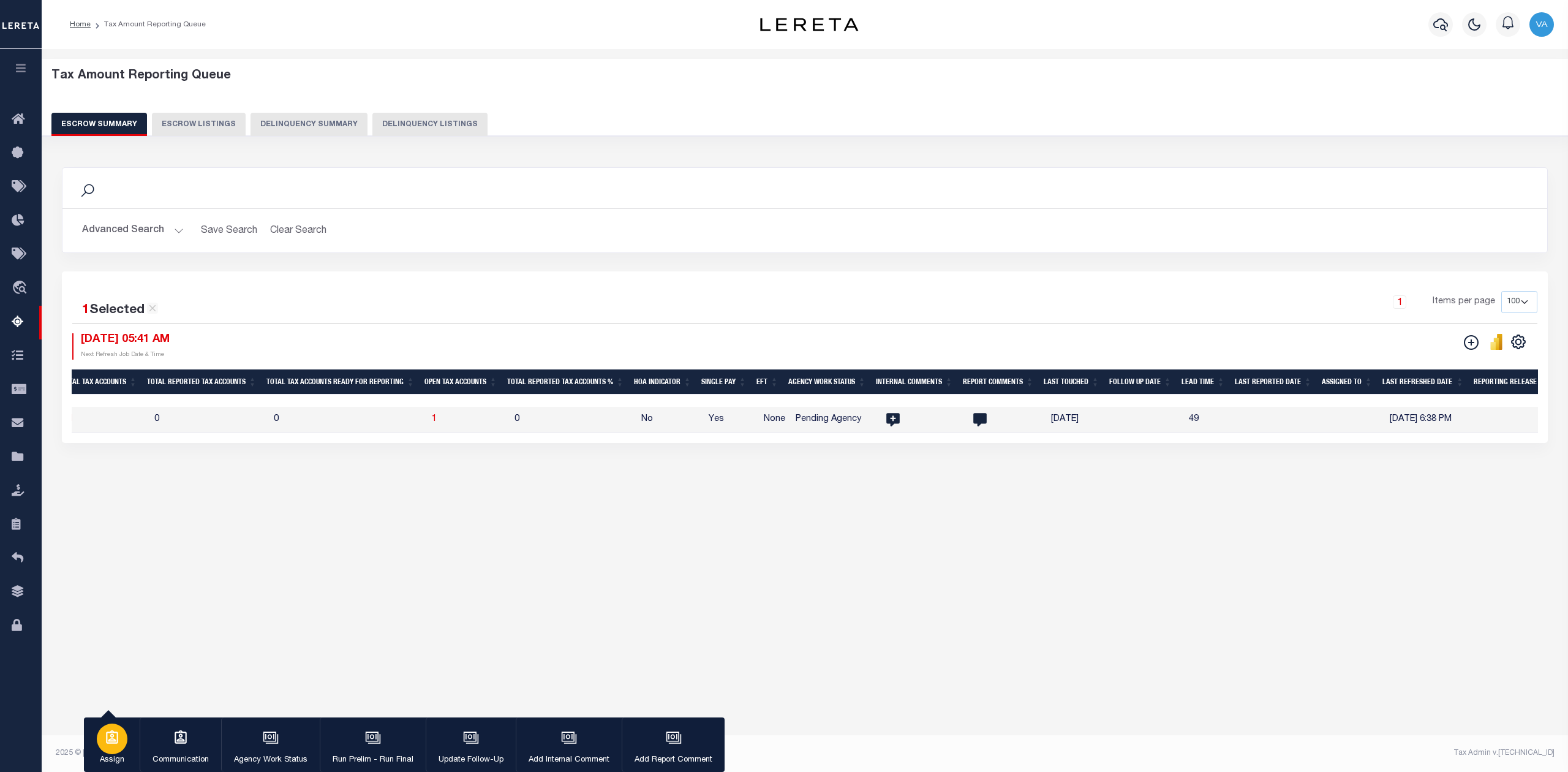
click at [116, 752] on div "button" at bounding box center [111, 739] width 30 height 30
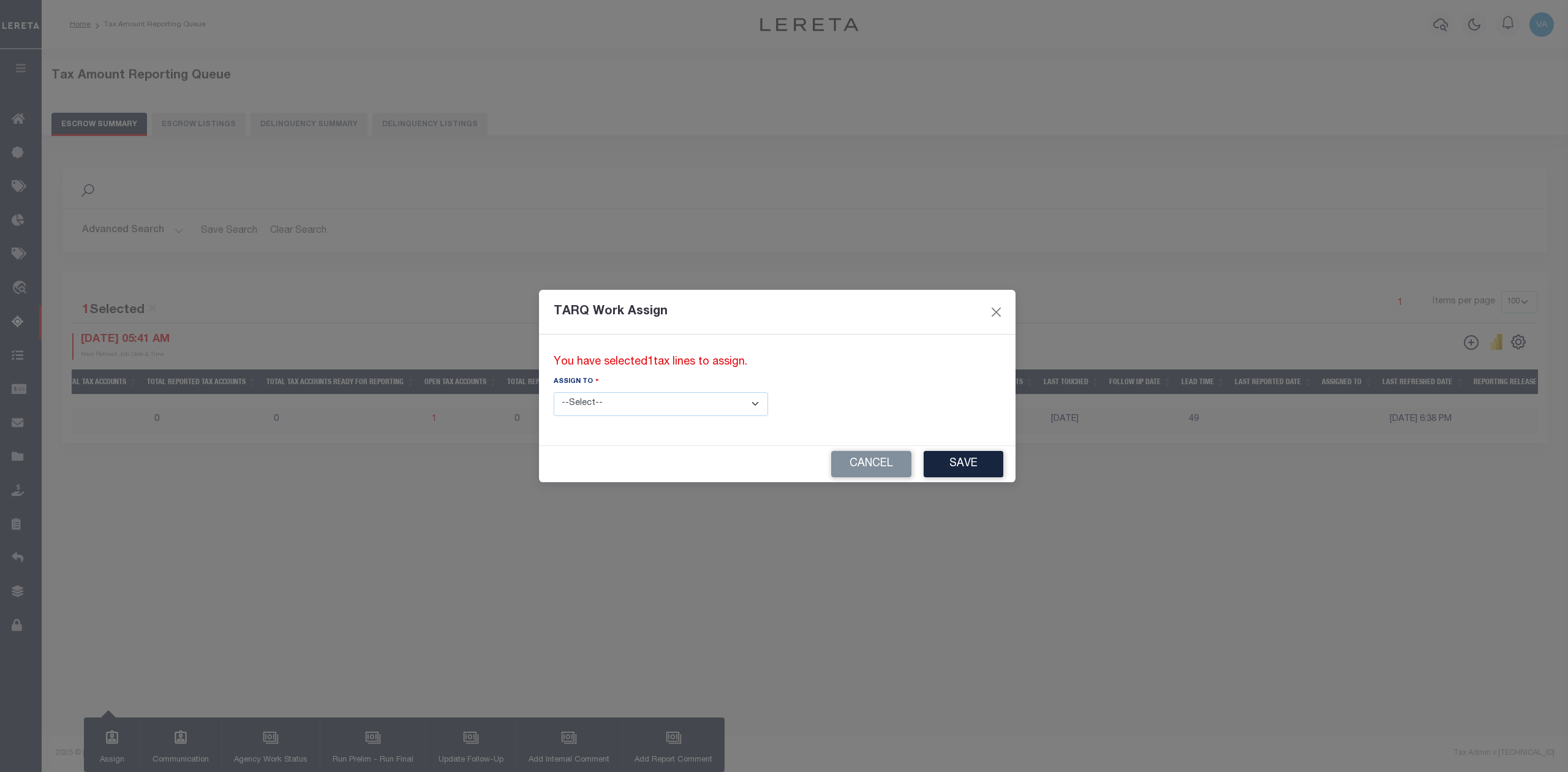
click at [594, 408] on select "--Select-- --Unassigned-- --Unassigned-- Abdul Muzain Adhikary Rinki Agustin Fe…" at bounding box center [660, 404] width 214 height 23
select select "Vamsi Kalikiri"
click at [554, 392] on select "--Select-- --Unassigned-- --Unassigned-- Abdul Muzain Adhikary Rinki Agustin Fe…" at bounding box center [660, 404] width 214 height 23
click at [924, 467] on button "Save" at bounding box center [964, 464] width 80 height 26
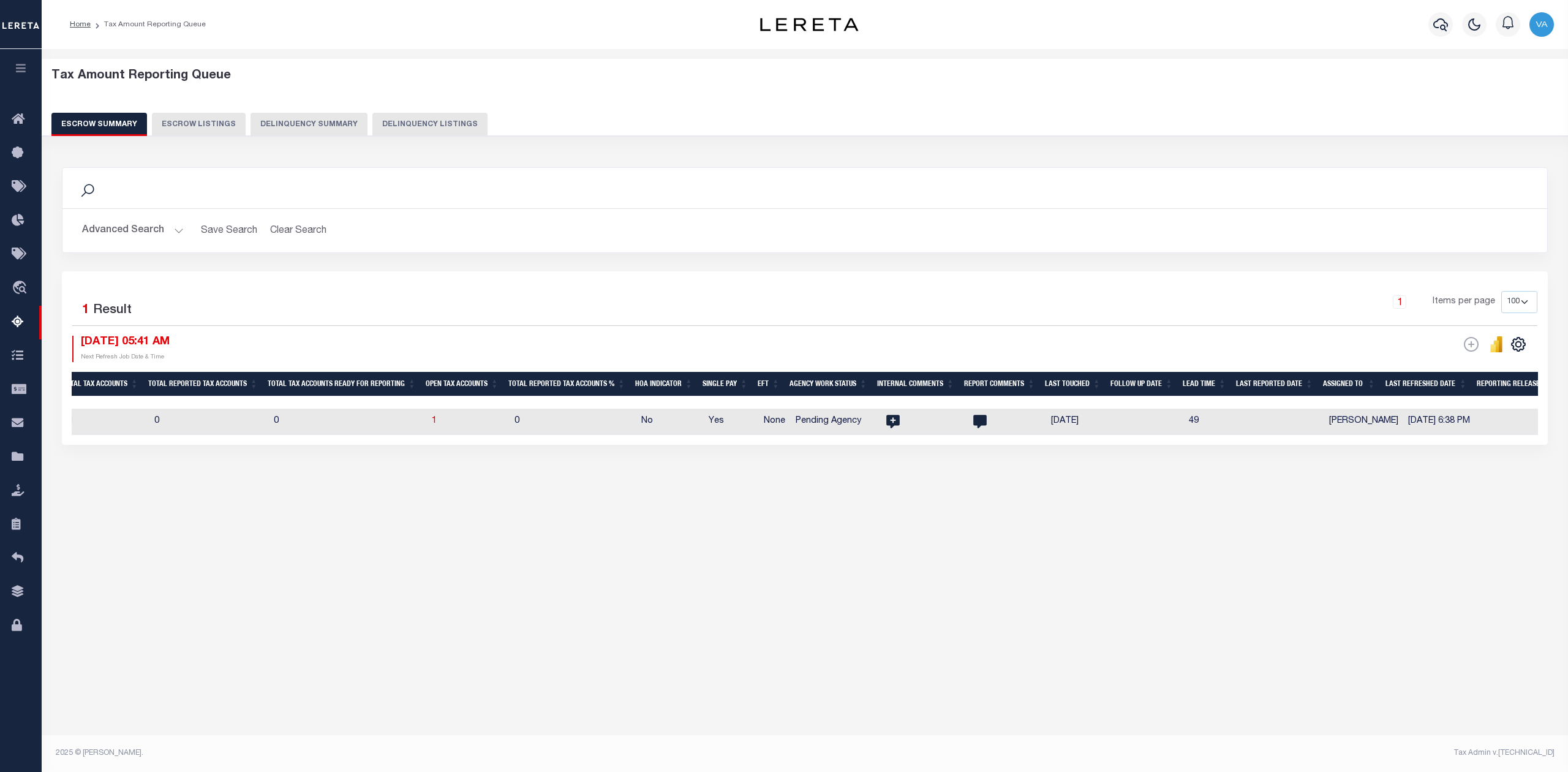
click at [149, 227] on button "Advanced Search" at bounding box center [133, 231] width 102 height 23
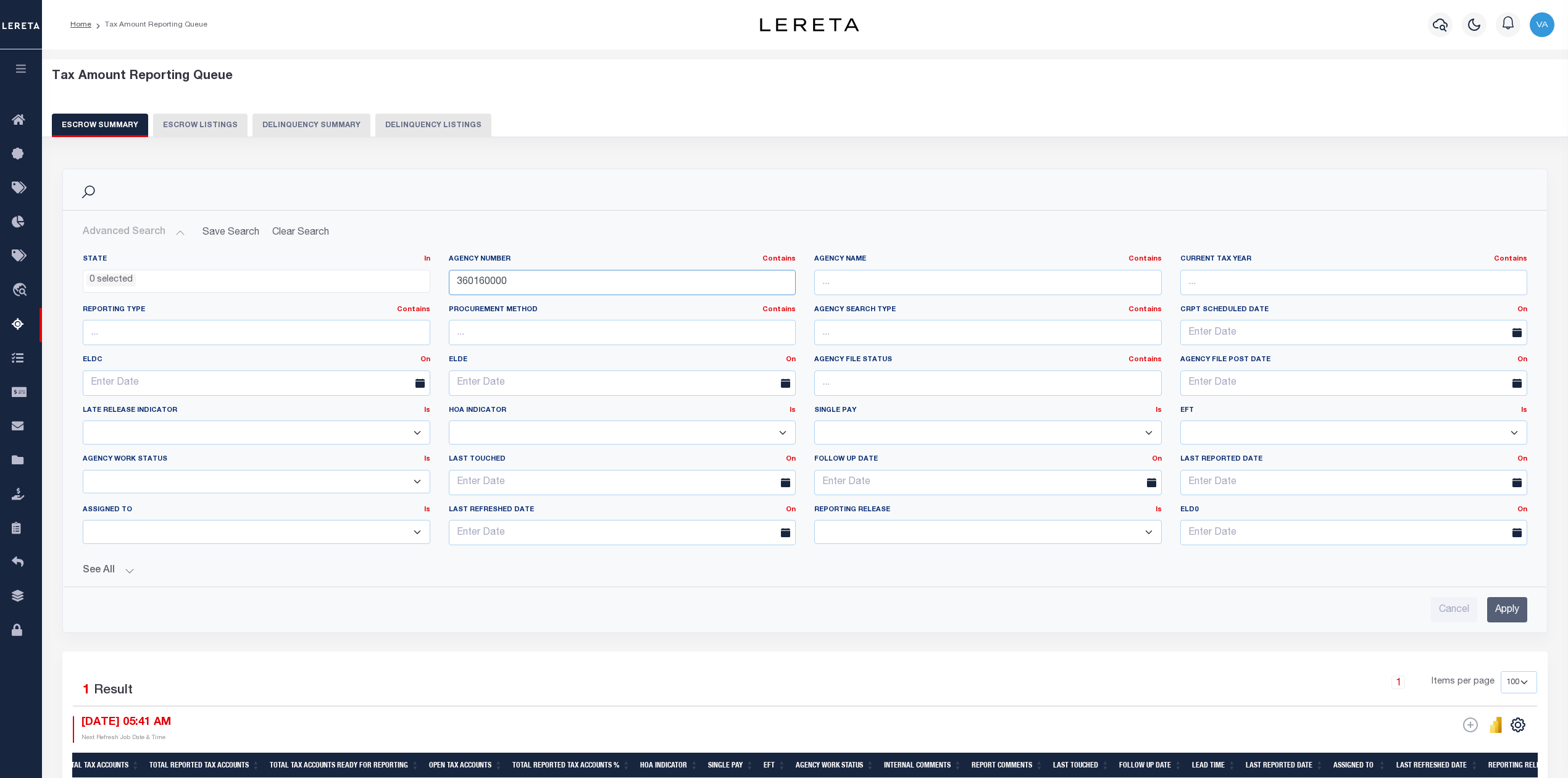
drag, startPoint x: 524, startPoint y: 280, endPoint x: 436, endPoint y: 280, distance: 88.0
click at [436, 280] on div "State In In AK AL AR AZ CA CO CT DC DE FL GA GU HI IA ID IL IN KS KY LA MA MD M…" at bounding box center [805, 404] width 1463 height 300
paste input "13083"
type input "130830000"
click at [1491, 612] on input "Apply" at bounding box center [1507, 610] width 40 height 26
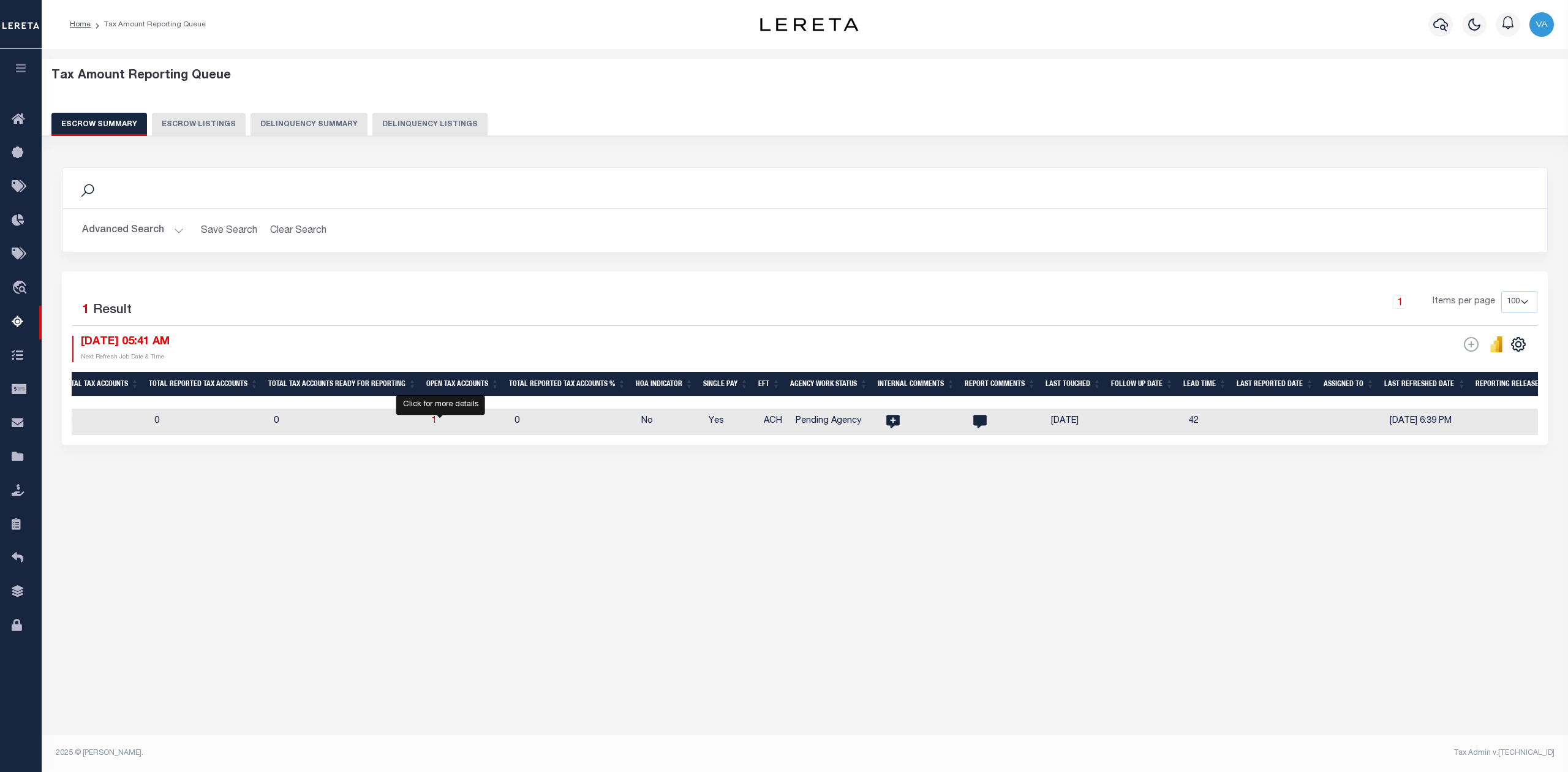
drag, startPoint x: 440, startPoint y: 425, endPoint x: 521, endPoint y: 454, distance: 86.0
click at [437, 425] on span "1" at bounding box center [434, 420] width 5 height 9
select select "100"
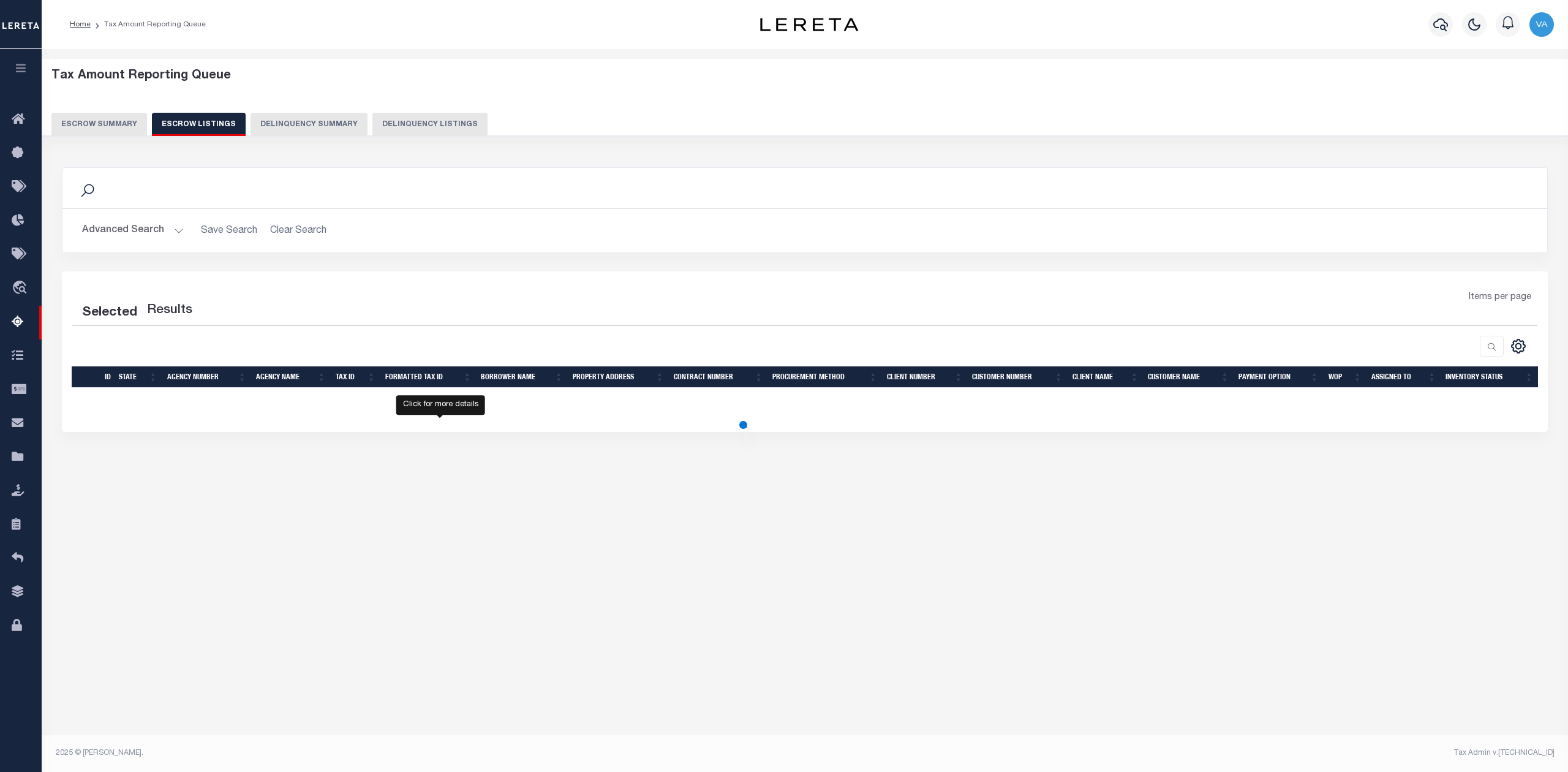
select select "100"
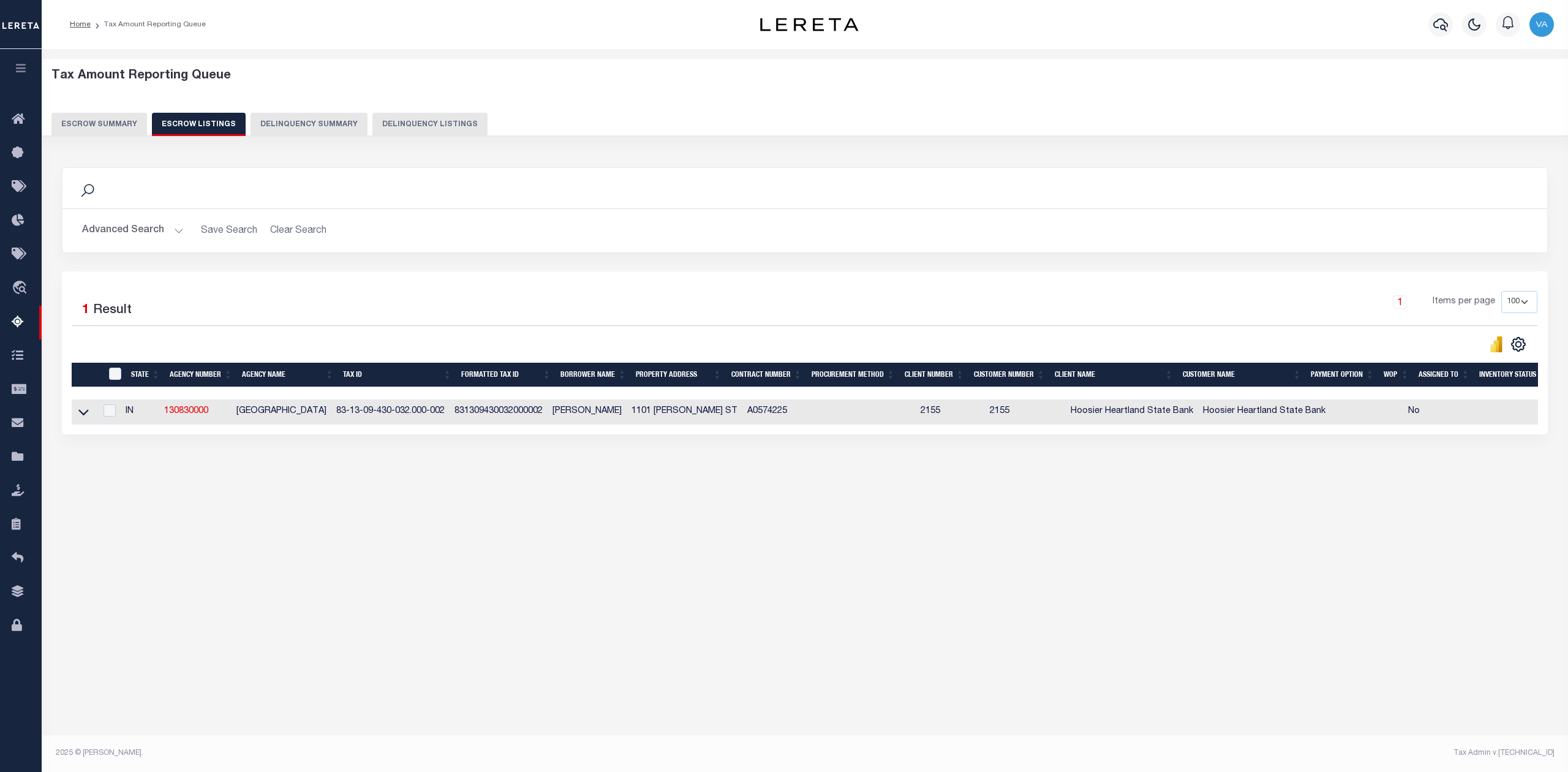
click at [503, 576] on div "Tax Amount Reporting Queue Escrow Summary Escrow Listings In" at bounding box center [805, 396] width 1527 height 695
drag, startPoint x: 453, startPoint y: 410, endPoint x: 343, endPoint y: 415, distance: 110.1
click at [343, 415] on td "83-13-09-430-032.000-002" at bounding box center [390, 412] width 118 height 25
checkbox input "true"
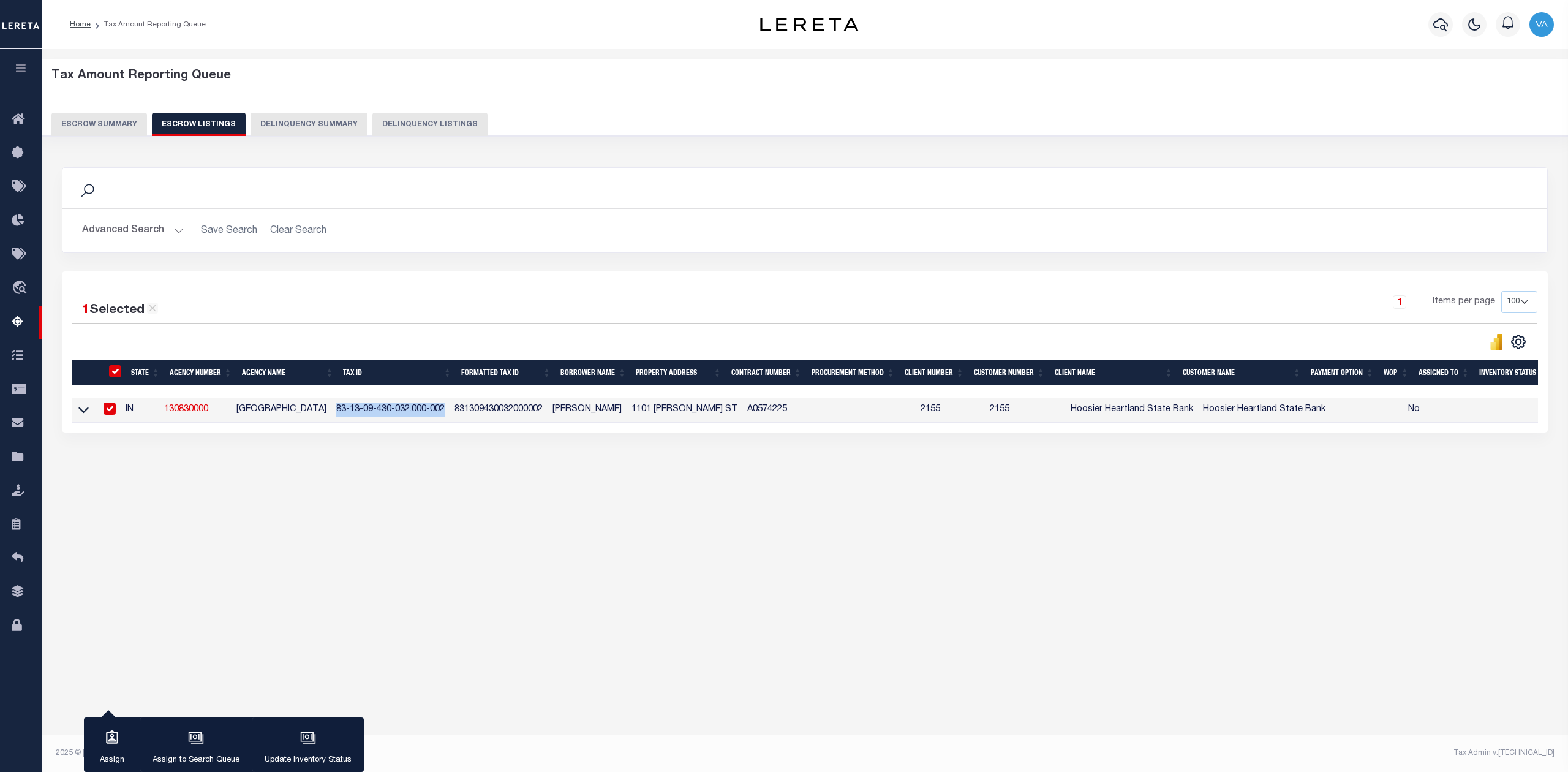
copy td "83-13-09-430-032.000-002"
click at [85, 409] on icon at bounding box center [83, 409] width 11 height 13
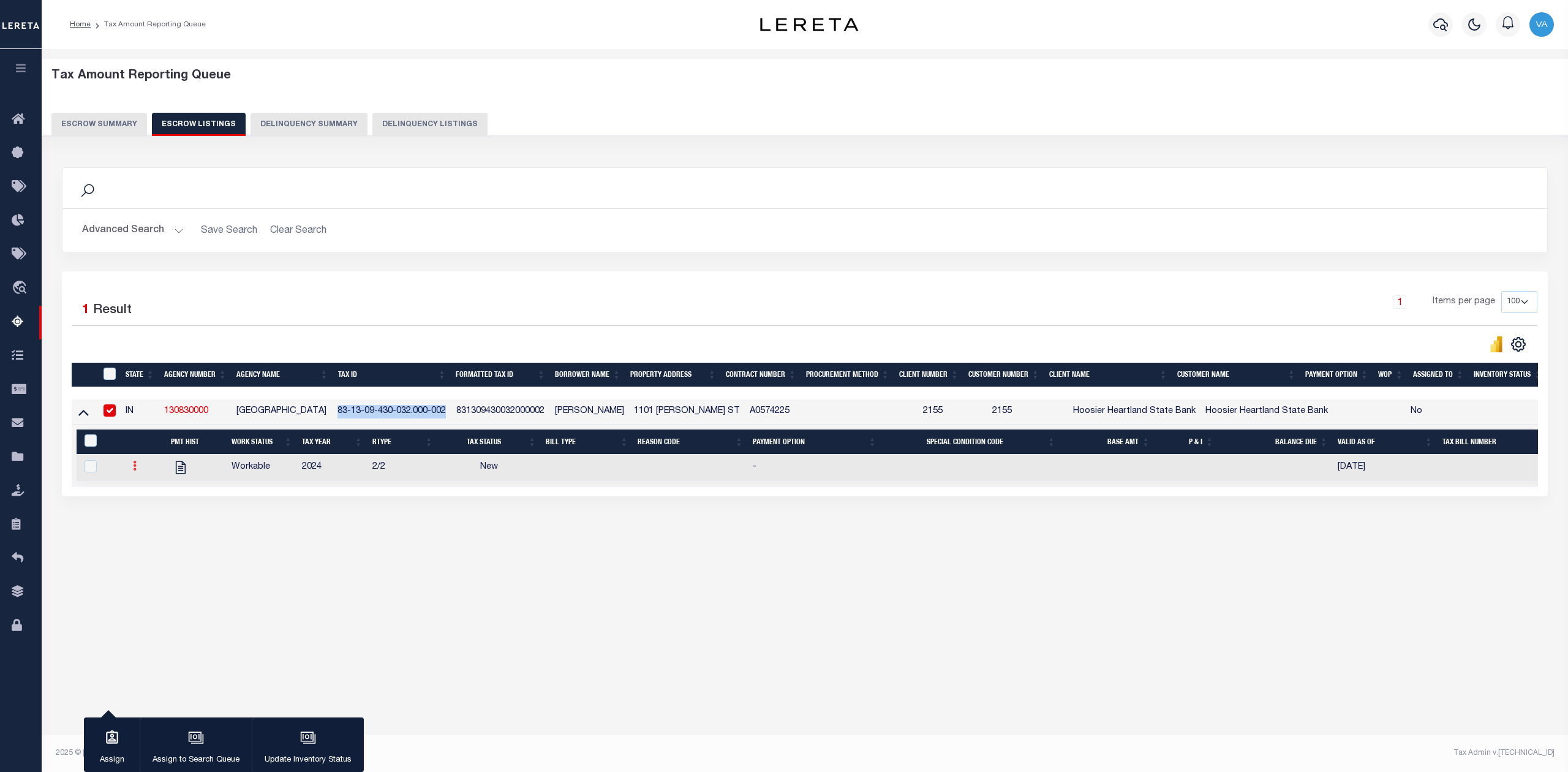
click at [131, 471] on link at bounding box center [135, 467] width 14 height 10
click at [148, 511] on img "" at bounding box center [149, 506] width 13 height 13
checkbox input "true"
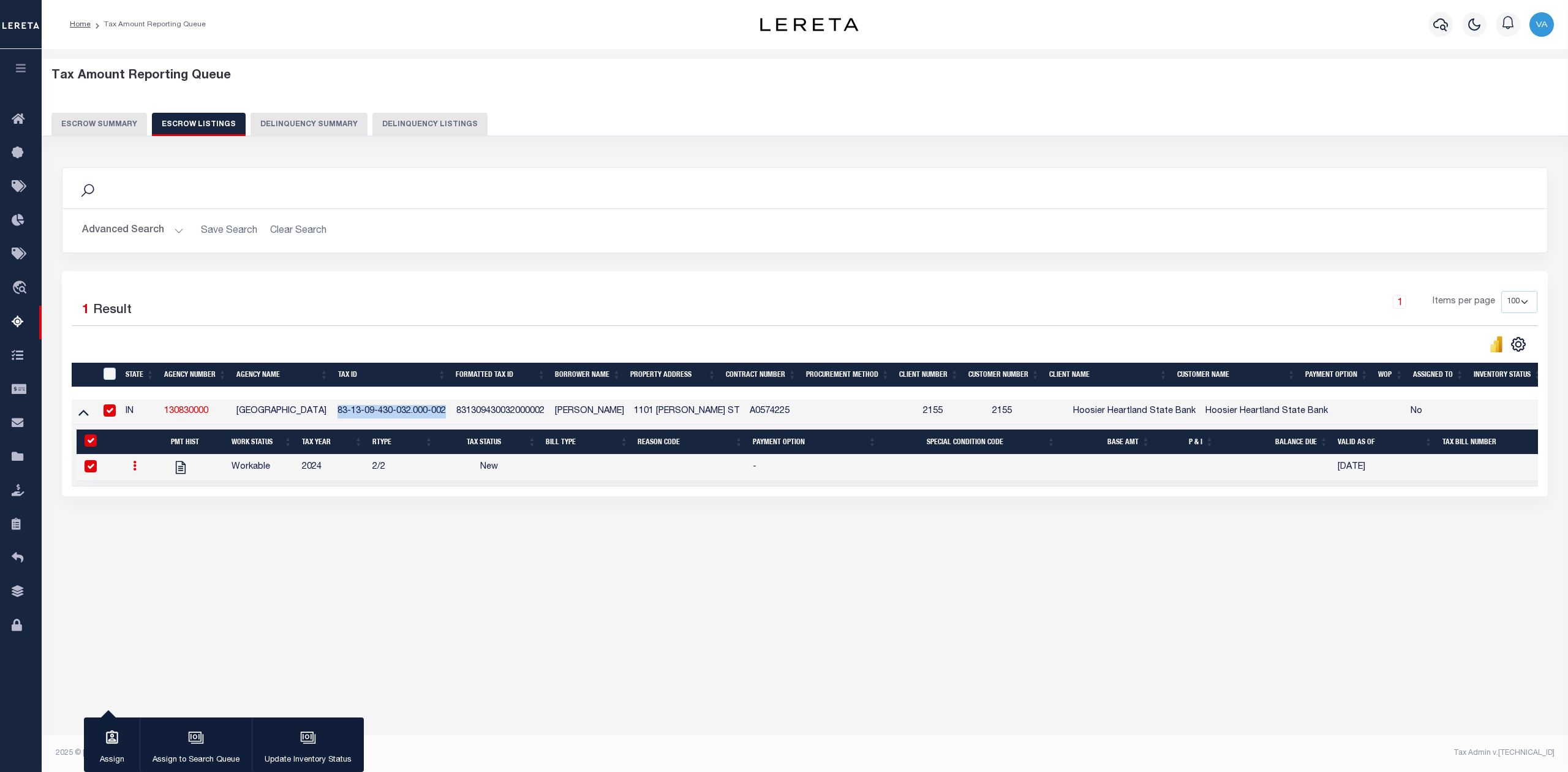
select select "NW2"
select select
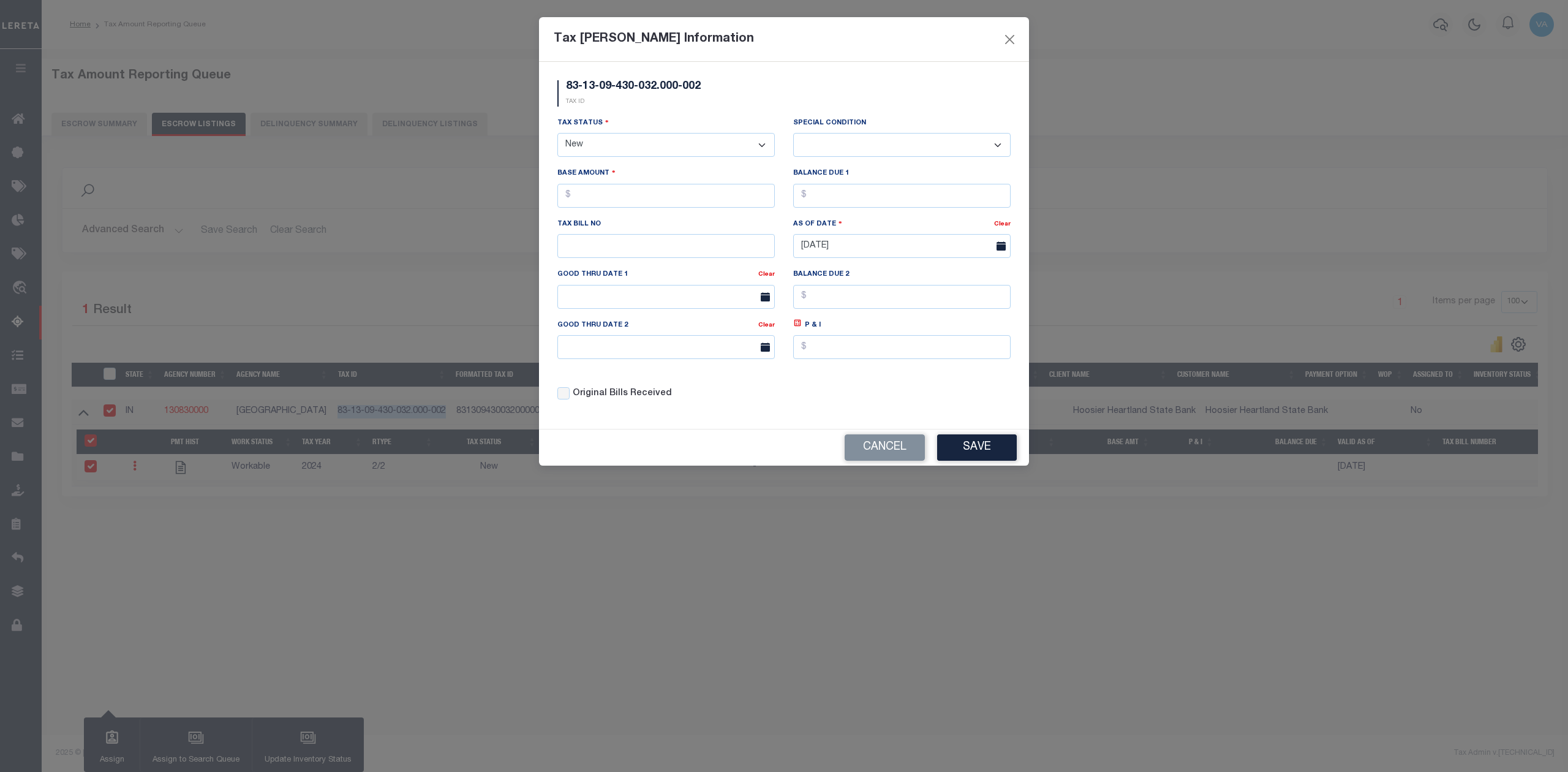
click at [623, 148] on select "- Select Status - Open Due/Unpaid Paid Incomplete No Tax Due Internal Refund Pr…" at bounding box center [666, 145] width 218 height 23
select select "DUE"
click at [558, 135] on select "- Select Status - Open Due/Unpaid Paid Incomplete No Tax Due Internal Refund Pr…" at bounding box center [666, 145] width 218 height 23
select select "0"
click at [625, 199] on input "text" at bounding box center [666, 195] width 218 height 23
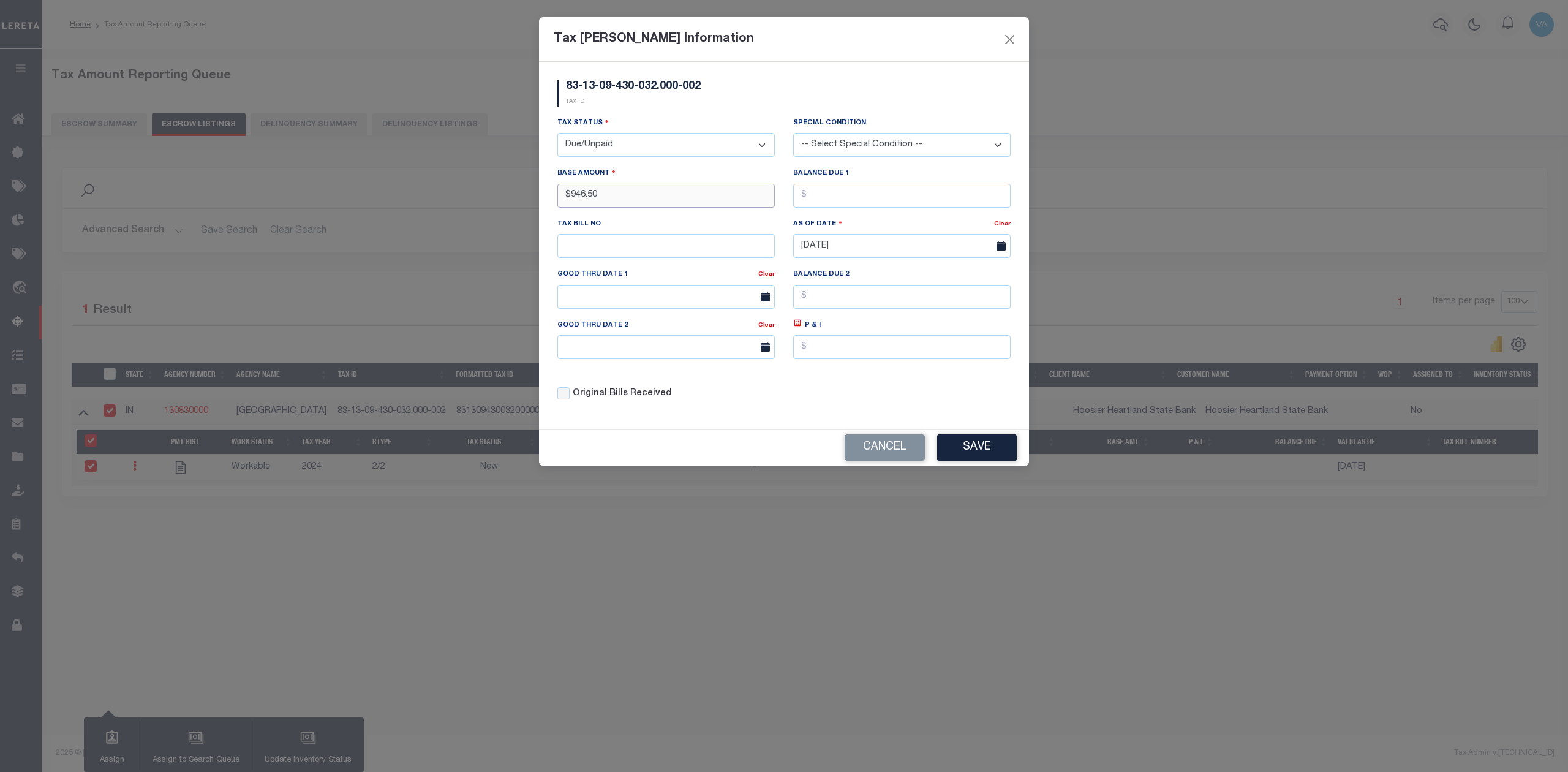
type input "$946.50"
click at [966, 461] on button "Save" at bounding box center [977, 448] width 80 height 26
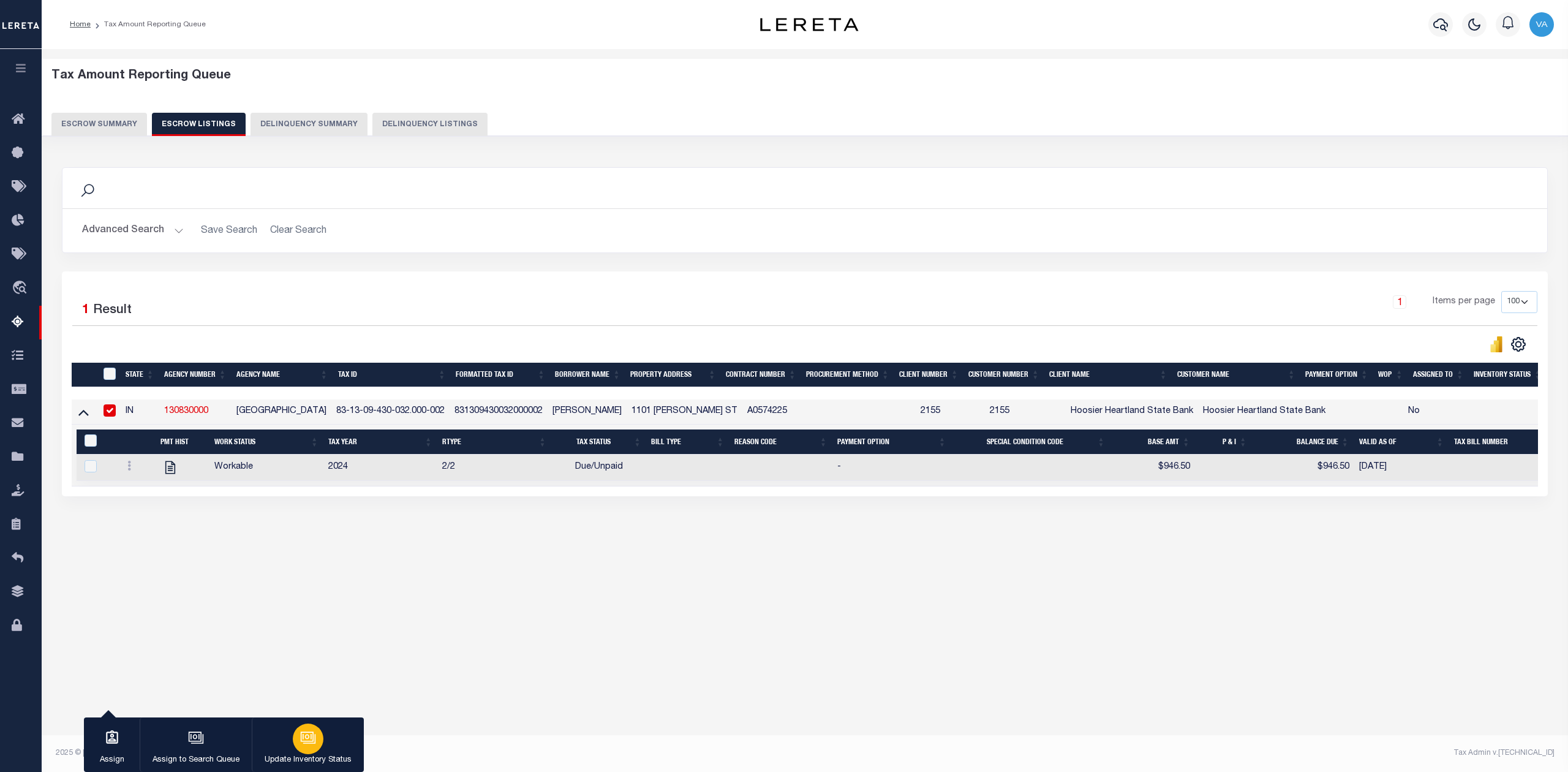
click at [326, 751] on button "Update Inventory Status" at bounding box center [308, 745] width 112 height 55
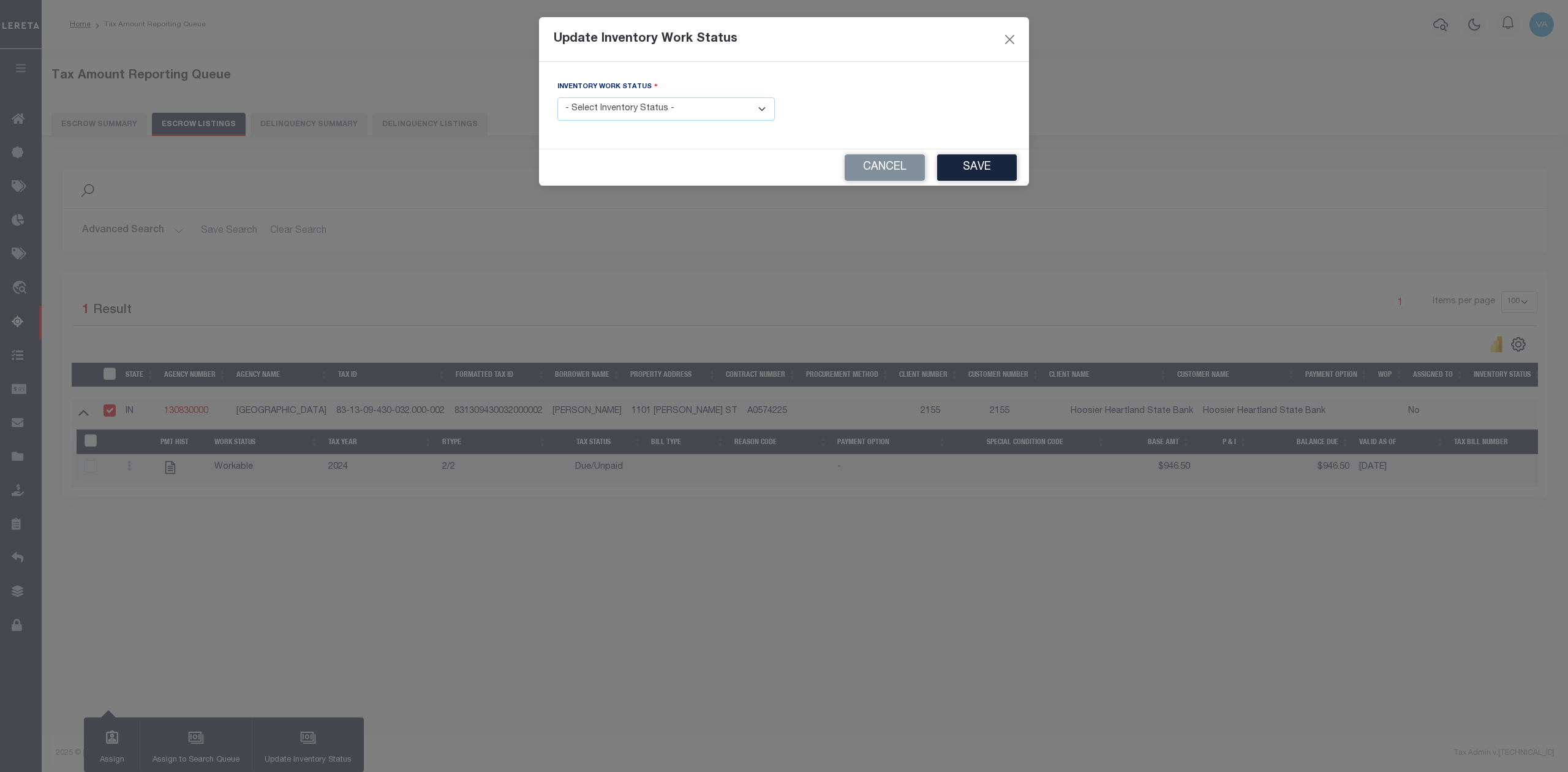
click at [709, 112] on select "- Select Inventory Status - Manual - Exception Pended - Awaiting Search Late Ad…" at bounding box center [666, 109] width 218 height 23
select select "4"
click at [558, 99] on select "- Select Inventory Status - Manual - Exception Pended - Awaiting Search Late Ad…" at bounding box center [666, 109] width 218 height 23
click at [972, 170] on button "Save" at bounding box center [977, 167] width 80 height 26
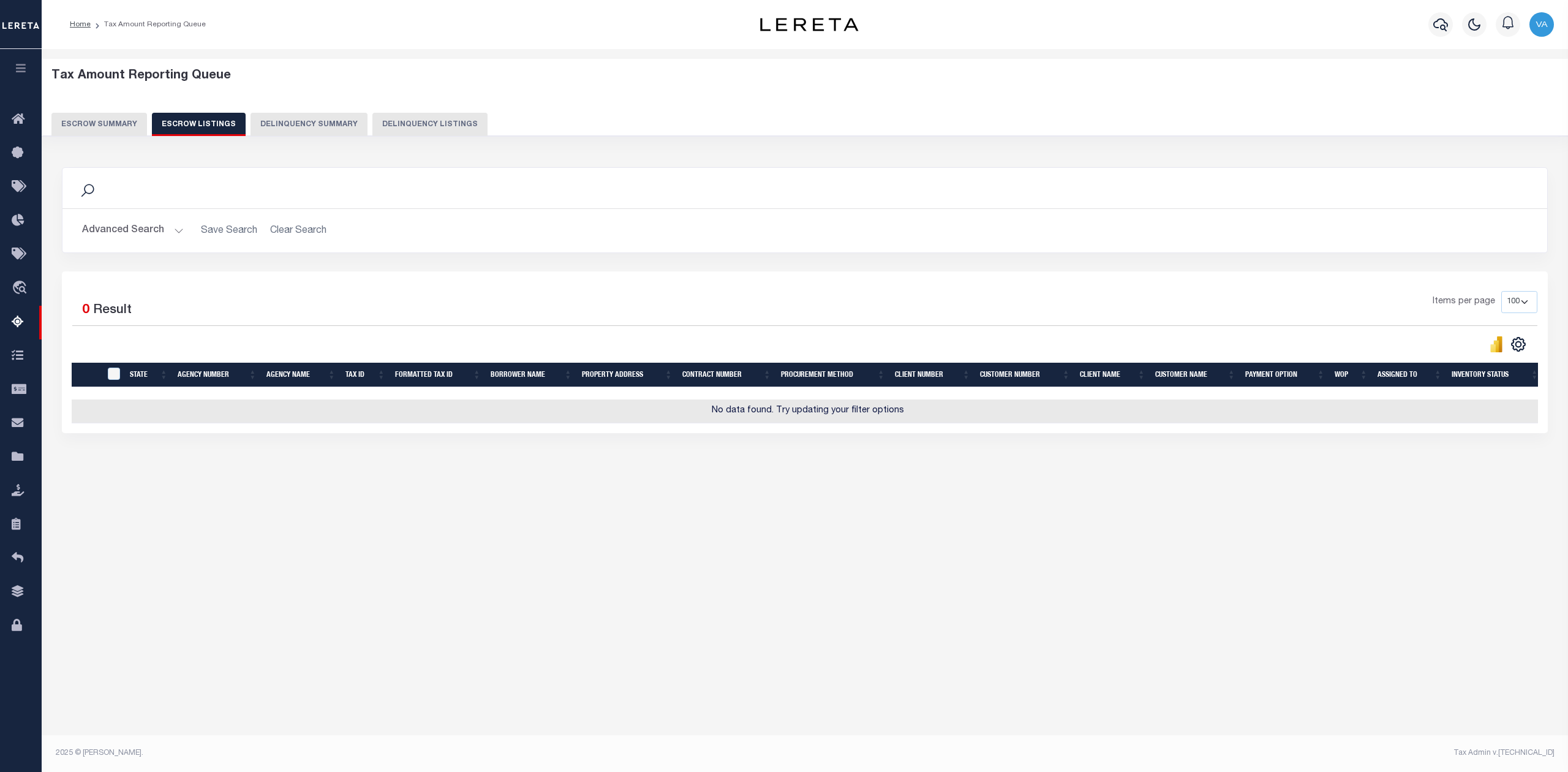
click at [85, 121] on button "Escrow Summary" at bounding box center [100, 124] width 96 height 23
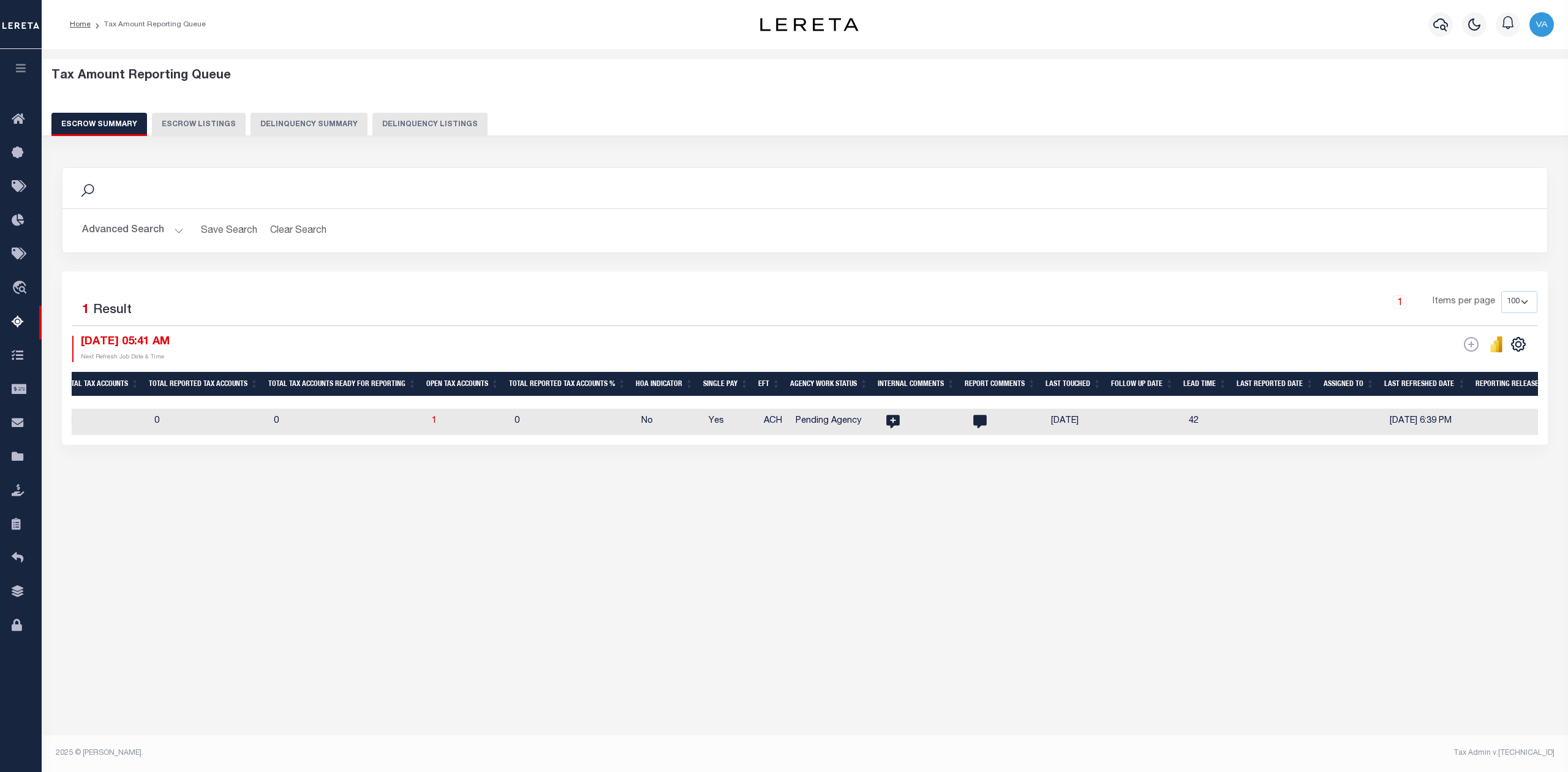
scroll to position [0, 0]
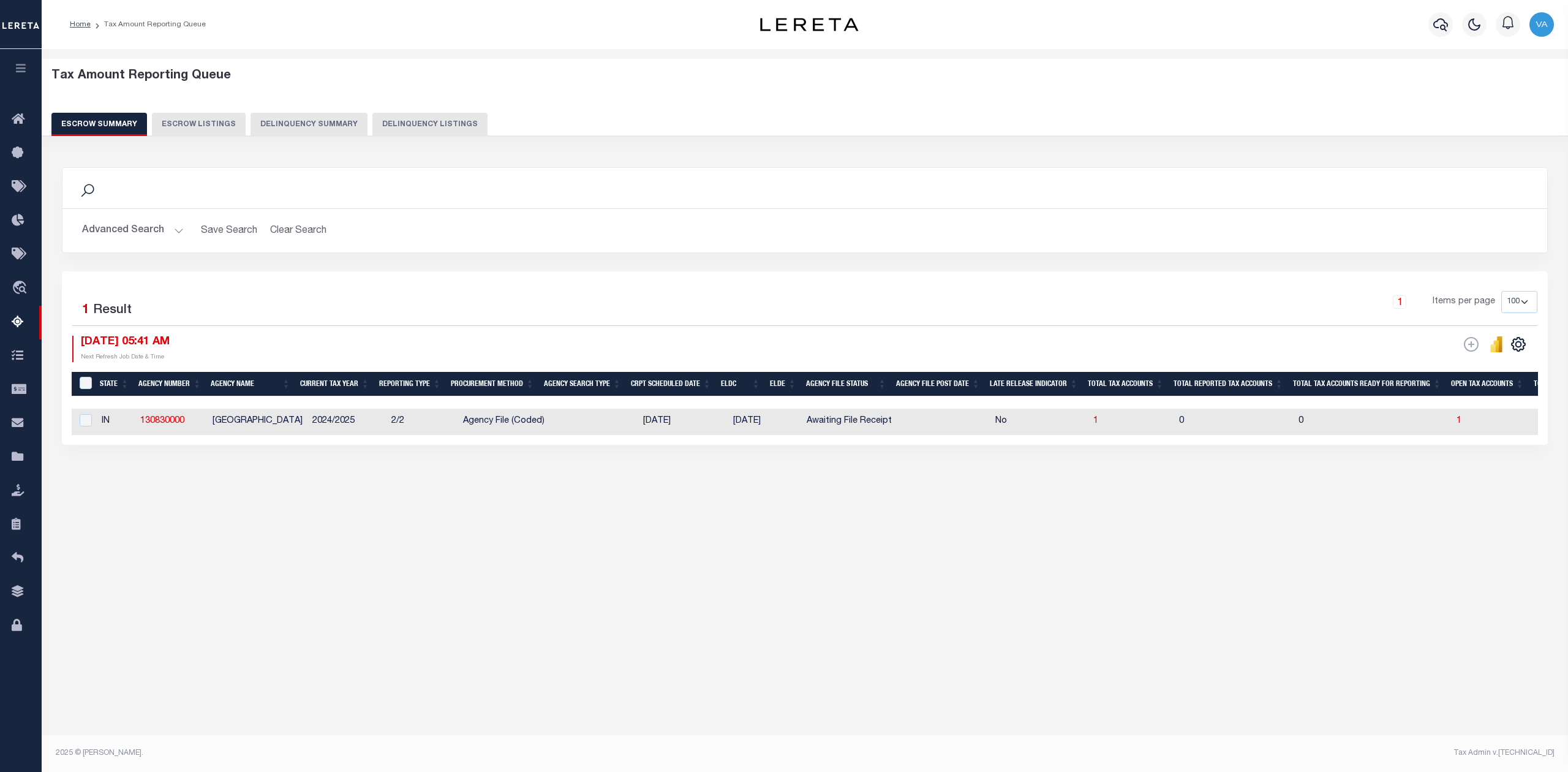
click at [463, 569] on div "Tax Amount Reporting Queue Escrow Summary Escrow Listings In" at bounding box center [805, 396] width 1527 height 695
click at [545, 418] on td "Agency File (Coded)" at bounding box center [504, 421] width 93 height 26
checkbox input "true"
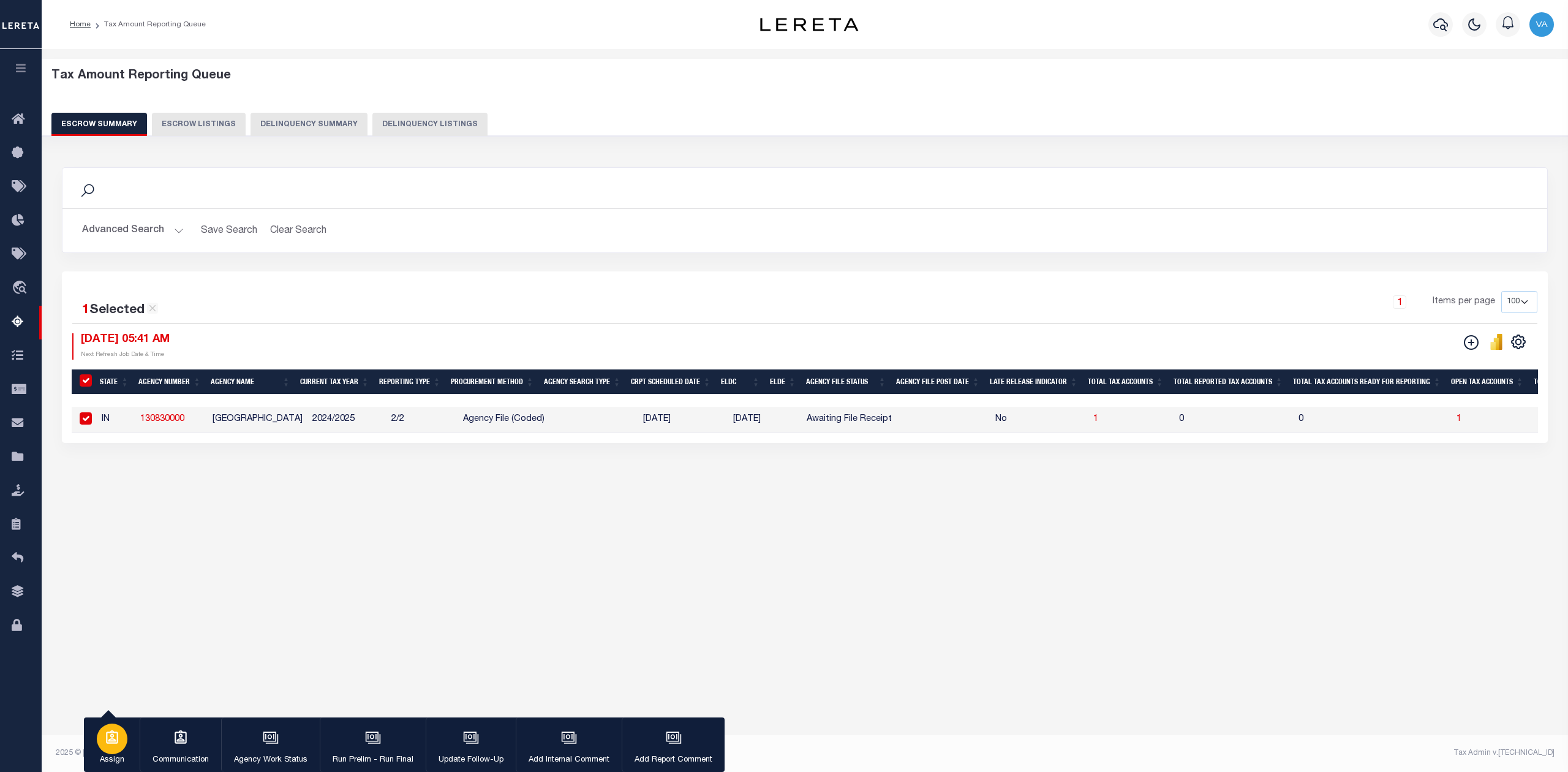
click at [131, 746] on button "Assign" at bounding box center [111, 745] width 56 height 55
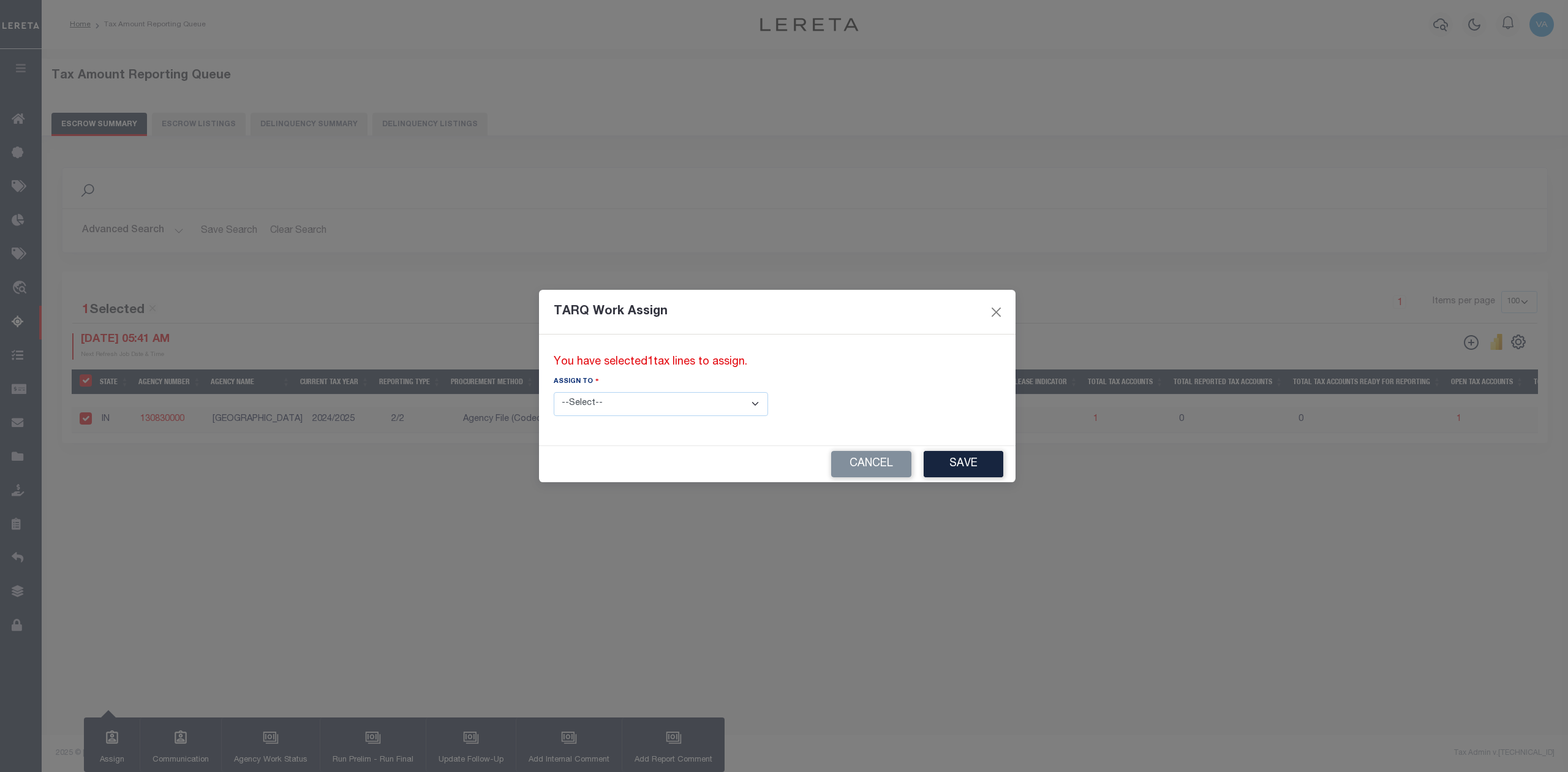
click at [607, 405] on select "--Select-- --Unassigned-- --Unassigned-- Abdul Muzain Adhikary Rinki Agustin Fe…" at bounding box center [660, 404] width 214 height 23
select select "Vamsi Kalikiri"
click at [554, 392] on select "--Select-- --Unassigned-- --Unassigned-- Abdul Muzain Adhikary Rinki Agustin Fe…" at bounding box center [660, 404] width 214 height 23
click at [924, 462] on button "Save" at bounding box center [964, 464] width 80 height 26
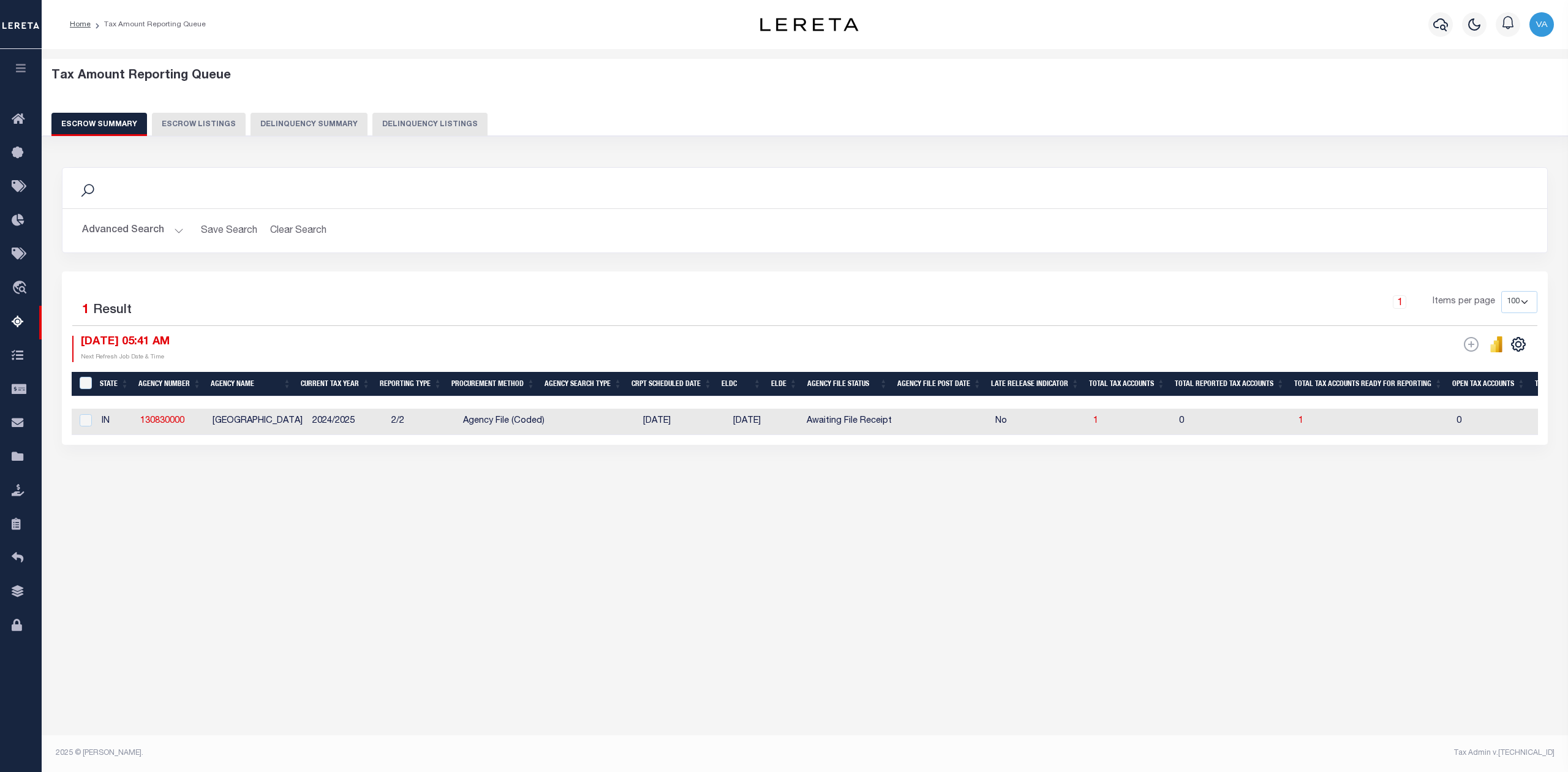
click at [579, 417] on td at bounding box center [594, 421] width 87 height 26
checkbox input "true"
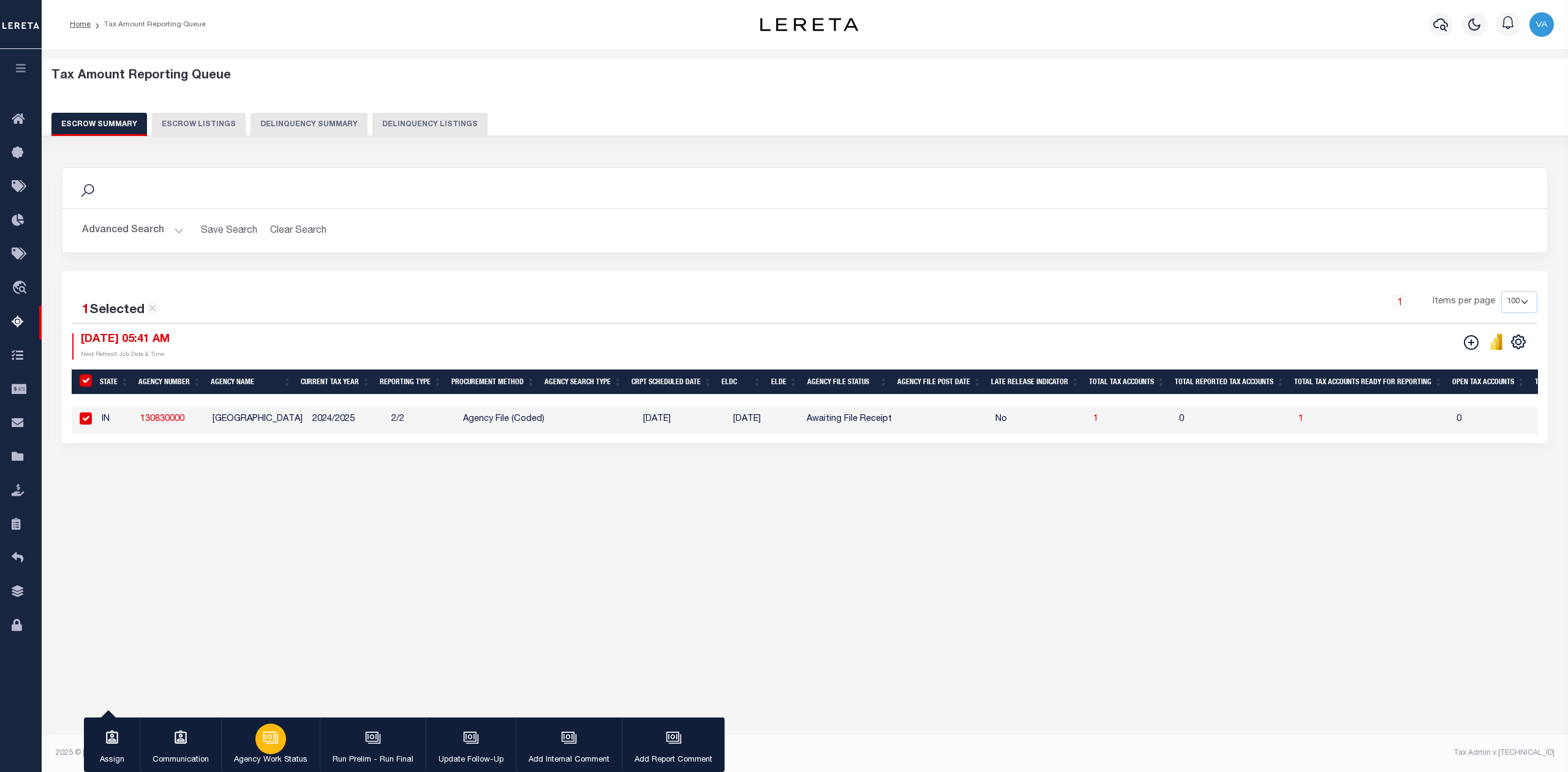
click at [251, 749] on button "Agency Work Status" at bounding box center [270, 745] width 99 height 55
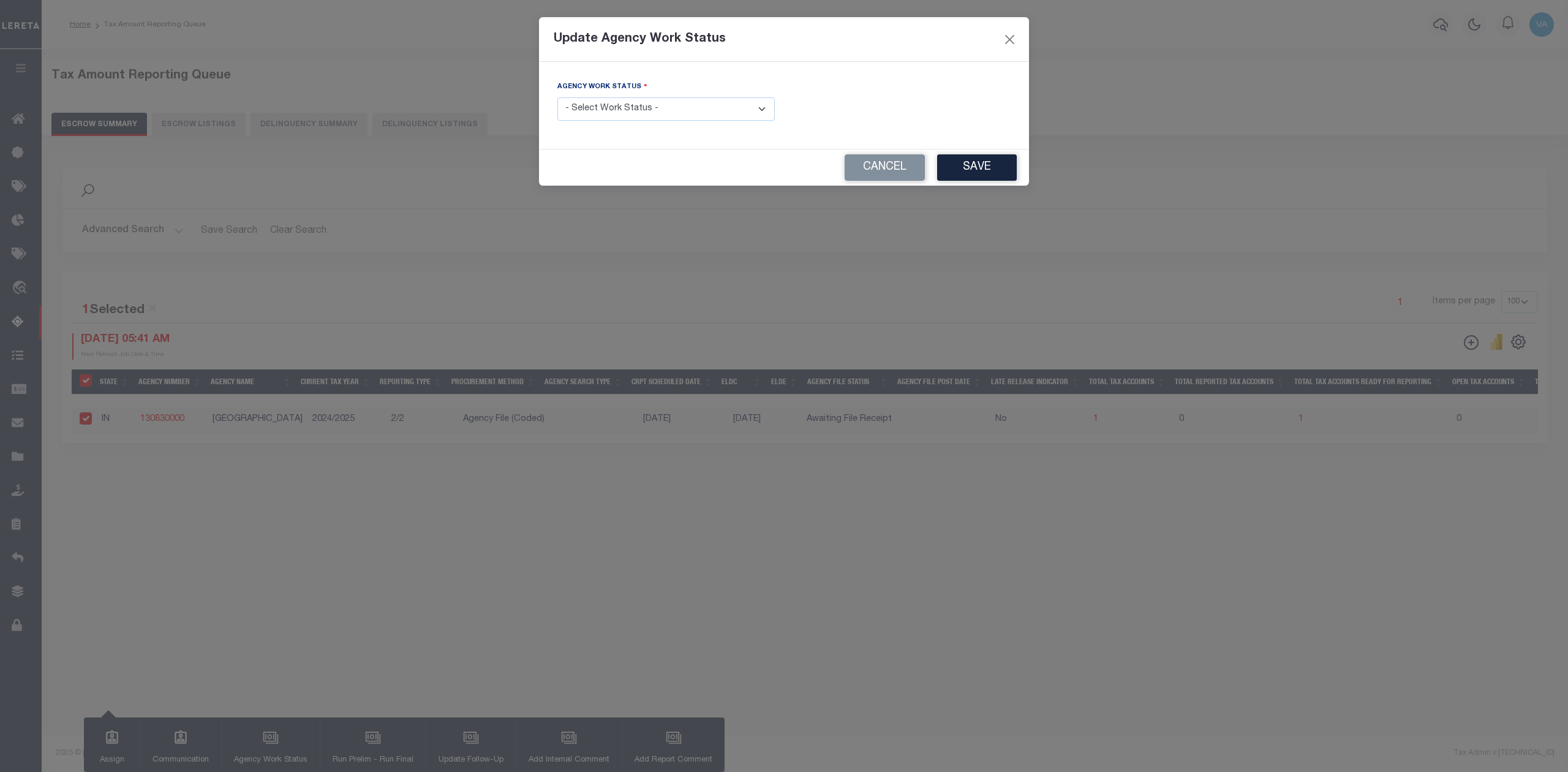
click at [669, 106] on select "- Select Work Status - New In Progress Pending Agency Follow-up Pending QC Read…" at bounding box center [666, 109] width 218 height 23
select select "7"
click at [558, 99] on select "- Select Work Status - New In Progress Pending Agency Follow-up Pending QC Read…" at bounding box center [666, 109] width 218 height 23
click at [966, 165] on button "Save" at bounding box center [977, 167] width 80 height 26
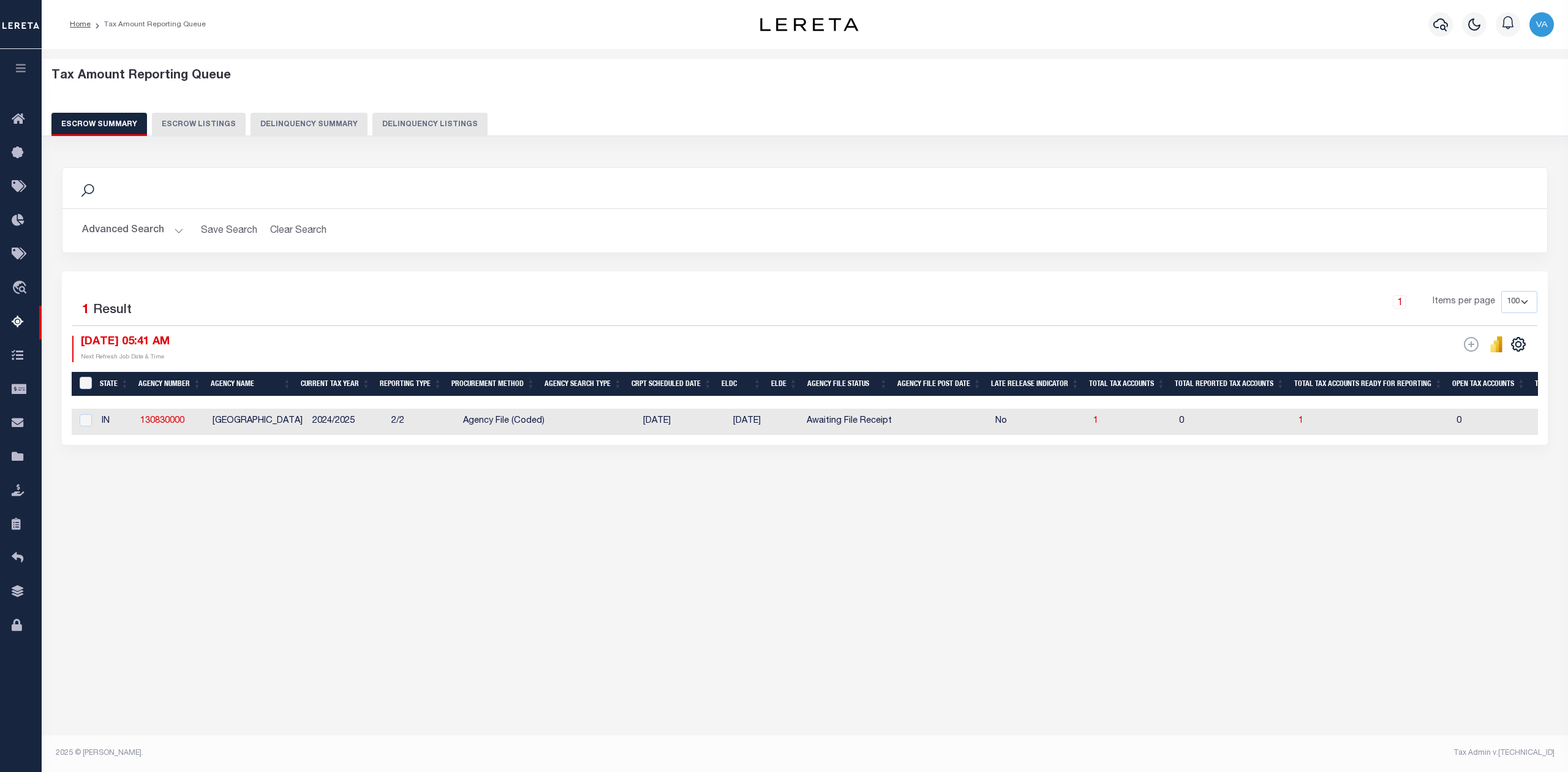
click at [120, 227] on button "Advanced Search" at bounding box center [133, 231] width 102 height 23
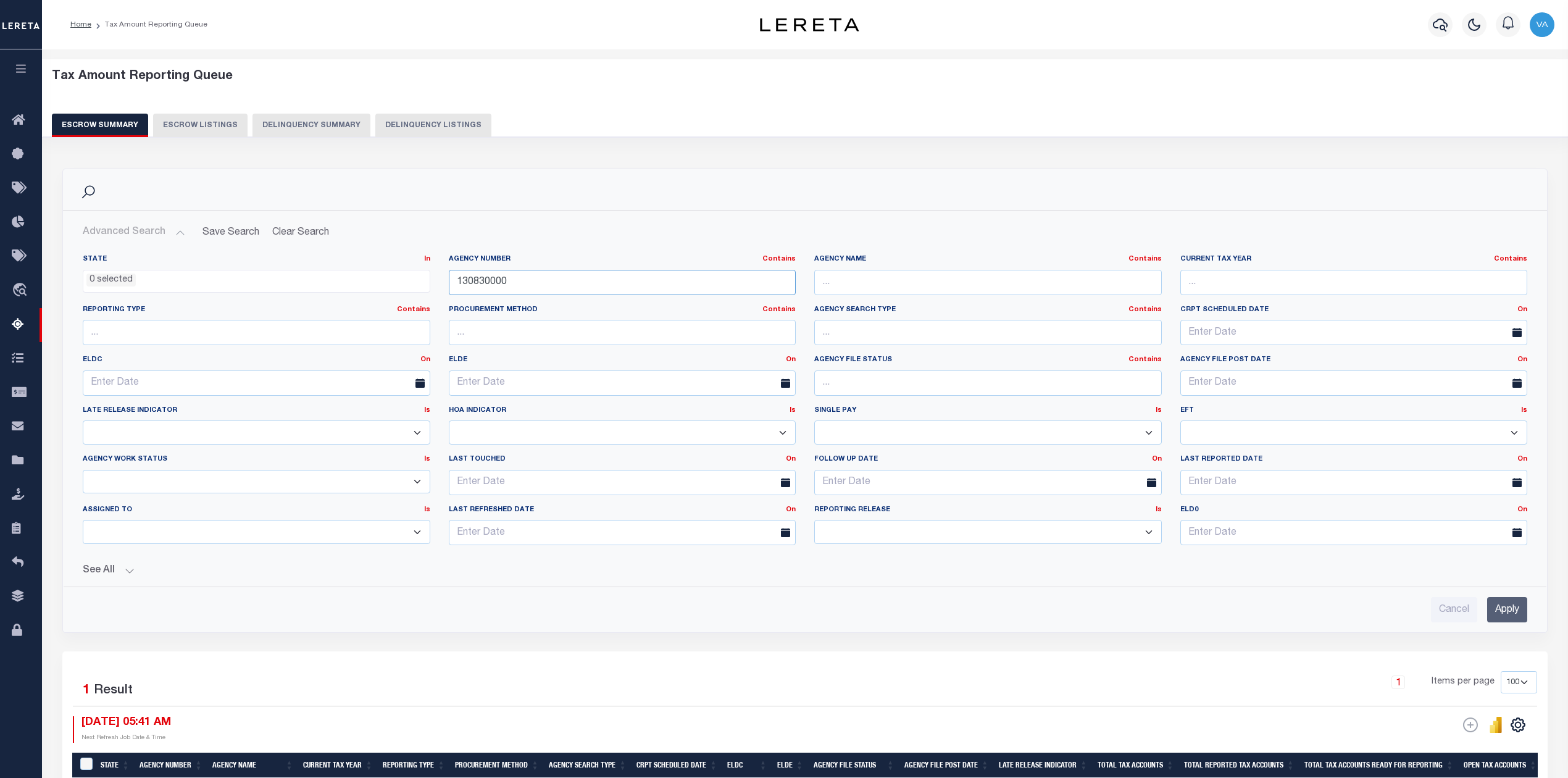
drag, startPoint x: 516, startPoint y: 286, endPoint x: 337, endPoint y: 284, distance: 179.0
click at [337, 284] on div "State In In AK AL AR AZ CA CO CT DC DE FL GA GU HI IA ID IL IN KS KY LA MA MD M…" at bounding box center [805, 404] width 1463 height 300
paste input "4560023"
type input "456002300"
click at [1496, 608] on input "Apply" at bounding box center [1507, 610] width 40 height 26
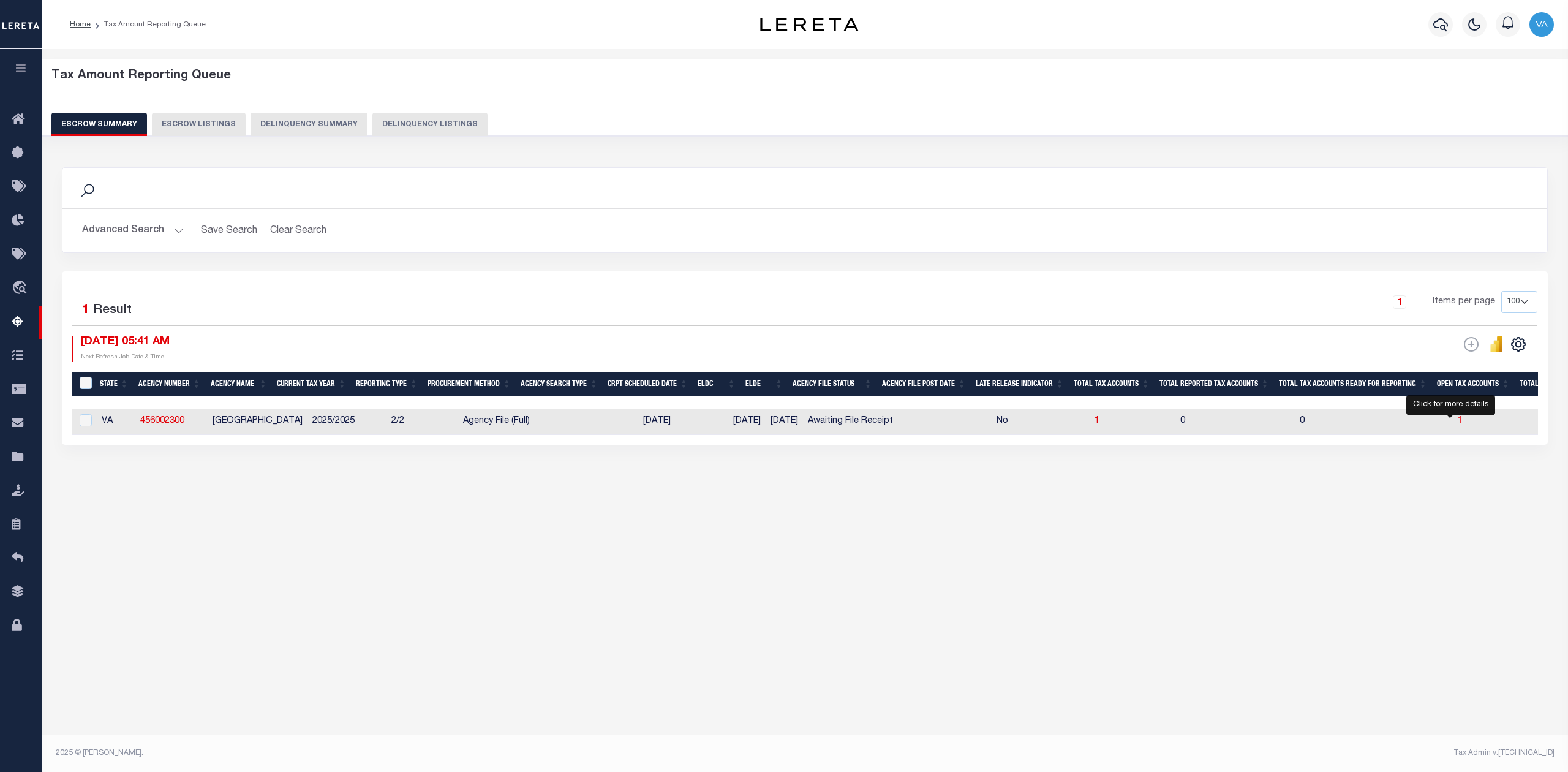
click at [1458, 420] on span "1" at bounding box center [1460, 420] width 5 height 9
select select "100"
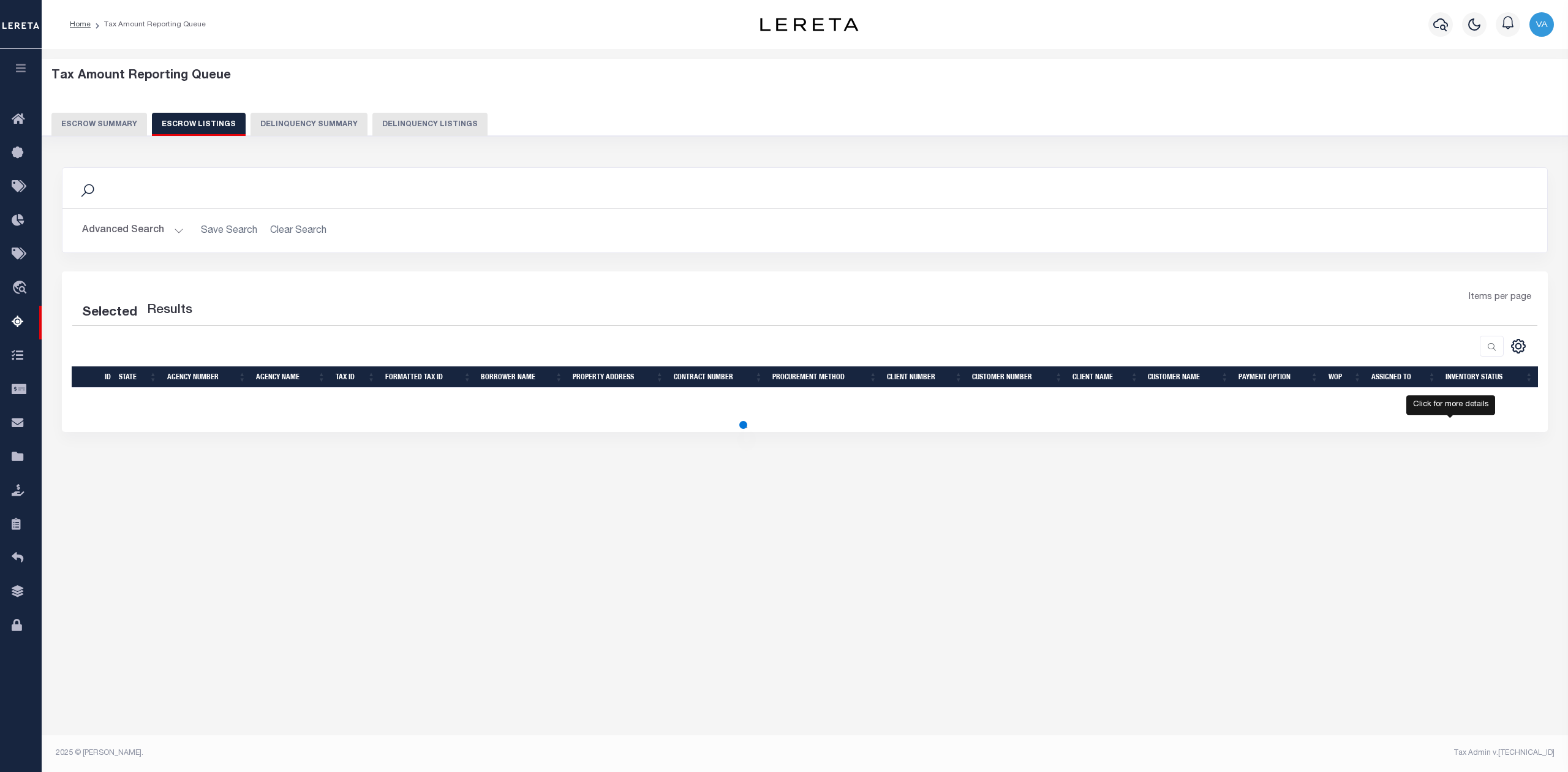
select select "100"
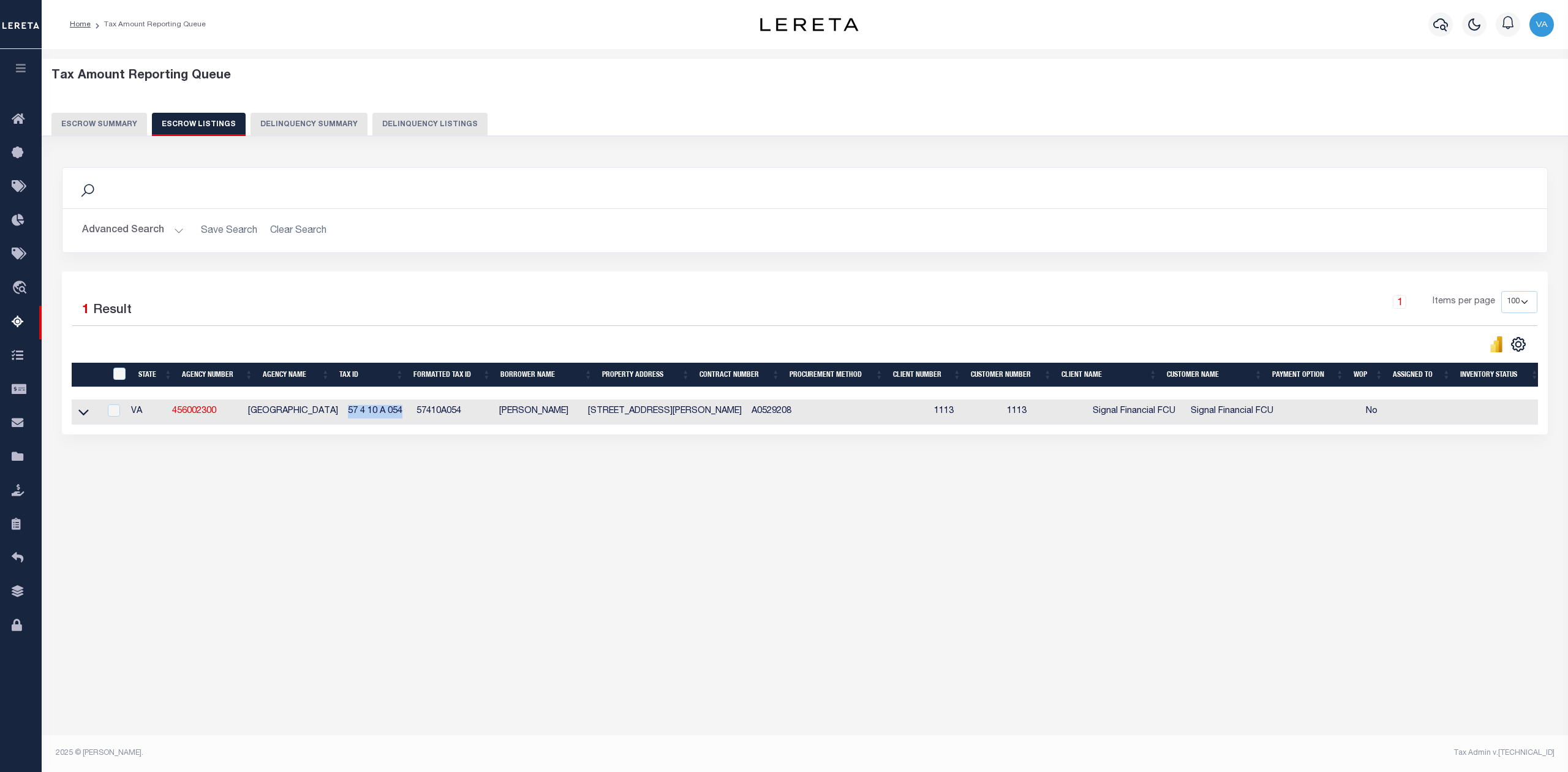
drag, startPoint x: 401, startPoint y: 411, endPoint x: 341, endPoint y: 413, distance: 60.0
click at [343, 413] on td "57 4 10 A 054" at bounding box center [377, 412] width 68 height 25
checkbox input "true"
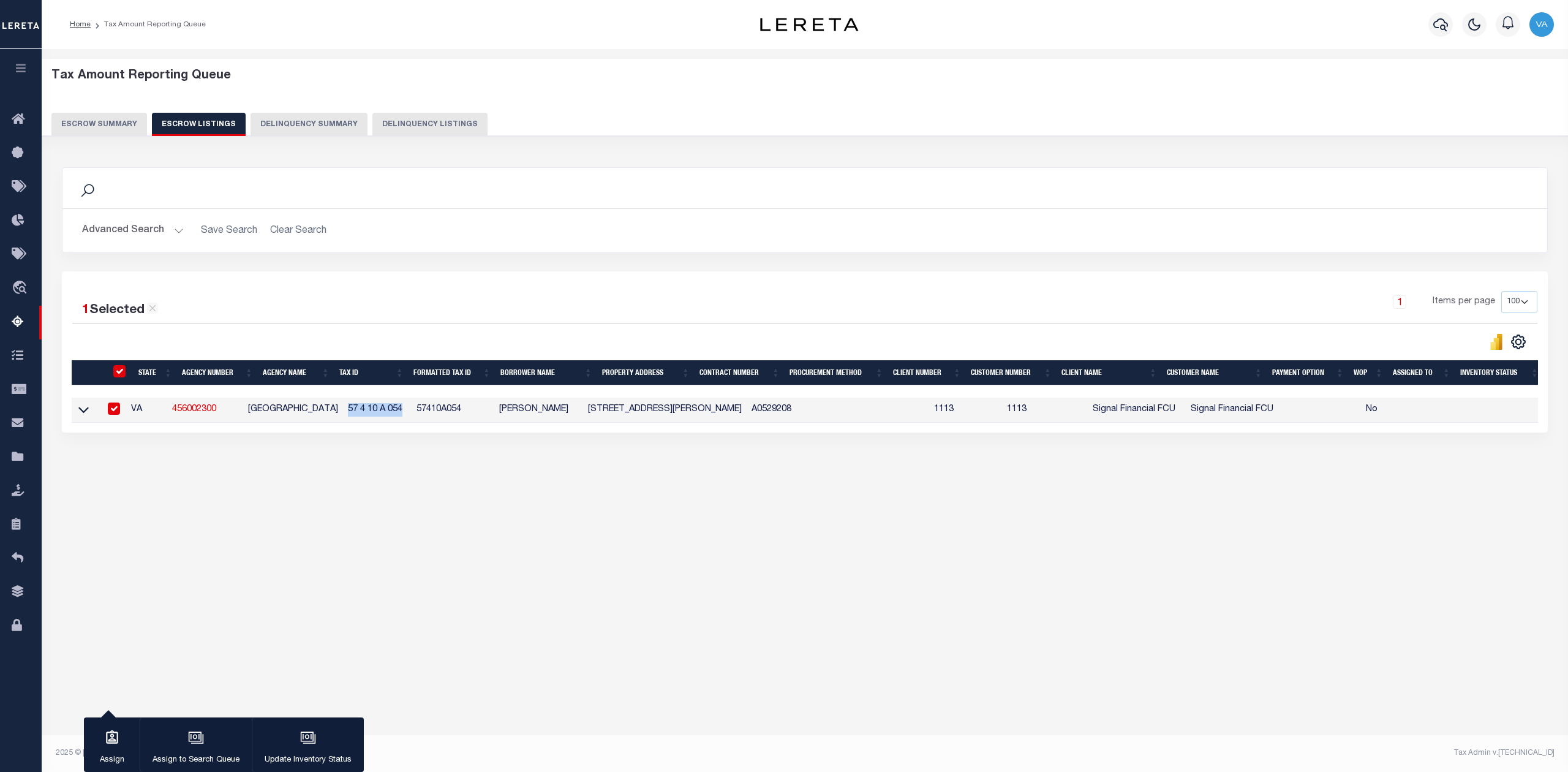
copy td "57 4 10 A 054"
click at [555, 466] on div "Search Advanced Search Save Search Clear Search In In AK AL AR AZ CA CO CT" at bounding box center [805, 313] width 1503 height 315
click at [77, 413] on link at bounding box center [83, 408] width 14 height 9
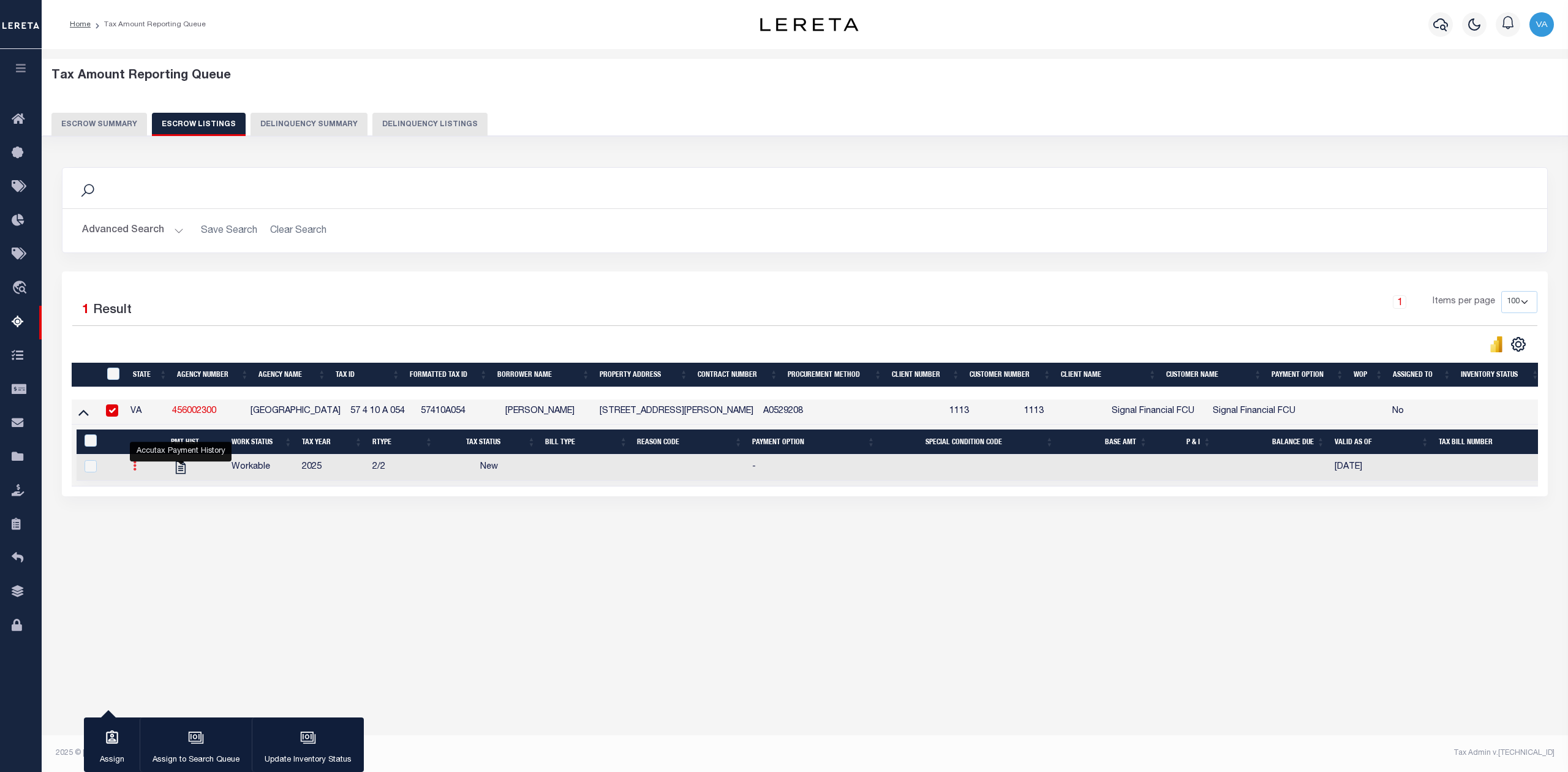
click at [133, 471] on icon at bounding box center [135, 466] width 4 height 10
click at [145, 511] on img "" at bounding box center [149, 506] width 13 height 13
checkbox input "true"
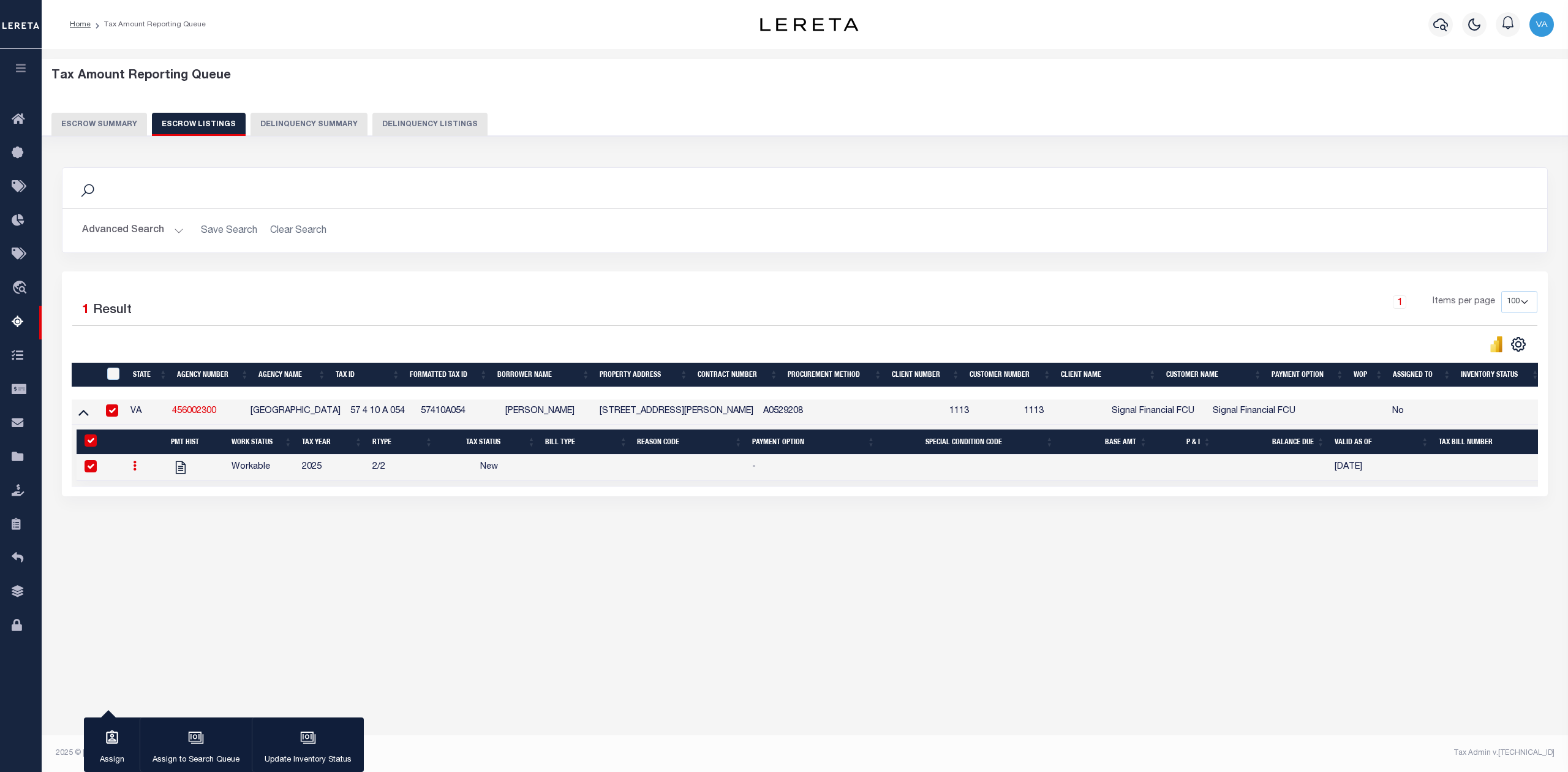
select select
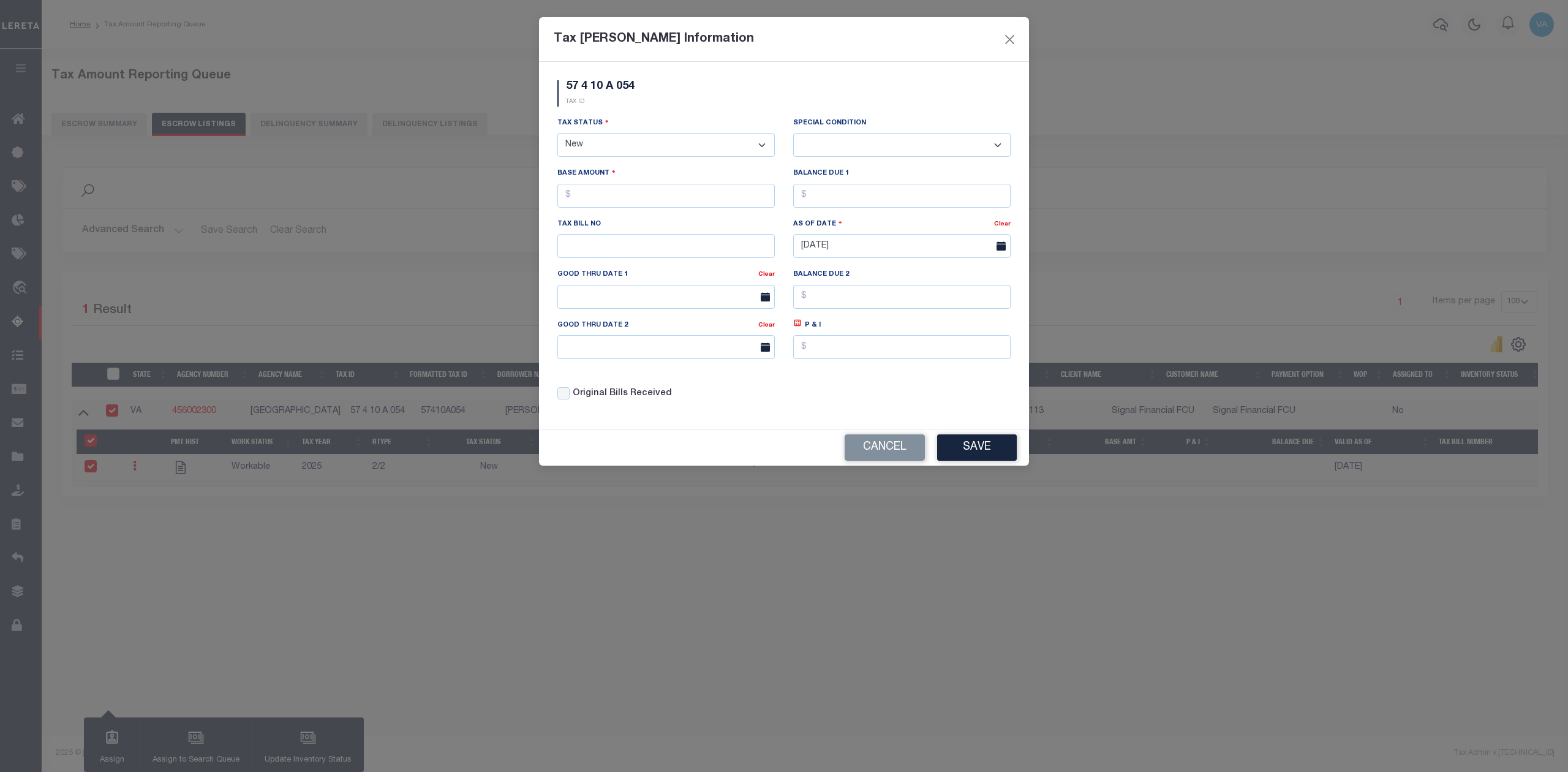
click at [633, 150] on select "- Select Status - Open Due/Unpaid Paid Incomplete No Tax Due Internal Refund Pr…" at bounding box center [666, 145] width 218 height 23
select select "DUE"
click at [558, 135] on select "- Select Status - Open Due/Unpaid Paid Incomplete No Tax Due Internal Refund Pr…" at bounding box center [666, 145] width 218 height 23
select select "0"
click at [620, 198] on input "text" at bounding box center [666, 195] width 218 height 23
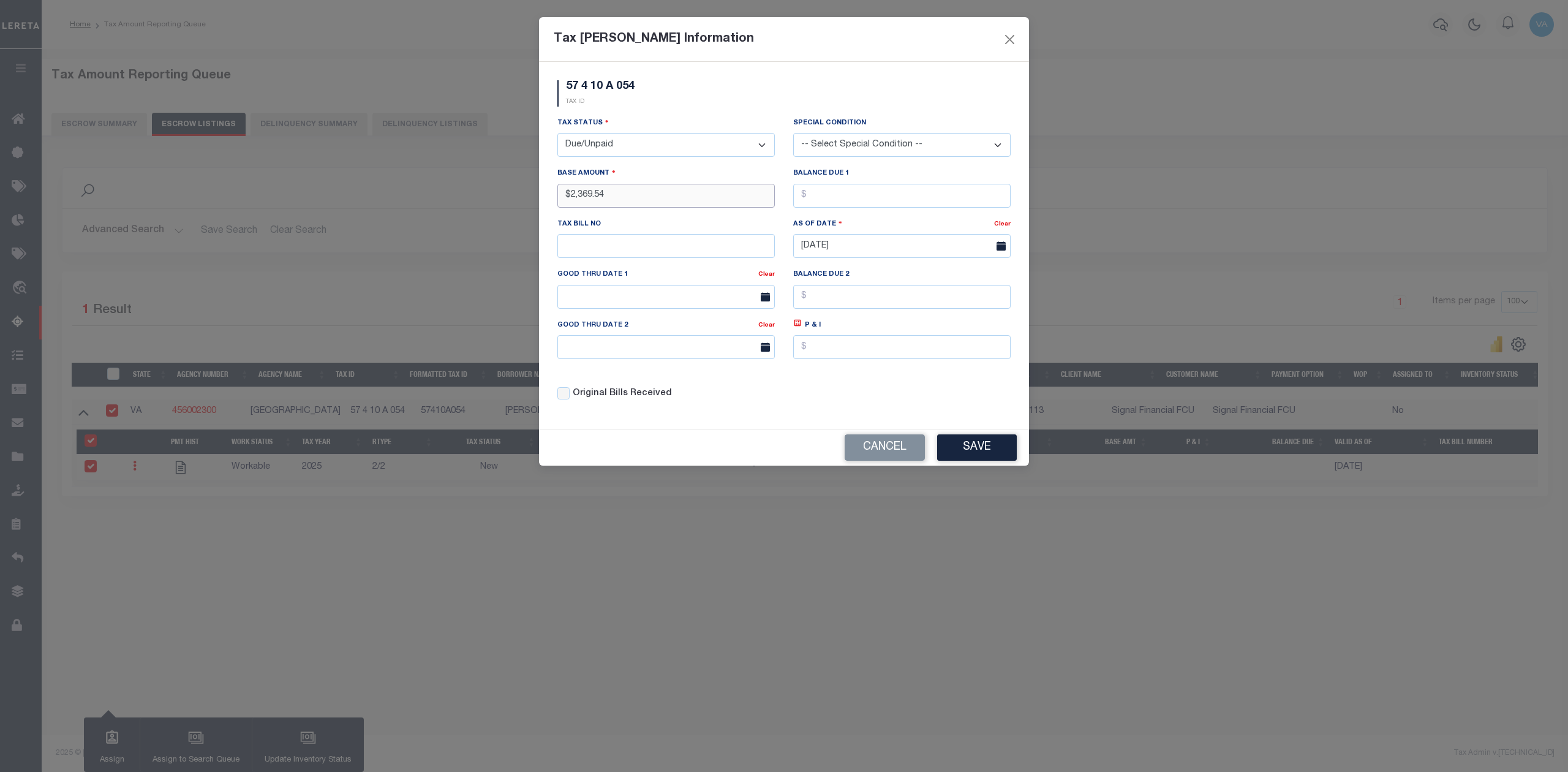
type input "$2,369.54"
click at [963, 449] on button "Save" at bounding box center [977, 448] width 80 height 26
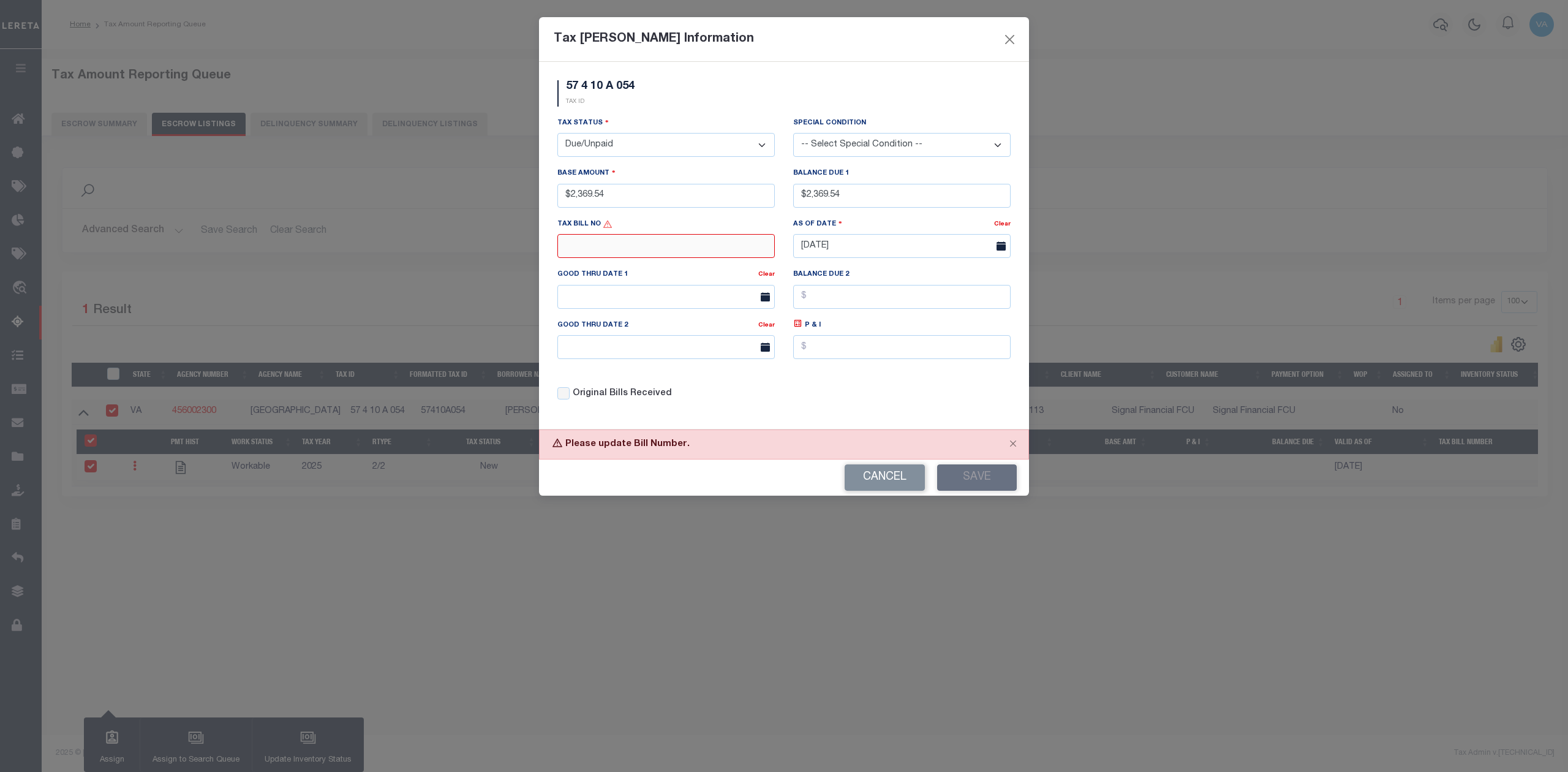
click at [655, 247] on input "text" at bounding box center [666, 246] width 218 height 23
type input "N/A"
click at [1000, 486] on button "Save" at bounding box center [977, 477] width 80 height 26
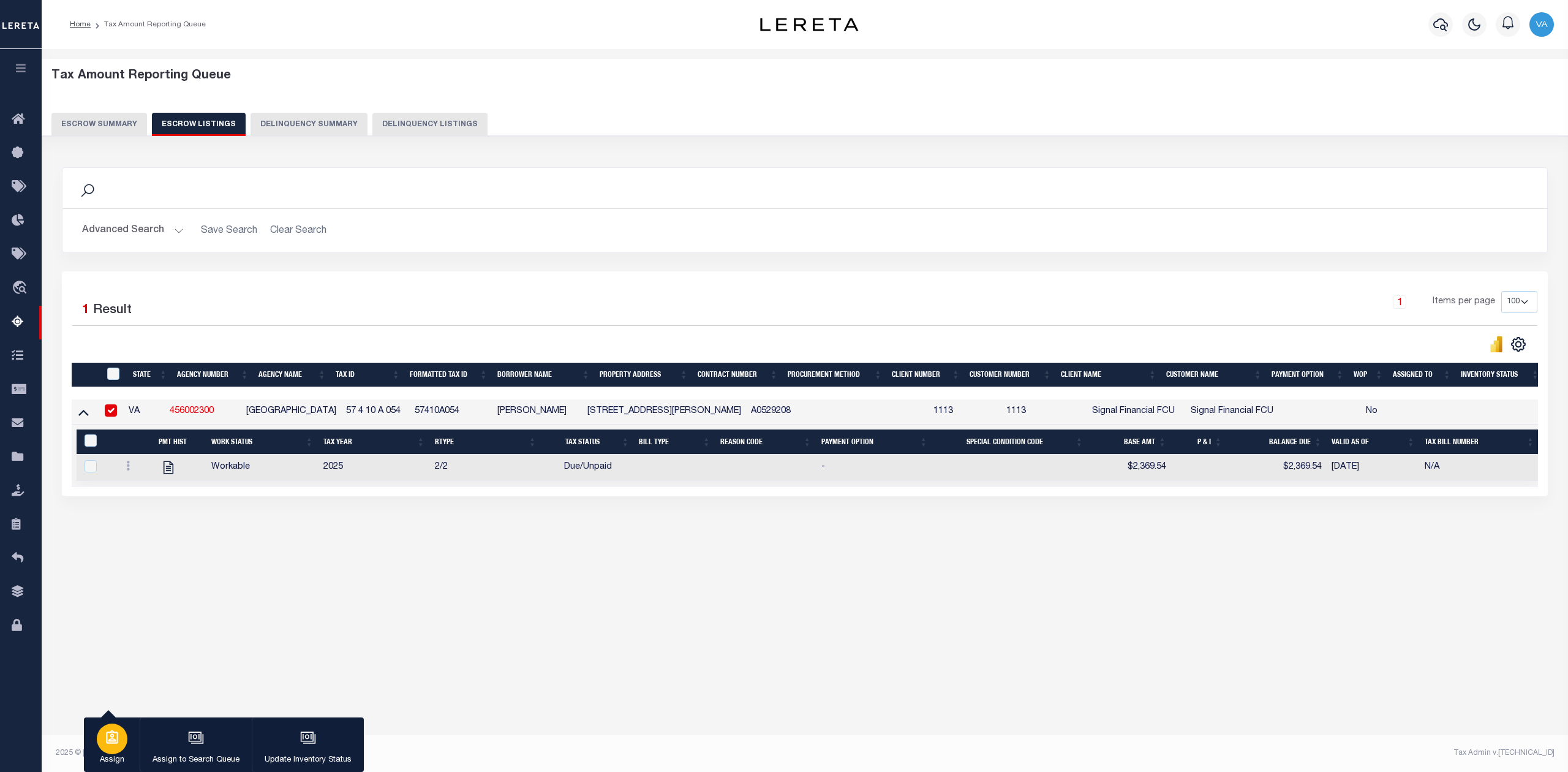
click at [111, 739] on icon "button" at bounding box center [112, 738] width 16 height 16
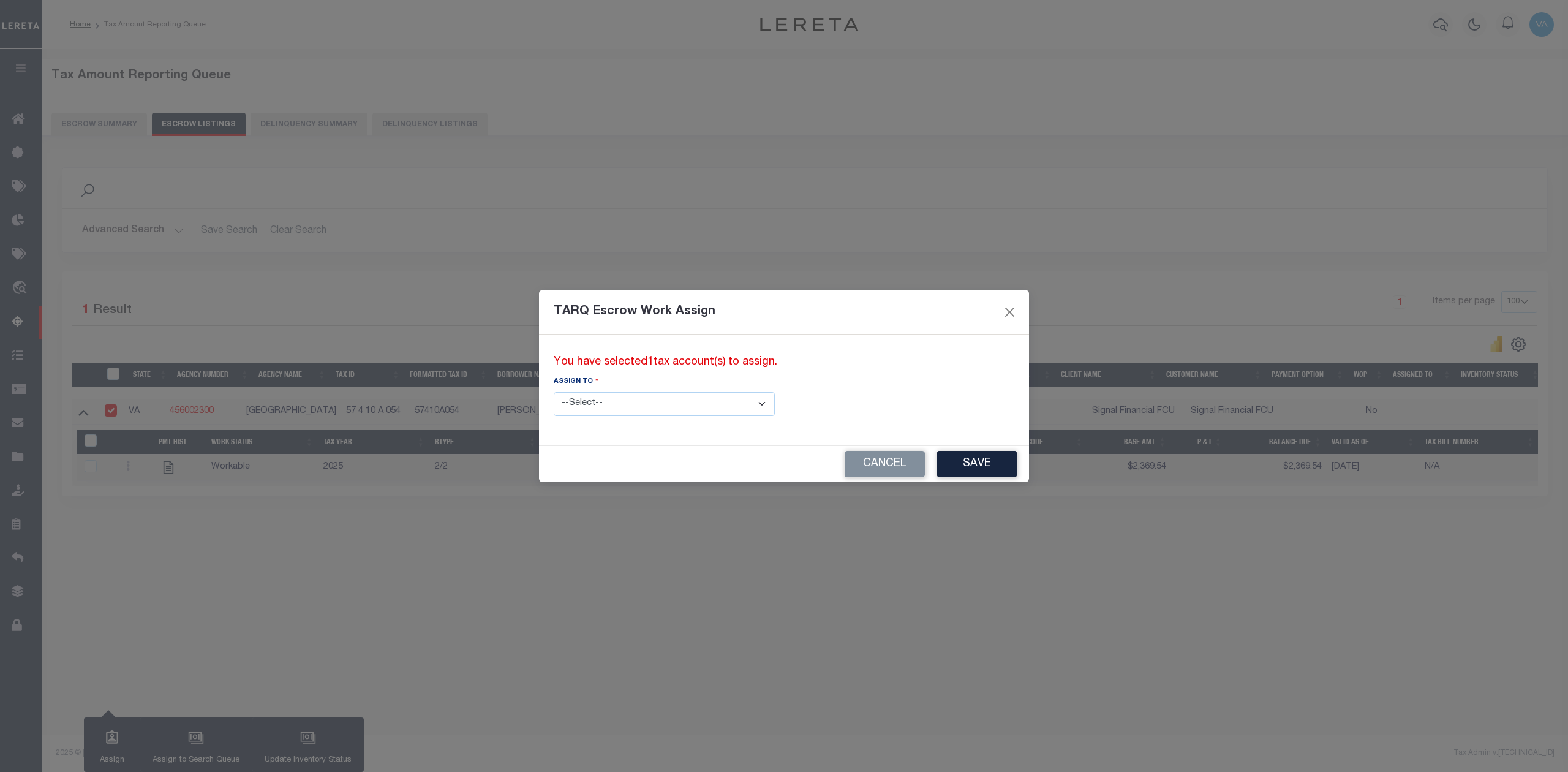
click at [704, 405] on select "--Select-- --Unassigned-- --Unassigned-- Abdul Muzain Adhikary Rinki Agustin Fe…" at bounding box center [664, 404] width 221 height 23
select select "Vamsi Kalikiri"
click at [554, 392] on select "--Select-- --Unassigned-- --Unassigned-- Abdul Muzain Adhikary Rinki Agustin Fe…" at bounding box center [664, 404] width 221 height 23
click at [937, 452] on button "Save" at bounding box center [977, 464] width 80 height 26
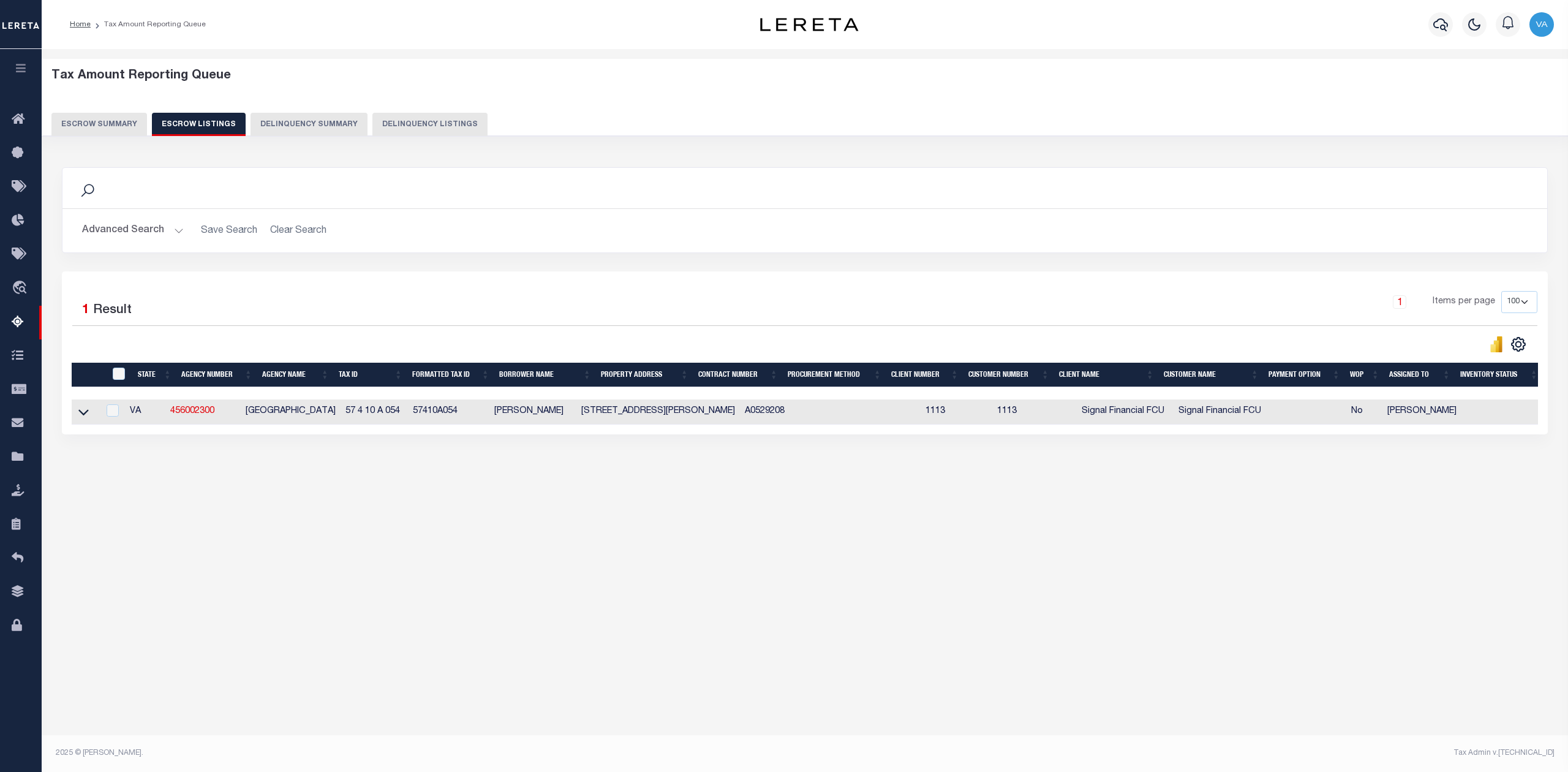
click at [824, 420] on td at bounding box center [871, 412] width 97 height 25
checkbox input "true"
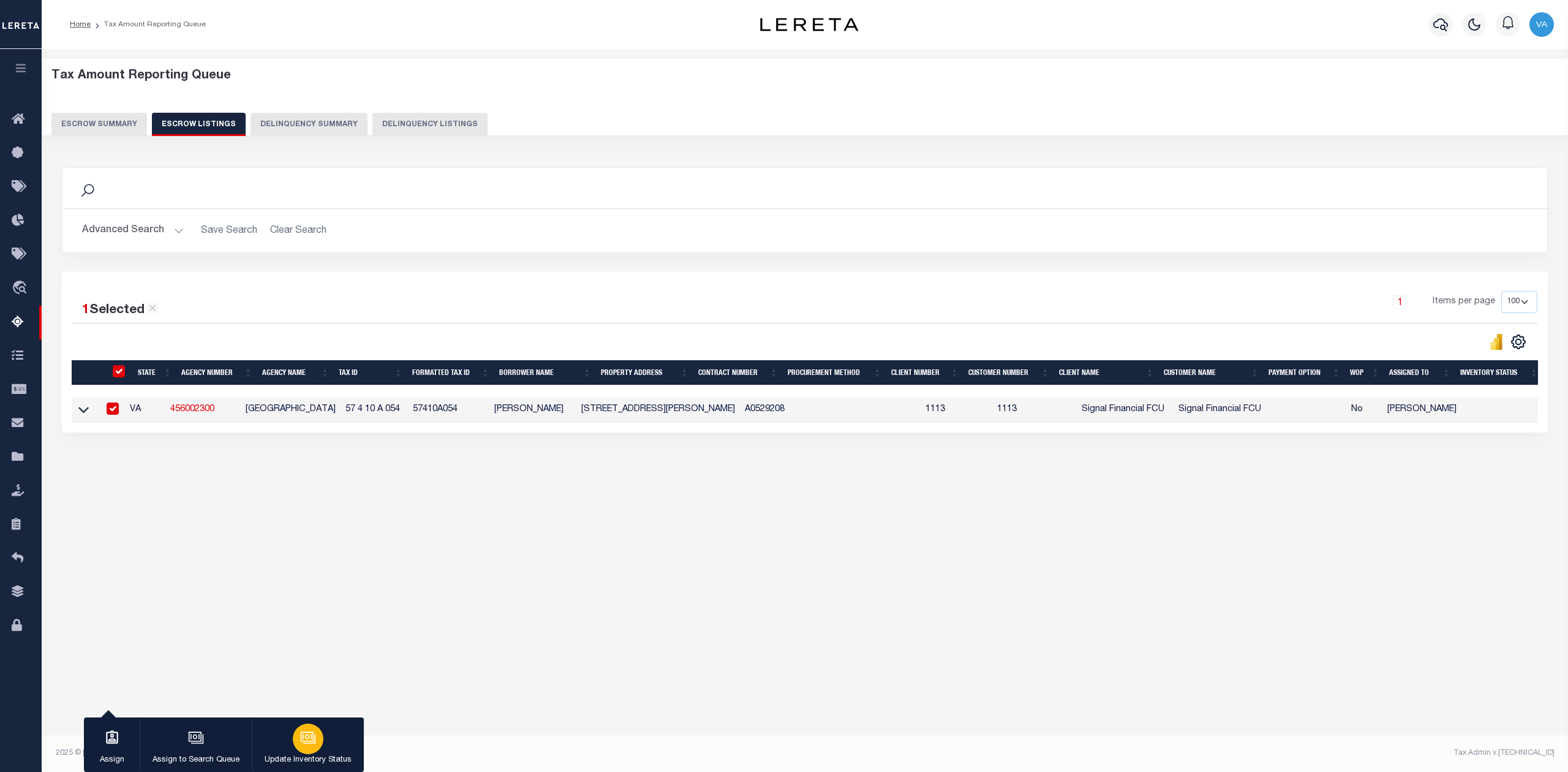
click at [328, 751] on button "Update Inventory Status" at bounding box center [308, 745] width 112 height 55
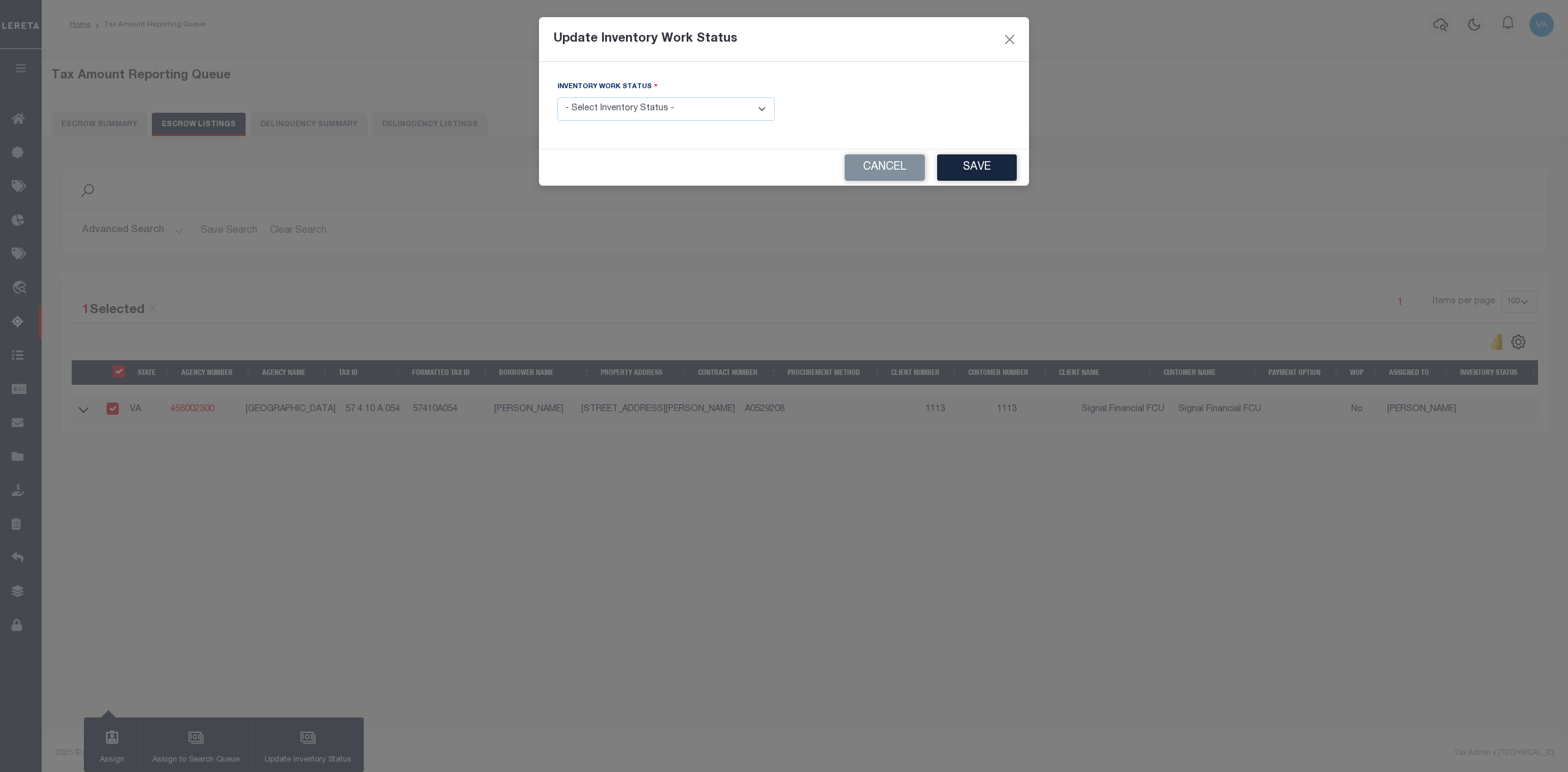
click at [755, 110] on select "- Select Inventory Status - Manual - Exception Pended - Awaiting Search Late Ad…" at bounding box center [666, 109] width 218 height 23
select select "4"
click at [558, 99] on select "- Select Inventory Status - Manual - Exception Pended - Awaiting Search Late Ad…" at bounding box center [666, 109] width 218 height 23
click at [990, 165] on button "Save" at bounding box center [977, 167] width 80 height 26
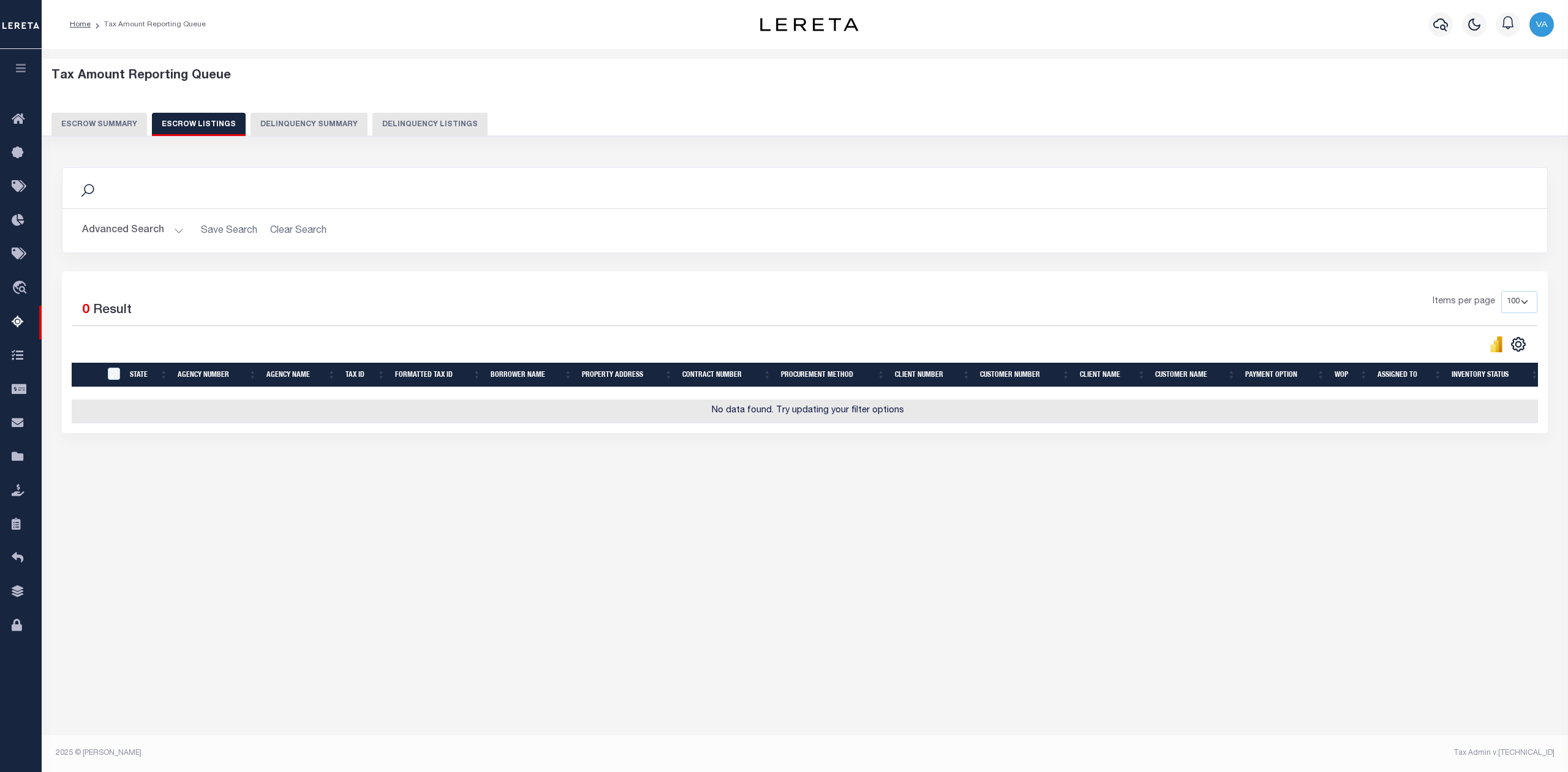
click at [113, 123] on button "Escrow Summary" at bounding box center [100, 124] width 96 height 23
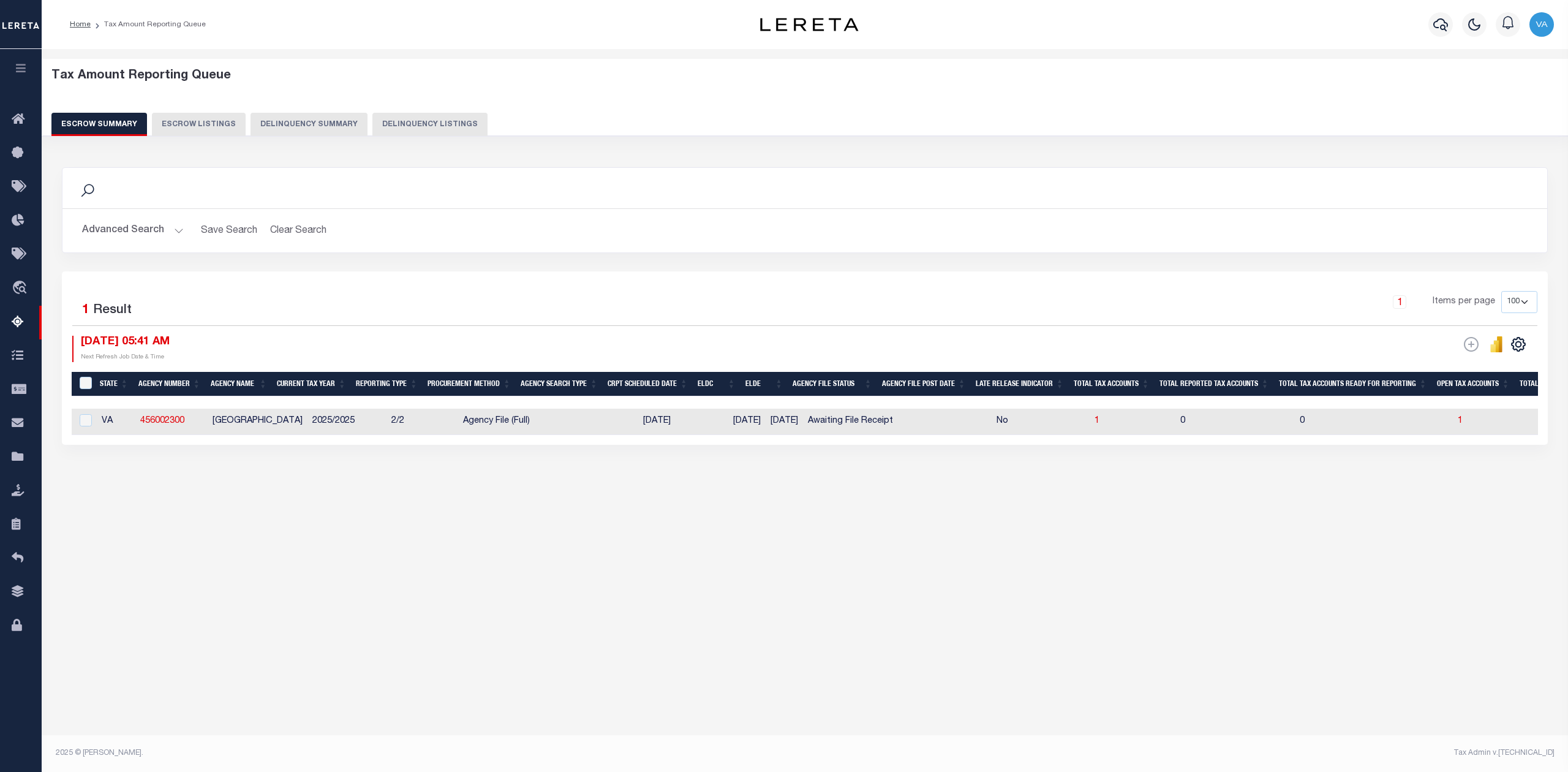
click at [333, 421] on td "2025/2025" at bounding box center [347, 421] width 79 height 26
checkbox input "true"
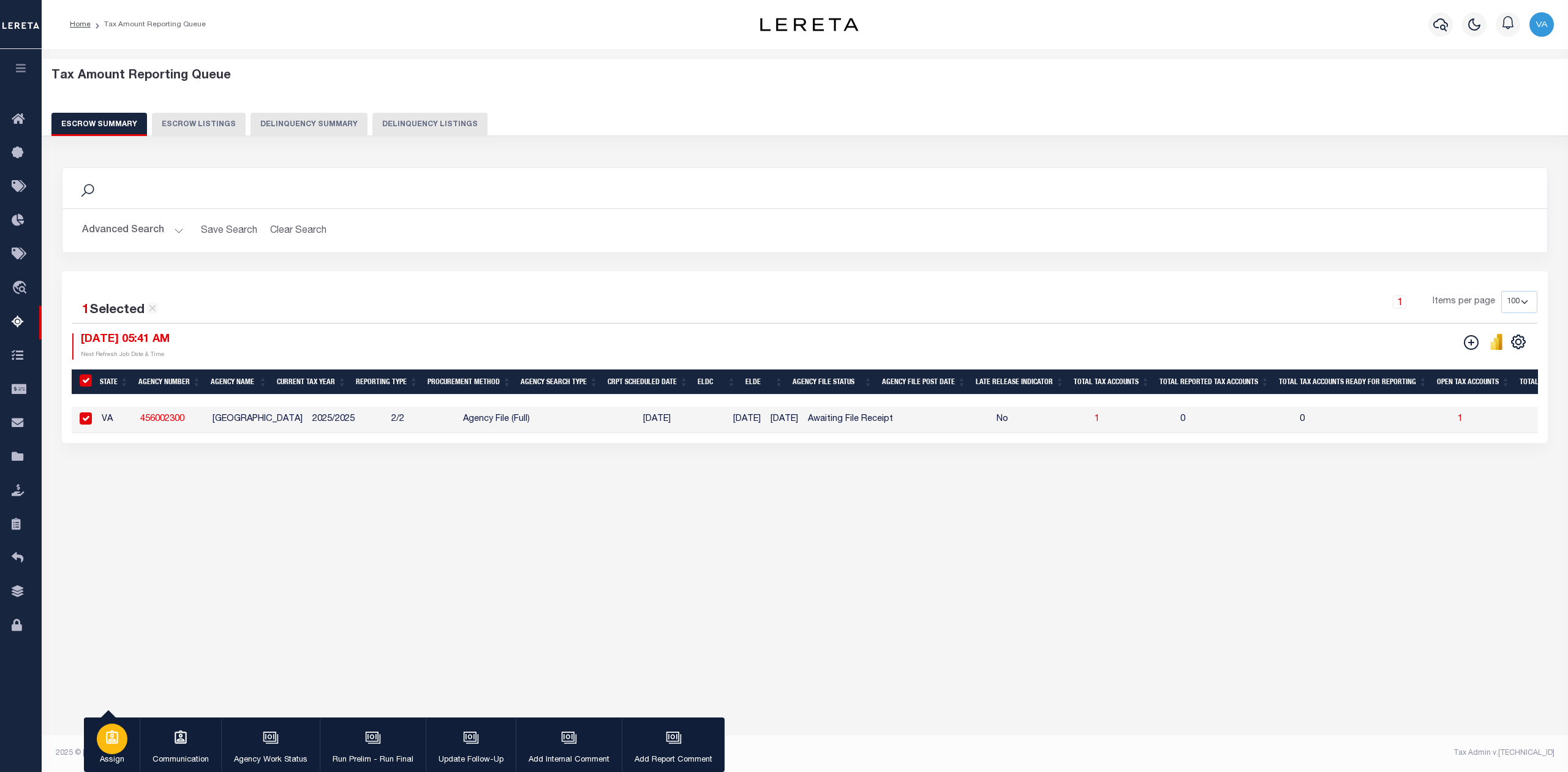
click at [112, 762] on p "Assign" at bounding box center [111, 760] width 30 height 13
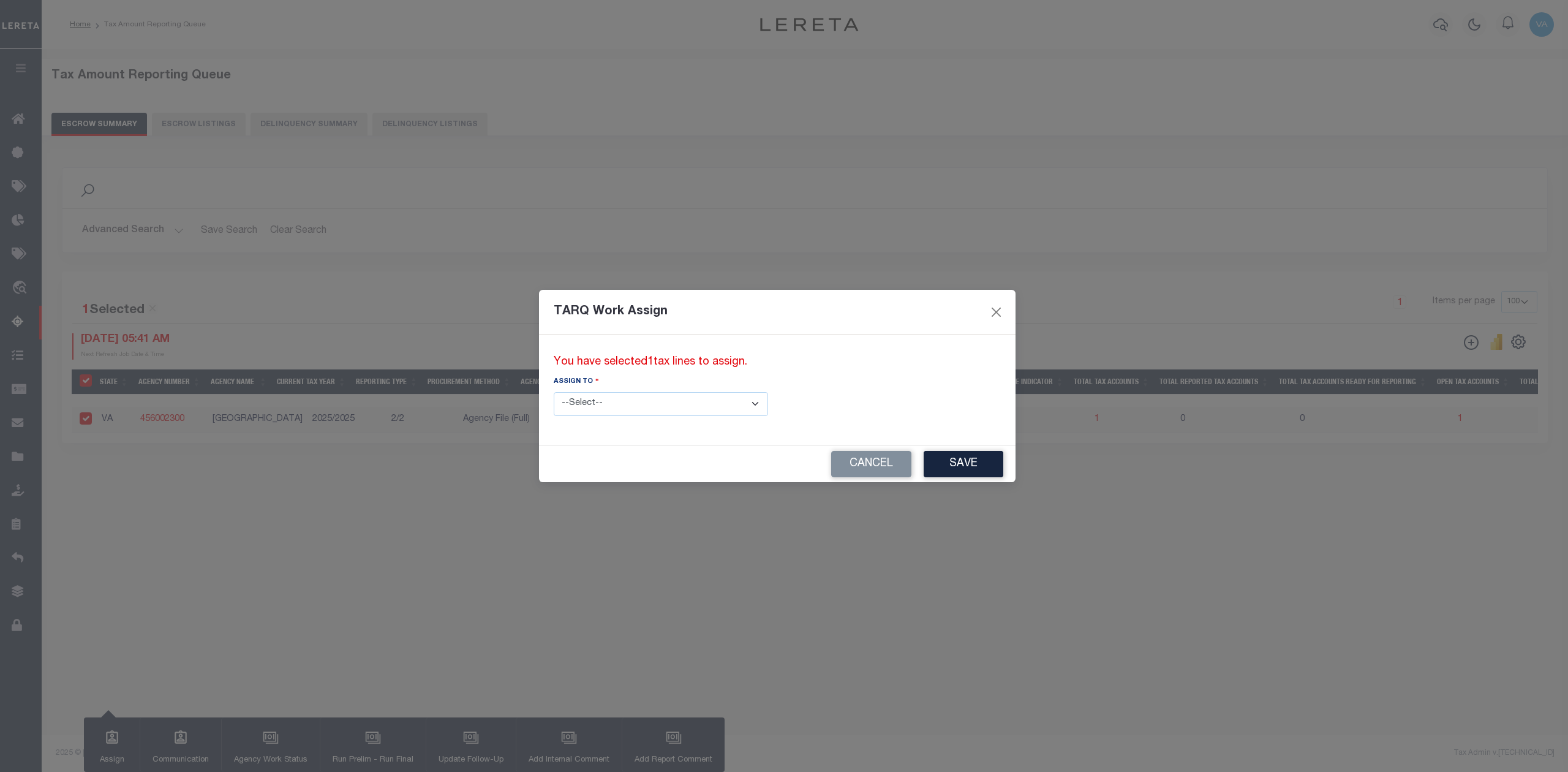
click at [625, 406] on select "--Select-- --Unassigned-- --Unassigned-- Abdul Muzain Adhikary Rinki Agustin Fe…" at bounding box center [660, 404] width 214 height 23
select select "Vamsi Kalikiri"
click at [554, 392] on select "--Select-- --Unassigned-- --Unassigned-- Abdul Muzain Adhikary Rinki Agustin Fe…" at bounding box center [660, 404] width 214 height 23
click at [924, 461] on button "Save" at bounding box center [964, 464] width 80 height 26
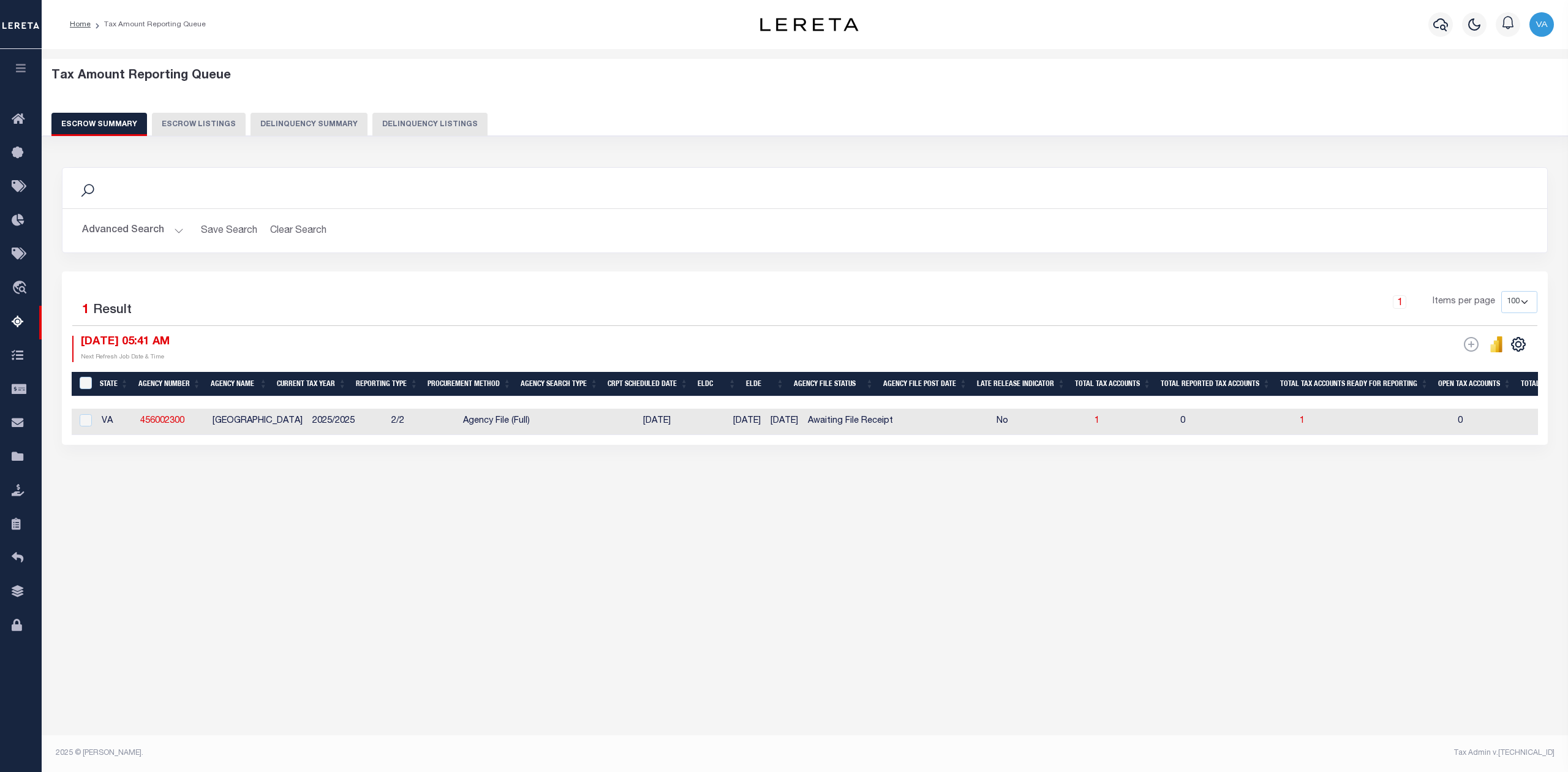
click at [387, 428] on td "2/2" at bounding box center [422, 421] width 71 height 26
checkbox input "true"
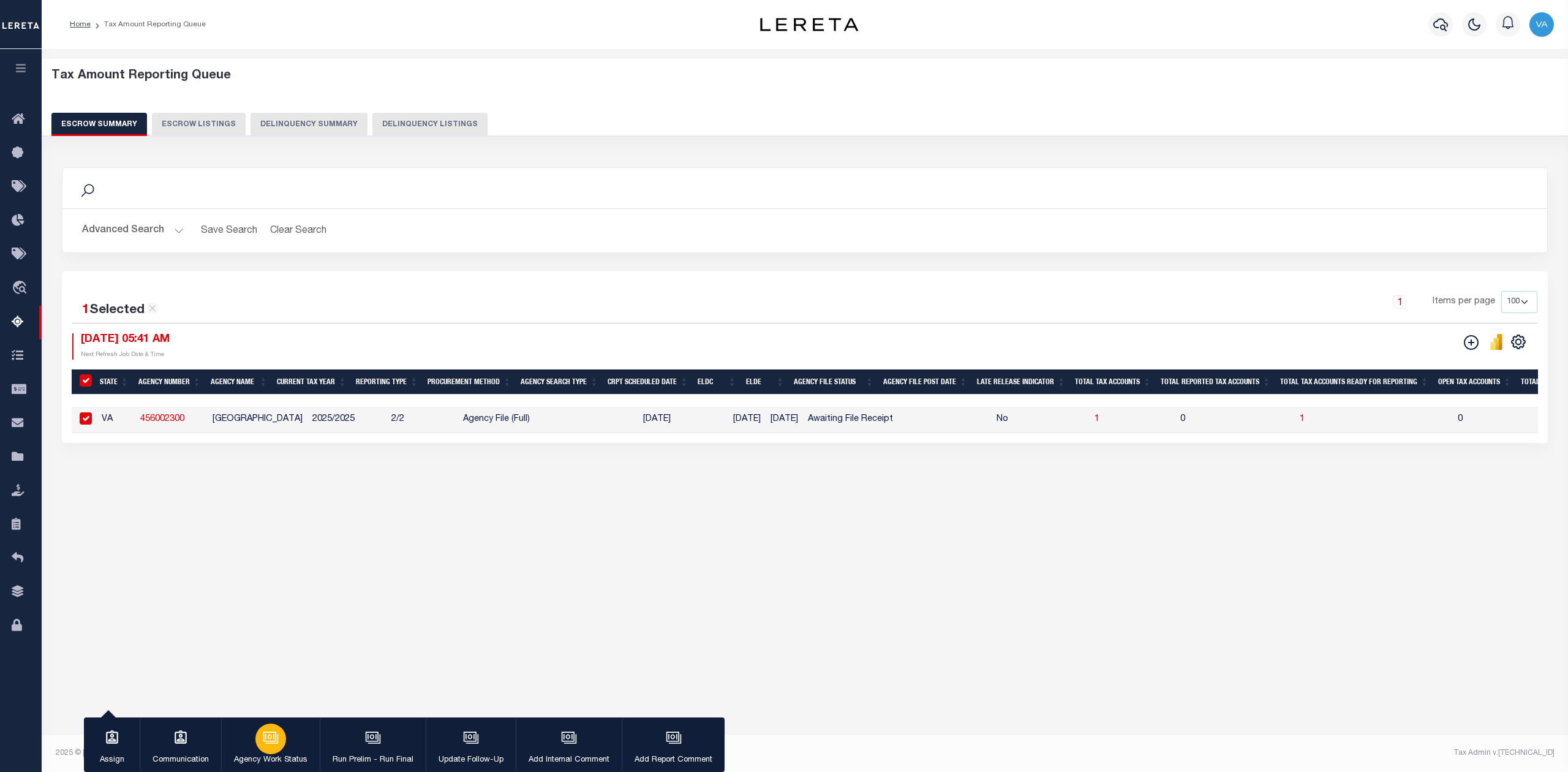
click at [274, 757] on p "Agency Work Status" at bounding box center [271, 760] width 73 height 13
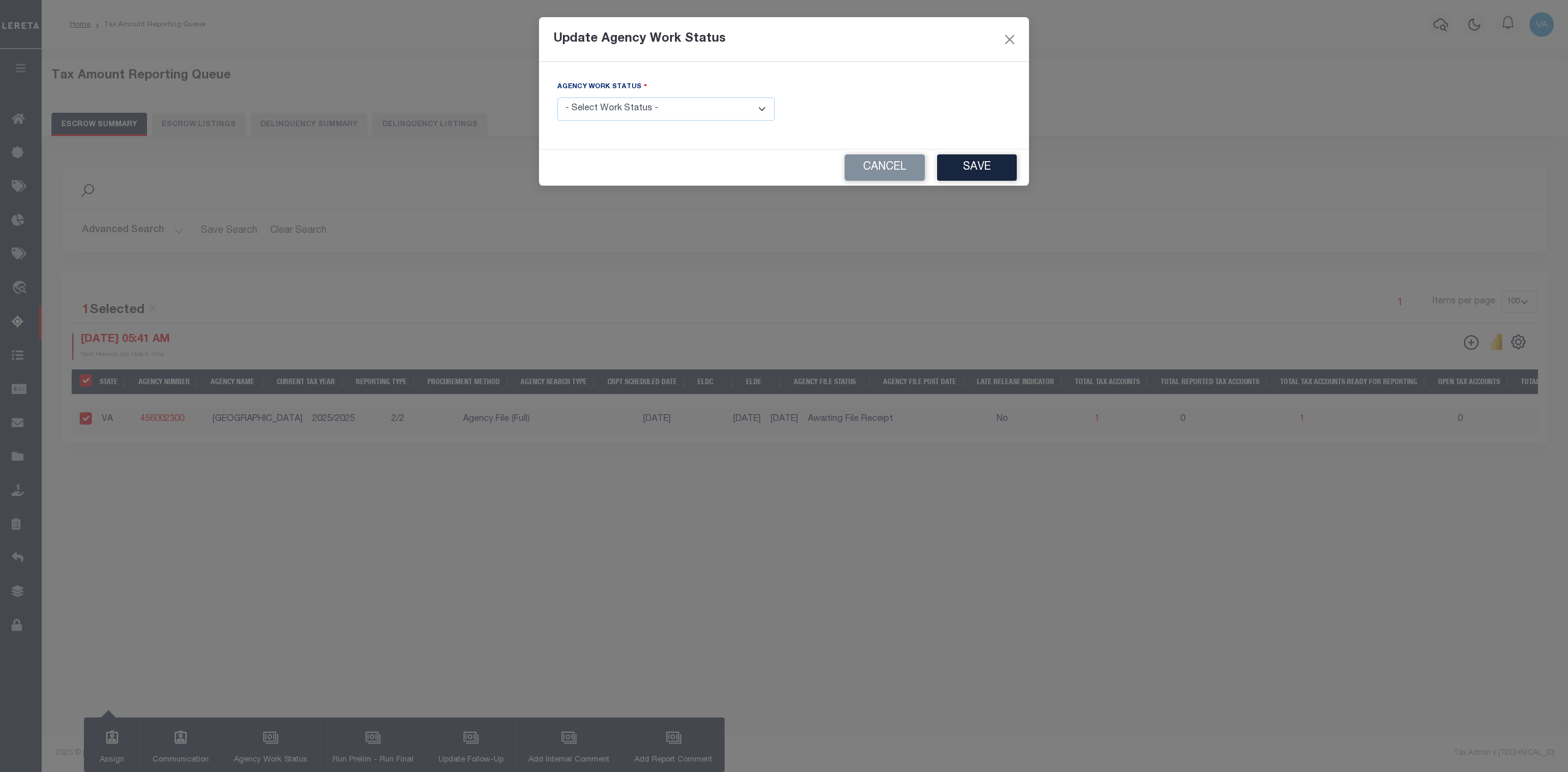
click at [656, 111] on select "- Select Work Status - New In Progress Pending Agency Follow-up Pending QC Read…" at bounding box center [666, 109] width 218 height 23
select select "7"
click at [558, 99] on select "- Select Work Status - New In Progress Pending Agency Follow-up Pending QC Read…" at bounding box center [666, 109] width 218 height 23
click at [981, 149] on div "Agency Work Status - Select Work Status - New In Progress Pending Agency Follow…" at bounding box center [784, 105] width 490 height 87
click at [965, 168] on button "Save" at bounding box center [977, 167] width 80 height 26
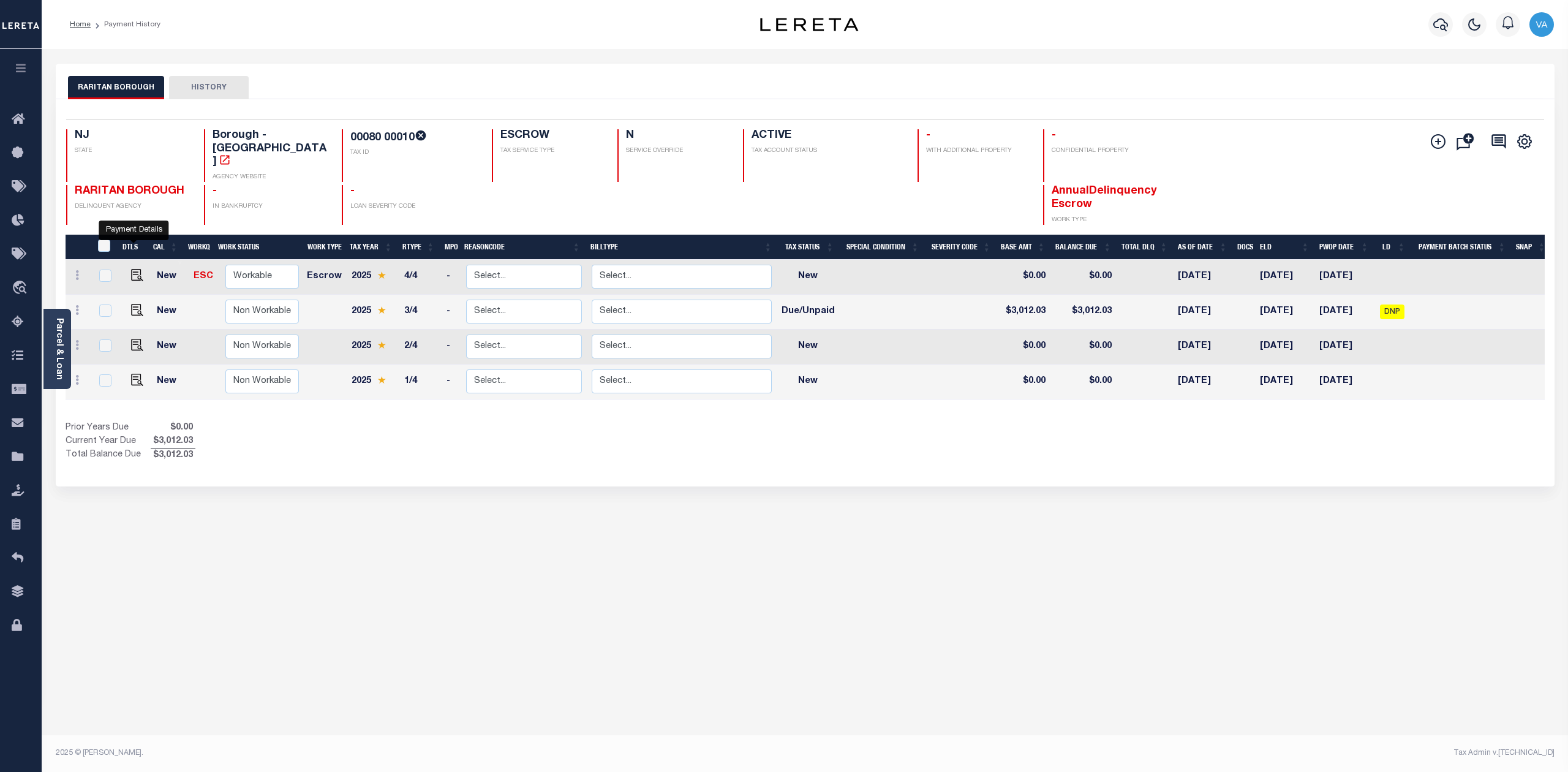
drag, startPoint x: 133, startPoint y: 251, endPoint x: 695, endPoint y: 579, distance: 650.7
click at [695, 579] on div "RARITAN BOROUGH HISTORY Selected 4 Results" at bounding box center [805, 409] width 1517 height 692
click at [132, 269] on img "" at bounding box center [137, 275] width 13 height 13
checkbox input "true"
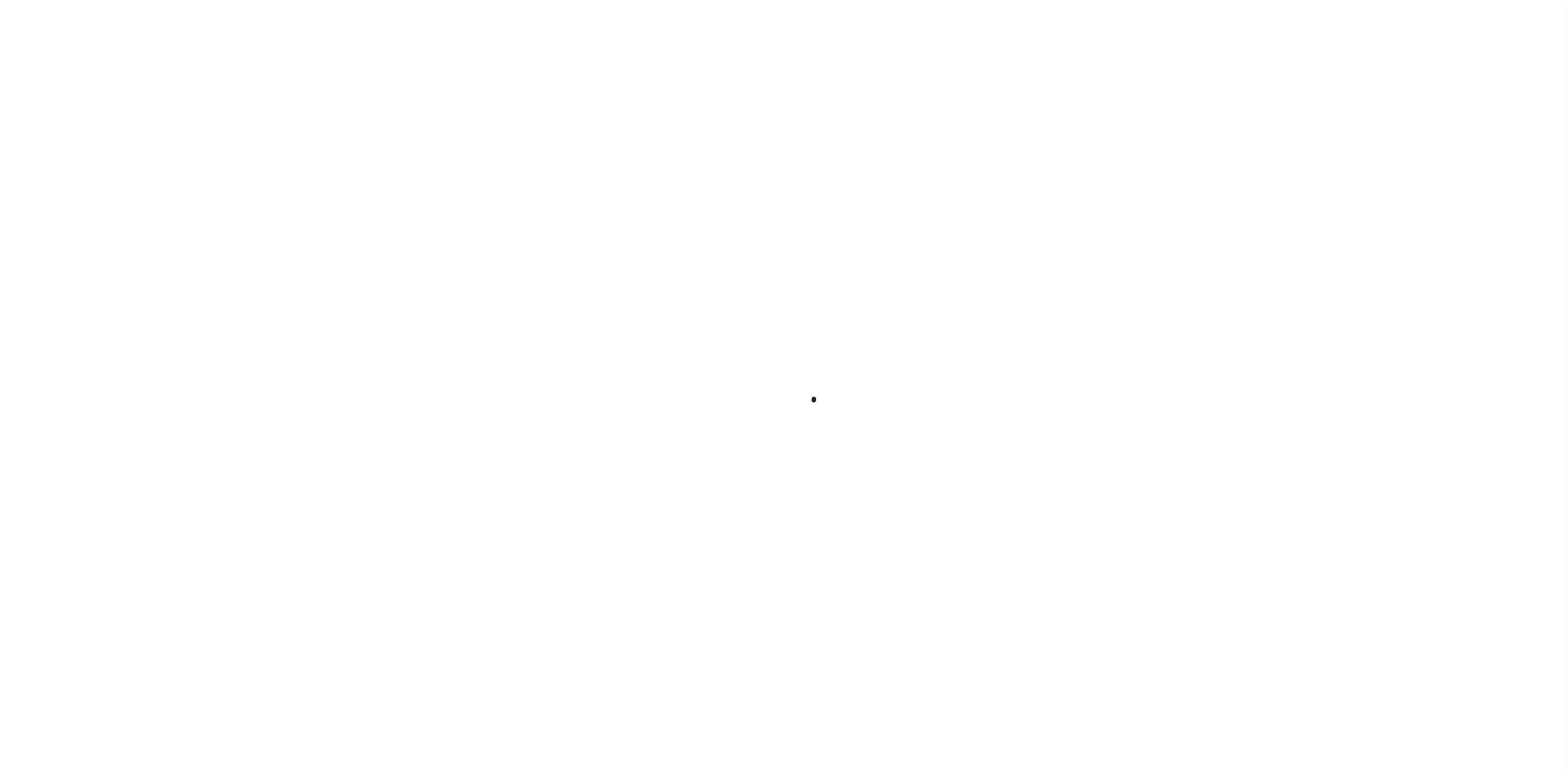
checkbox input "false"
type input "N/A"
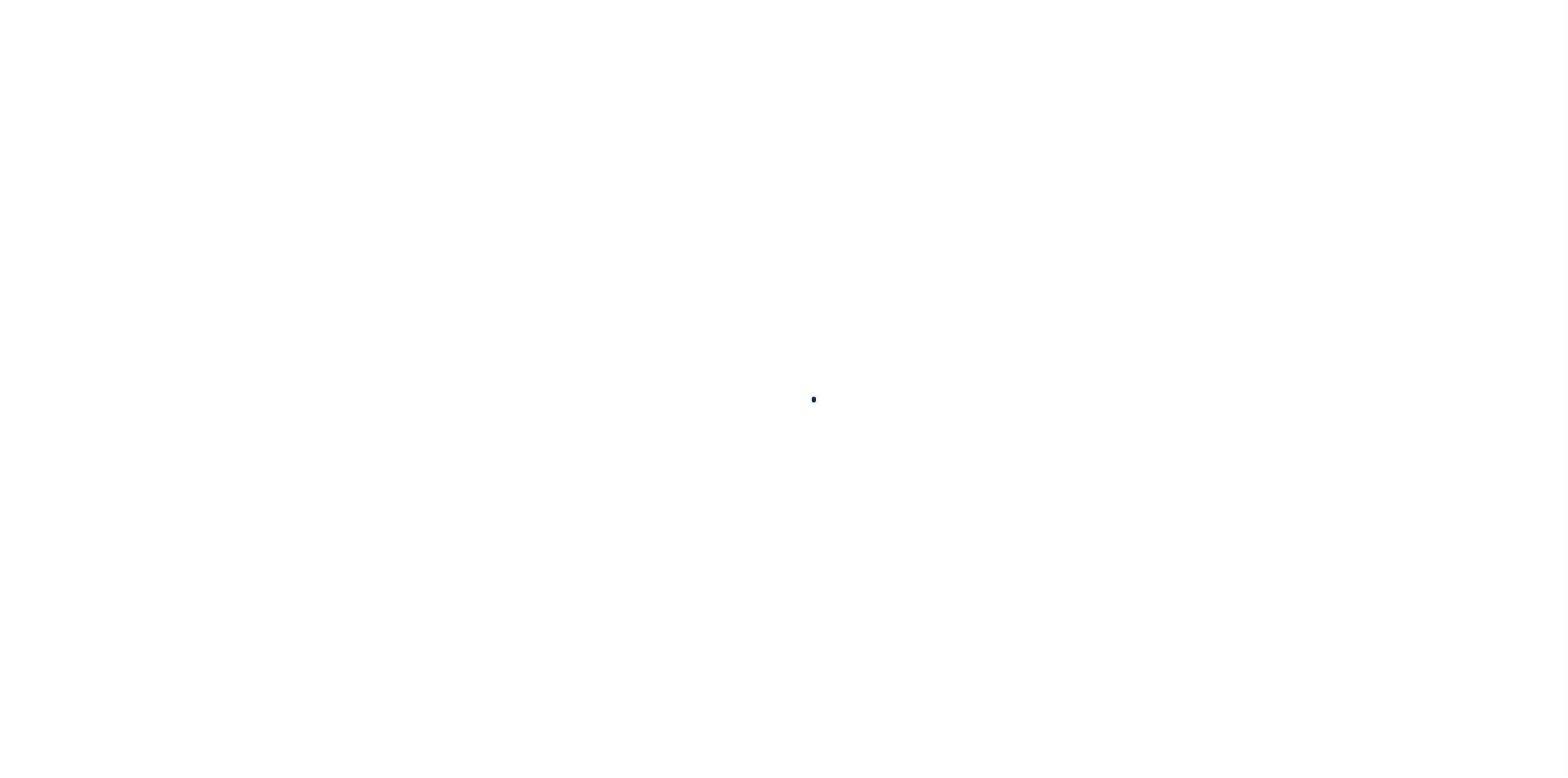
type input "09/29/2025"
select select "PYD"
type input "$3,012.03"
type input "$0"
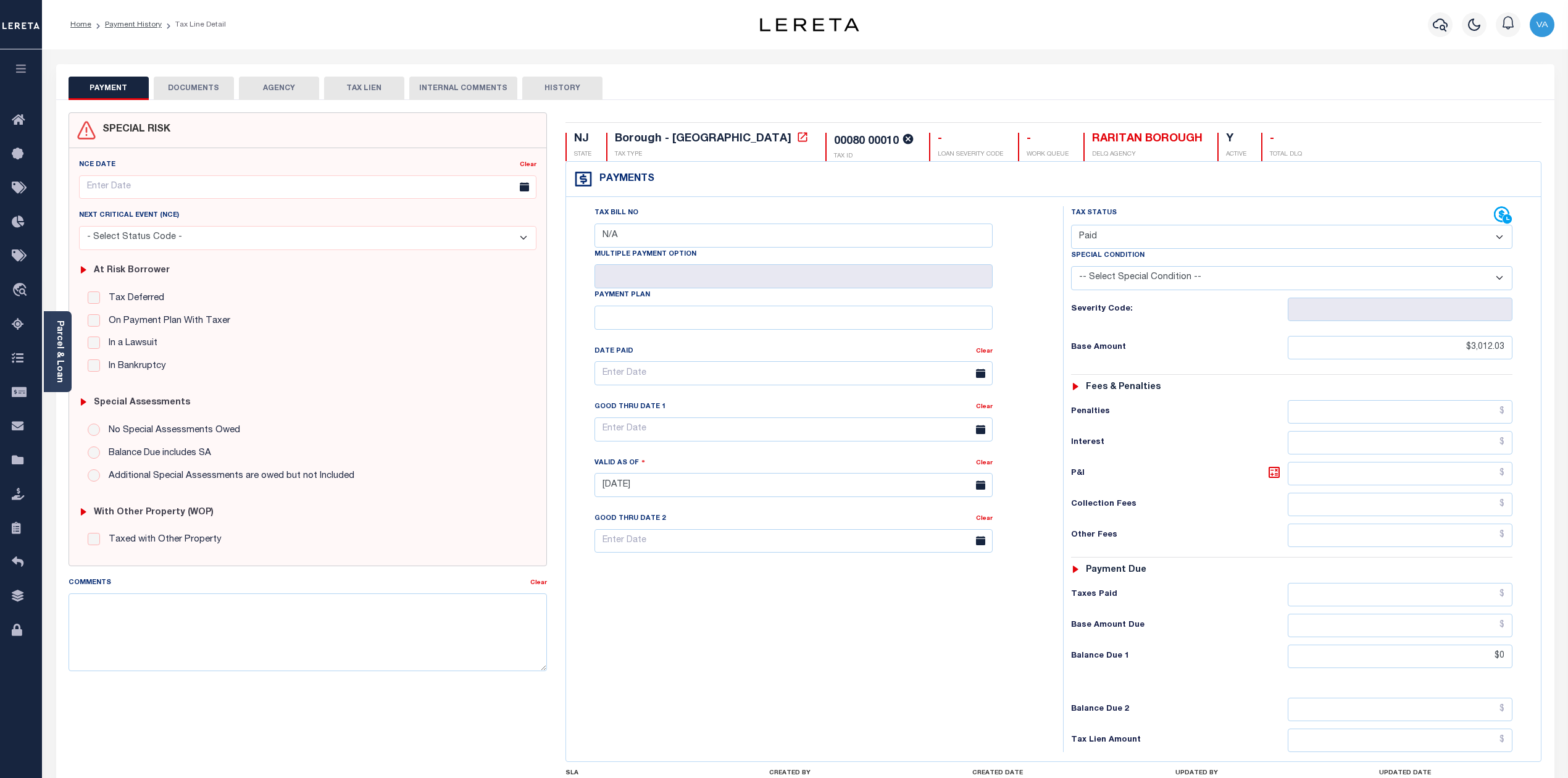
click at [204, 97] on button "DOCUMENTS" at bounding box center [194, 89] width 81 height 24
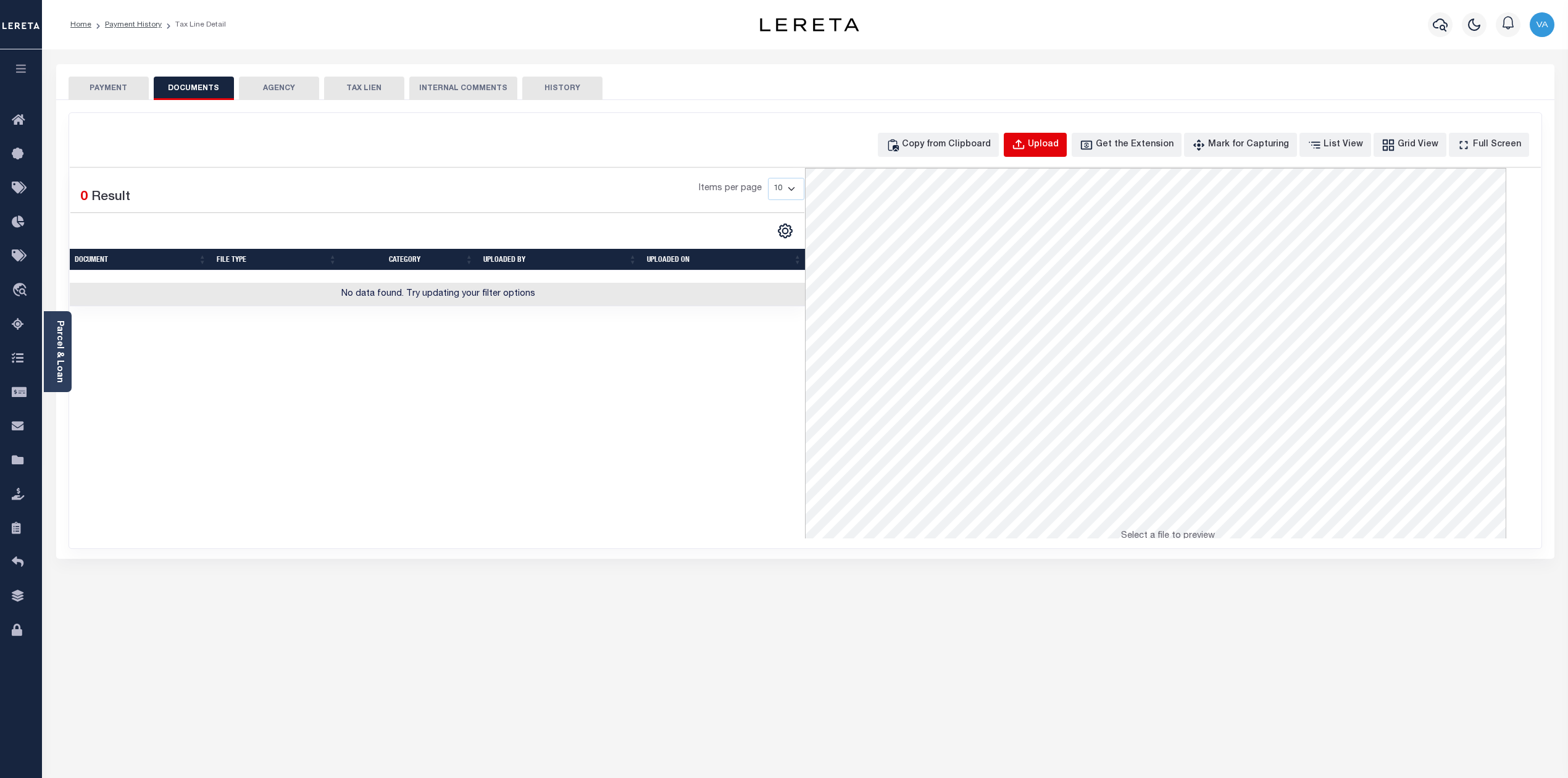
click at [1058, 139] on div "Upload" at bounding box center [1042, 145] width 31 height 14
select select "POP"
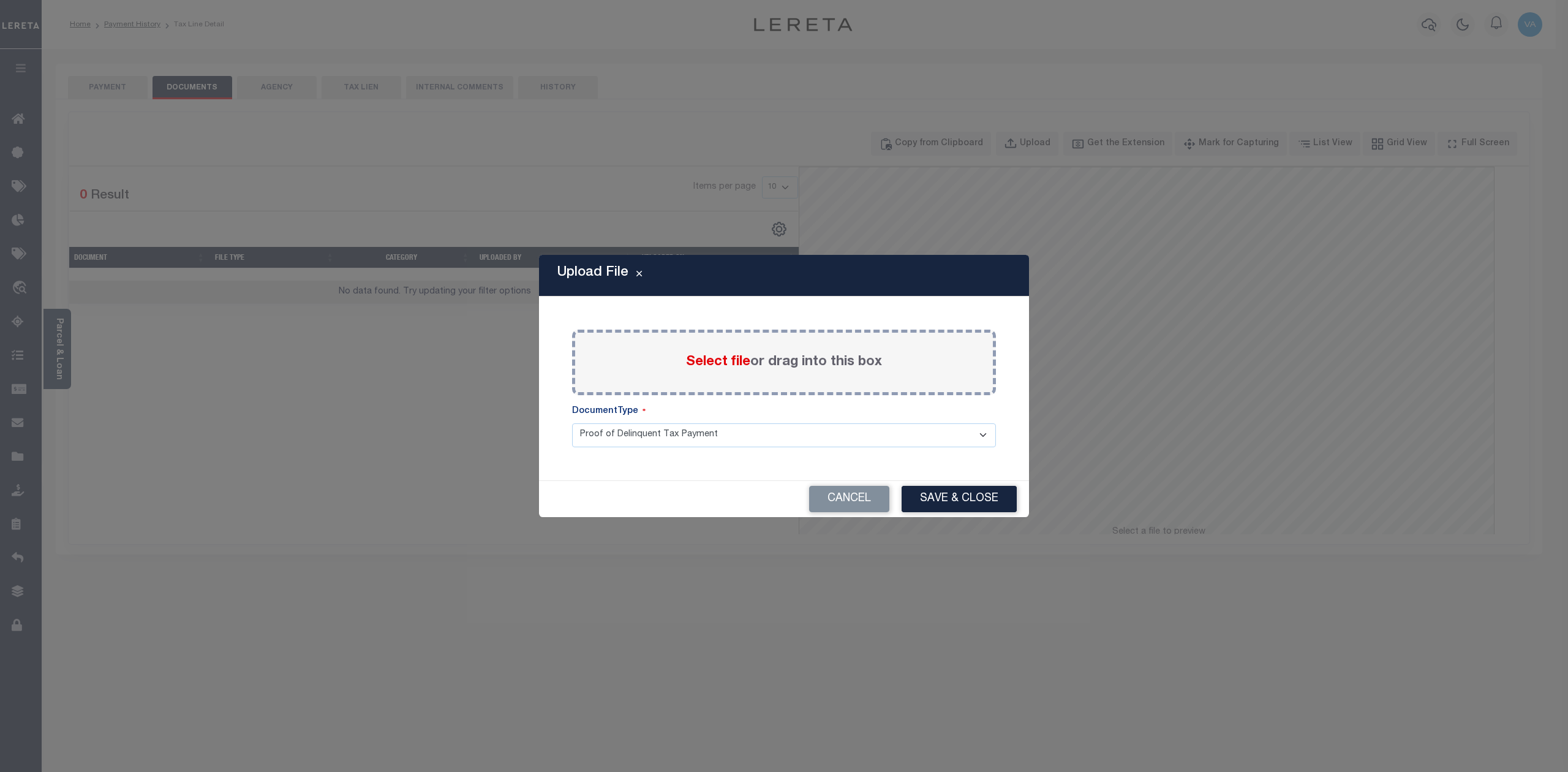
click at [707, 363] on span "Select file" at bounding box center [718, 363] width 64 height 14
click at [0, 0] on input "Select file or drag into this box" at bounding box center [0, 0] width 0 height 0
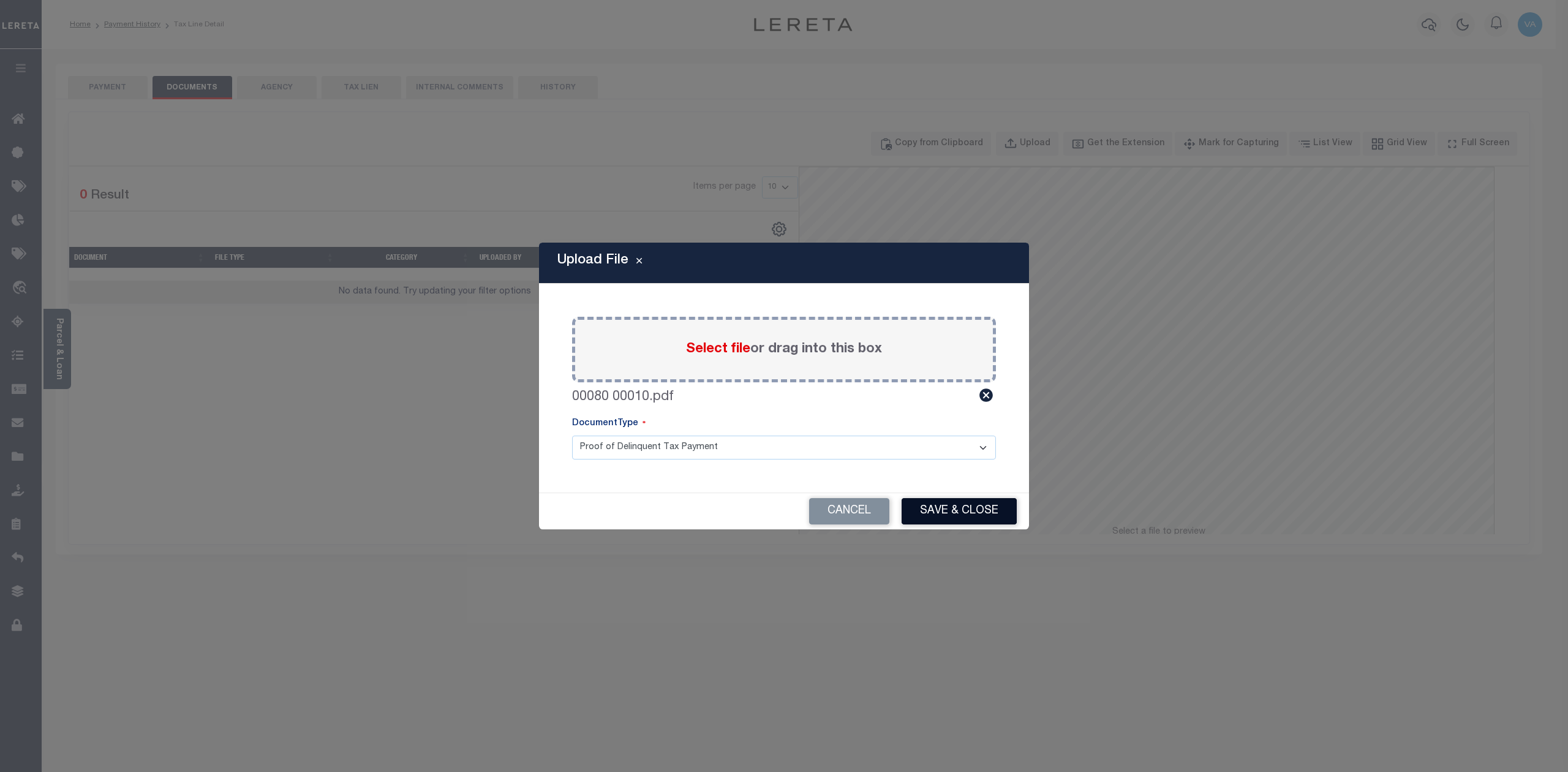
click at [998, 517] on button "Save & Close" at bounding box center [959, 511] width 115 height 26
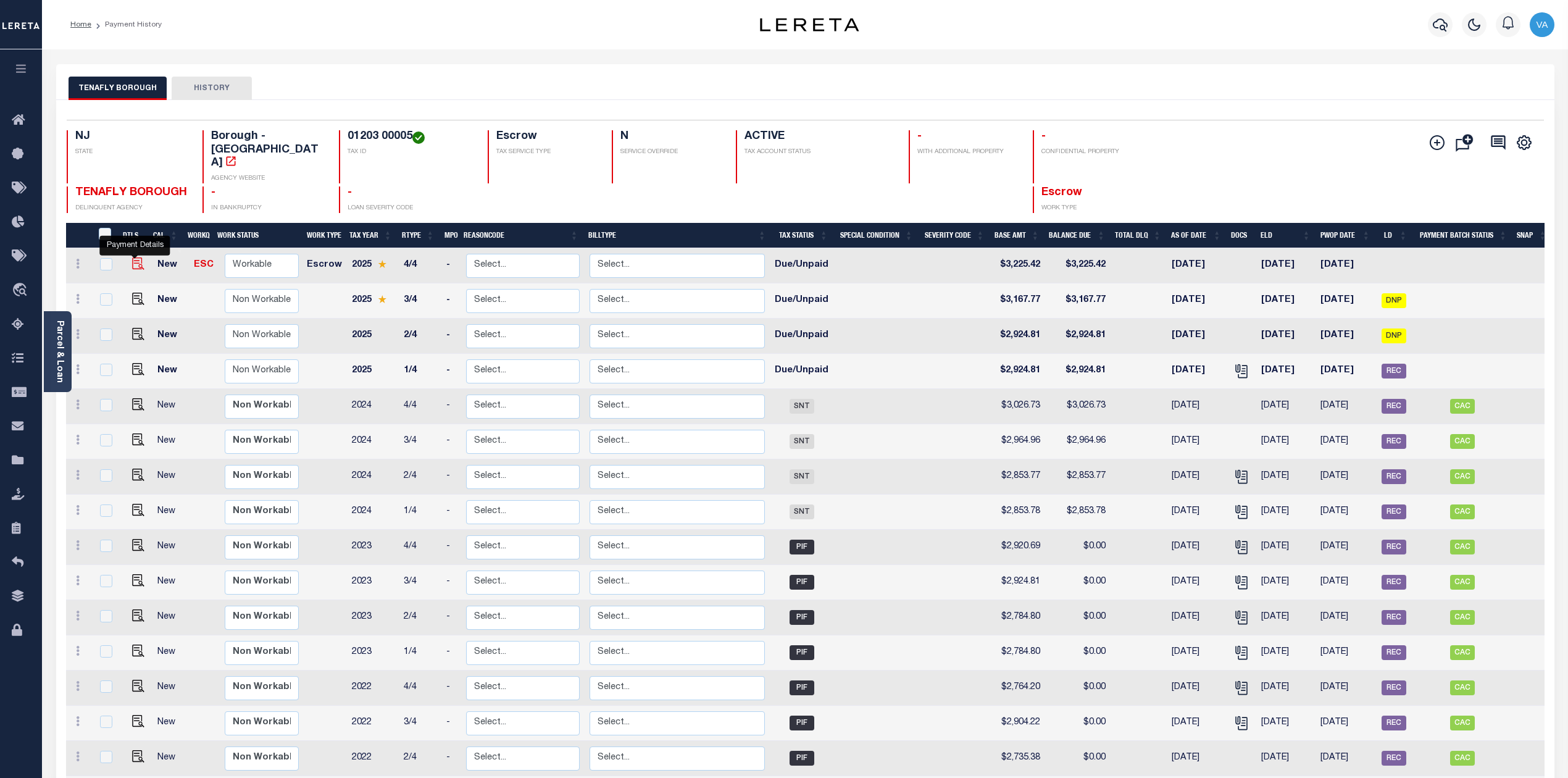
click at [133, 257] on img "" at bounding box center [138, 263] width 13 height 13
checkbox input "true"
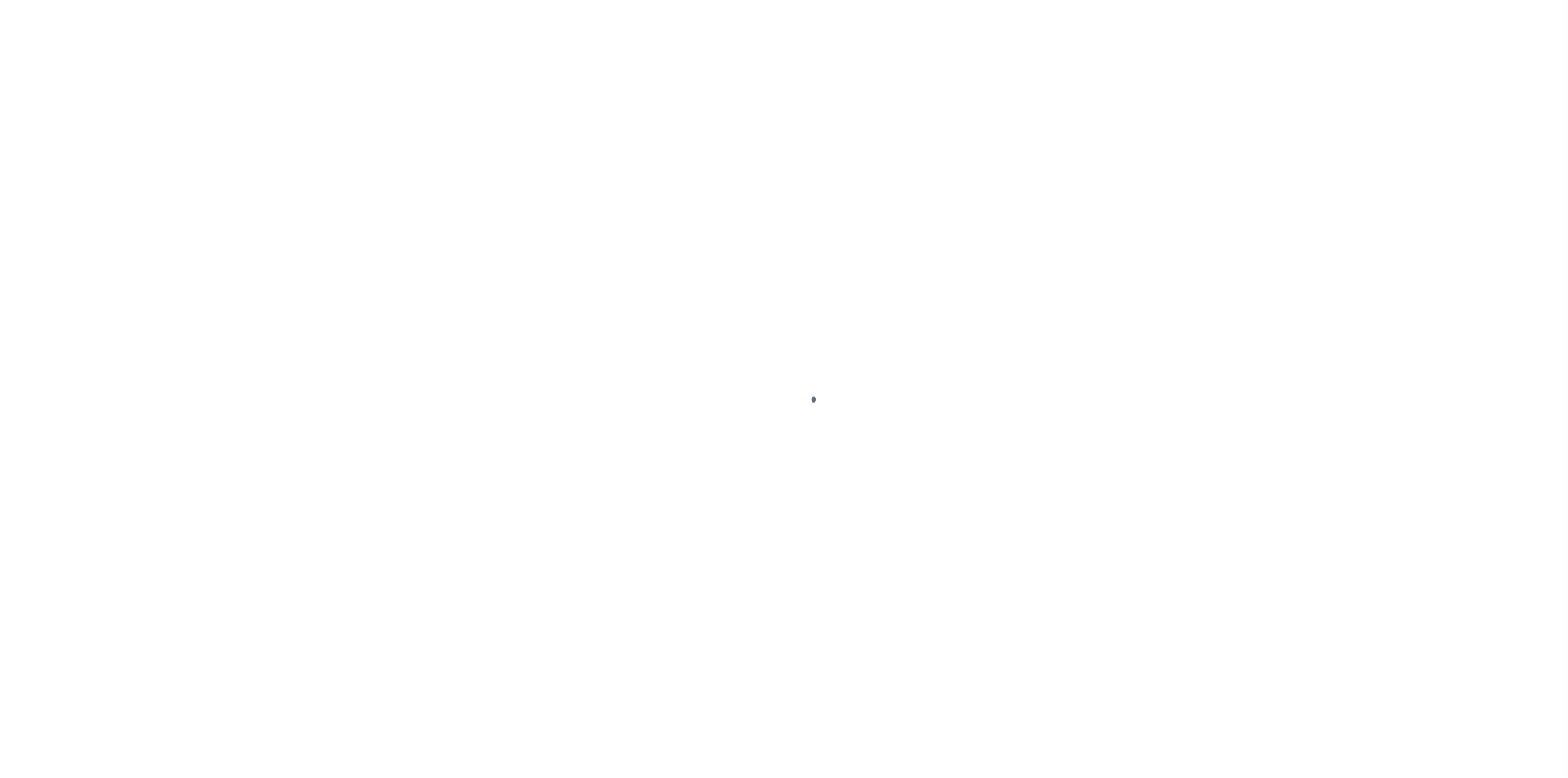
select select "DUE"
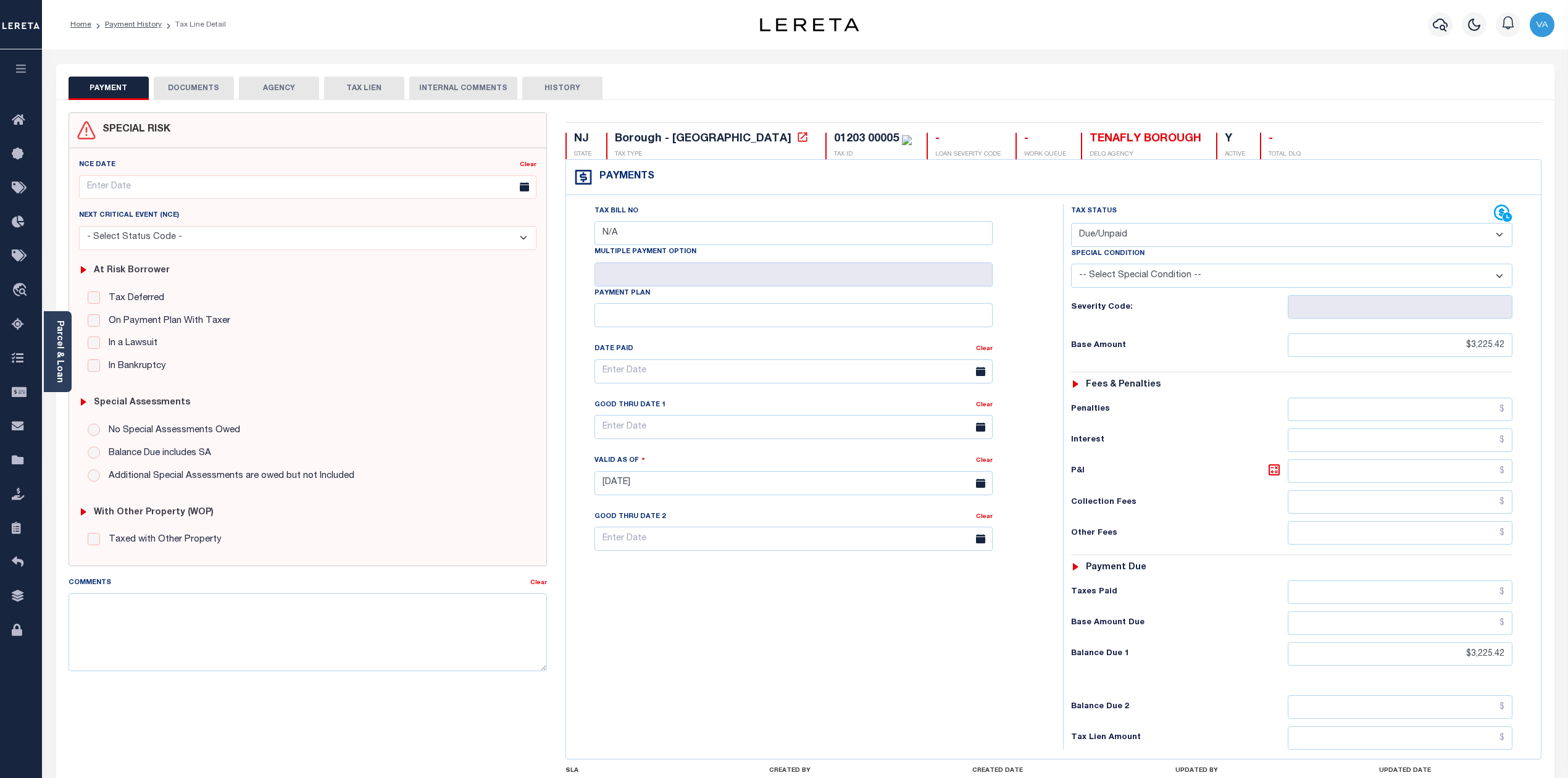
click at [186, 94] on button "DOCUMENTS" at bounding box center [194, 89] width 81 height 24
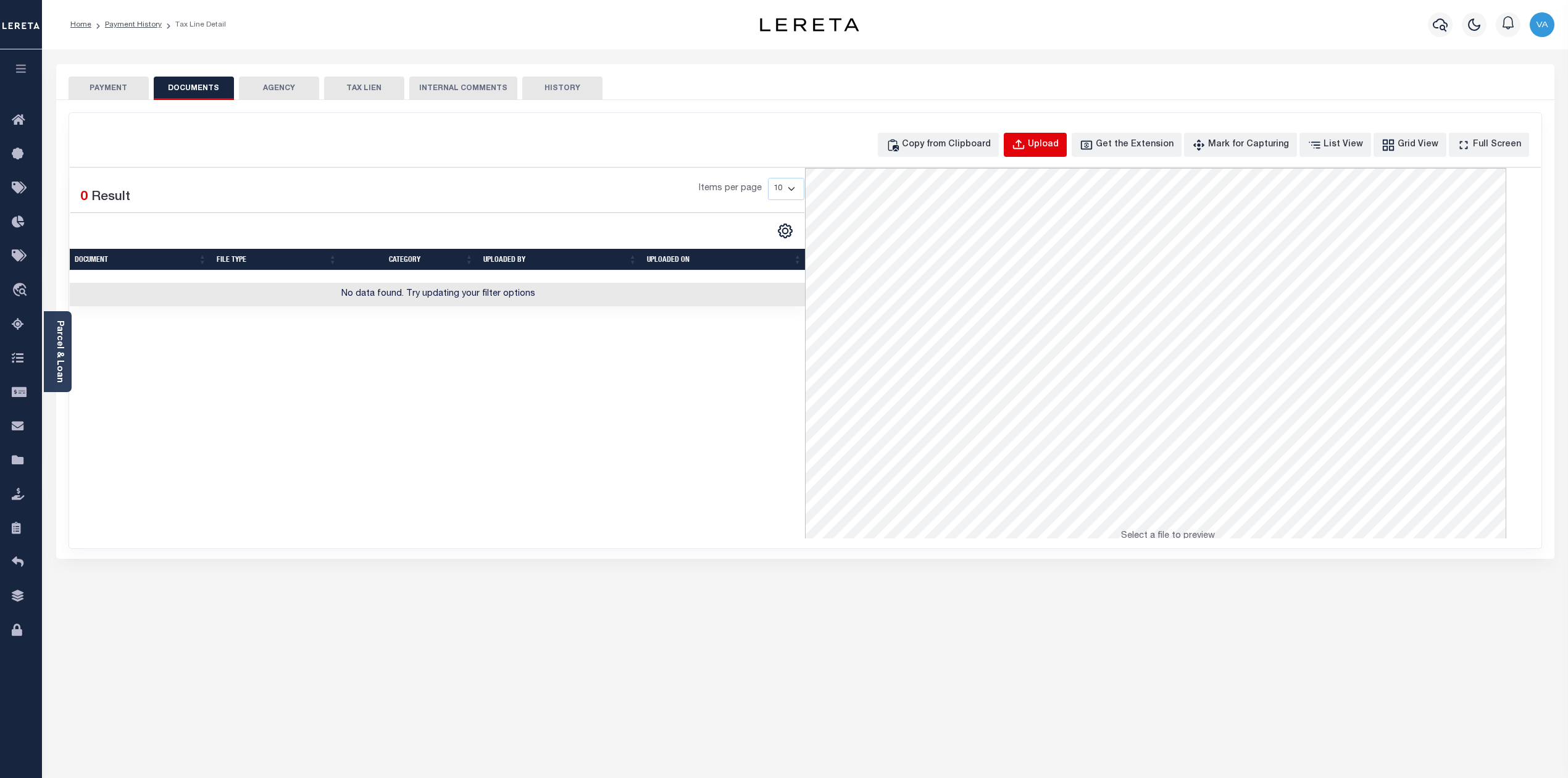
click at [1055, 147] on div "Upload" at bounding box center [1042, 145] width 31 height 14
select select "POP"
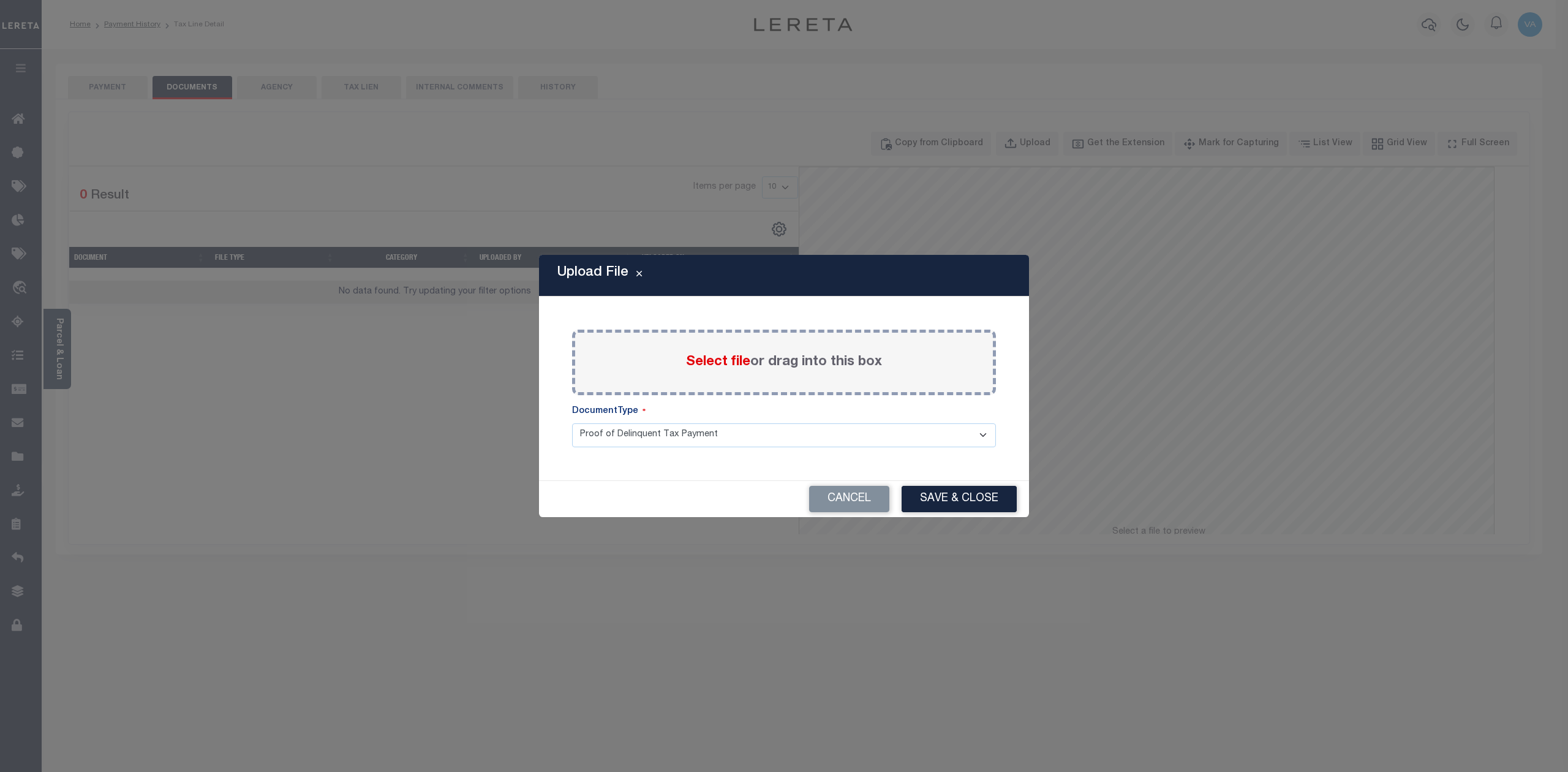
click at [729, 356] on span "Select file" at bounding box center [718, 363] width 64 height 14
click at [0, 0] on input "Select file or drag into this box" at bounding box center [0, 0] width 0 height 0
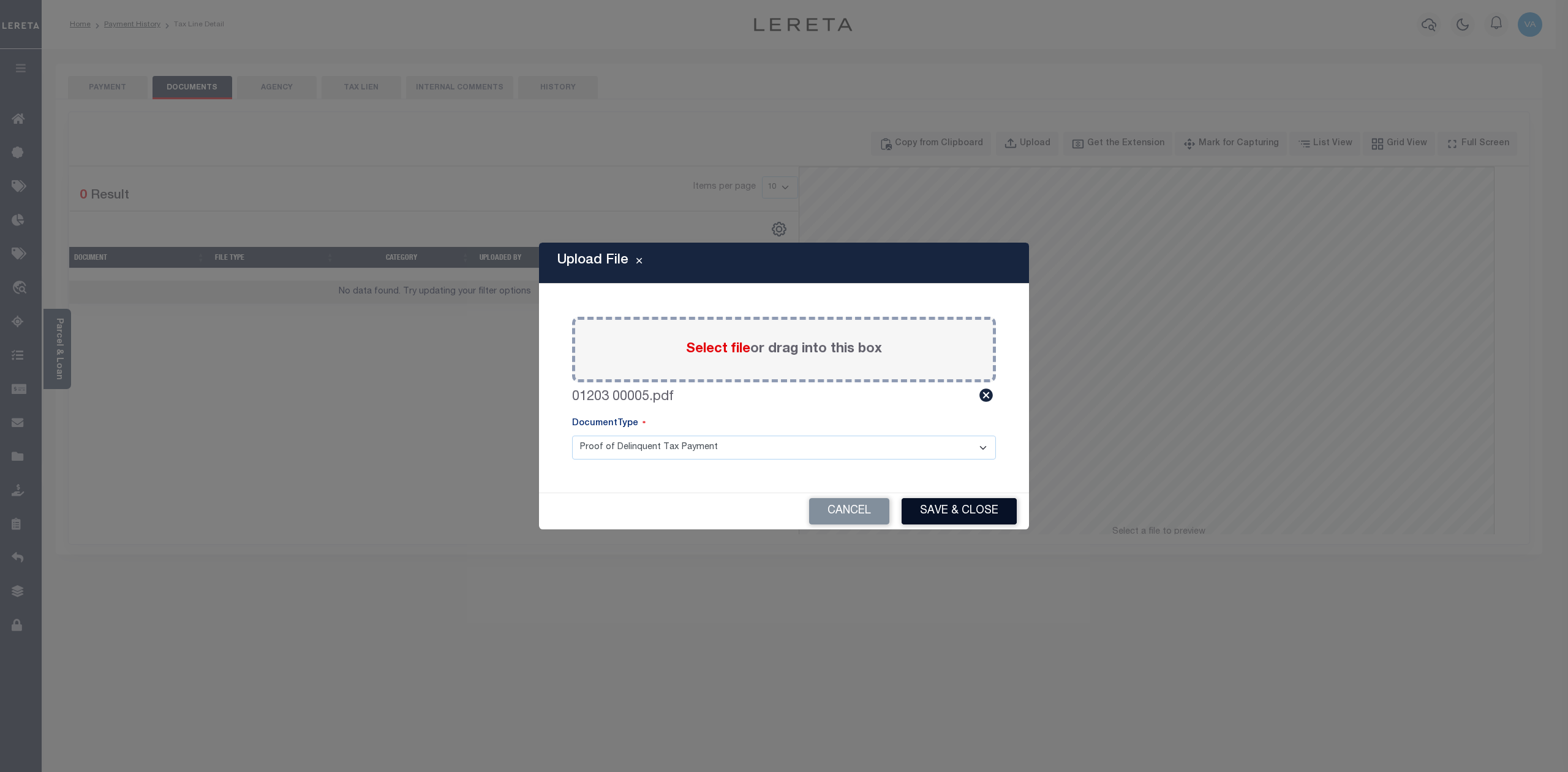
click at [965, 519] on button "Save & Close" at bounding box center [959, 511] width 115 height 26
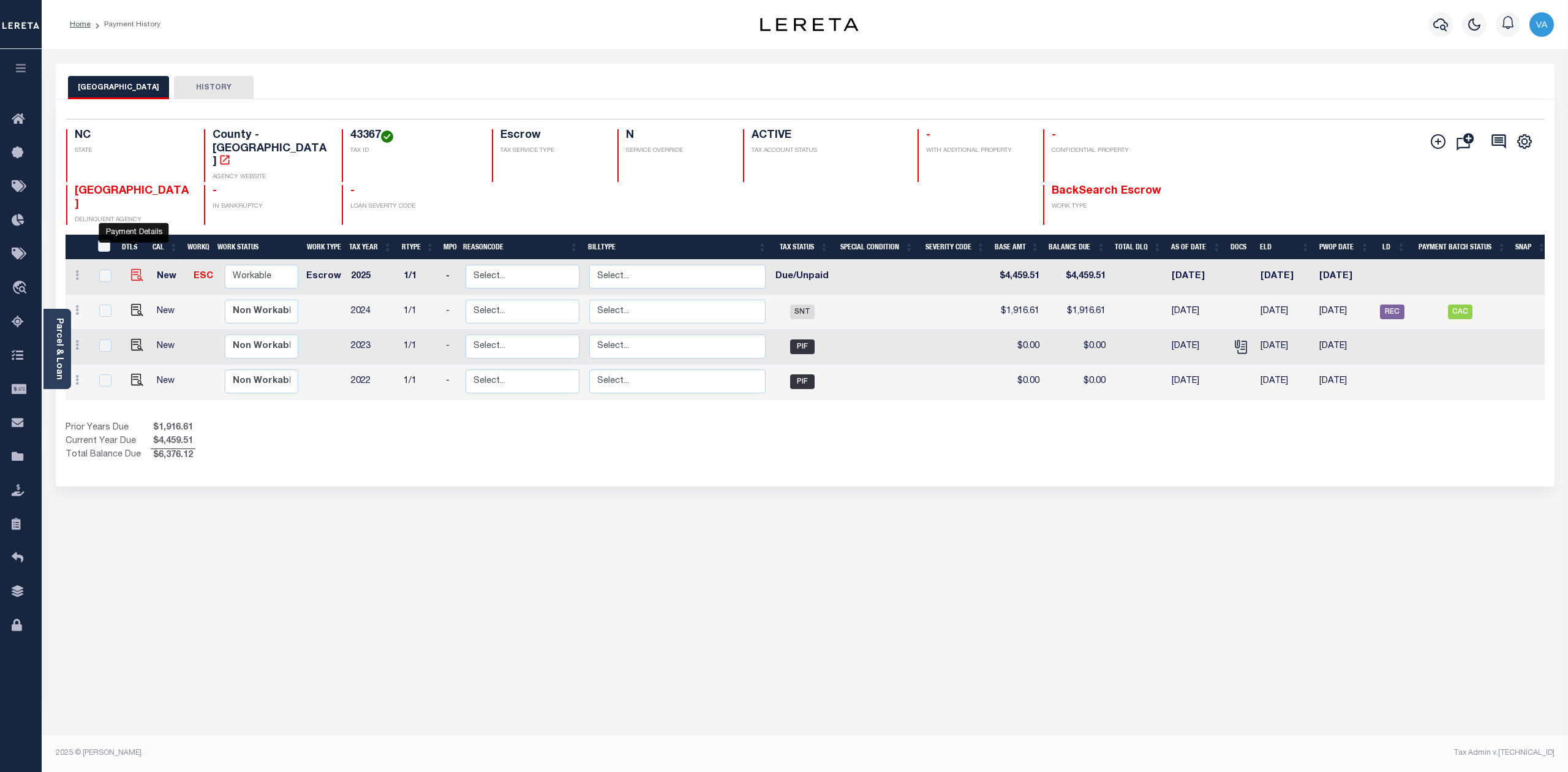
click at [136, 269] on img "" at bounding box center [137, 275] width 13 height 13
checkbox input "true"
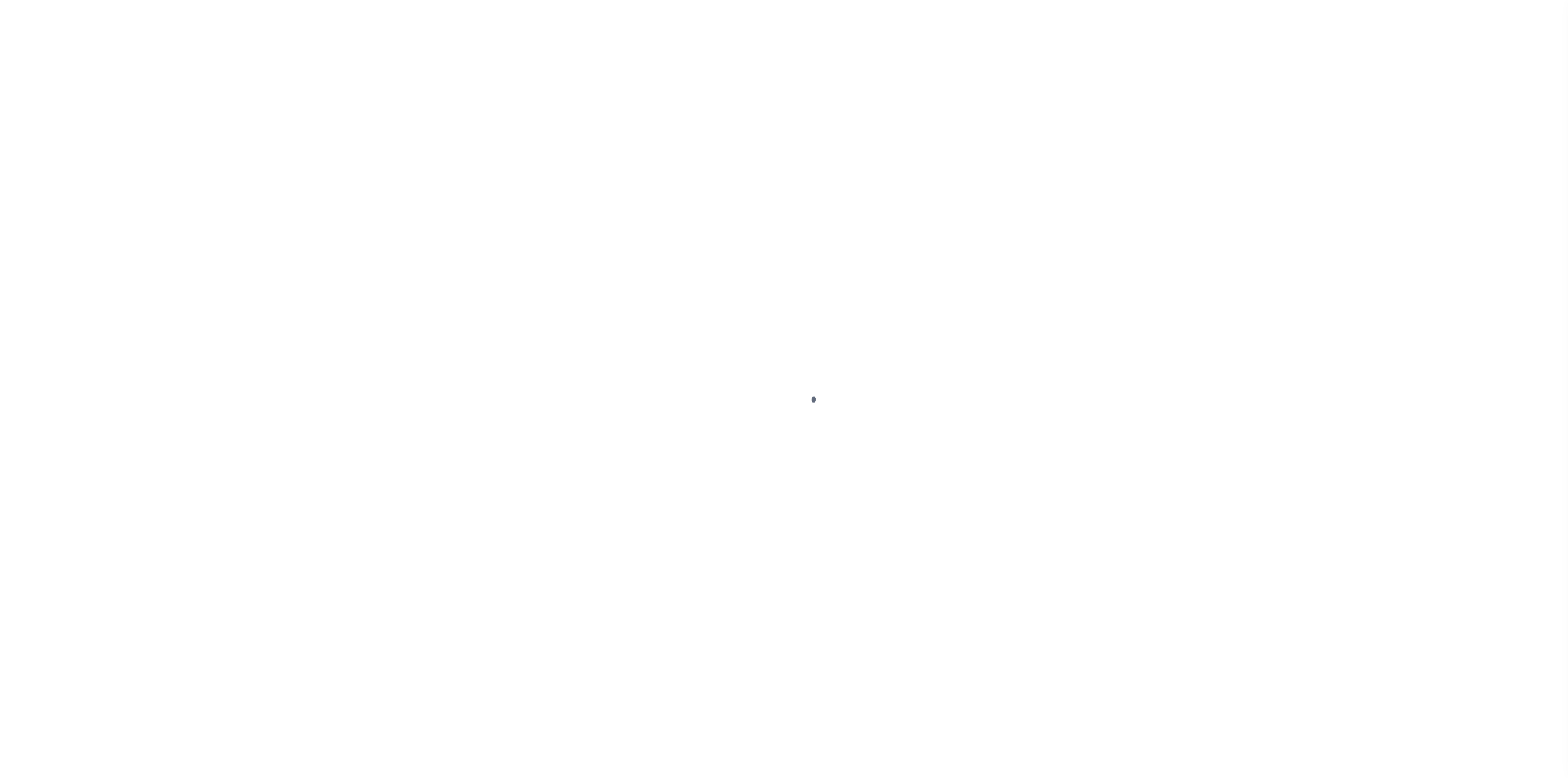
select select "DUE"
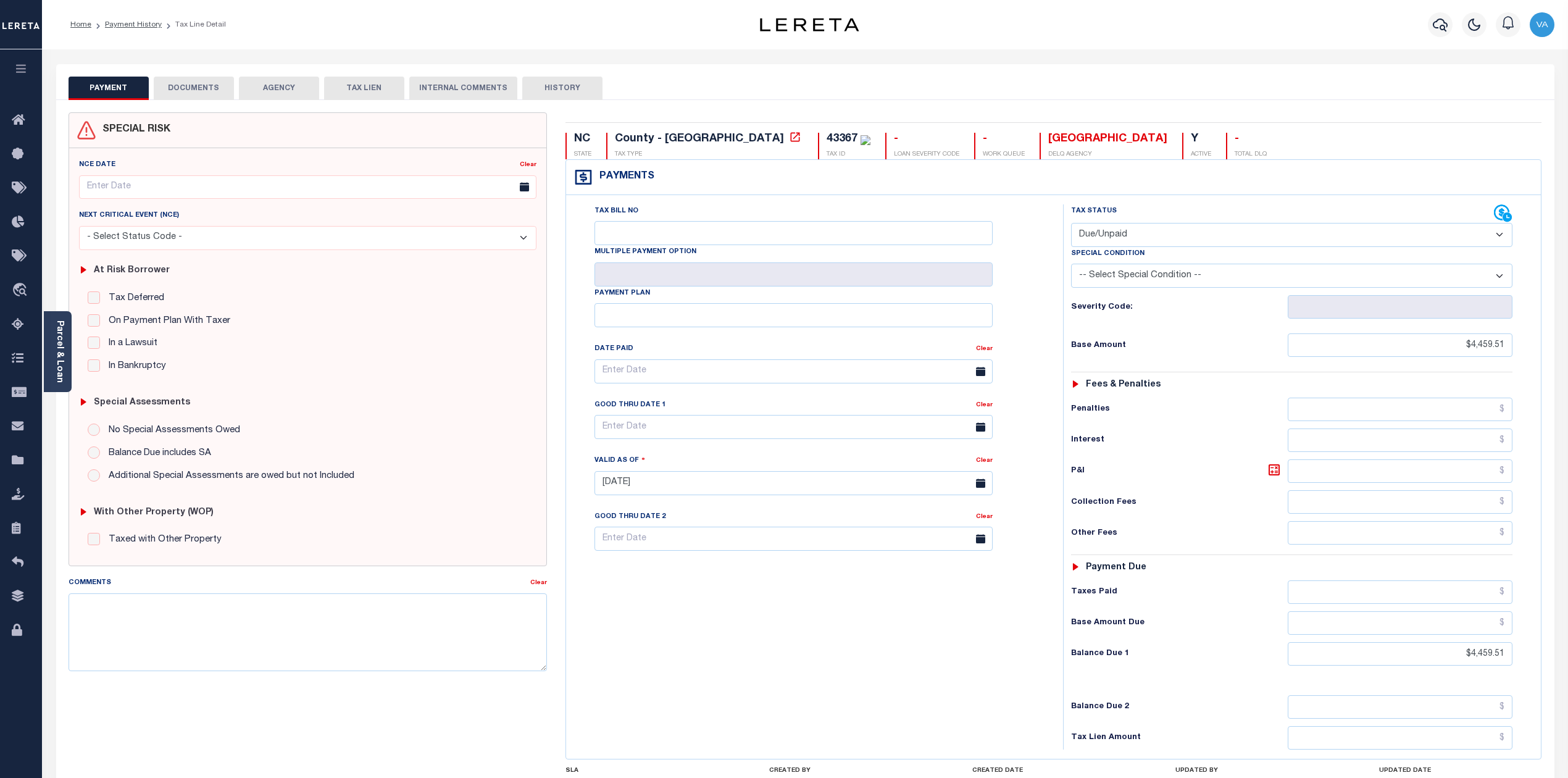
click at [213, 78] on button "DOCUMENTS" at bounding box center [194, 89] width 81 height 24
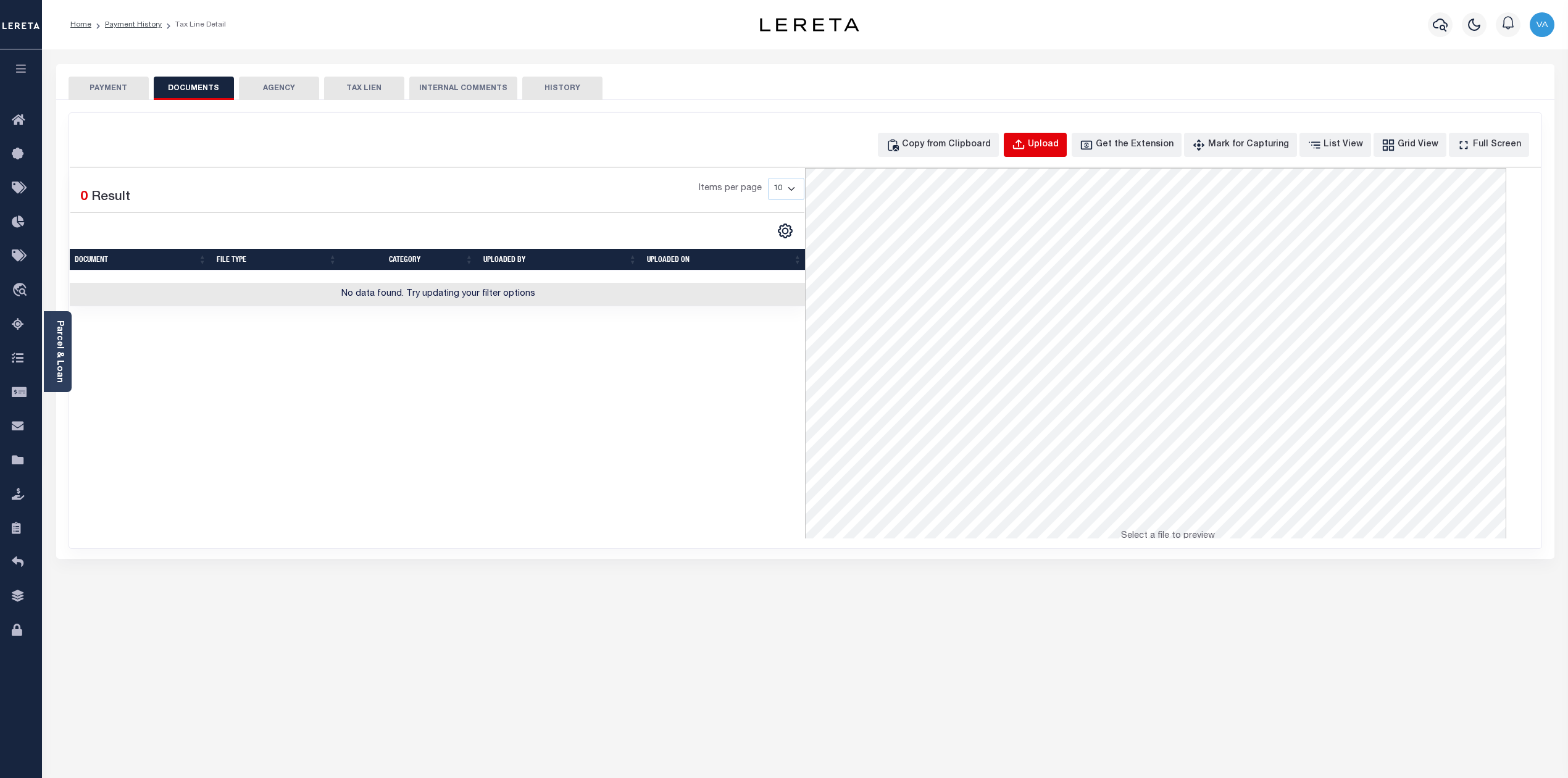
click at [1058, 140] on div "Upload" at bounding box center [1042, 145] width 31 height 14
select select "POP"
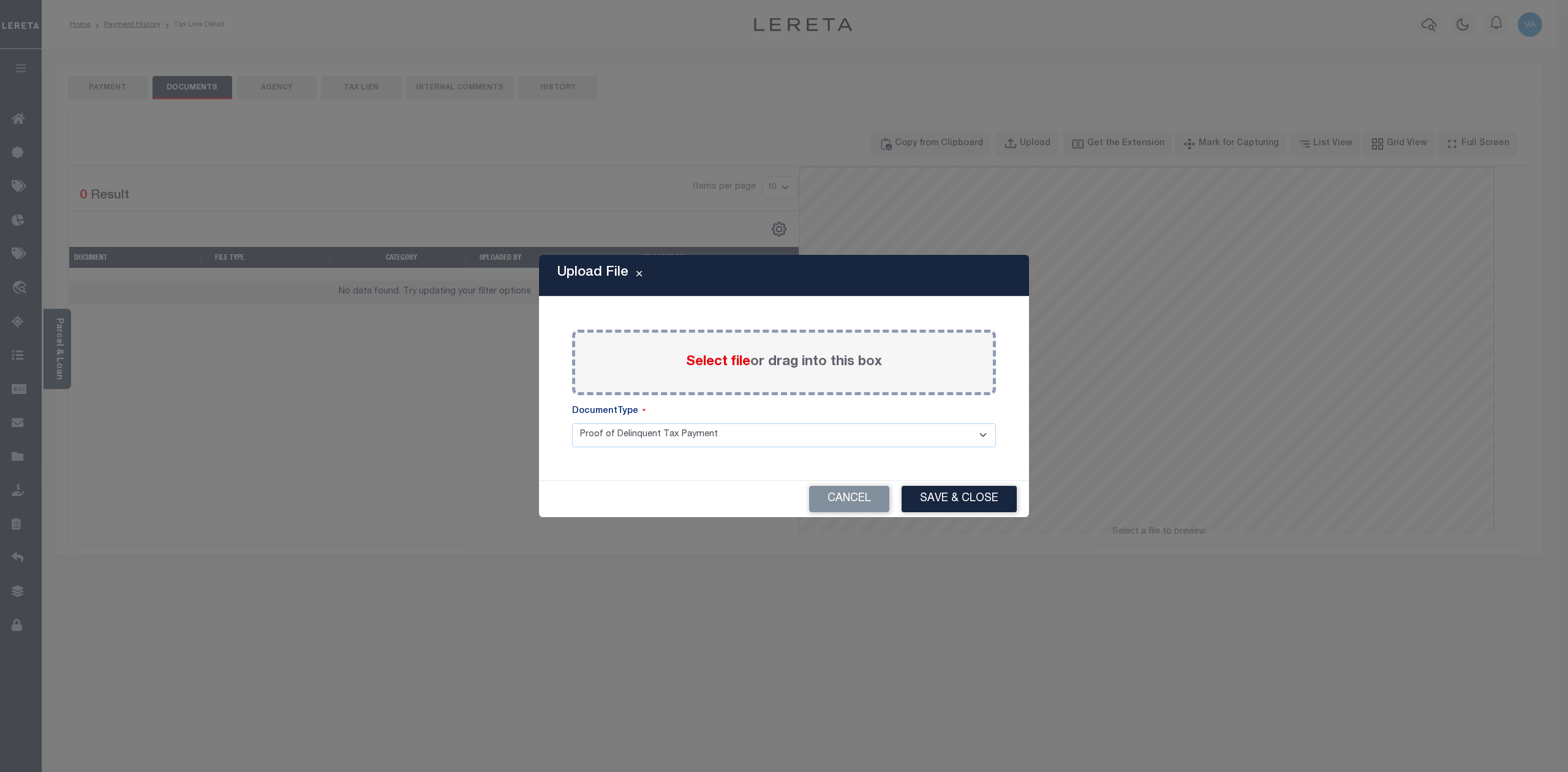
click at [737, 361] on span "Select file" at bounding box center [718, 363] width 64 height 14
click at [0, 0] on input "Select file or drag into this box" at bounding box center [0, 0] width 0 height 0
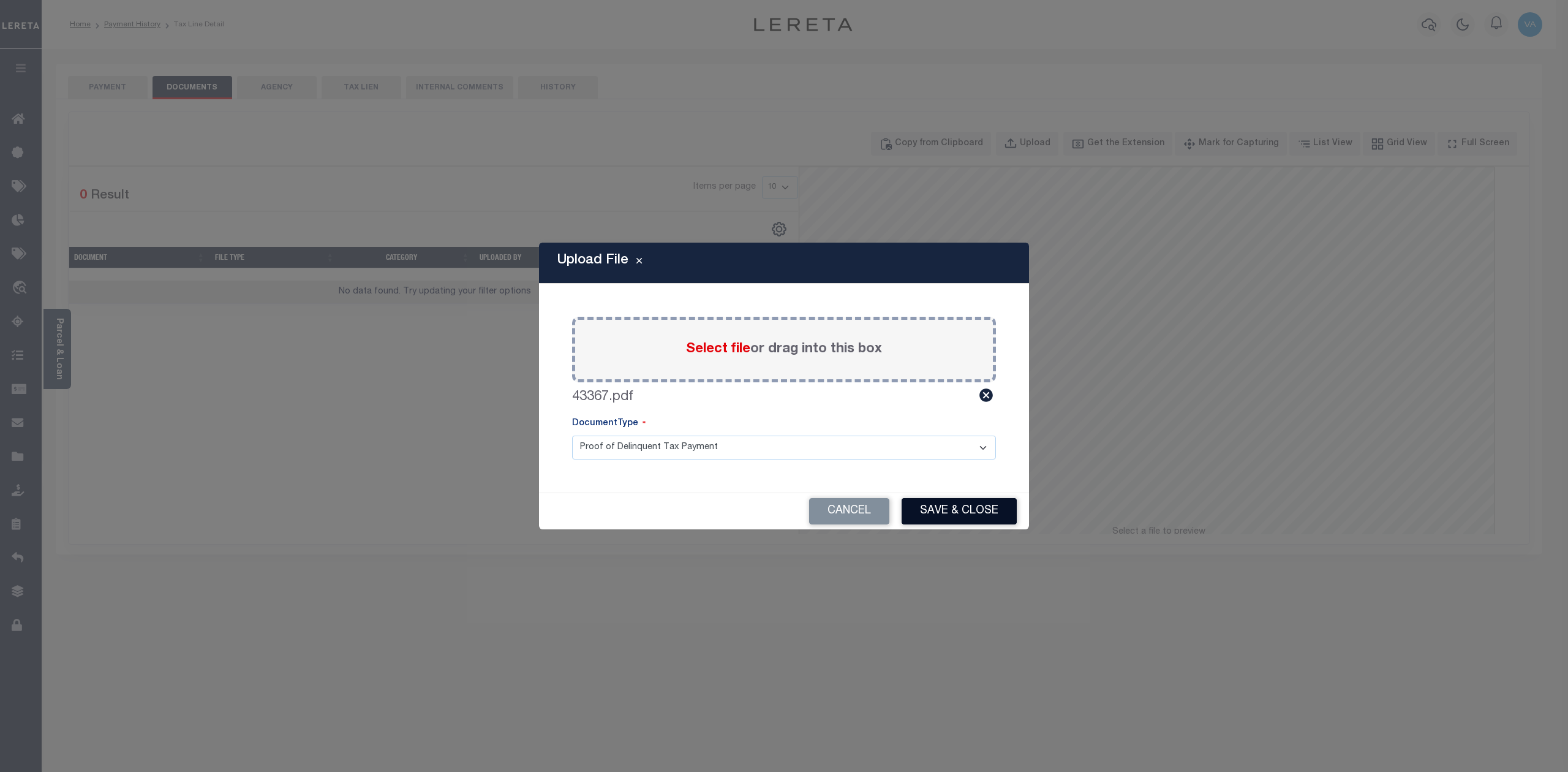
click at [977, 517] on button "Save & Close" at bounding box center [959, 511] width 115 height 26
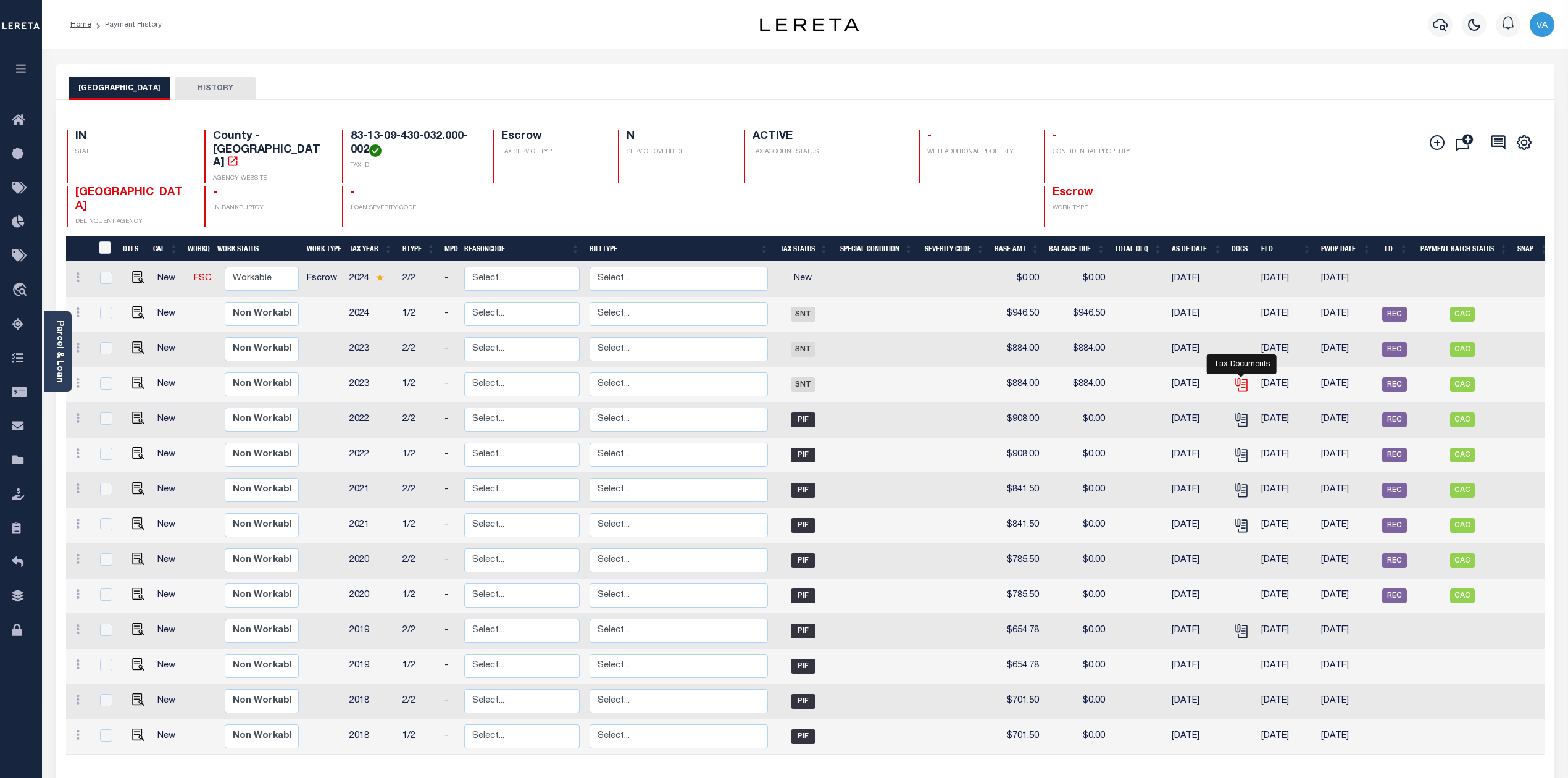
click at [1242, 379] on icon "" at bounding box center [1241, 385] width 16 height 16
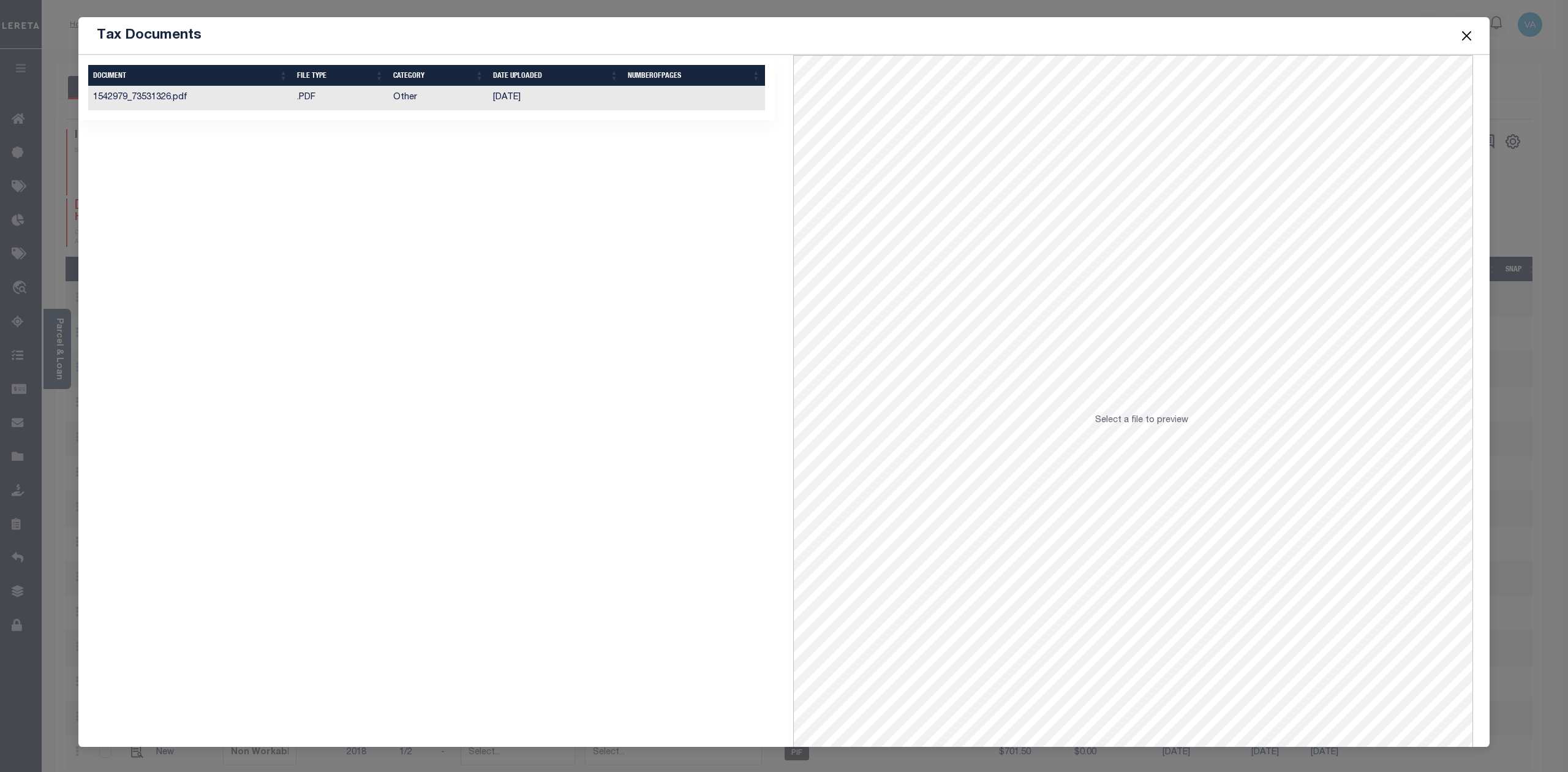
click at [366, 96] on td ".PDF" at bounding box center [340, 98] width 96 height 23
click at [1465, 35] on button "Close" at bounding box center [1467, 35] width 16 height 16
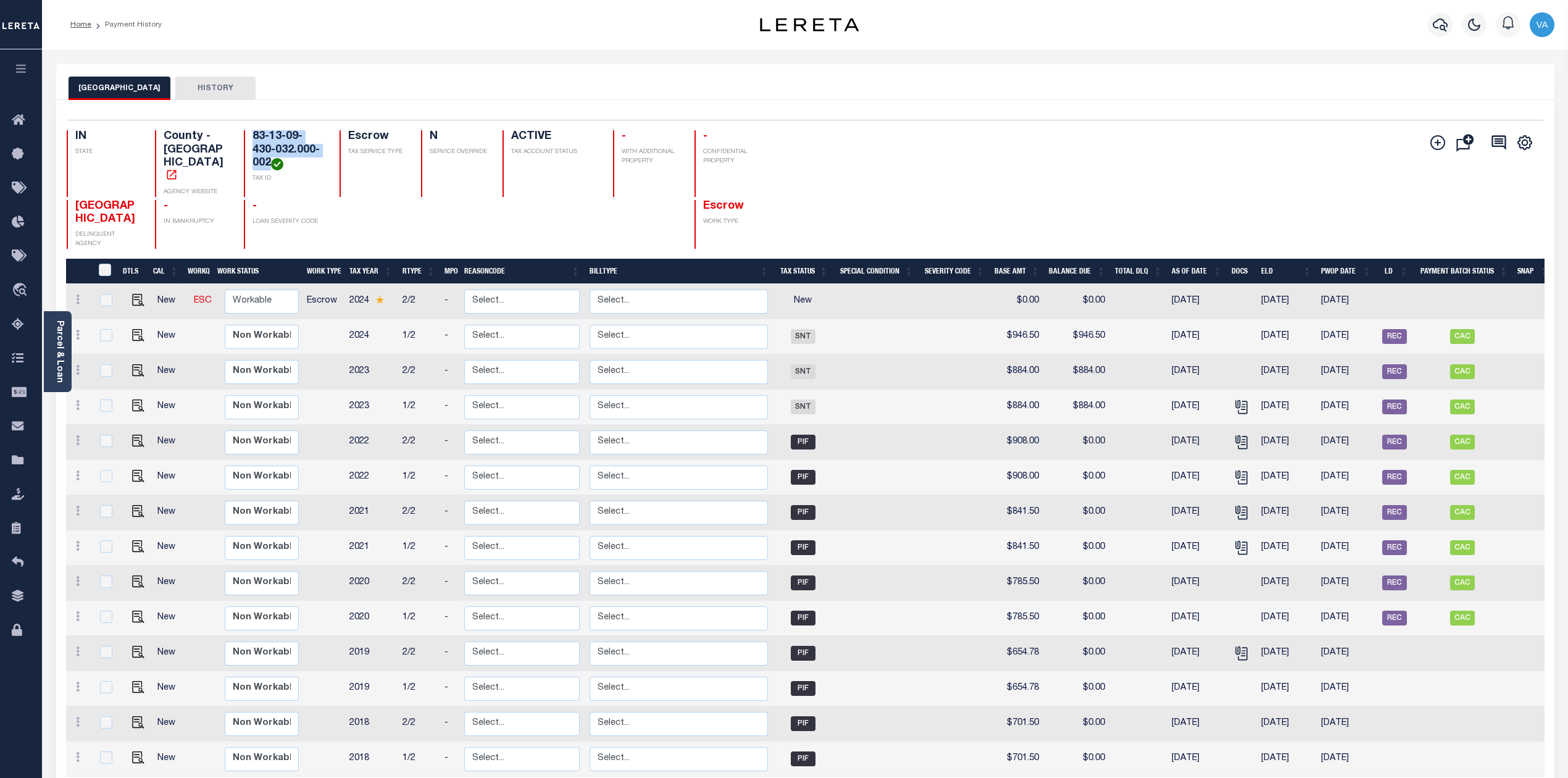
drag, startPoint x: 250, startPoint y: 128, endPoint x: 270, endPoint y: 166, distance: 42.9
click at [270, 166] on div "Selected 14 Results 1 Items per page 25 50 100 IN STATE County - IN AGENCY WEBS…" at bounding box center [805, 184] width 1497 height 129
copy h4 "83-13-09-430-032.000-002"
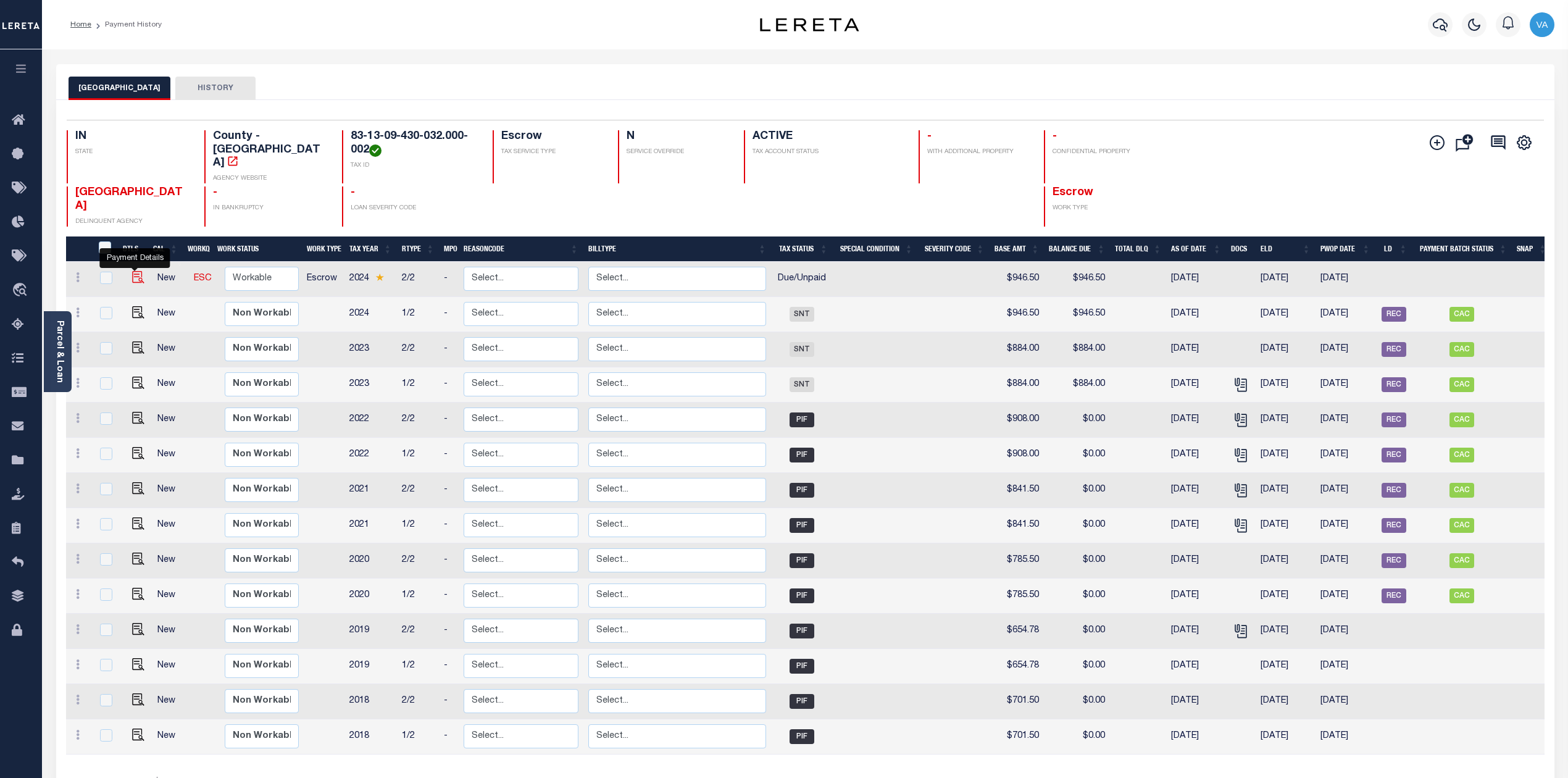
click at [134, 273] on img "" at bounding box center [138, 277] width 13 height 13
checkbox input "true"
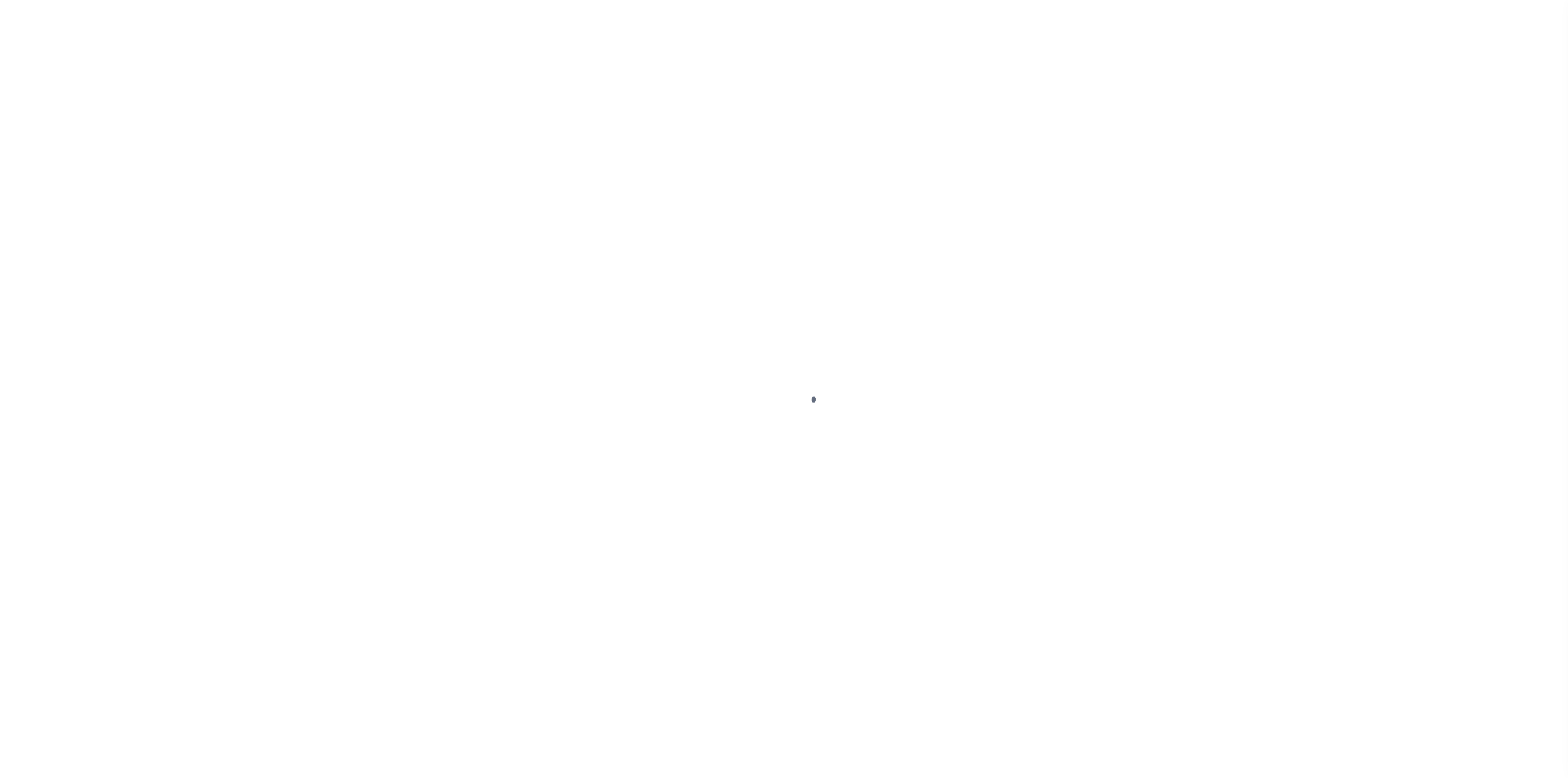
select select "DUE"
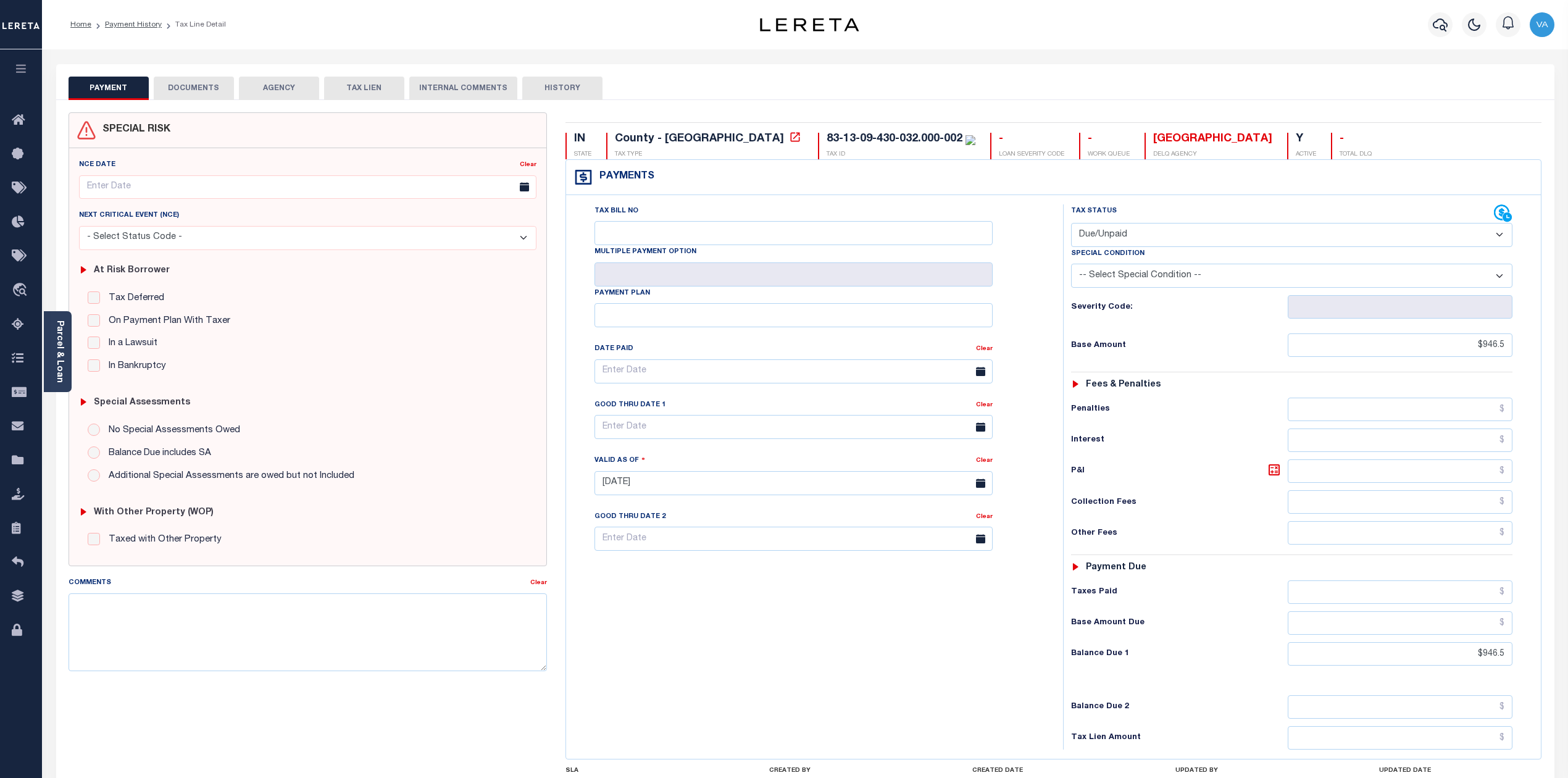
click at [205, 86] on button "DOCUMENTS" at bounding box center [194, 89] width 81 height 24
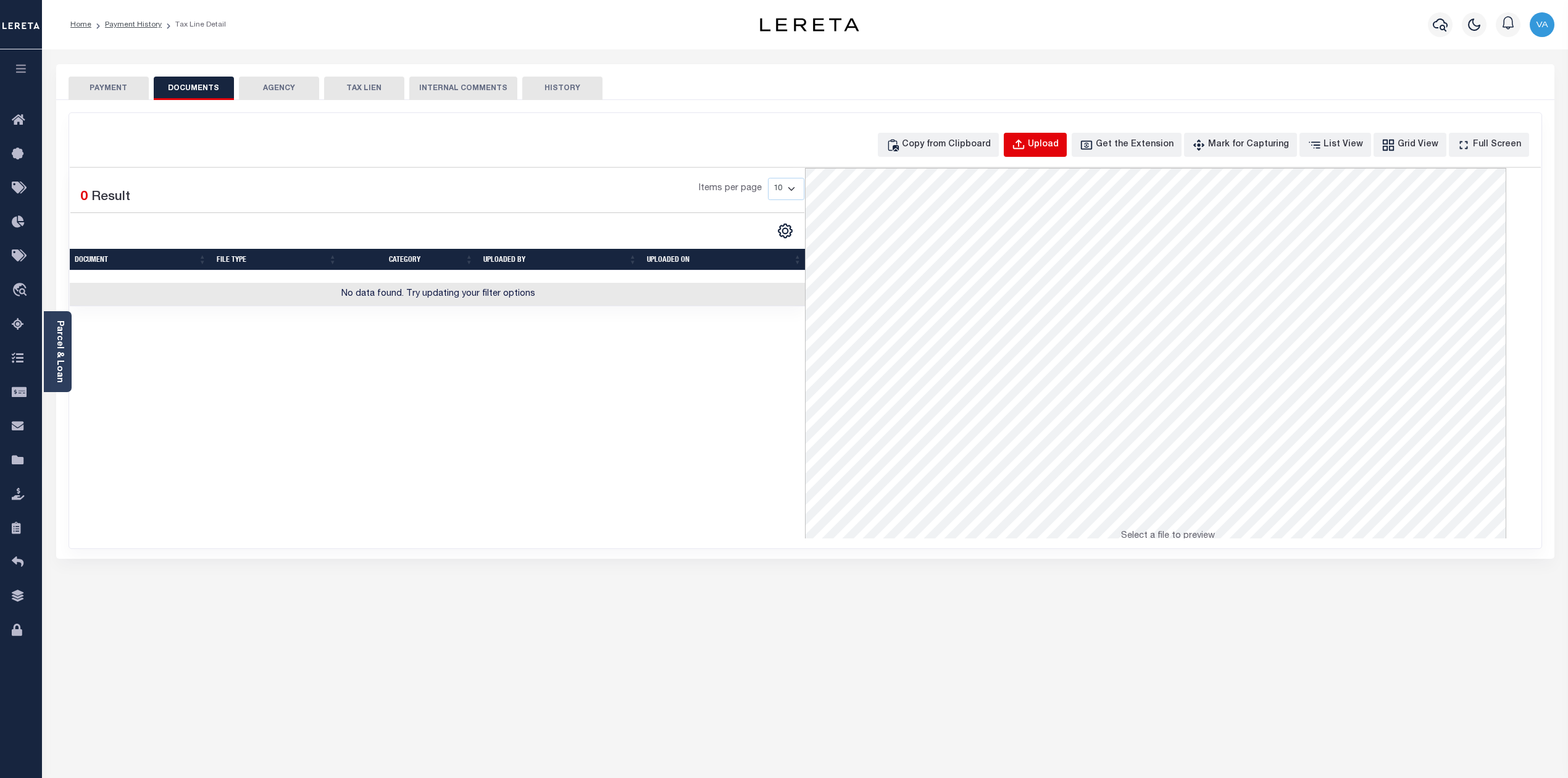
click at [1058, 147] on div "Upload" at bounding box center [1042, 145] width 31 height 14
select select "POP"
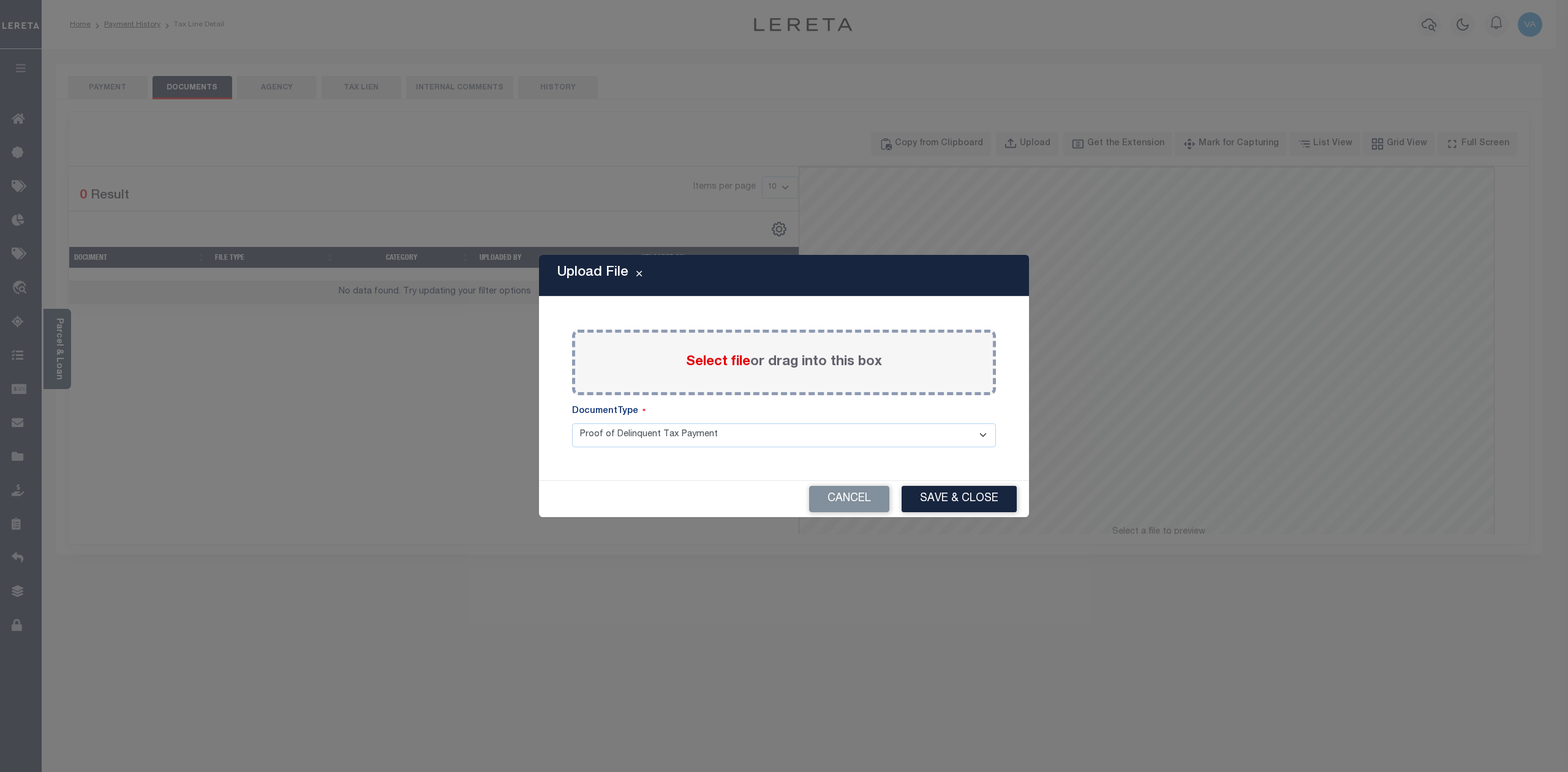
click at [700, 358] on span "Select file" at bounding box center [718, 363] width 64 height 14
click at [0, 0] on input "Select file or drag into this box" at bounding box center [0, 0] width 0 height 0
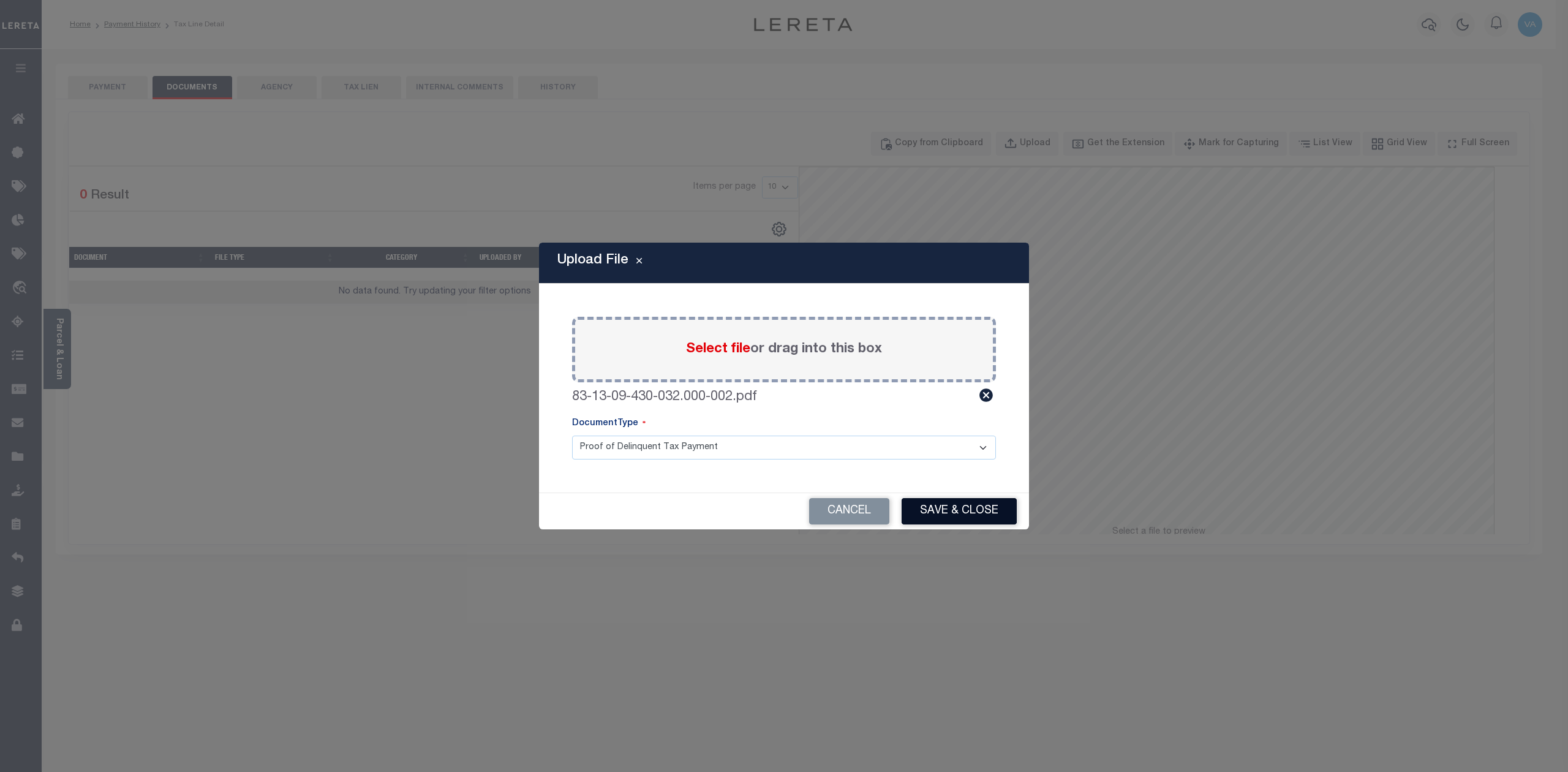
click at [927, 511] on button "Save & Close" at bounding box center [959, 511] width 115 height 26
